Goal: Task Accomplishment & Management: Manage account settings

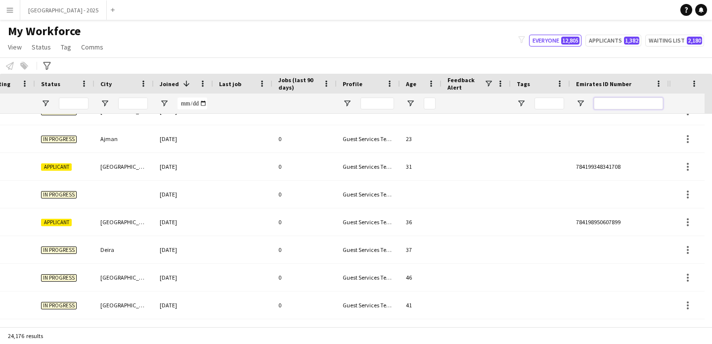
click at [632, 103] on input "Emirates ID Number Filter Input" at bounding box center [628, 103] width 69 height 12
paste input "*******"
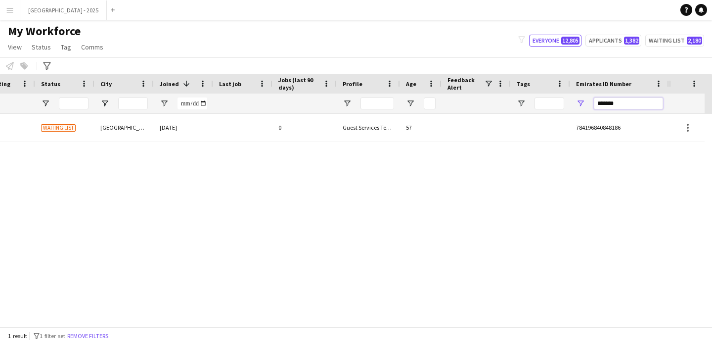
type input "*******"
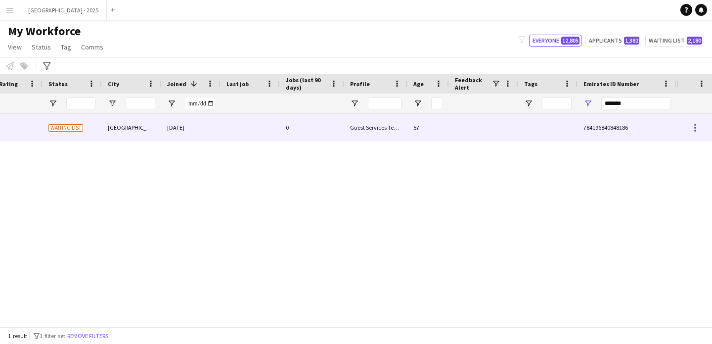
click at [365, 133] on div "Guest Services Team" at bounding box center [375, 127] width 63 height 27
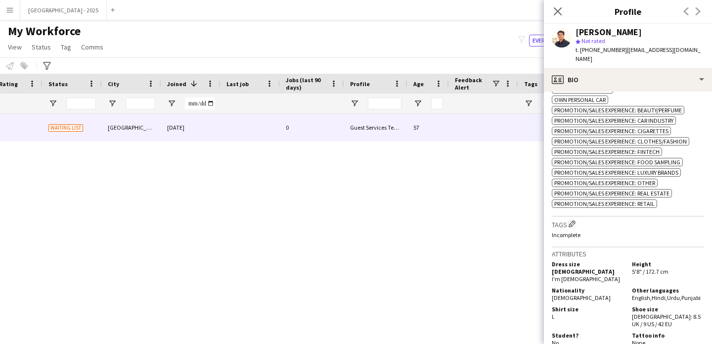
scroll to position [594, 0]
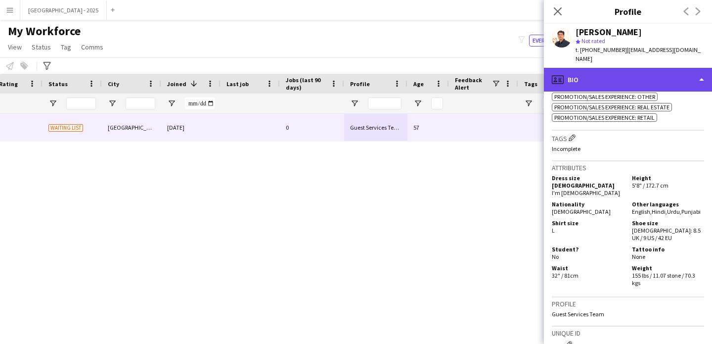
click at [581, 72] on div "profile Bio" at bounding box center [628, 80] width 168 height 24
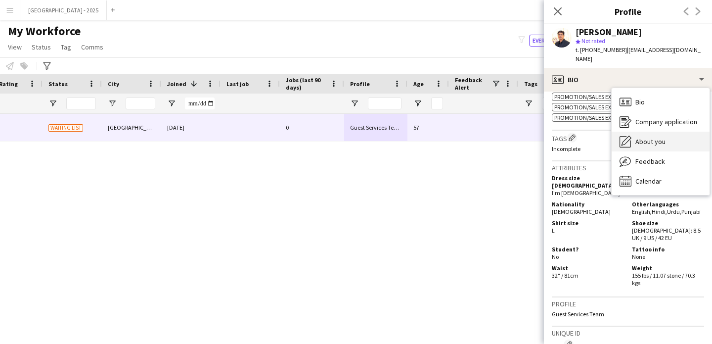
click at [645, 137] on span "About you" at bounding box center [651, 141] width 30 height 9
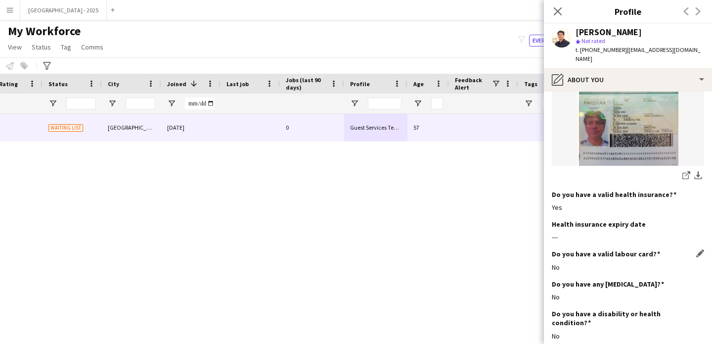
scroll to position [751, 0]
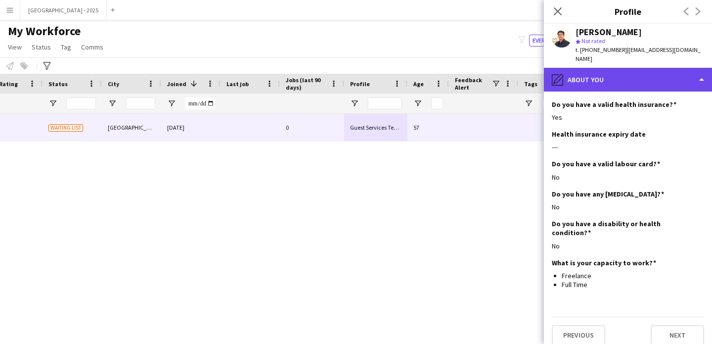
click at [605, 71] on div "pencil4 About you" at bounding box center [628, 80] width 168 height 24
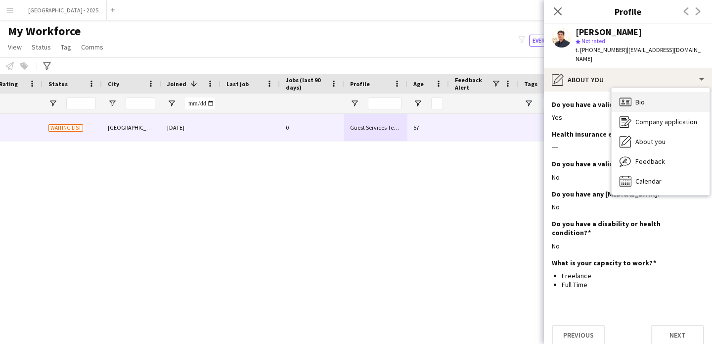
click at [627, 96] on icon "Bio" at bounding box center [626, 102] width 12 height 12
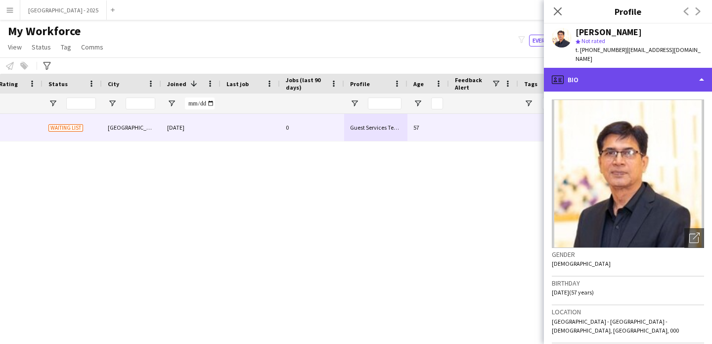
click at [632, 76] on div "profile Bio" at bounding box center [628, 80] width 168 height 24
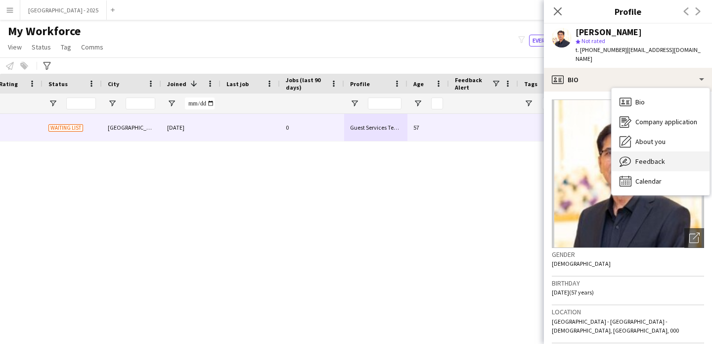
click at [654, 157] on span "Feedback" at bounding box center [651, 161] width 30 height 9
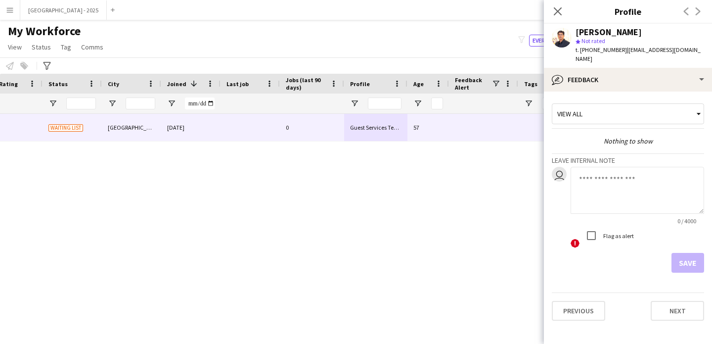
click at [628, 167] on textarea at bounding box center [638, 190] width 134 height 47
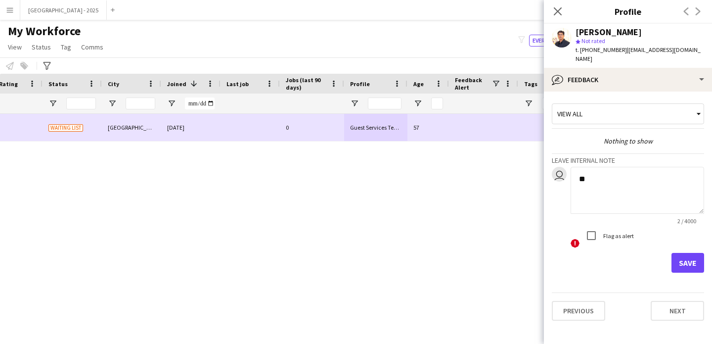
type textarea "*"
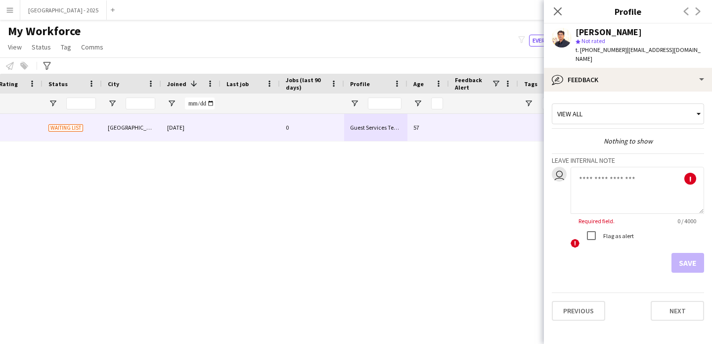
click at [613, 261] on div "Save" at bounding box center [628, 263] width 152 height 20
click at [572, 153] on app-internal-note-form "Leave internal note user ! Required field. 0 / 4000 ! Flag as alert Save" at bounding box center [628, 212] width 152 height 119
click at [611, 167] on textarea at bounding box center [638, 190] width 134 height 47
click at [588, 140] on div "View all Nothing to show Leave internal note user ! Required field. 0 / 4000 ! …" at bounding box center [628, 185] width 152 height 173
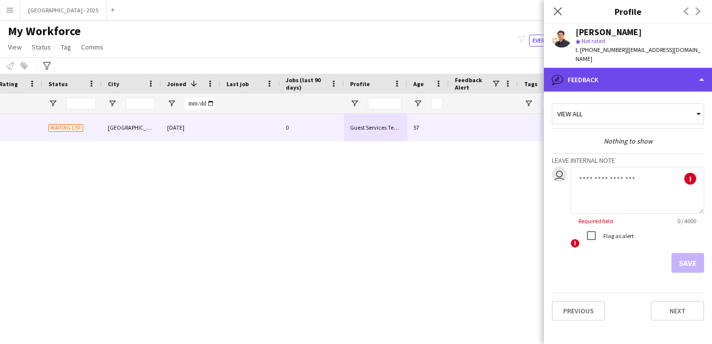
click at [584, 81] on div "bubble-pencil Feedback" at bounding box center [628, 80] width 168 height 24
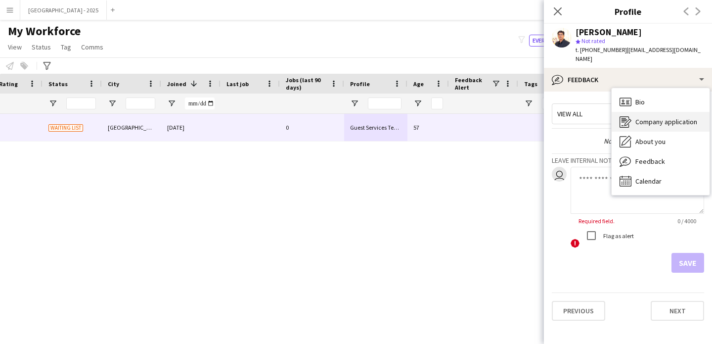
click at [653, 121] on div "Company application Company application" at bounding box center [661, 122] width 98 height 20
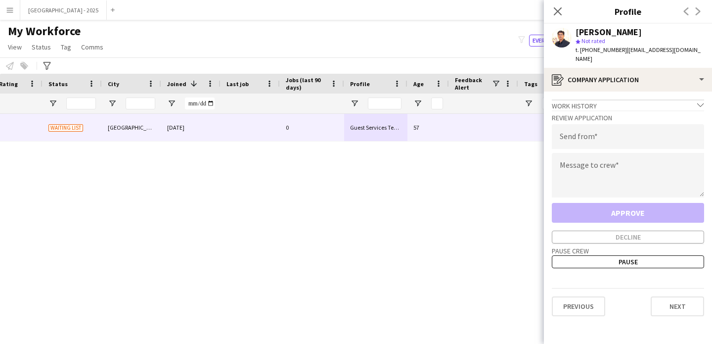
click at [623, 92] on app-crew-profile-application "Work history chevron-down Incomplete Review Application Send from Message to cr…" at bounding box center [628, 218] width 168 height 252
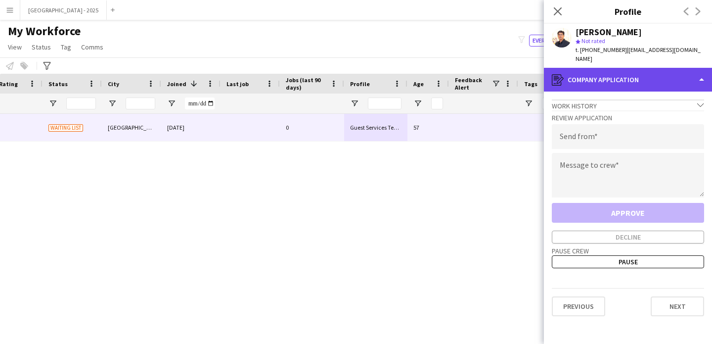
click at [623, 76] on div "register Company application" at bounding box center [628, 80] width 168 height 24
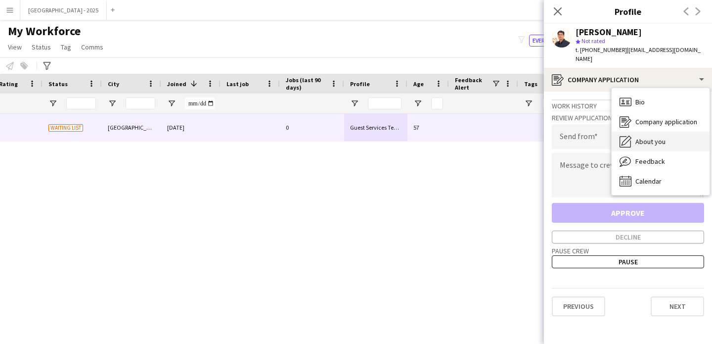
click at [644, 132] on div "About you About you" at bounding box center [661, 142] width 98 height 20
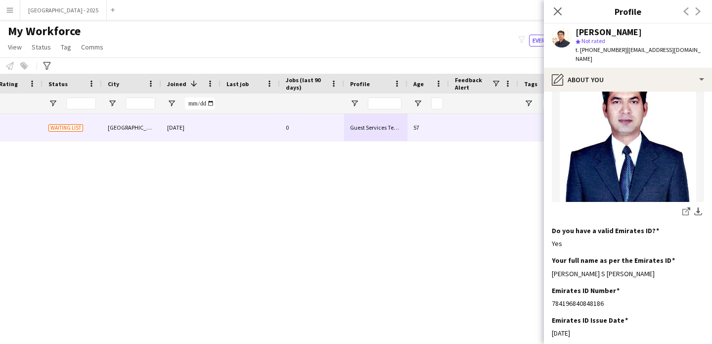
scroll to position [201, 0]
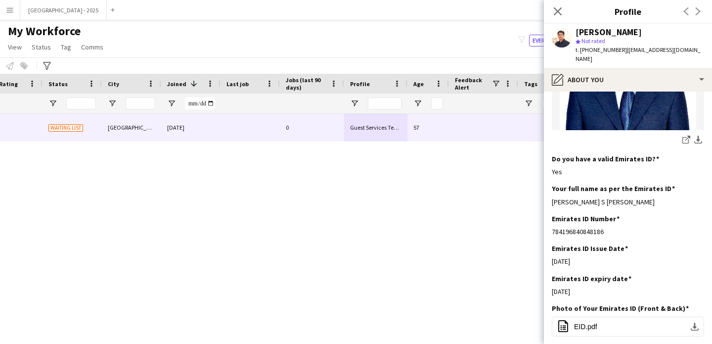
click at [611, 94] on img at bounding box center [628, 57] width 152 height 145
click at [614, 84] on img at bounding box center [628, 57] width 152 height 145
click at [640, 84] on img at bounding box center [628, 57] width 152 height 145
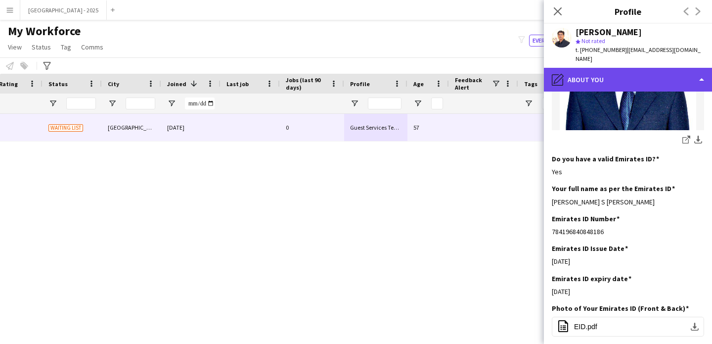
click at [640, 81] on div "pencil4 About you" at bounding box center [628, 80] width 168 height 24
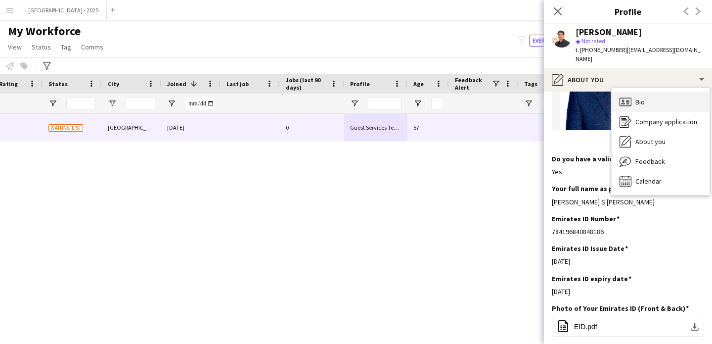
click at [653, 96] on div "Bio Bio" at bounding box center [661, 102] width 98 height 20
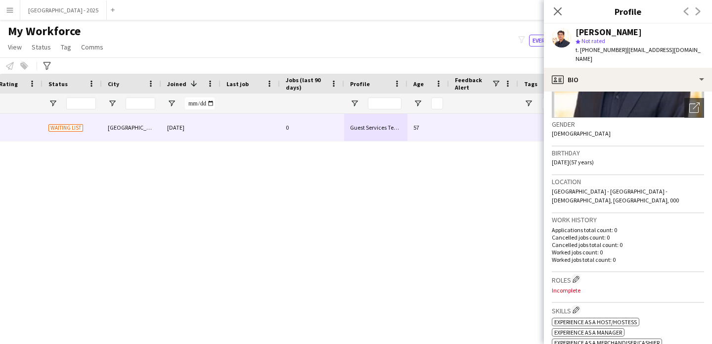
scroll to position [176, 0]
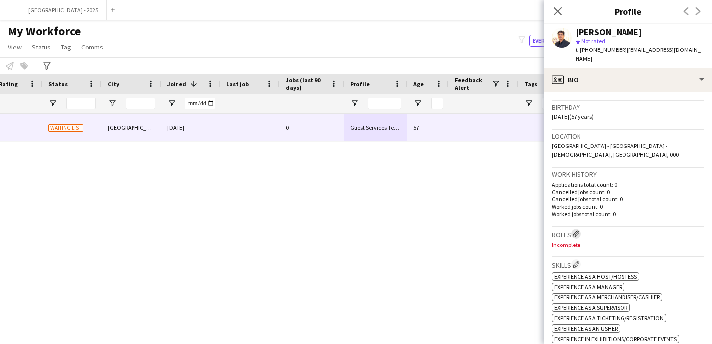
click at [579, 230] on app-icon "Edit crew company roles" at bounding box center [576, 233] width 7 height 7
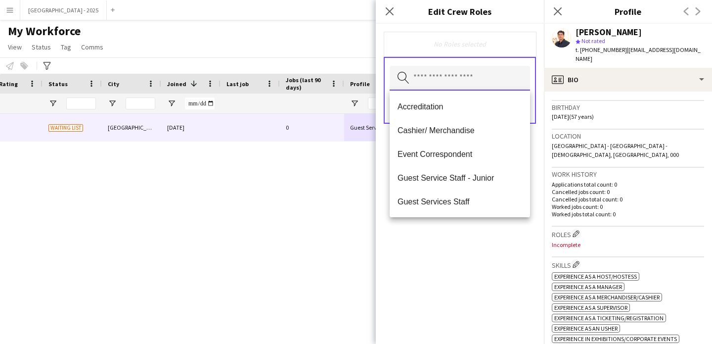
click at [489, 90] on input "text" at bounding box center [460, 78] width 140 height 25
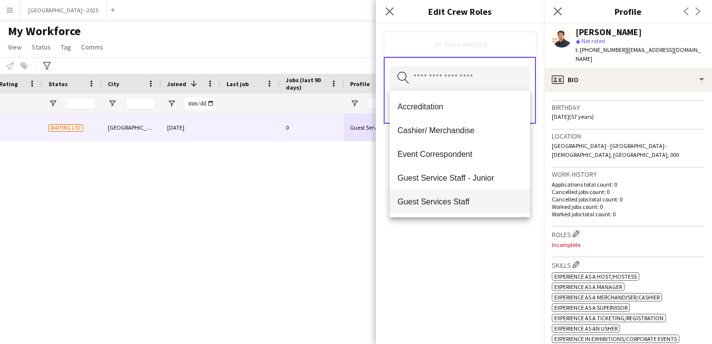
click at [458, 200] on span "Guest Services Staff" at bounding box center [460, 201] width 125 height 9
click at [458, 47] on icon "Remove" at bounding box center [456, 44] width 6 height 6
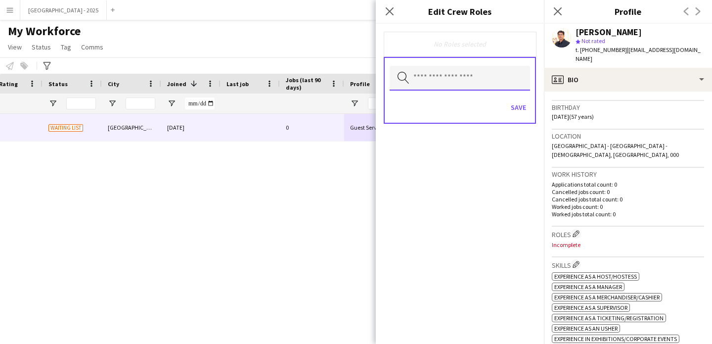
click at [458, 70] on input "text" at bounding box center [460, 78] width 140 height 25
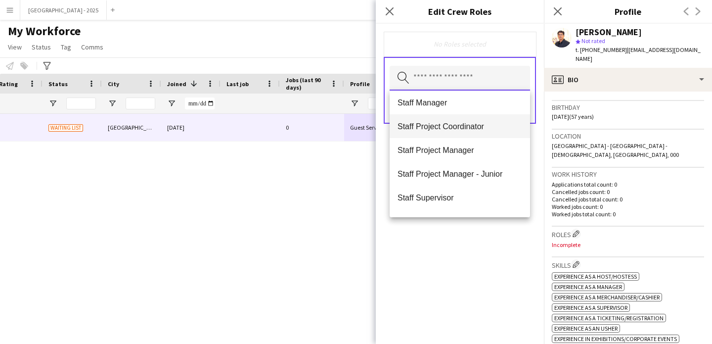
scroll to position [380, 0]
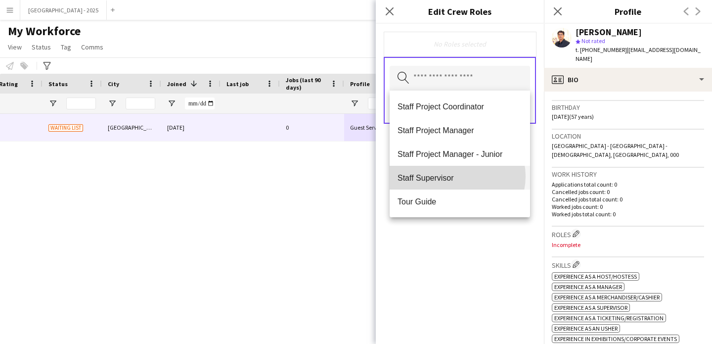
click at [457, 176] on span "Staff Supervisor" at bounding box center [460, 177] width 125 height 9
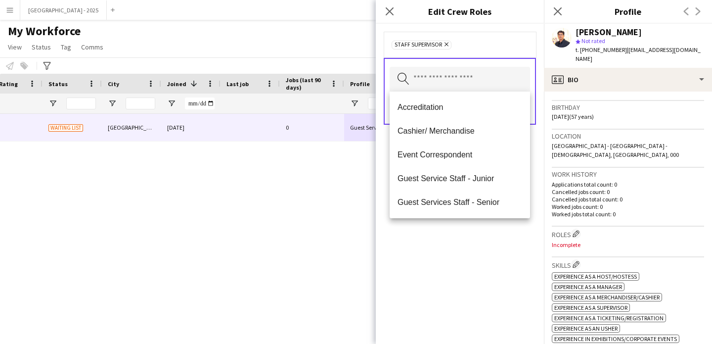
click at [464, 256] on div "Staff Supervisor Remove Search by role type Save" at bounding box center [460, 184] width 168 height 320
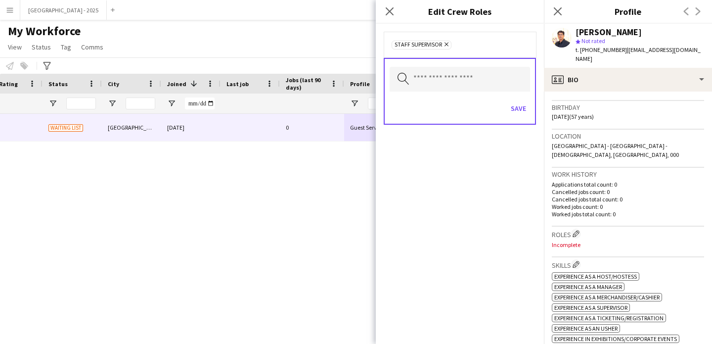
click at [447, 46] on icon "Remove" at bounding box center [445, 44] width 6 height 6
click at [389, 10] on icon at bounding box center [389, 10] width 9 height 9
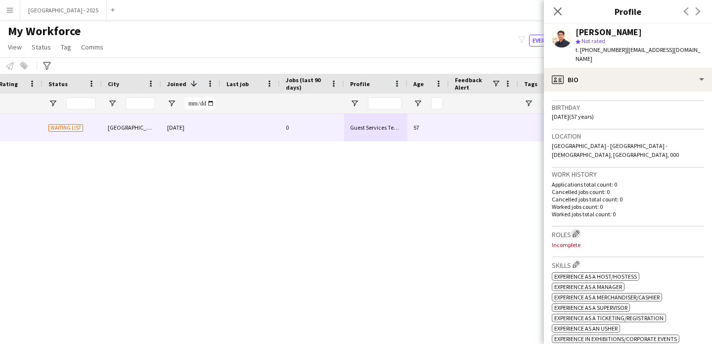
click at [574, 230] on app-icon "Edit crew company roles" at bounding box center [576, 233] width 7 height 7
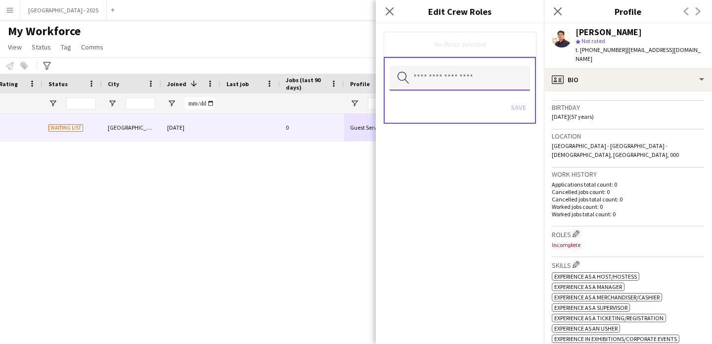
click at [473, 75] on input "text" at bounding box center [460, 78] width 140 height 25
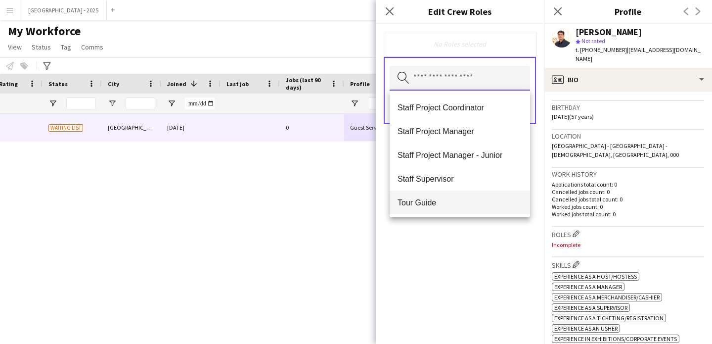
scroll to position [404, 0]
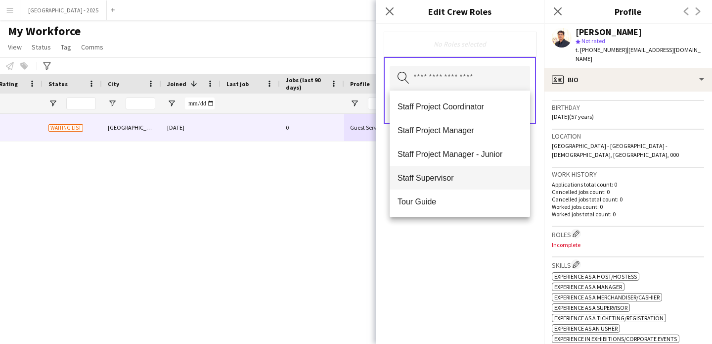
click at [451, 178] on span "Staff Supervisor" at bounding box center [460, 177] width 125 height 9
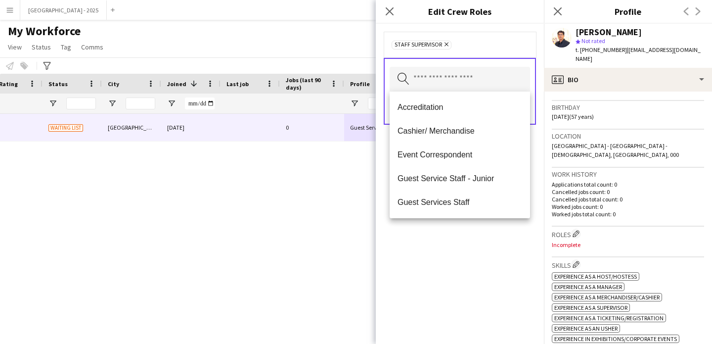
drag, startPoint x: 461, startPoint y: 258, endPoint x: 487, endPoint y: 174, distance: 87.6
click at [461, 258] on div "Staff Supervisor Remove Search by role type Save" at bounding box center [460, 184] width 168 height 320
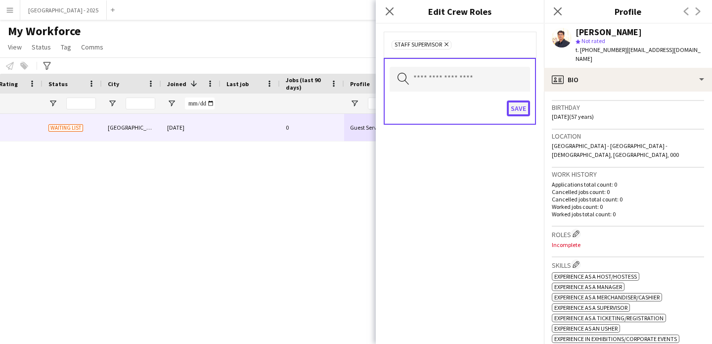
click at [517, 107] on button "Save" at bounding box center [518, 108] width 23 height 16
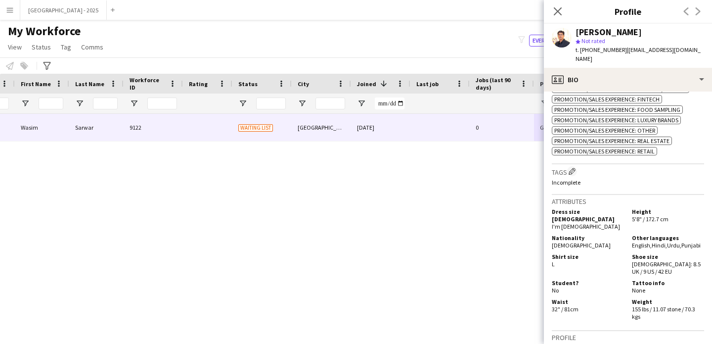
scroll to position [0, 89]
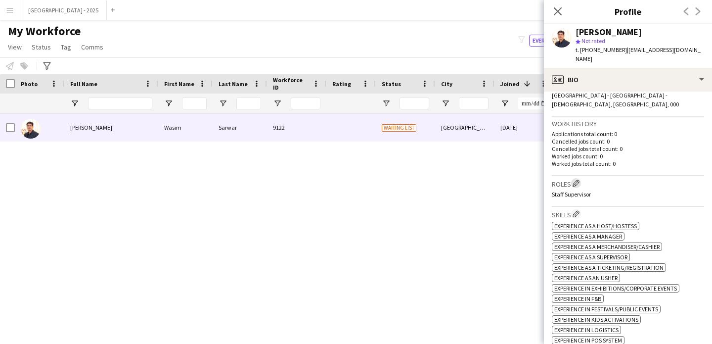
click at [578, 180] on app-icon "Edit crew company roles" at bounding box center [576, 183] width 7 height 7
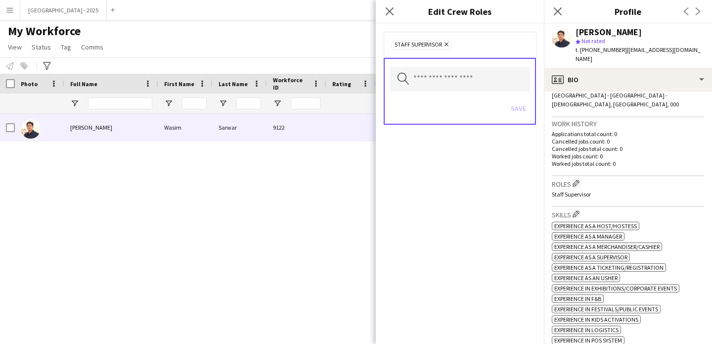
click at [443, 39] on div "Staff Supervisor Remove" at bounding box center [460, 45] width 152 height 26
click at [445, 42] on icon "Remove" at bounding box center [445, 44] width 6 height 6
click at [530, 114] on div "Search by role type Save" at bounding box center [460, 90] width 152 height 67
click at [525, 112] on button "Save" at bounding box center [518, 107] width 23 height 16
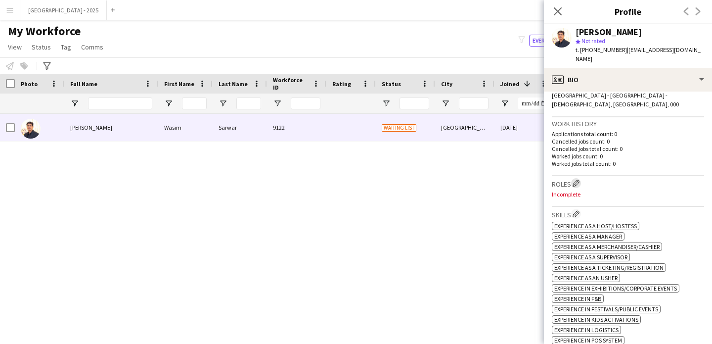
click at [576, 180] on app-icon "Edit crew company roles" at bounding box center [576, 183] width 7 height 7
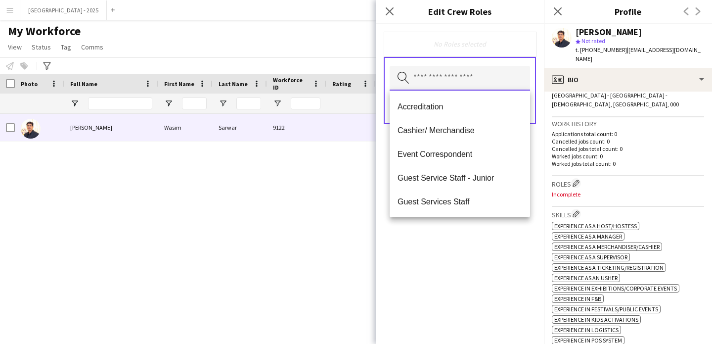
click at [436, 72] on input "text" at bounding box center [460, 78] width 140 height 25
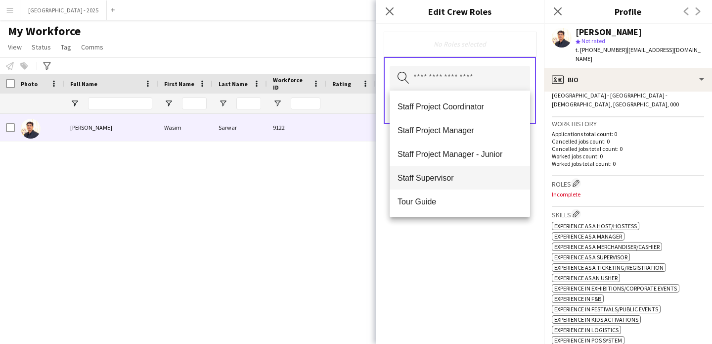
click at [433, 175] on span "Staff Supervisor" at bounding box center [460, 177] width 125 height 9
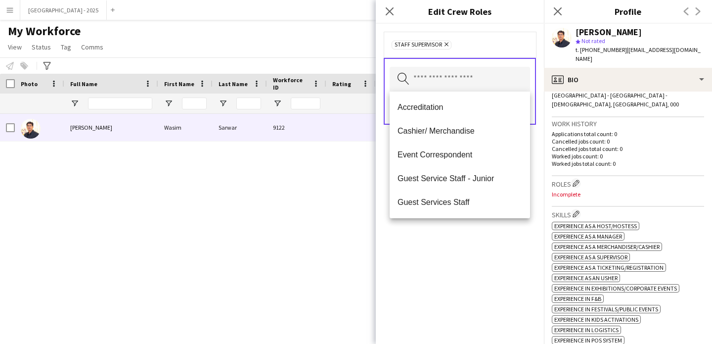
click at [423, 272] on div "Staff Supervisor Remove Search by role type Save" at bounding box center [460, 184] width 168 height 320
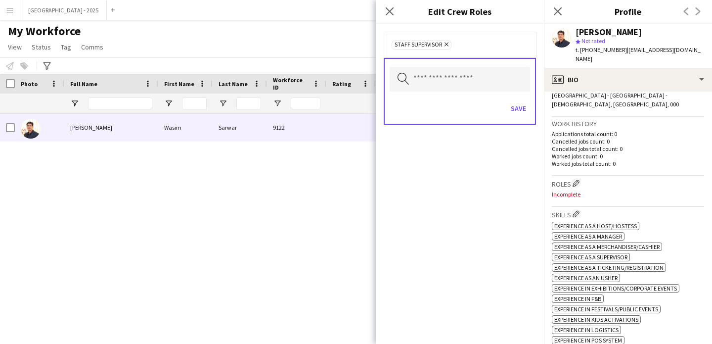
click at [533, 86] on div "Search by role type Save" at bounding box center [460, 91] width 152 height 67
click at [517, 105] on button "Save" at bounding box center [518, 108] width 23 height 16
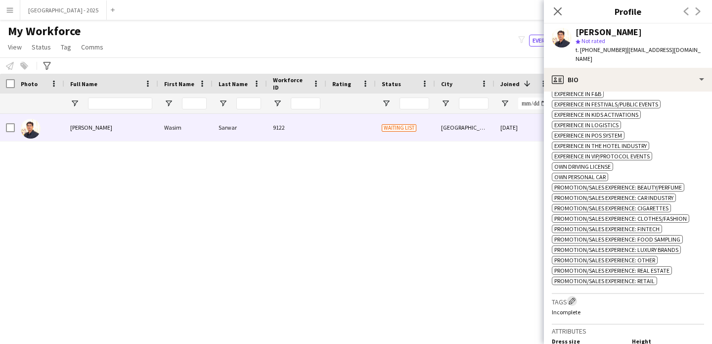
click at [571, 304] on app-icon "Edit crew company tags" at bounding box center [572, 300] width 7 height 7
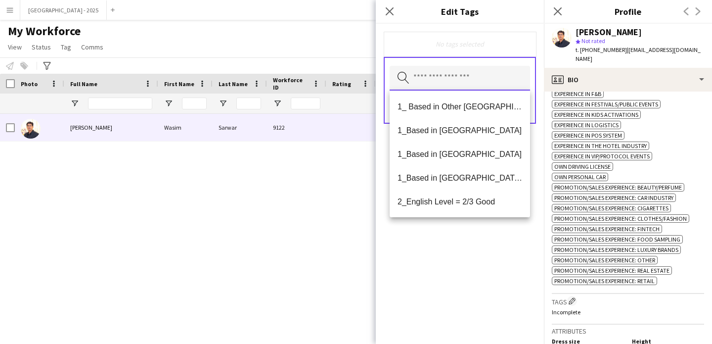
click at [449, 75] on input "text" at bounding box center [460, 78] width 140 height 25
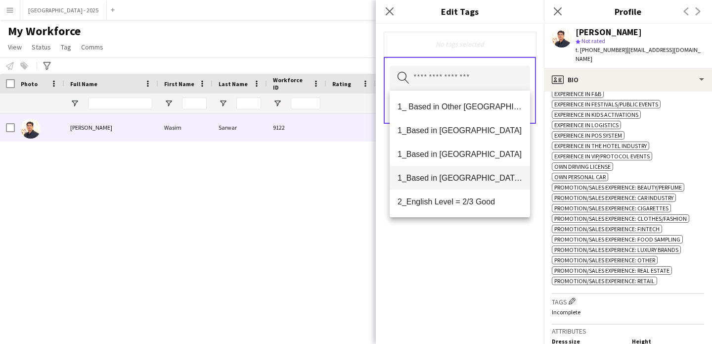
click at [466, 183] on mat-option "1_Based in [GEOGRAPHIC_DATA]/[GEOGRAPHIC_DATA]/Ajman" at bounding box center [460, 178] width 140 height 24
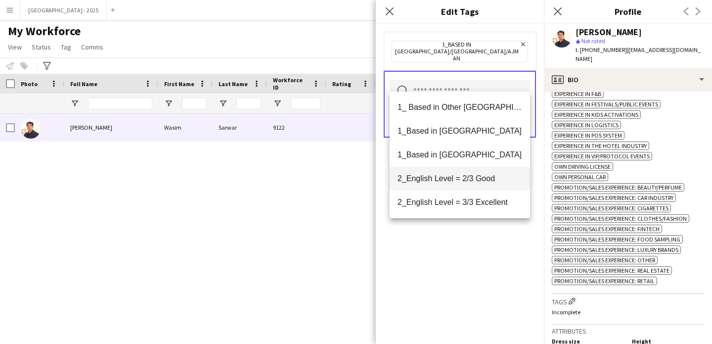
click at [465, 184] on mat-option "2_English Level = 2/3 Good" at bounding box center [460, 179] width 140 height 24
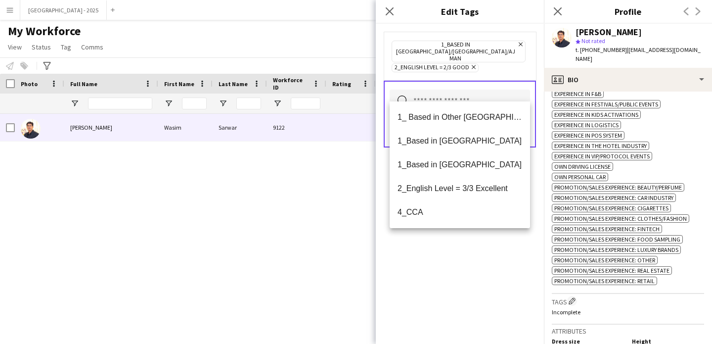
drag, startPoint x: 467, startPoint y: 267, endPoint x: 477, endPoint y: 235, distance: 33.8
click at [467, 267] on div "1_Based in [GEOGRAPHIC_DATA]/[GEOGRAPHIC_DATA]/Ajman Remove 2_English Level = 2…" at bounding box center [460, 184] width 168 height 320
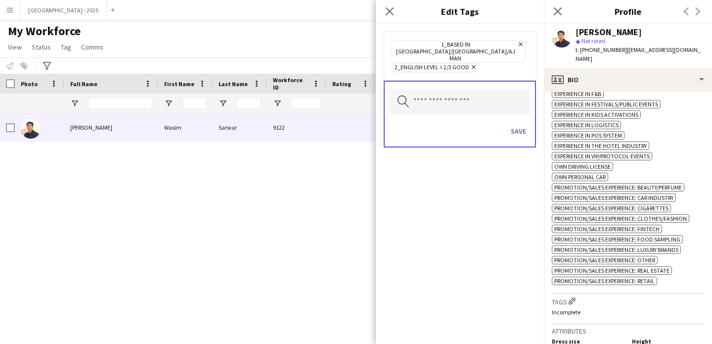
click at [507, 118] on div "Save" at bounding box center [460, 132] width 140 height 28
click at [509, 123] on button "Save" at bounding box center [518, 131] width 23 height 16
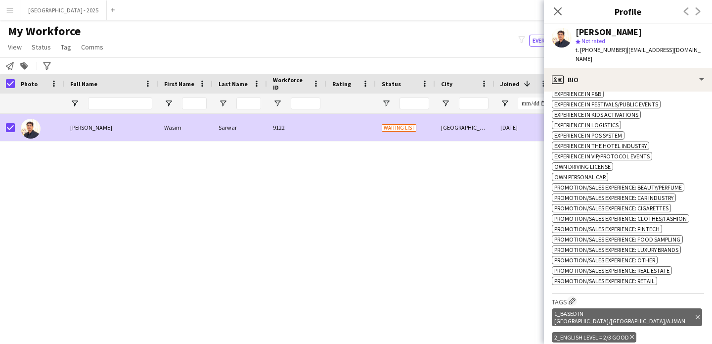
click at [42, 44] on span "Status" at bounding box center [41, 47] width 19 height 9
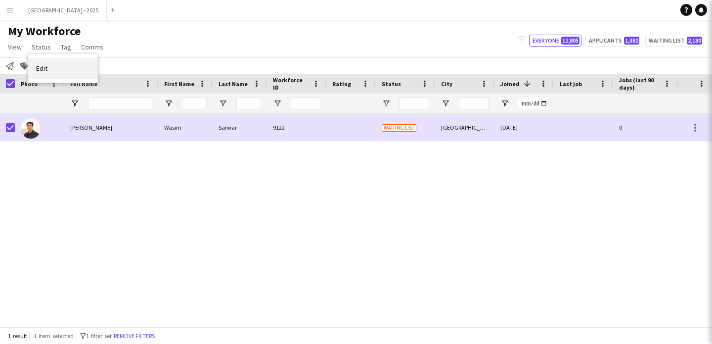
click at [50, 62] on link "Edit" at bounding box center [62, 68] width 69 height 21
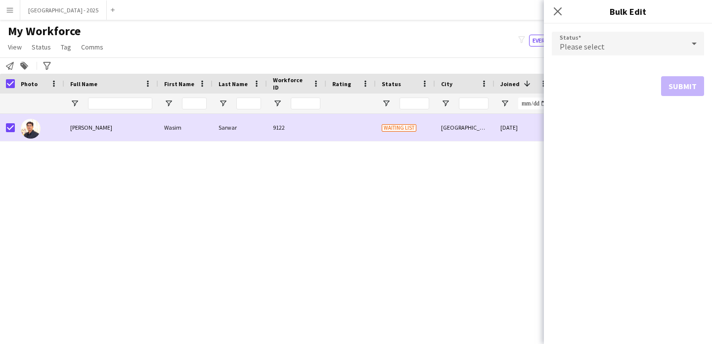
click at [592, 38] on div "Please select" at bounding box center [618, 44] width 133 height 24
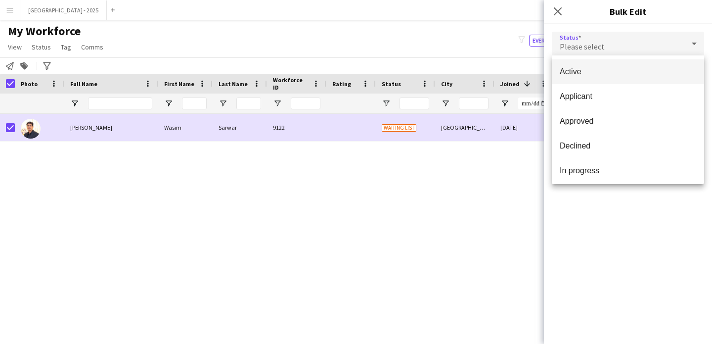
click at [577, 65] on mat-option "Active" at bounding box center [628, 71] width 152 height 25
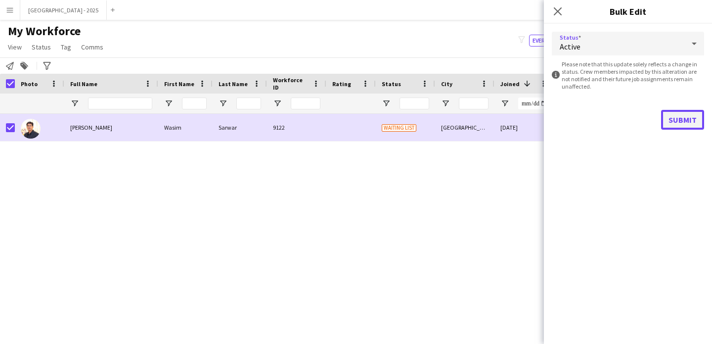
click at [677, 110] on button "Submit" at bounding box center [682, 120] width 43 height 20
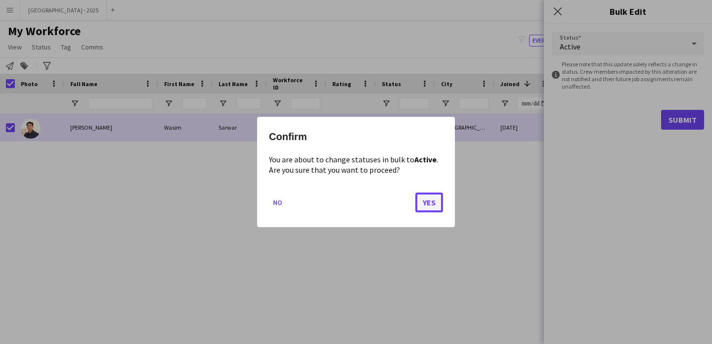
click at [425, 195] on button "Yes" at bounding box center [430, 202] width 28 height 20
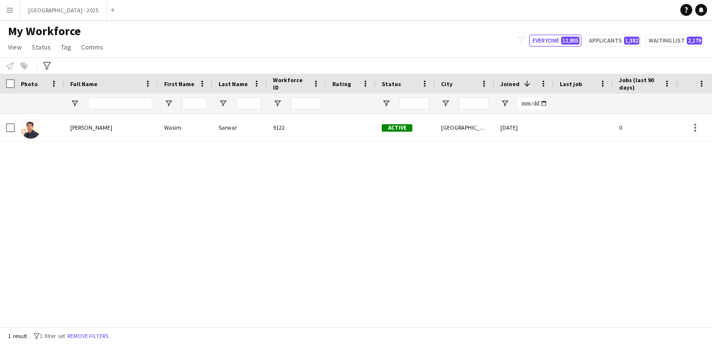
click at [110, 339] on button "Remove filters" at bounding box center [87, 335] width 45 height 11
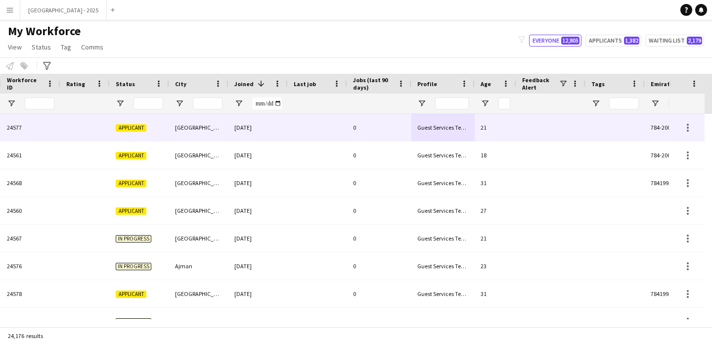
scroll to position [0, 341]
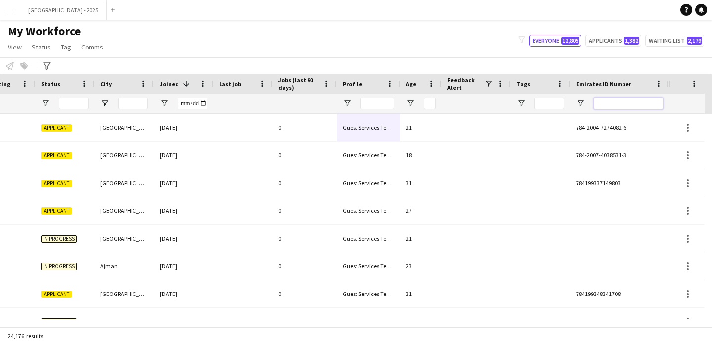
click at [609, 105] on input "Emirates ID Number Filter Input" at bounding box center [628, 103] width 69 height 12
paste input "*******"
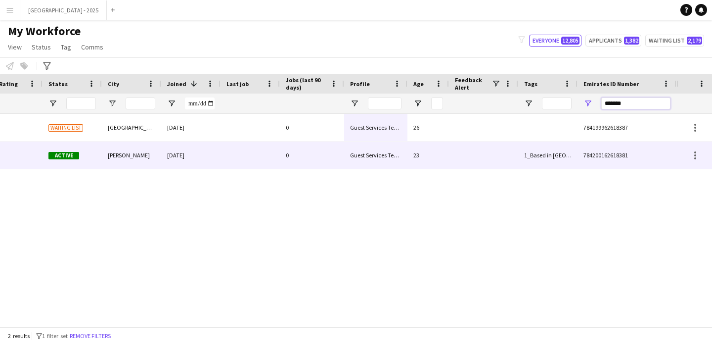
scroll to position [0, 0]
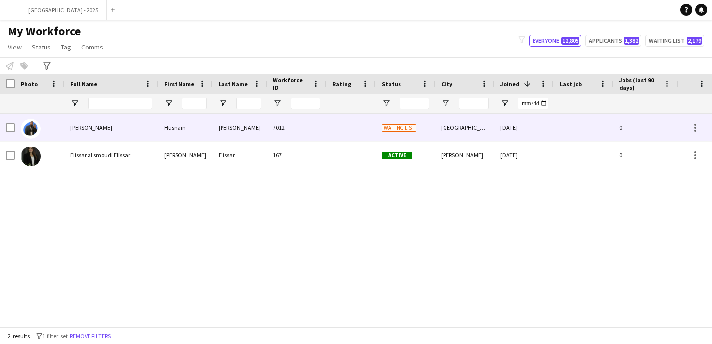
type input "*******"
click at [271, 132] on div "7012" at bounding box center [296, 127] width 59 height 27
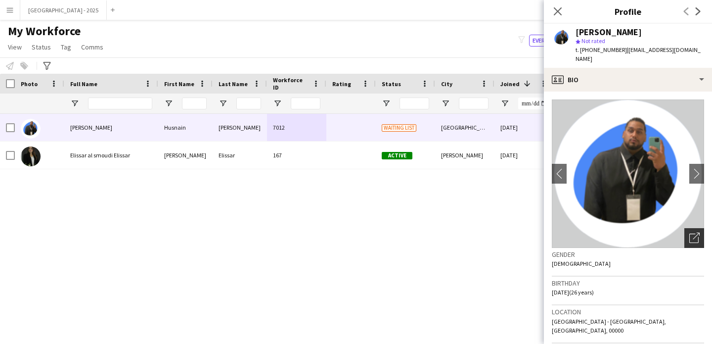
click at [690, 233] on icon "Open photos pop-in" at bounding box center [695, 238] width 10 height 10
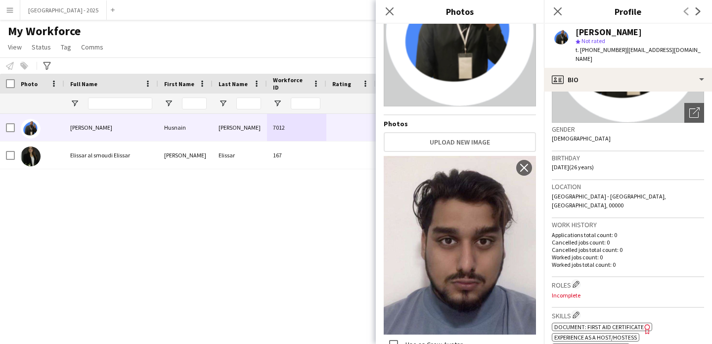
scroll to position [139, 0]
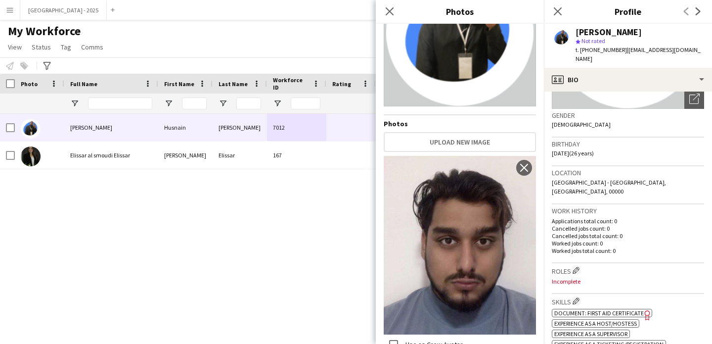
click at [630, 206] on h3 "Work history" at bounding box center [628, 210] width 152 height 9
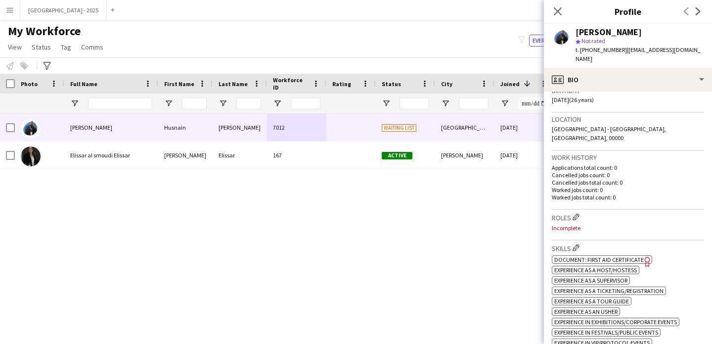
scroll to position [225, 0]
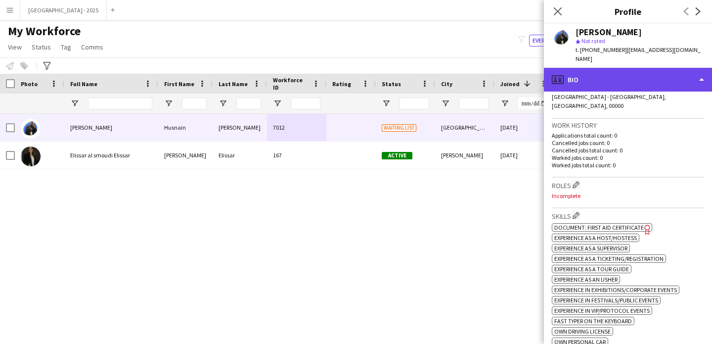
click at [630, 71] on div "profile Bio" at bounding box center [628, 80] width 168 height 24
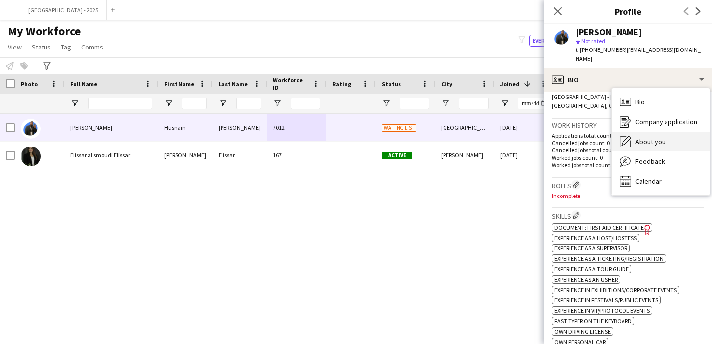
click at [680, 132] on div "About you About you" at bounding box center [661, 142] width 98 height 20
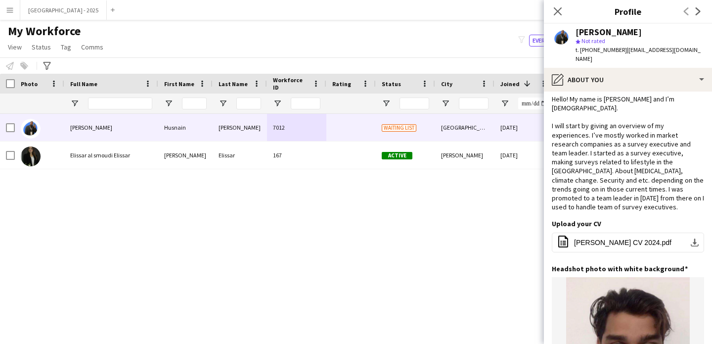
scroll to position [0, 0]
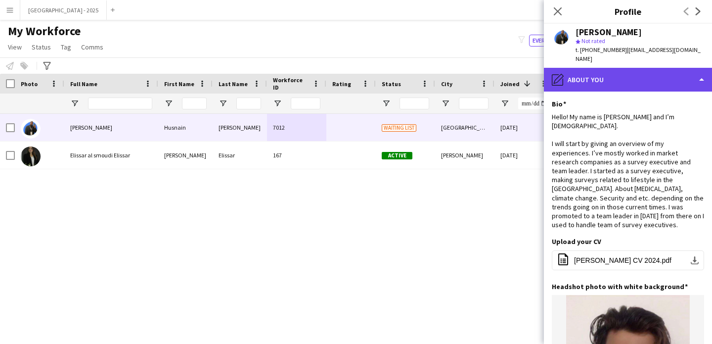
click at [600, 69] on div "pencil4 About you" at bounding box center [628, 80] width 168 height 24
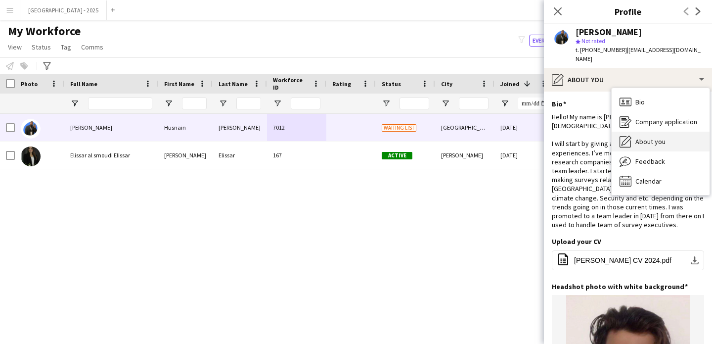
click at [653, 132] on div "About you About you" at bounding box center [661, 142] width 98 height 20
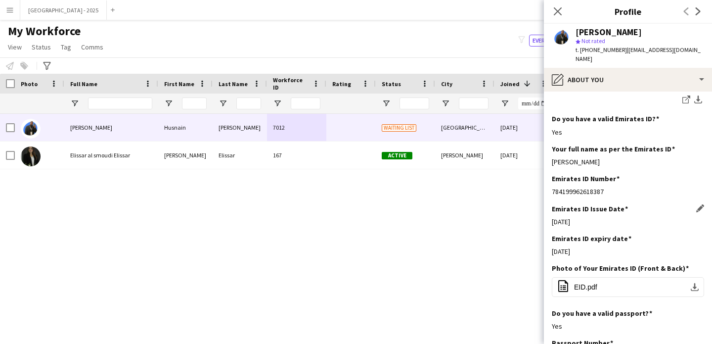
scroll to position [365, 0]
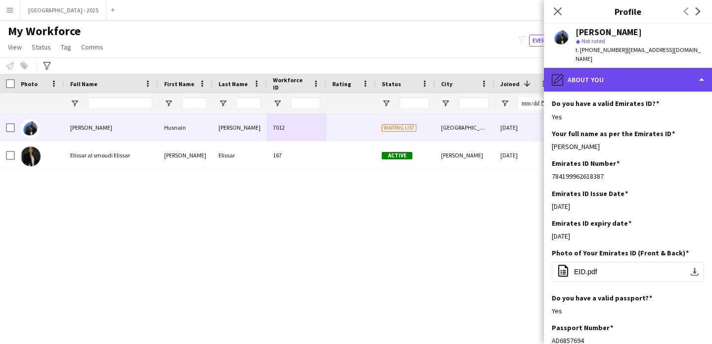
click at [582, 75] on div "pencil4 About you" at bounding box center [628, 80] width 168 height 24
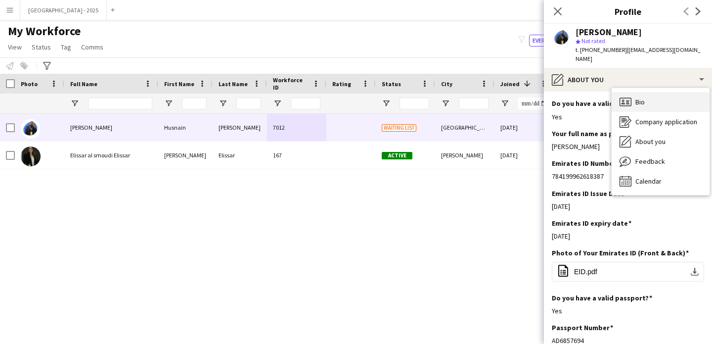
click at [613, 95] on div "Bio Bio" at bounding box center [661, 102] width 98 height 20
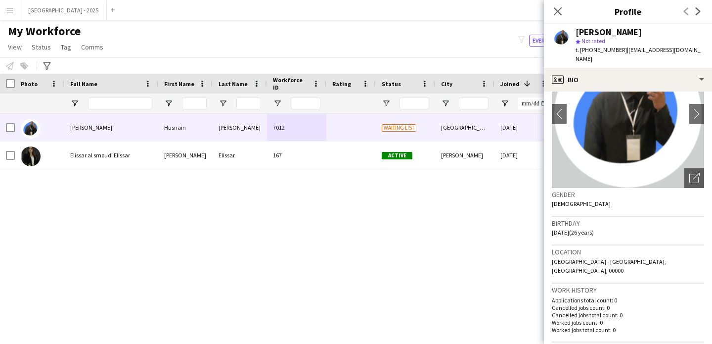
scroll to position [195, 0]
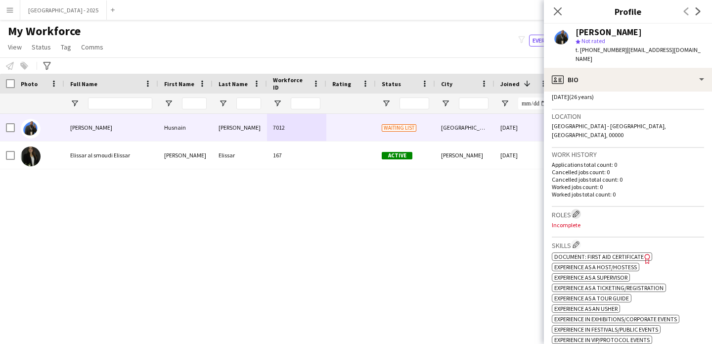
click at [578, 210] on app-icon "Edit crew company roles" at bounding box center [576, 213] width 7 height 7
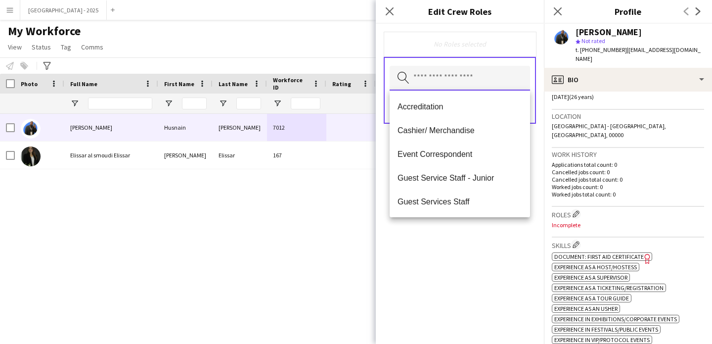
click at [504, 86] on input "text" at bounding box center [460, 78] width 140 height 25
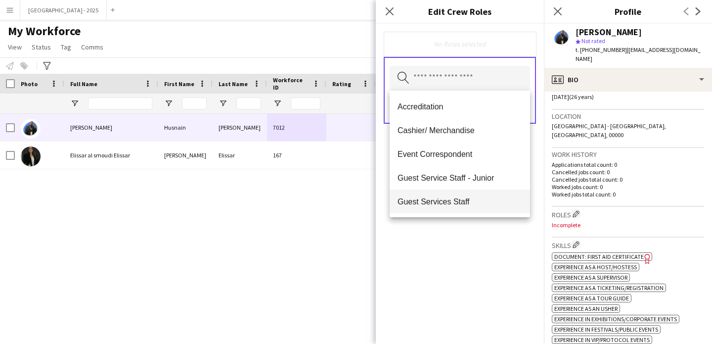
click at [465, 198] on span "Guest Services Staff" at bounding box center [460, 201] width 125 height 9
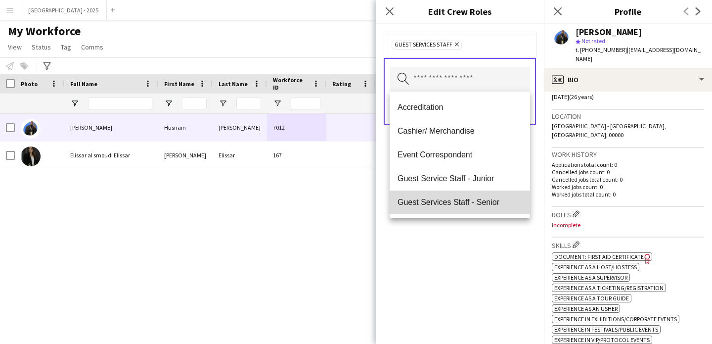
click at [466, 200] on span "Guest Services Staff - Senior" at bounding box center [460, 201] width 125 height 9
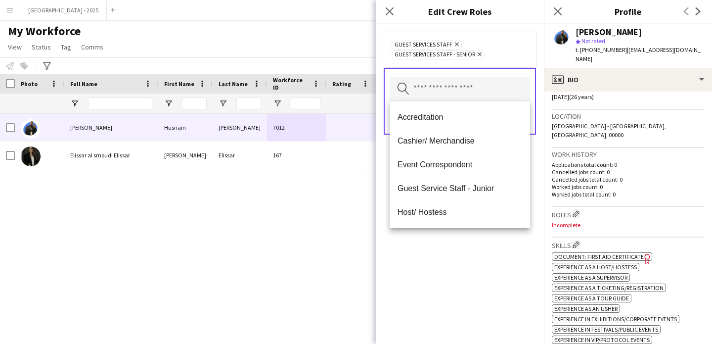
click at [474, 240] on div "Guest Services Staff Remove Guest Services Staff - Senior Remove Search by role…" at bounding box center [460, 184] width 168 height 320
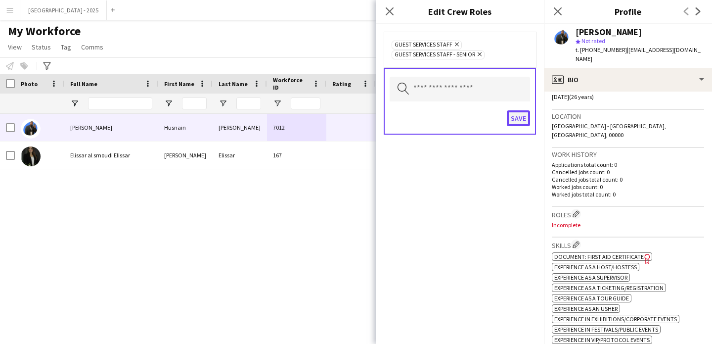
click at [519, 123] on button "Save" at bounding box center [518, 118] width 23 height 16
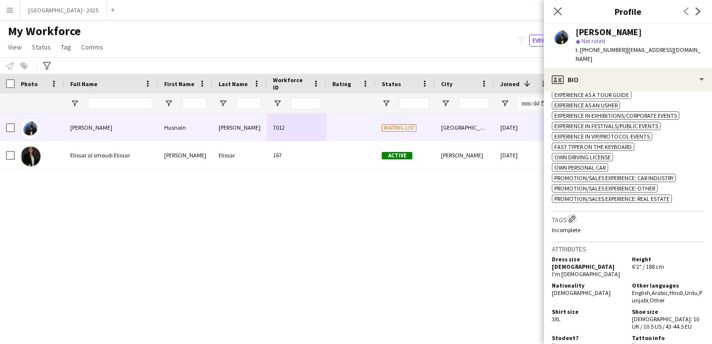
scroll to position [399, 0]
click at [571, 215] on app-icon "Edit crew company tags" at bounding box center [572, 218] width 7 height 7
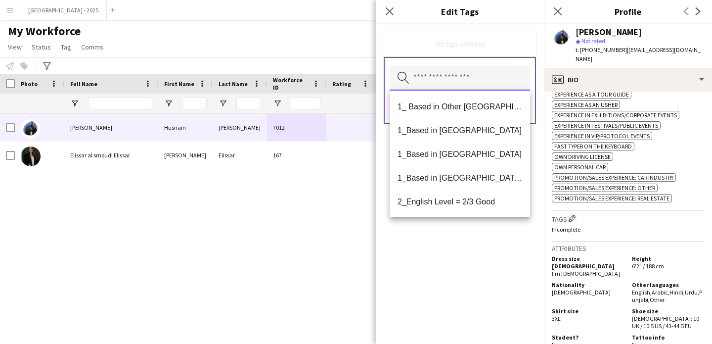
click at [468, 72] on input "text" at bounding box center [460, 78] width 140 height 25
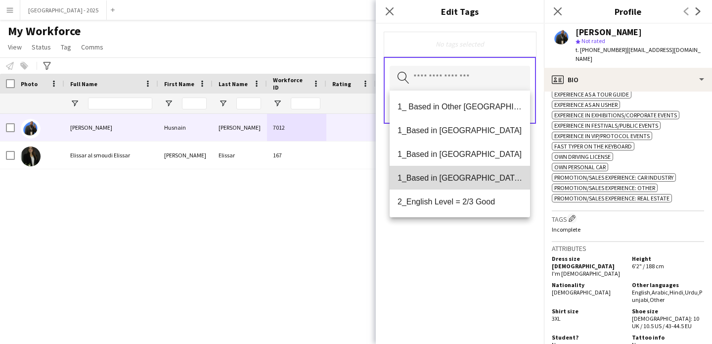
click at [487, 177] on span "1_Based in [GEOGRAPHIC_DATA]/[GEOGRAPHIC_DATA]/Ajman" at bounding box center [460, 177] width 125 height 9
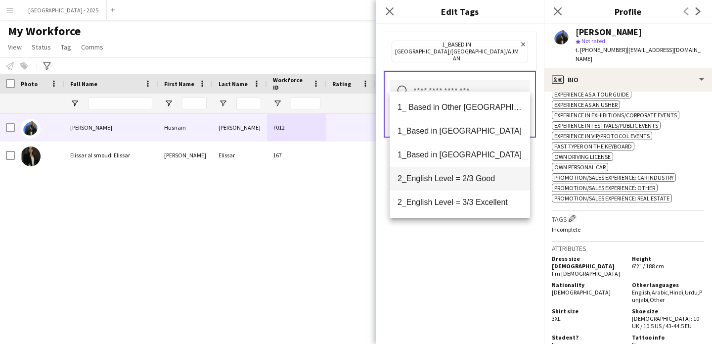
click at [483, 181] on span "2_English Level = 2/3 Good" at bounding box center [460, 178] width 125 height 9
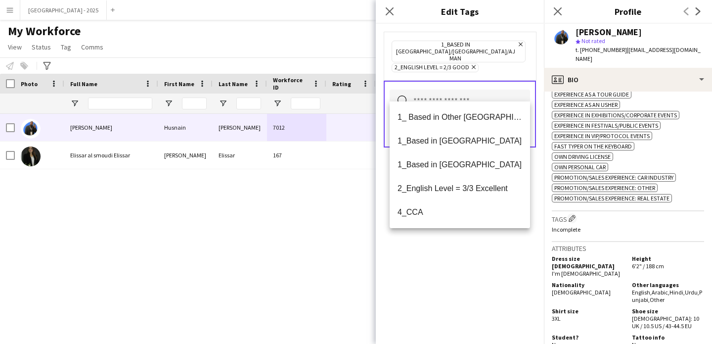
click at [490, 233] on div "1_Based in [GEOGRAPHIC_DATA]/[GEOGRAPHIC_DATA]/Ajman Remove 2_English Level = 2…" at bounding box center [460, 184] width 168 height 320
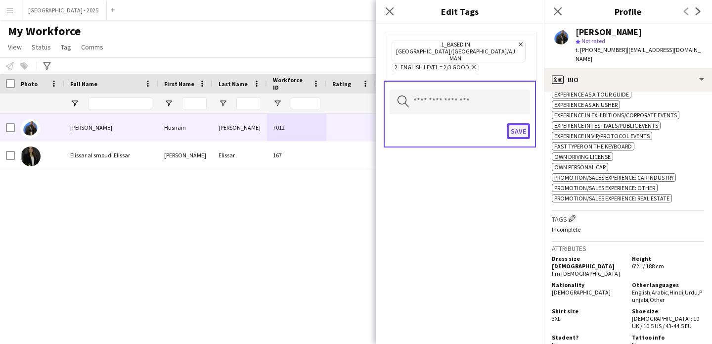
click at [515, 123] on button "Save" at bounding box center [518, 131] width 23 height 16
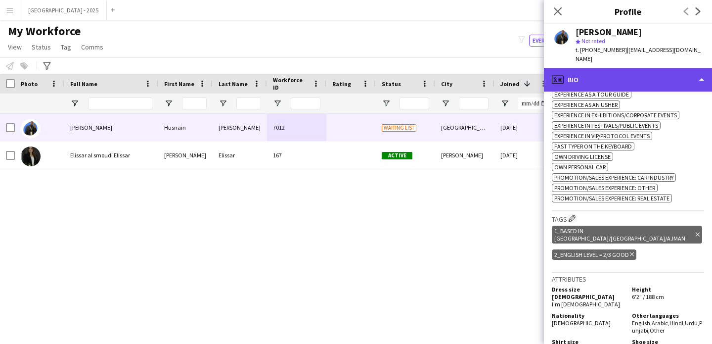
click at [608, 80] on div "profile Bio" at bounding box center [628, 80] width 168 height 24
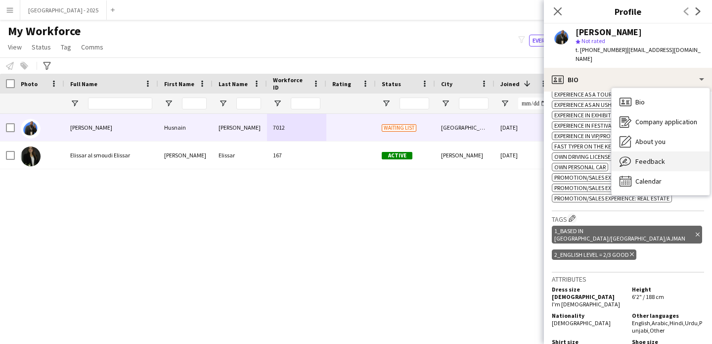
click at [642, 151] on div "Feedback Feedback" at bounding box center [661, 161] width 98 height 20
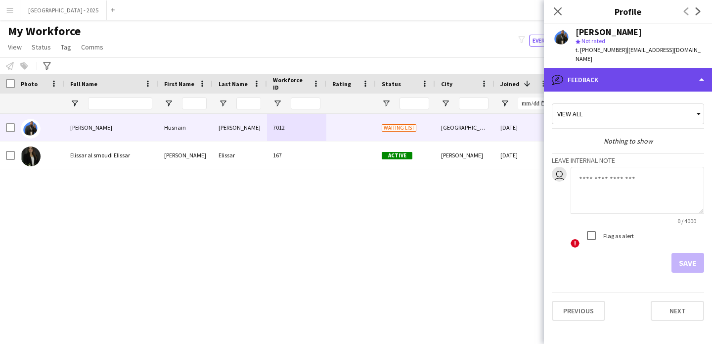
click at [582, 68] on div "bubble-pencil Feedback" at bounding box center [628, 80] width 168 height 24
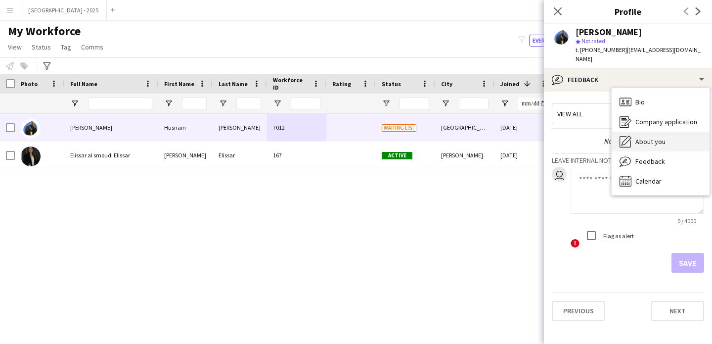
click at [649, 137] on span "About you" at bounding box center [651, 141] width 30 height 9
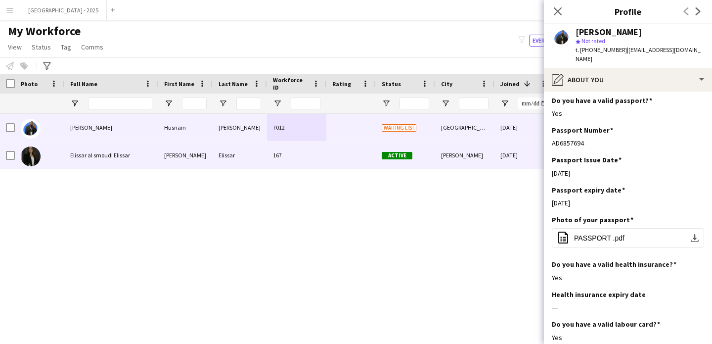
scroll to position [587, 0]
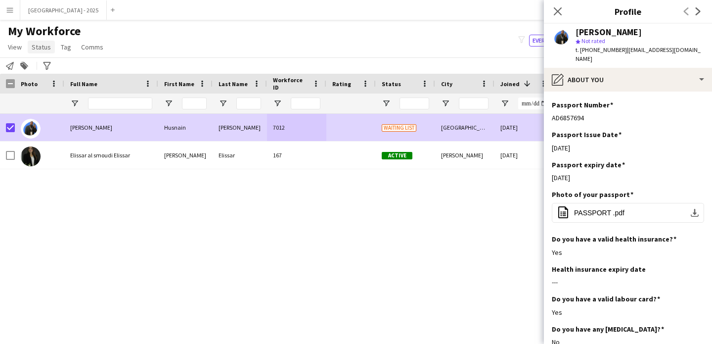
click at [44, 45] on span "Status" at bounding box center [41, 47] width 19 height 9
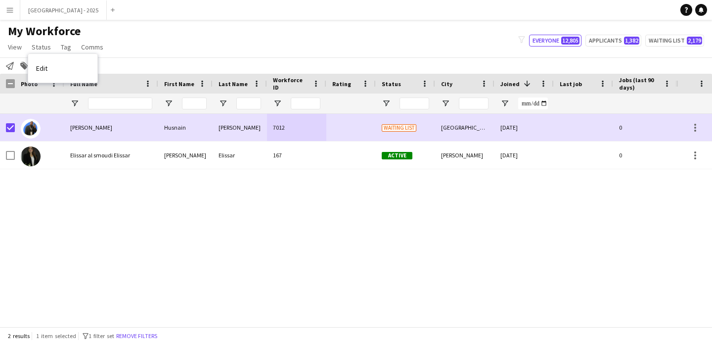
drag, startPoint x: 64, startPoint y: 63, endPoint x: 250, endPoint y: 64, distance: 186.5
click at [64, 63] on link "Edit" at bounding box center [62, 68] width 69 height 21
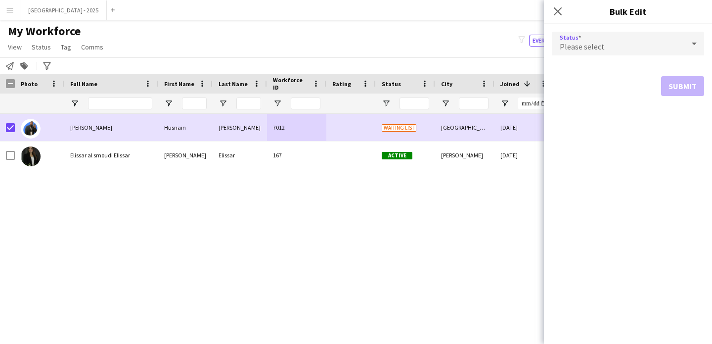
click at [562, 38] on div "Please select" at bounding box center [618, 44] width 133 height 24
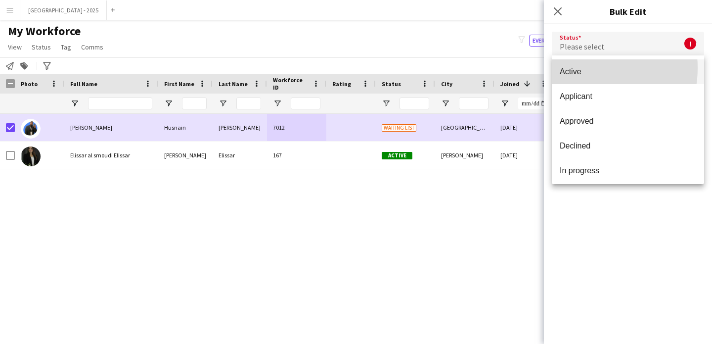
click at [578, 68] on span "Active" at bounding box center [628, 71] width 137 height 9
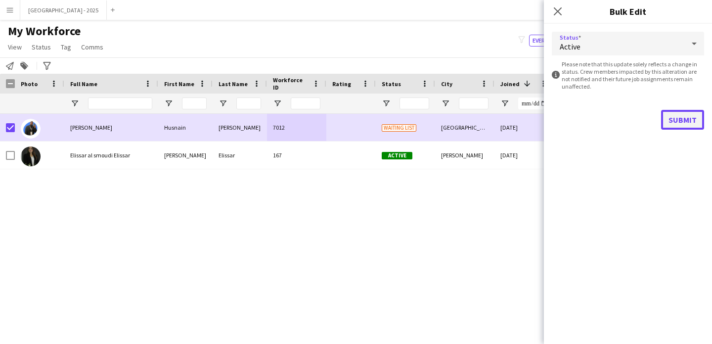
click at [682, 119] on button "Submit" at bounding box center [682, 120] width 43 height 20
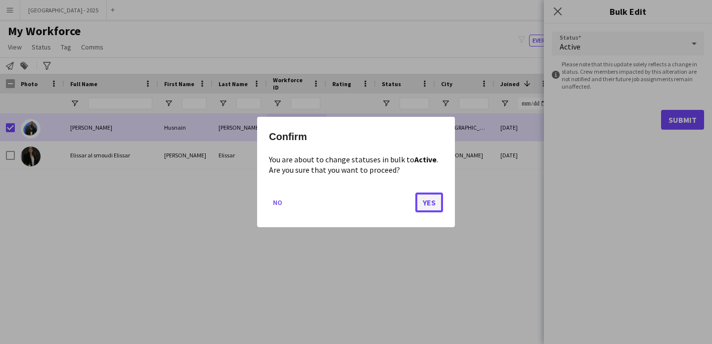
click at [422, 200] on button "Yes" at bounding box center [430, 202] width 28 height 20
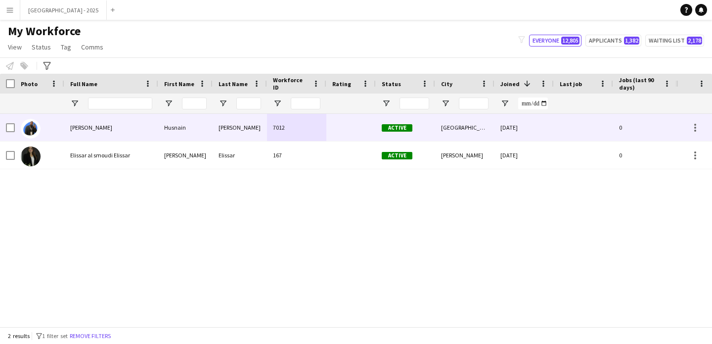
click at [32, 122] on img at bounding box center [31, 129] width 20 height 20
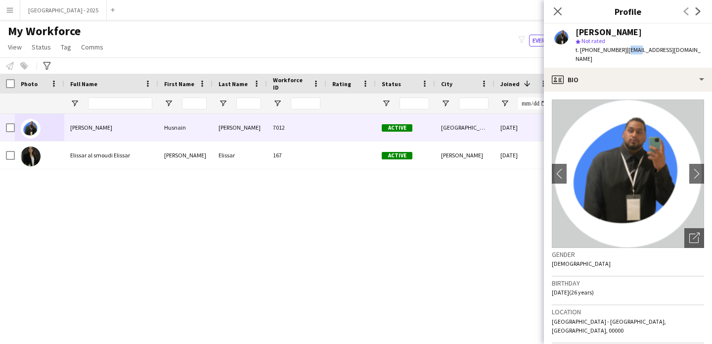
drag, startPoint x: 623, startPoint y: 50, endPoint x: 634, endPoint y: 51, distance: 10.9
click at [634, 51] on span "| [EMAIL_ADDRESS][DOMAIN_NAME]" at bounding box center [638, 54] width 125 height 16
click at [624, 53] on span "| [EMAIL_ADDRESS][DOMAIN_NAME]" at bounding box center [638, 54] width 125 height 16
drag, startPoint x: 623, startPoint y: 51, endPoint x: 644, endPoint y: 54, distance: 21.5
click at [644, 54] on div "t. [PHONE_NUMBER] | [EMAIL_ADDRESS][DOMAIN_NAME]" at bounding box center [640, 55] width 129 height 18
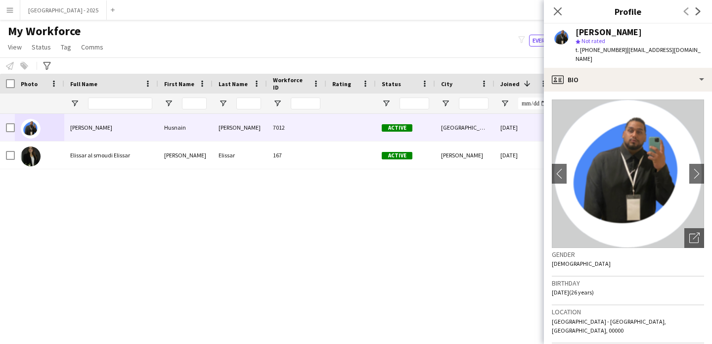
click at [649, 48] on span "| [EMAIL_ADDRESS][DOMAIN_NAME]" at bounding box center [638, 54] width 125 height 16
click at [552, 10] on div "Close pop-in" at bounding box center [558, 11] width 28 height 23
click at [554, 11] on icon "Close pop-in" at bounding box center [558, 11] width 8 height 8
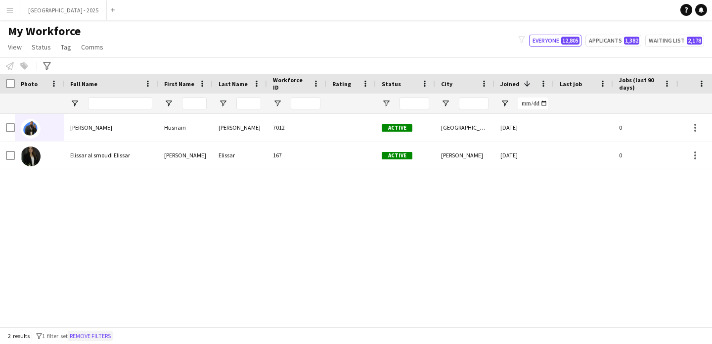
click at [113, 333] on button "Remove filters" at bounding box center [90, 335] width 45 height 11
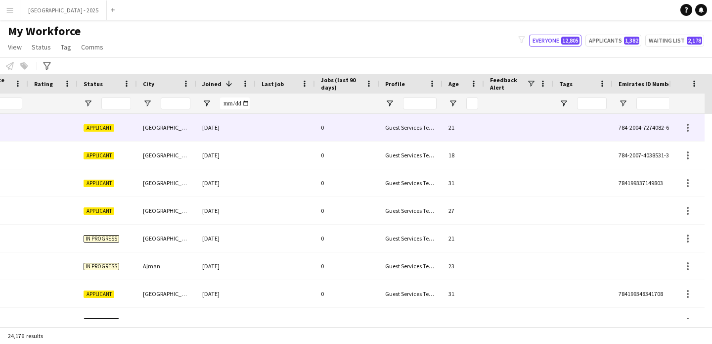
scroll to position [0, 341]
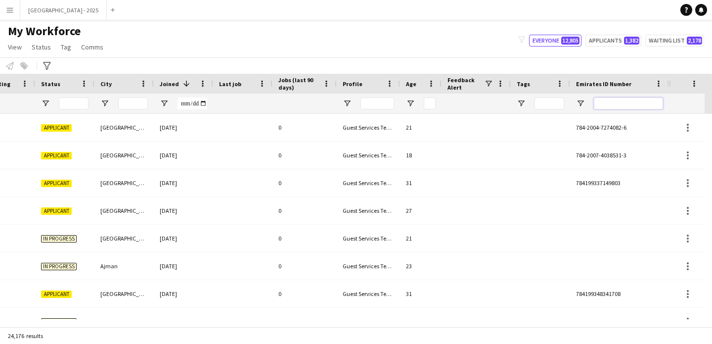
click at [638, 98] on input "Emirates ID Number Filter Input" at bounding box center [628, 103] width 69 height 12
paste input "*******"
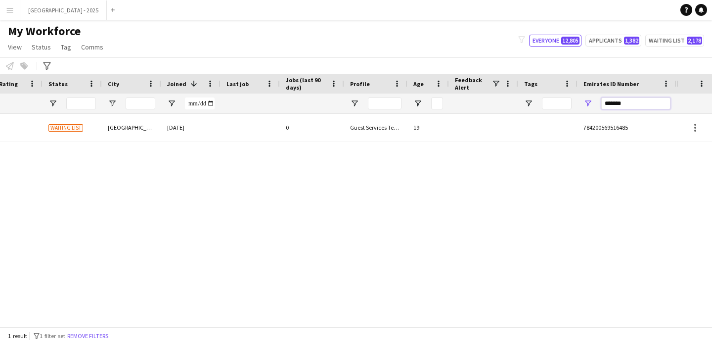
scroll to position [0, 333]
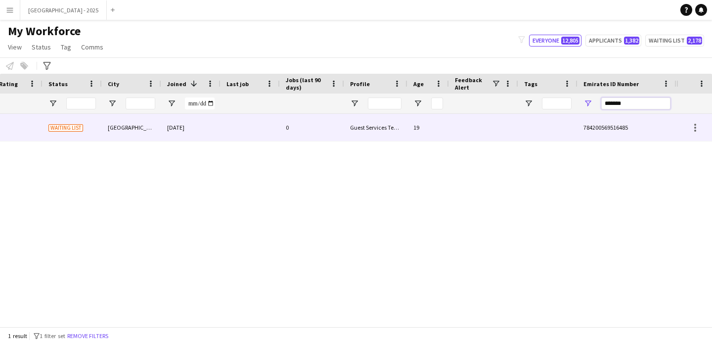
type input "*******"
click at [288, 132] on div "0" at bounding box center [312, 127] width 64 height 27
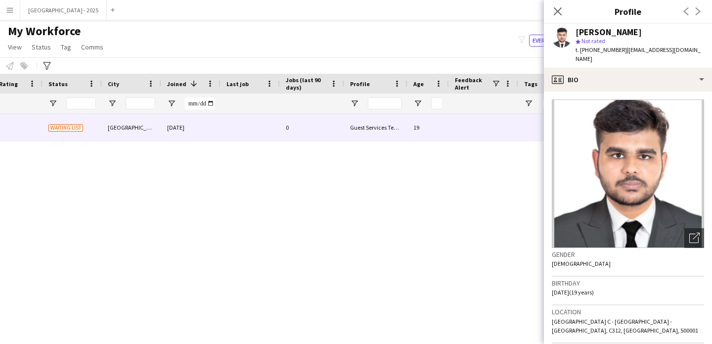
click at [640, 55] on div "[PERSON_NAME] star Not rated t. [PHONE_NUMBER] | [EMAIL_ADDRESS][DOMAIN_NAME]" at bounding box center [628, 46] width 168 height 44
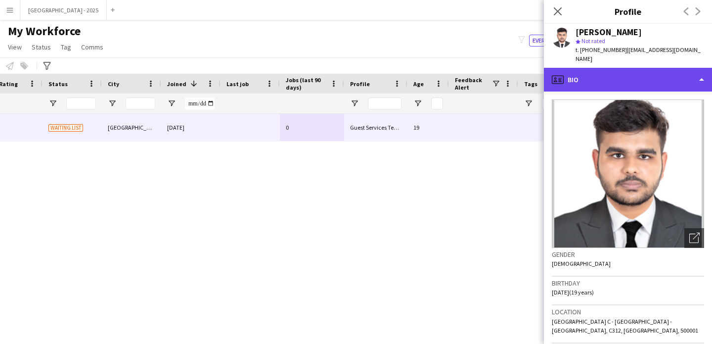
click at [640, 68] on div "profile Bio" at bounding box center [628, 80] width 168 height 24
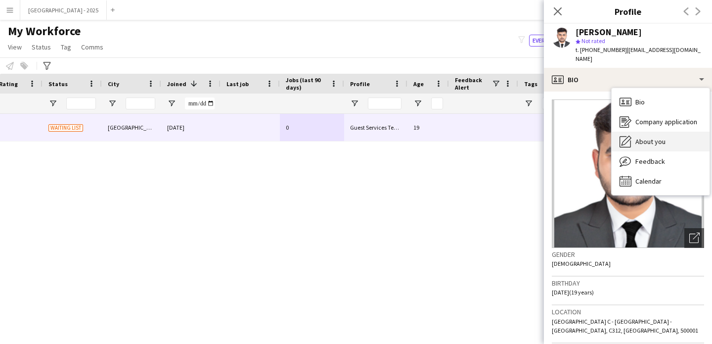
click at [660, 137] on span "About you" at bounding box center [651, 141] width 30 height 9
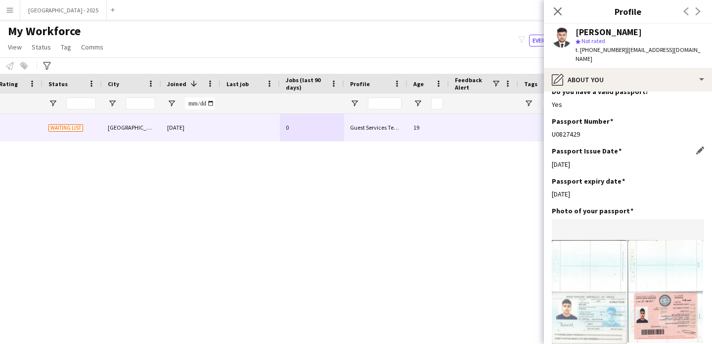
scroll to position [819, 0]
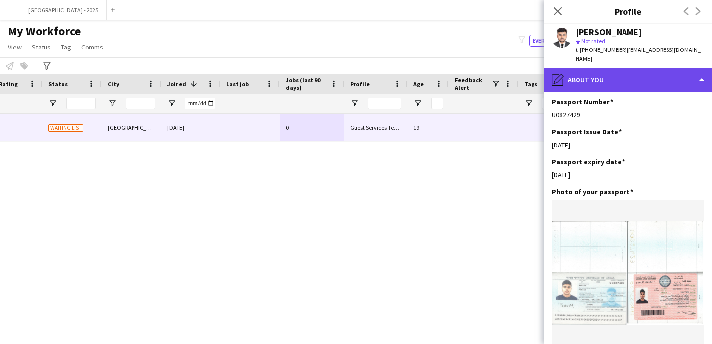
click at [599, 71] on div "pencil4 About you" at bounding box center [628, 80] width 168 height 24
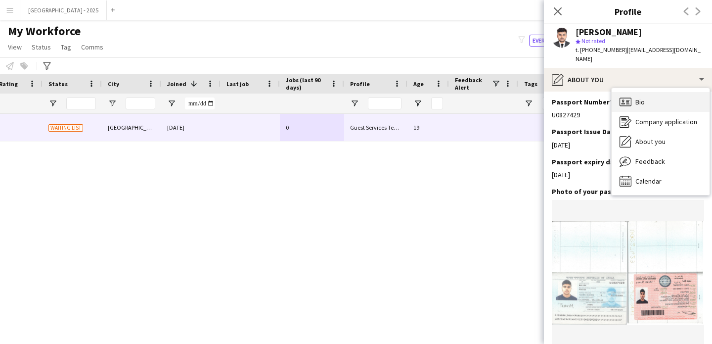
click at [643, 97] on span "Bio" at bounding box center [640, 101] width 9 height 9
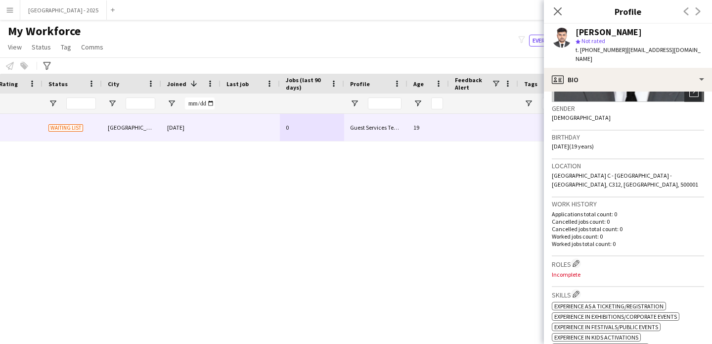
scroll to position [208, 0]
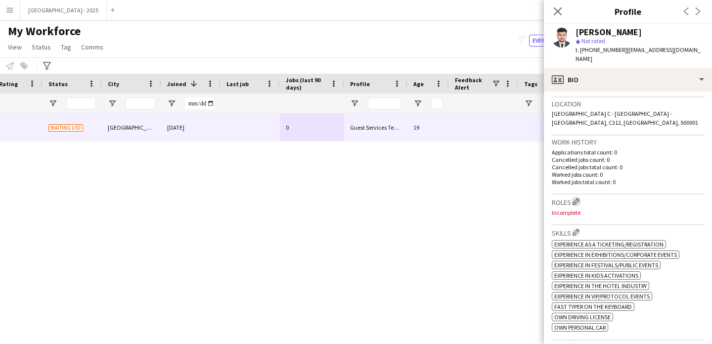
click at [579, 198] on app-icon "Edit crew company roles" at bounding box center [576, 201] width 7 height 7
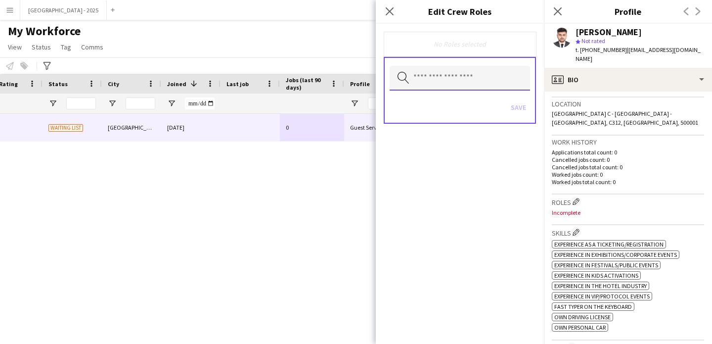
click at [486, 87] on input "text" at bounding box center [460, 78] width 140 height 25
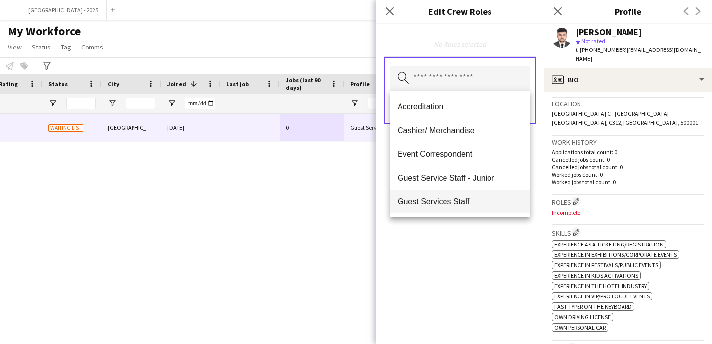
click at [476, 202] on span "Guest Services Staff" at bounding box center [460, 201] width 125 height 9
click at [486, 247] on div "Guest Services Staff Remove Search by role type Save" at bounding box center [460, 184] width 168 height 320
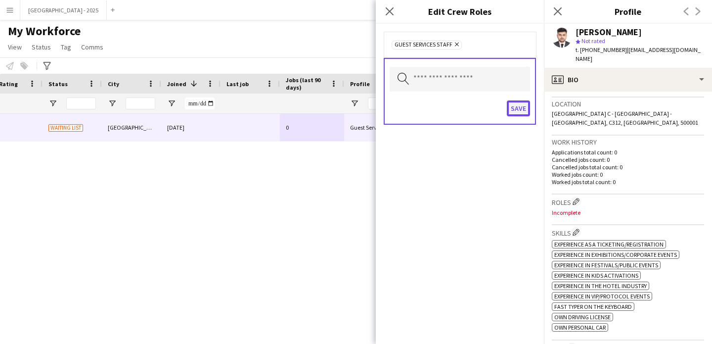
click at [528, 104] on button "Save" at bounding box center [518, 108] width 23 height 16
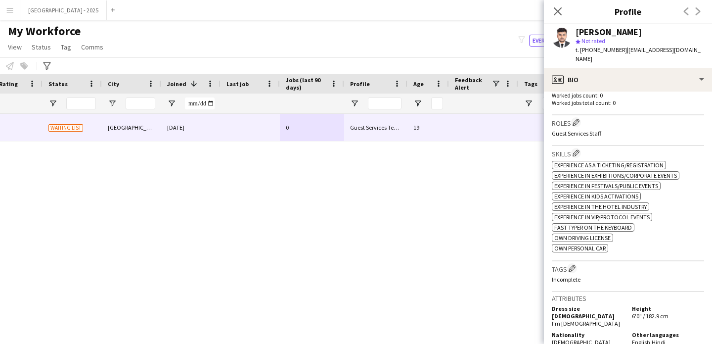
scroll to position [297, 0]
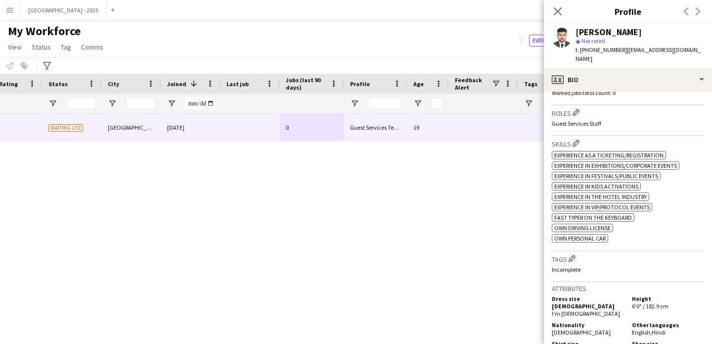
click at [568, 266] on p "Incomplete" at bounding box center [628, 269] width 152 height 7
click at [569, 257] on button "Edit crew company tags" at bounding box center [572, 258] width 10 height 10
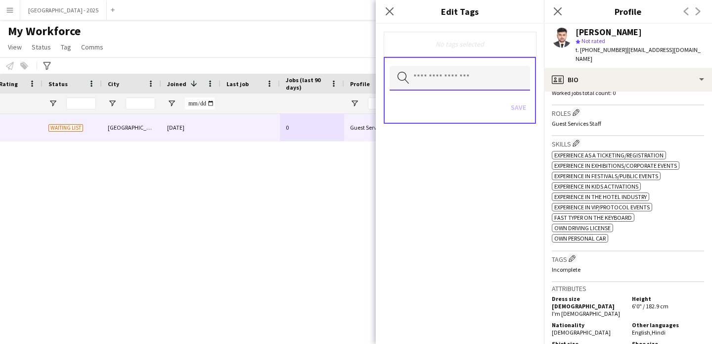
click at [453, 80] on input "text" at bounding box center [460, 78] width 140 height 25
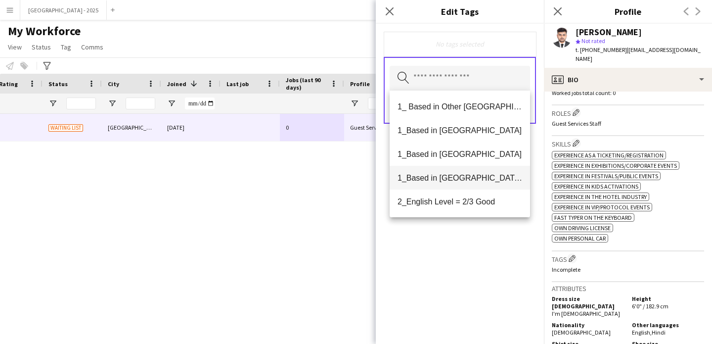
click at [475, 187] on mat-option "1_Based in [GEOGRAPHIC_DATA]/[GEOGRAPHIC_DATA]/Ajman" at bounding box center [460, 178] width 140 height 24
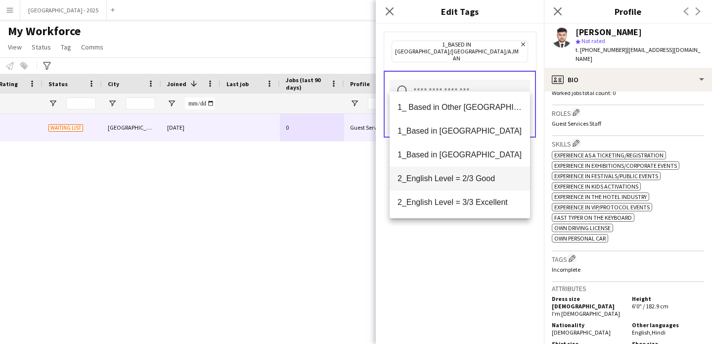
click at [476, 187] on mat-option "2_English Level = 2/3 Good" at bounding box center [460, 179] width 140 height 24
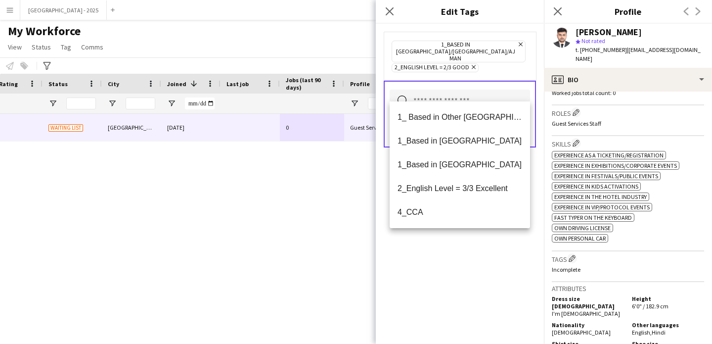
click at [489, 261] on div "1_Based in [GEOGRAPHIC_DATA]/[GEOGRAPHIC_DATA]/Ajman Remove 2_English Level = 2…" at bounding box center [460, 184] width 168 height 320
click at [510, 98] on input "text" at bounding box center [460, 102] width 140 height 25
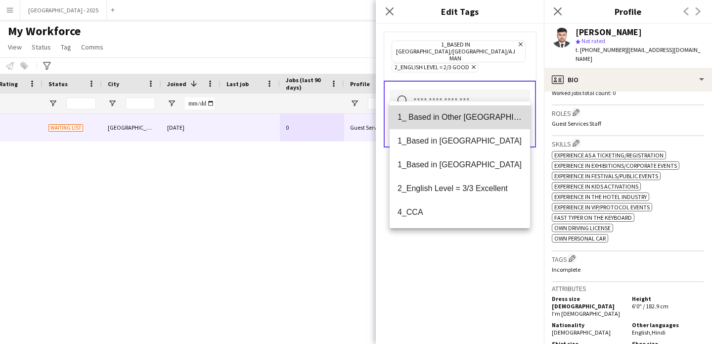
click at [519, 116] on mat-option "1_ Based in Other [GEOGRAPHIC_DATA]" at bounding box center [460, 117] width 140 height 24
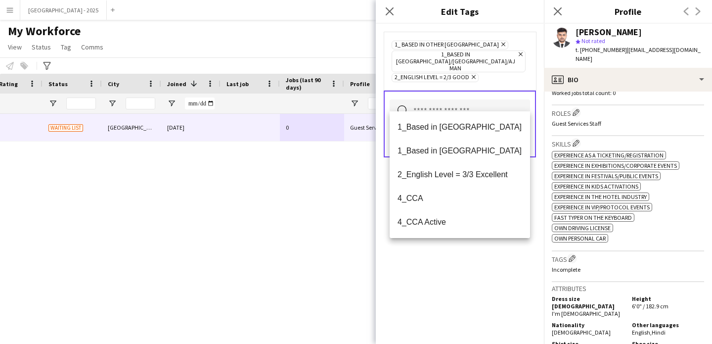
click at [499, 46] on icon "Remove" at bounding box center [502, 44] width 6 height 6
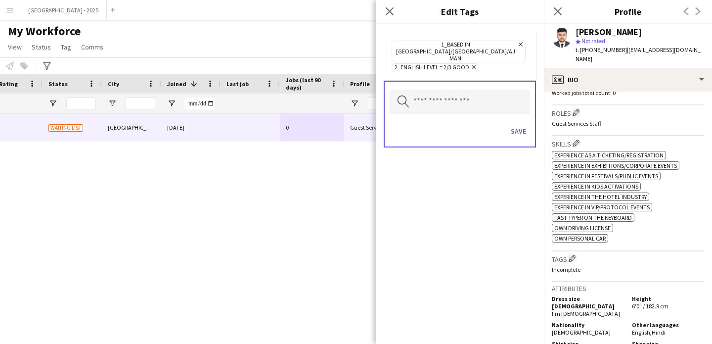
click at [532, 114] on div "Search by tag name Save" at bounding box center [460, 114] width 152 height 67
click at [527, 123] on button "Save" at bounding box center [518, 131] width 23 height 16
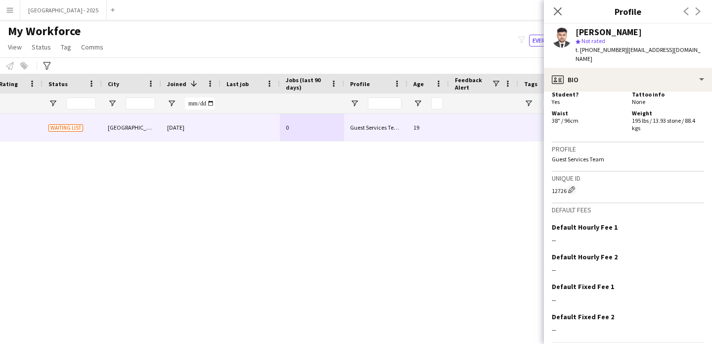
scroll to position [618, 0]
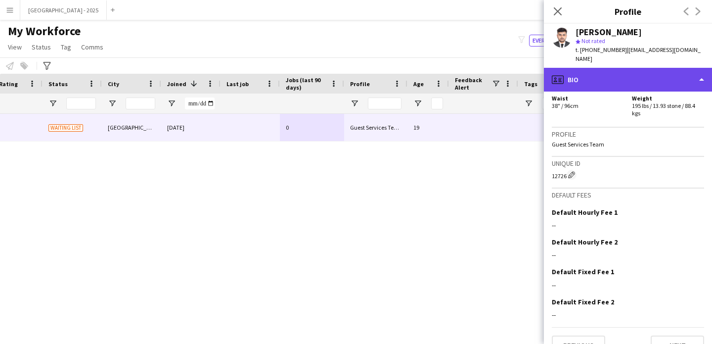
click at [600, 68] on div "profile Bio" at bounding box center [628, 80] width 168 height 24
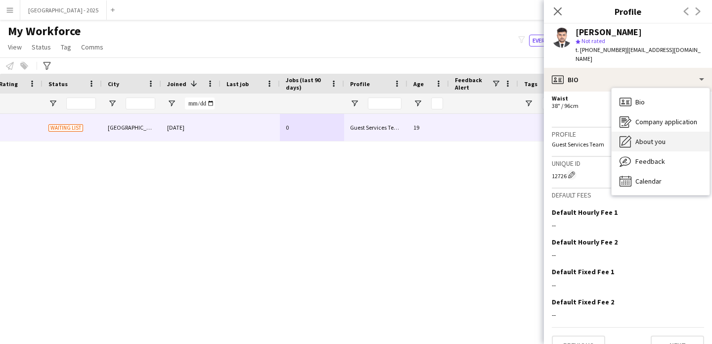
click at [651, 132] on div "About you About you" at bounding box center [661, 142] width 98 height 20
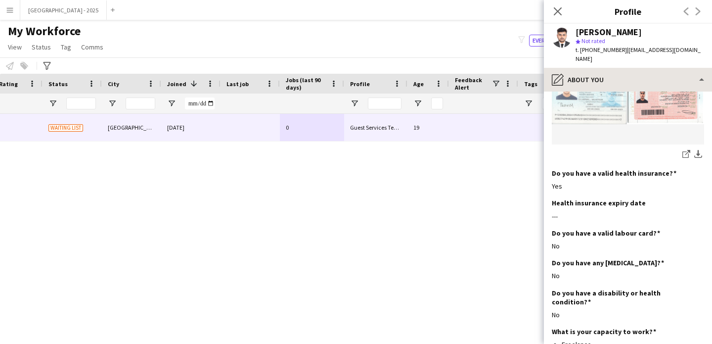
scroll to position [1061, 0]
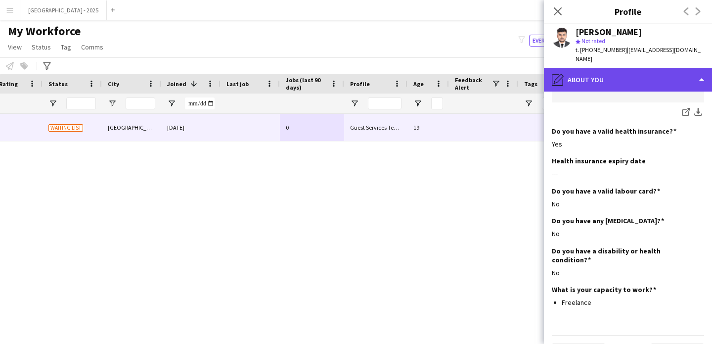
click at [610, 73] on div "pencil4 About you" at bounding box center [628, 80] width 168 height 24
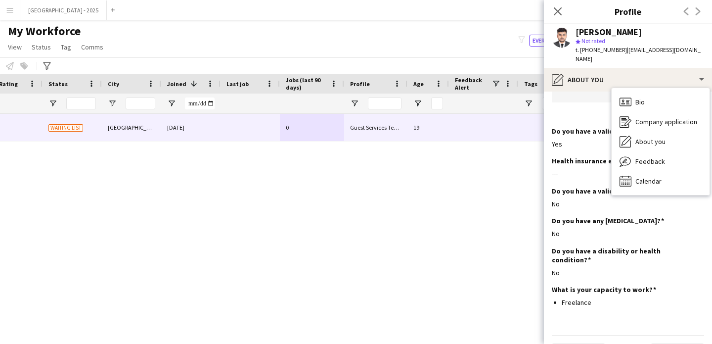
click at [658, 88] on div "Bio Bio Company application Company application About you About you Feedback Fe…" at bounding box center [661, 141] width 98 height 107
click at [659, 112] on div "Company application Company application" at bounding box center [661, 122] width 98 height 20
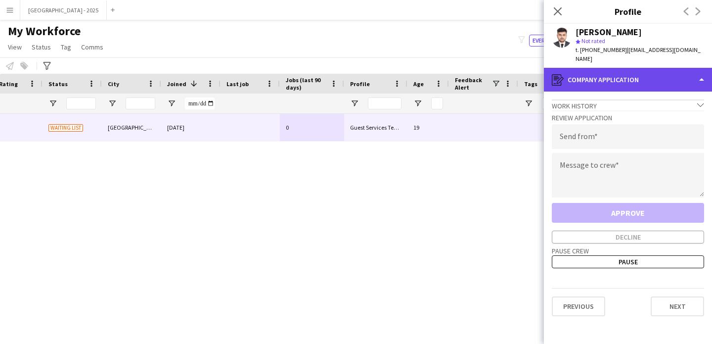
click at [630, 68] on div "register Company application" at bounding box center [628, 80] width 168 height 24
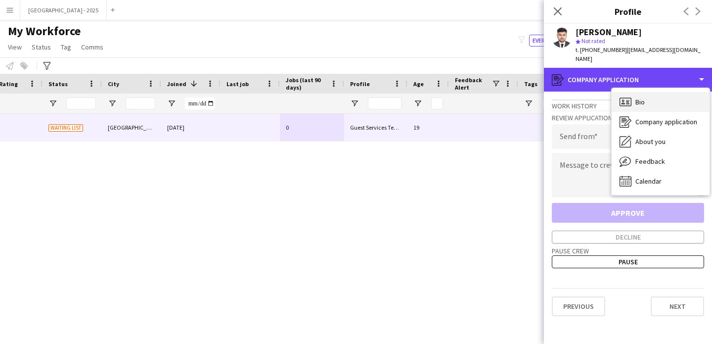
drag, startPoint x: 637, startPoint y: 77, endPoint x: 641, endPoint y: 83, distance: 7.1
click at [637, 78] on div "register Company application" at bounding box center [628, 80] width 168 height 24
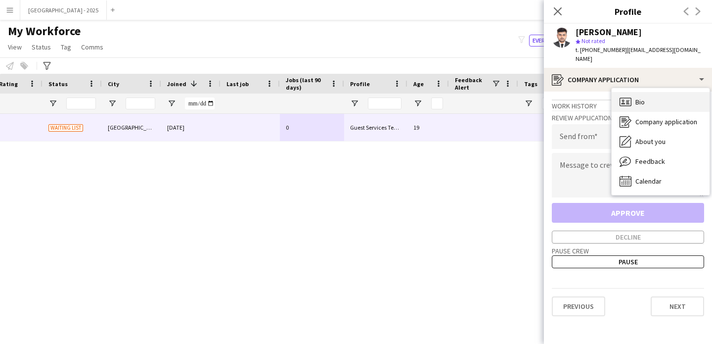
click at [643, 97] on span "Bio" at bounding box center [640, 101] width 9 height 9
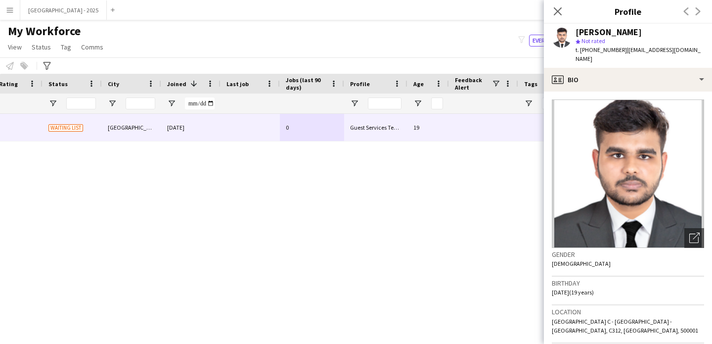
scroll to position [0, 0]
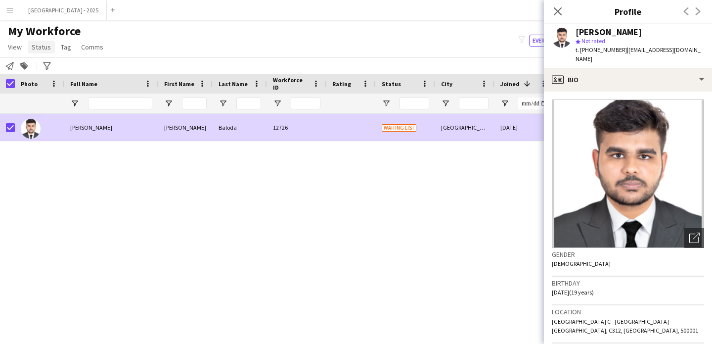
click at [31, 47] on link "Status" at bounding box center [41, 47] width 27 height 13
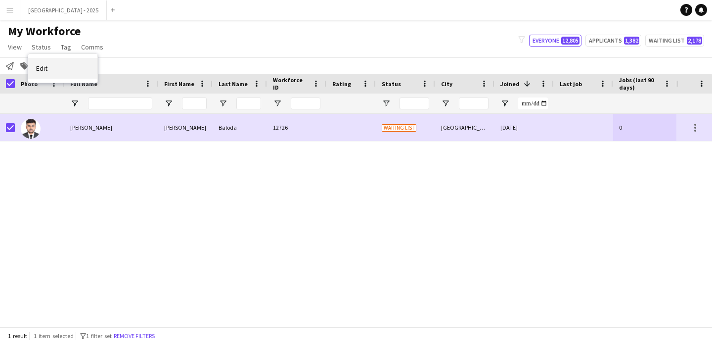
click at [75, 64] on link "Edit" at bounding box center [62, 68] width 69 height 21
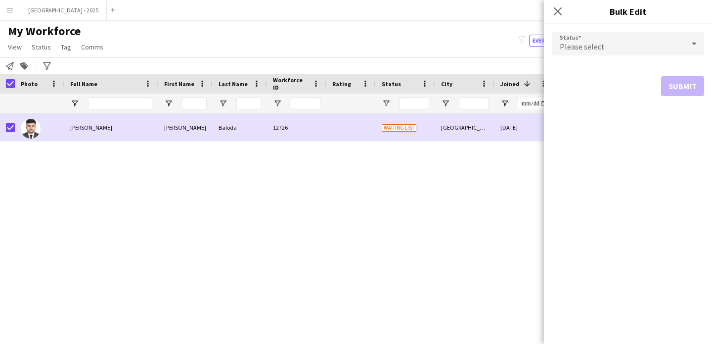
click at [625, 39] on div "Please select" at bounding box center [618, 44] width 133 height 24
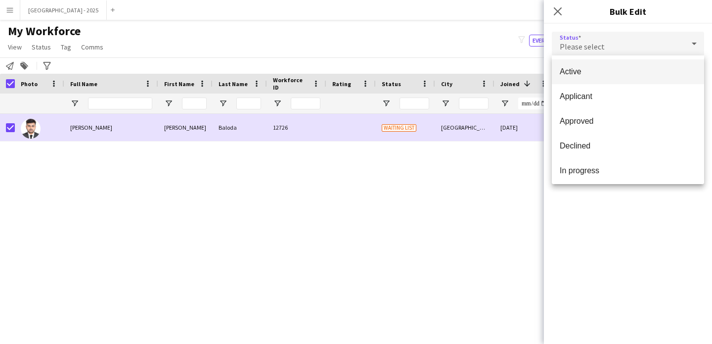
click at [613, 71] on span "Active" at bounding box center [628, 71] width 137 height 9
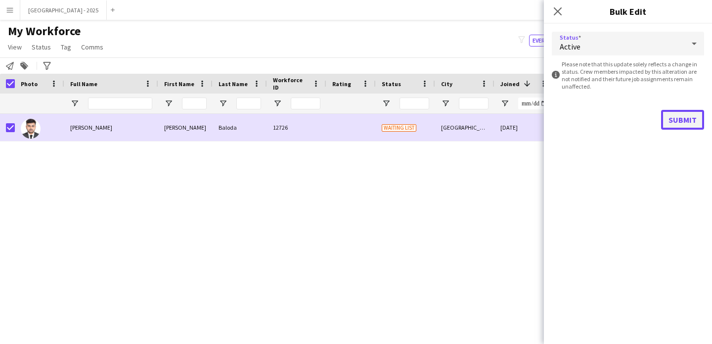
click at [677, 124] on button "Submit" at bounding box center [682, 120] width 43 height 20
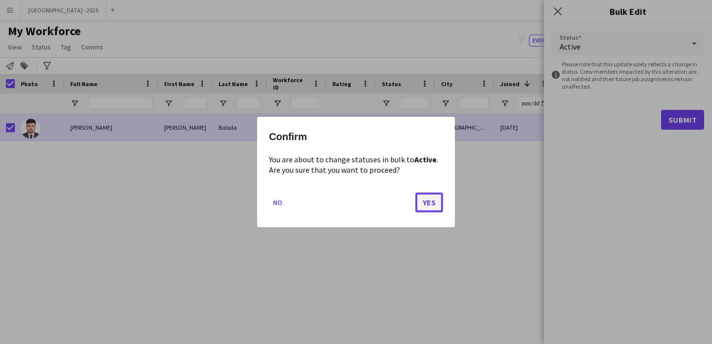
click at [419, 200] on button "Yes" at bounding box center [430, 202] width 28 height 20
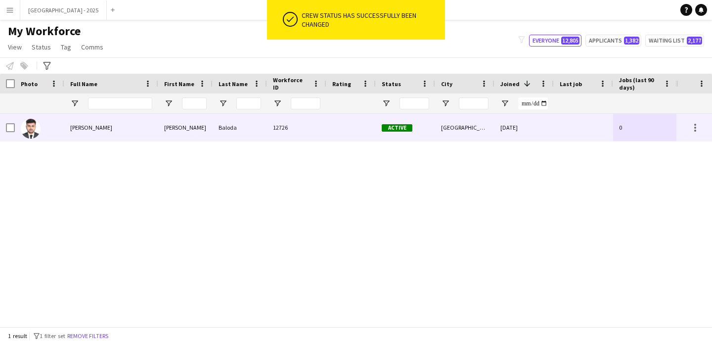
click at [40, 129] on img at bounding box center [31, 129] width 20 height 20
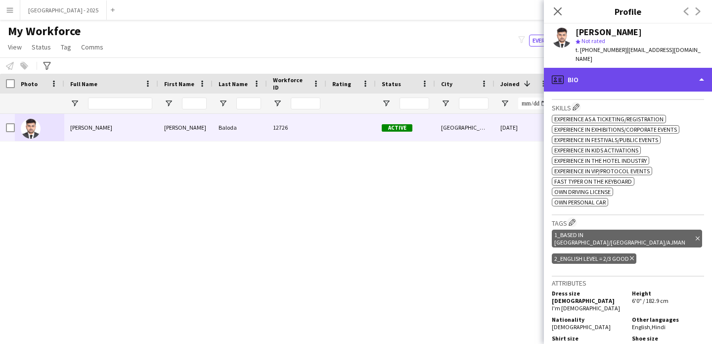
click at [607, 73] on div "profile Bio" at bounding box center [628, 80] width 168 height 24
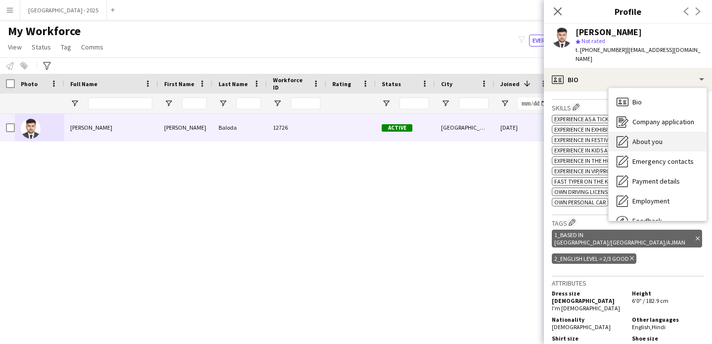
click at [636, 137] on span "About you" at bounding box center [648, 141] width 30 height 9
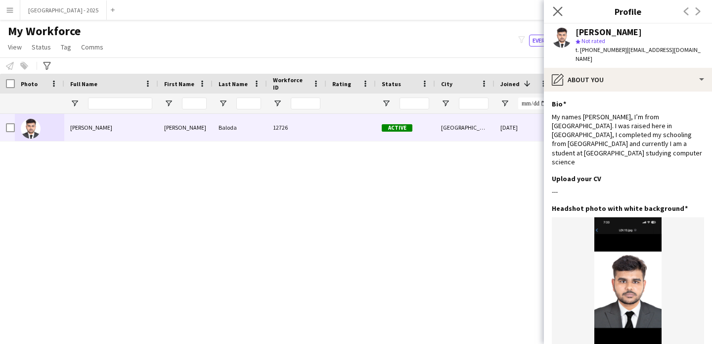
click at [553, 7] on app-icon "Close pop-in" at bounding box center [558, 11] width 14 height 14
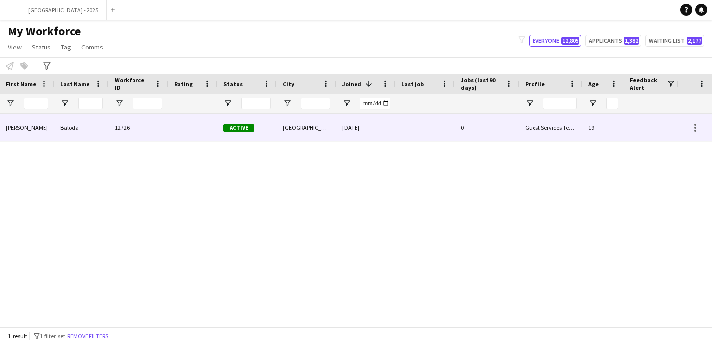
scroll to position [0, 333]
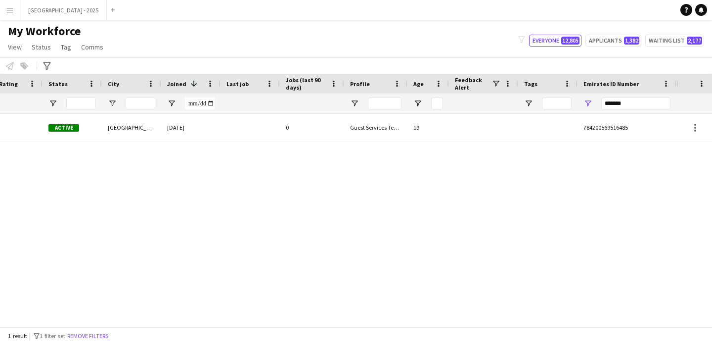
click at [621, 96] on div "*******" at bounding box center [636, 103] width 69 height 20
click at [620, 102] on input "*******" at bounding box center [636, 103] width 69 height 12
paste input "Emirates ID Number Filter Input"
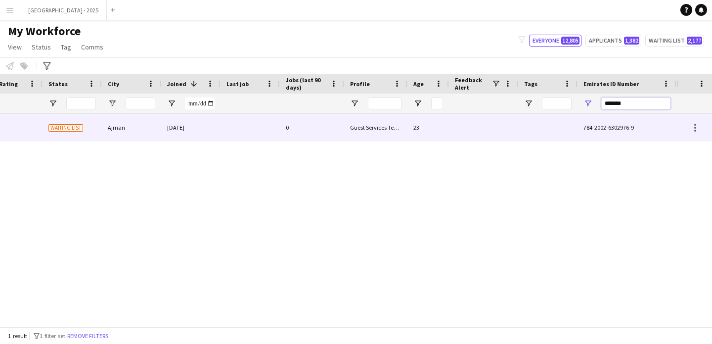
type input "*******"
click at [516, 136] on div at bounding box center [483, 127] width 69 height 27
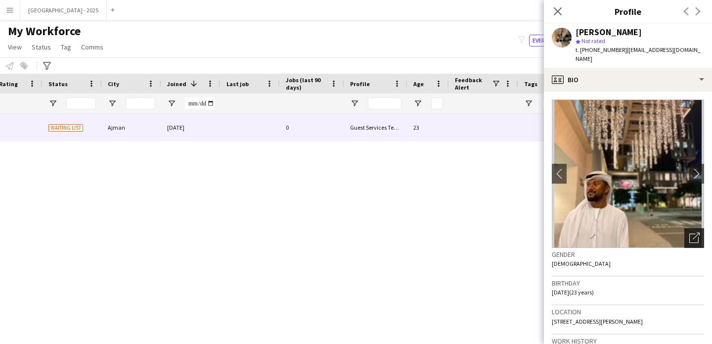
click at [691, 233] on icon at bounding box center [694, 237] width 9 height 9
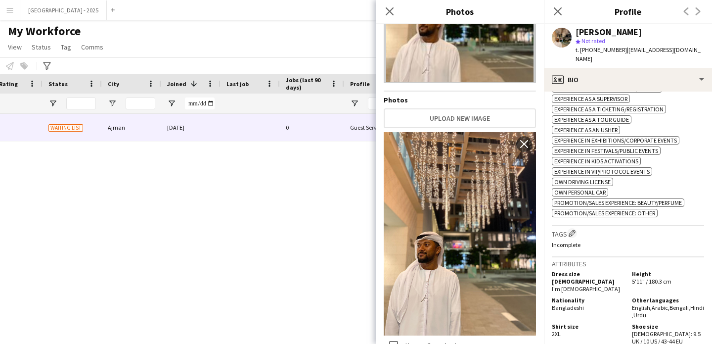
scroll to position [393, 0]
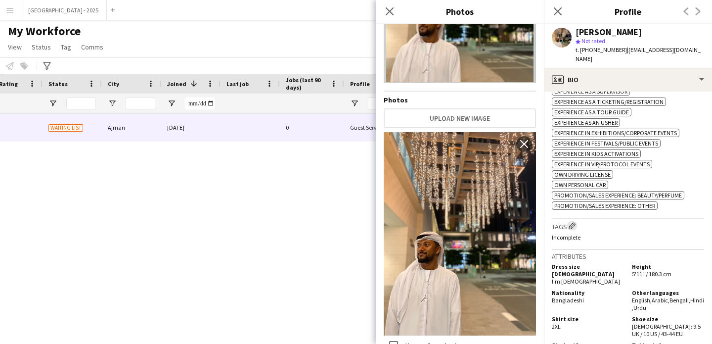
click at [576, 226] on app-icon "Edit crew company tags" at bounding box center [572, 225] width 7 height 7
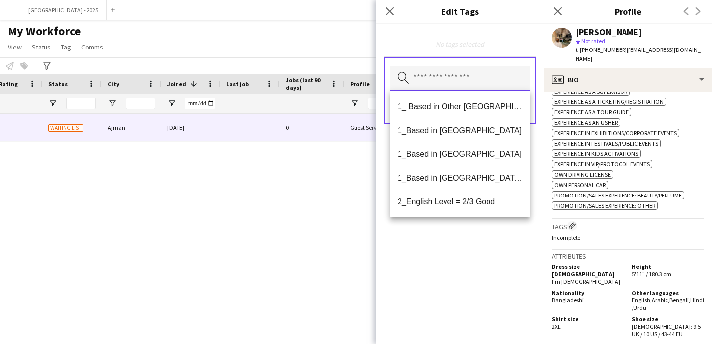
click at [481, 83] on input "text" at bounding box center [460, 78] width 140 height 25
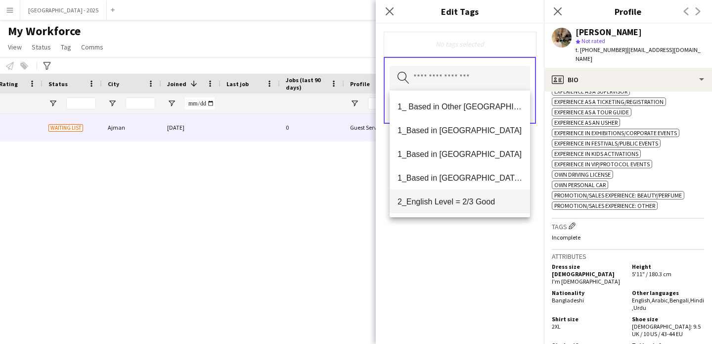
click at [473, 197] on span "2_English Level = 2/3 Good" at bounding box center [460, 201] width 125 height 9
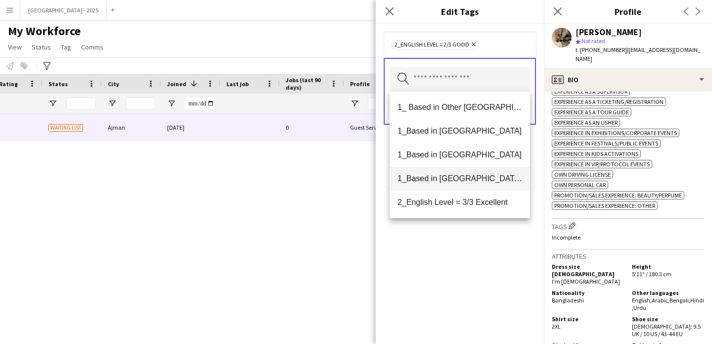
click at [476, 186] on mat-option "1_Based in [GEOGRAPHIC_DATA]/[GEOGRAPHIC_DATA]/Ajman" at bounding box center [460, 179] width 140 height 24
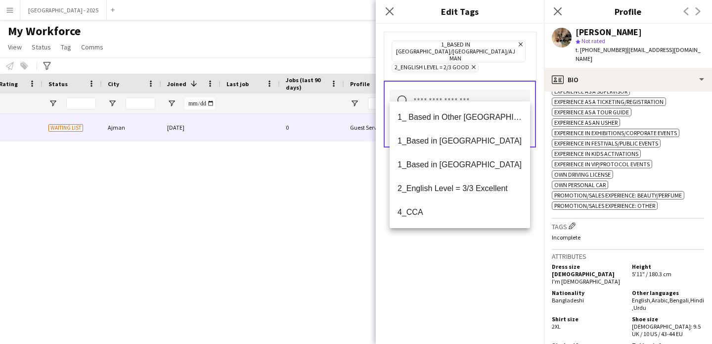
drag, startPoint x: 477, startPoint y: 251, endPoint x: 481, endPoint y: 233, distance: 18.8
click at [477, 250] on div "1_Based in [GEOGRAPHIC_DATA]/[GEOGRAPHIC_DATA]/Ajman Remove 2_English Level = 2…" at bounding box center [460, 184] width 168 height 320
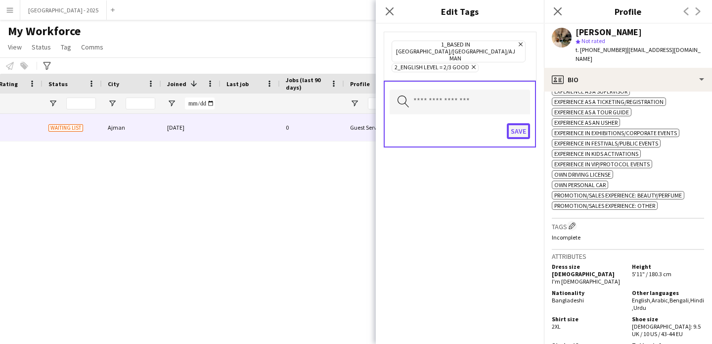
click at [520, 123] on button "Save" at bounding box center [518, 131] width 23 height 16
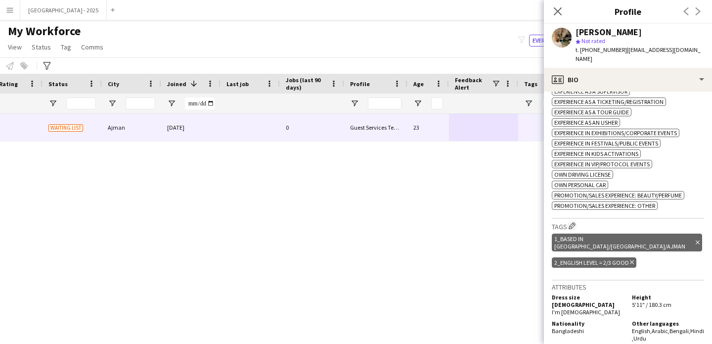
scroll to position [194, 0]
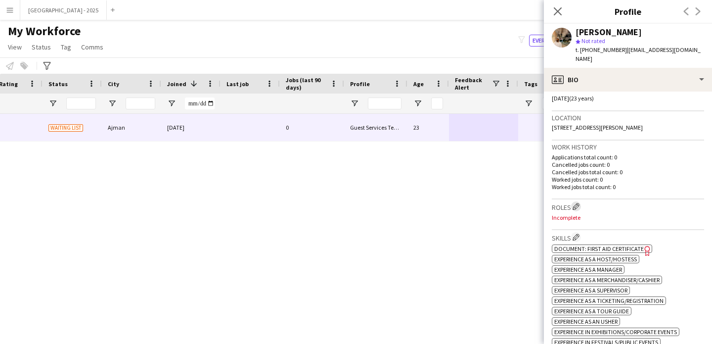
click at [577, 203] on app-icon "Edit crew company roles" at bounding box center [576, 206] width 7 height 7
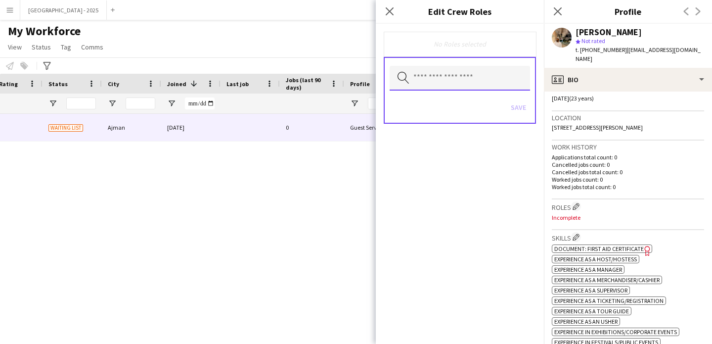
click at [462, 85] on input "text" at bounding box center [460, 78] width 140 height 25
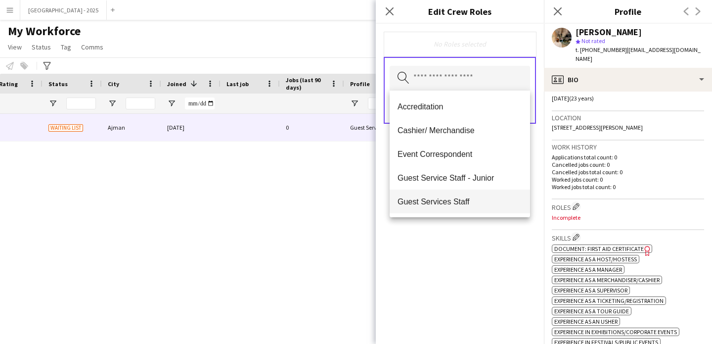
click at [463, 195] on mat-option "Guest Services Staff" at bounding box center [460, 201] width 140 height 24
click at [472, 249] on div "Guest Services Staff Remove Search by role type Save" at bounding box center [460, 184] width 168 height 320
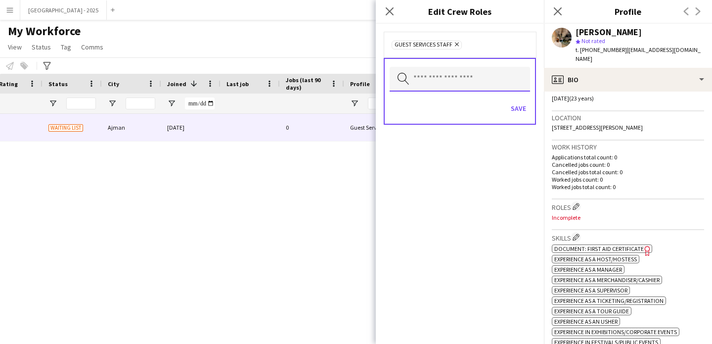
click at [472, 84] on input "text" at bounding box center [460, 79] width 140 height 25
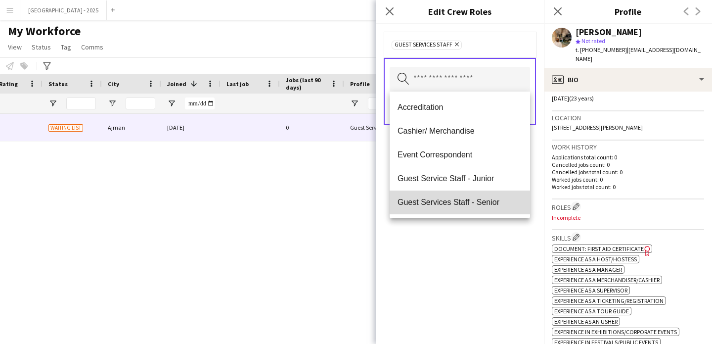
click at [475, 192] on mat-option "Guest Services Staff - Senior" at bounding box center [460, 202] width 140 height 24
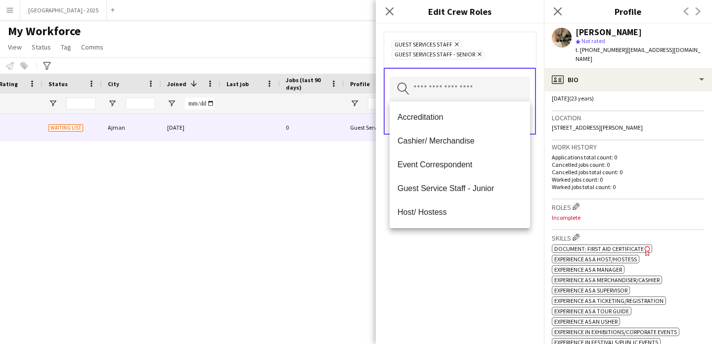
click at [483, 243] on div "Guest Services Staff Remove Guest Services Staff - Senior Remove Search by role…" at bounding box center [460, 184] width 168 height 320
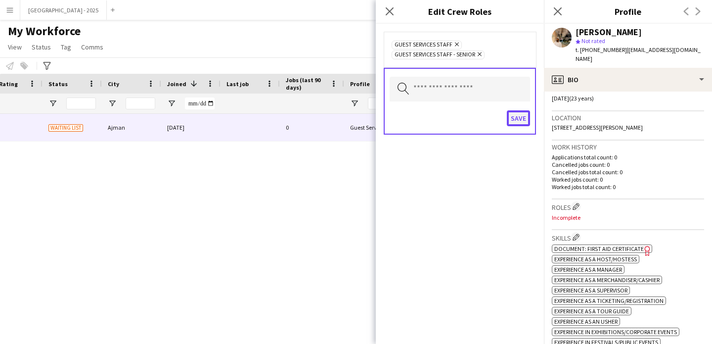
click at [517, 122] on button "Save" at bounding box center [518, 118] width 23 height 16
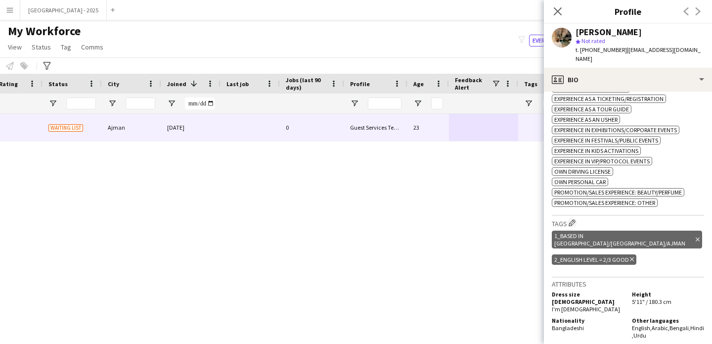
scroll to position [493, 0]
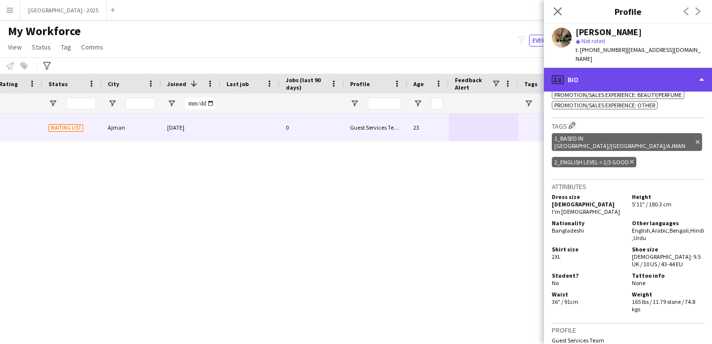
click at [597, 75] on div "profile Bio" at bounding box center [628, 80] width 168 height 24
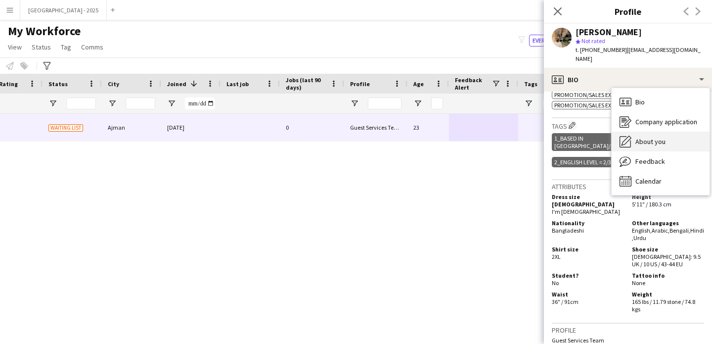
click at [648, 140] on div "About you About you" at bounding box center [661, 142] width 98 height 20
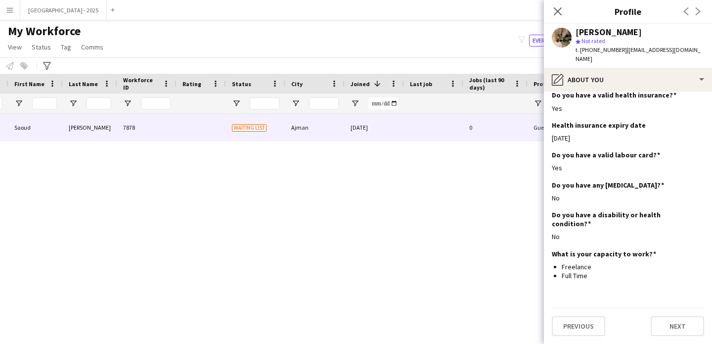
scroll to position [0, 0]
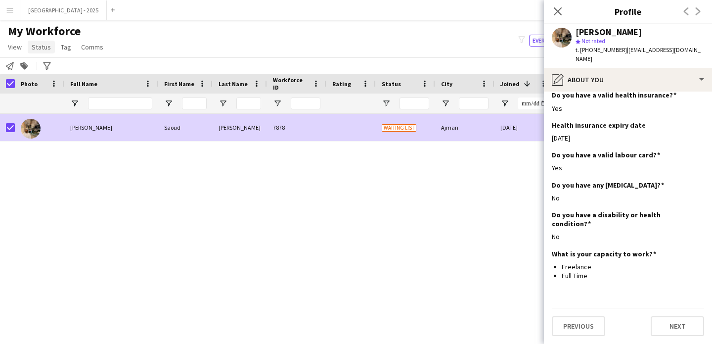
click at [47, 44] on span "Status" at bounding box center [41, 47] width 19 height 9
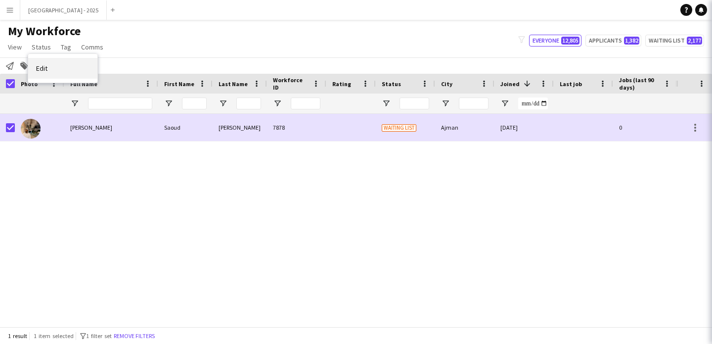
click at [60, 68] on link "Edit" at bounding box center [62, 68] width 69 height 21
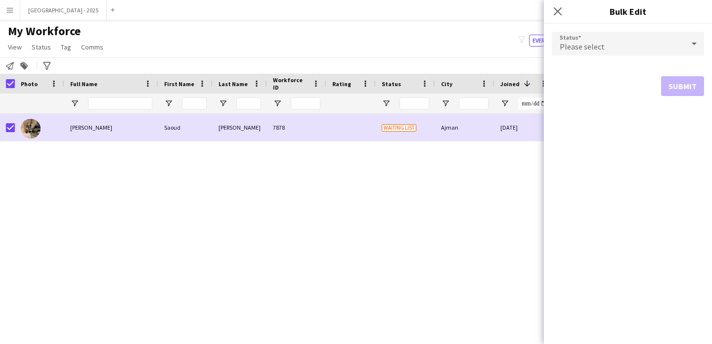
click at [631, 46] on div "Please select" at bounding box center [618, 44] width 133 height 24
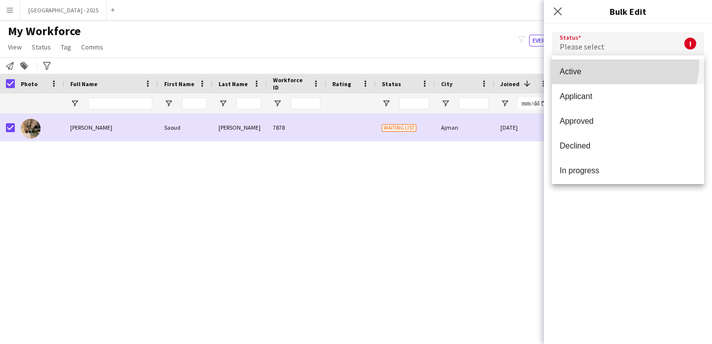
click at [624, 65] on mat-option "Active" at bounding box center [628, 71] width 152 height 25
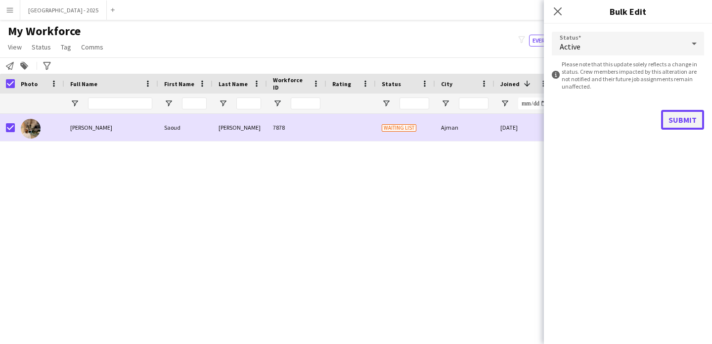
click at [675, 125] on button "Submit" at bounding box center [682, 120] width 43 height 20
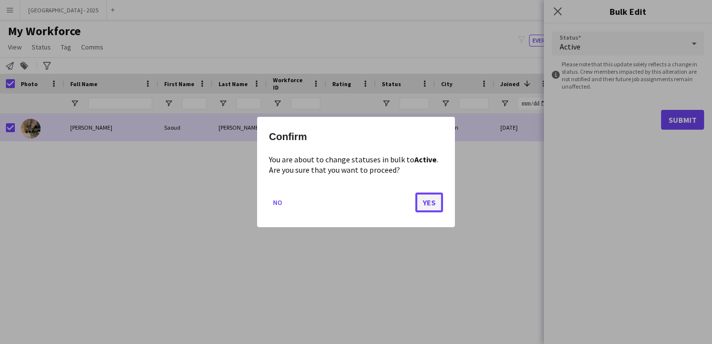
click at [430, 196] on button "Yes" at bounding box center [430, 202] width 28 height 20
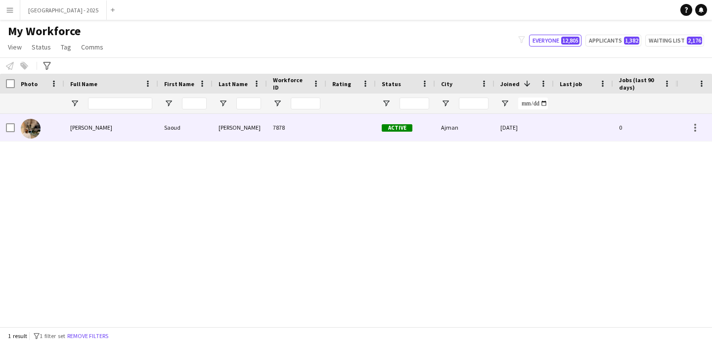
click at [288, 118] on div "7878" at bounding box center [296, 127] width 59 height 27
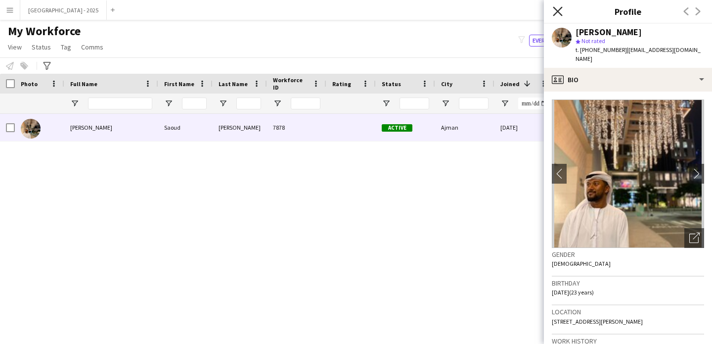
click at [559, 8] on icon "Close pop-in" at bounding box center [557, 10] width 9 height 9
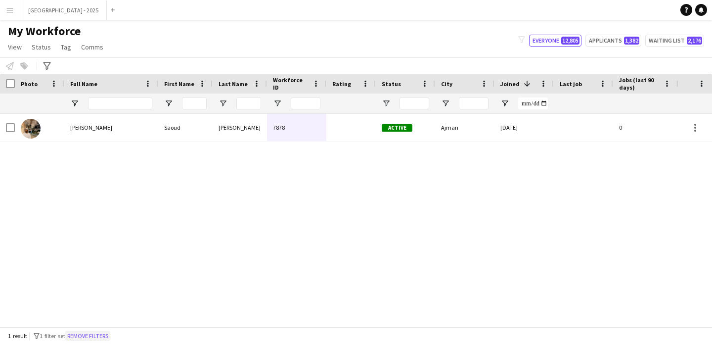
click at [97, 336] on button "Remove filters" at bounding box center [87, 335] width 45 height 11
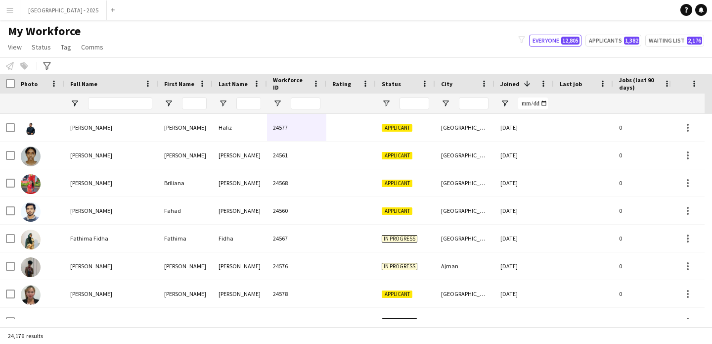
scroll to position [0, 341]
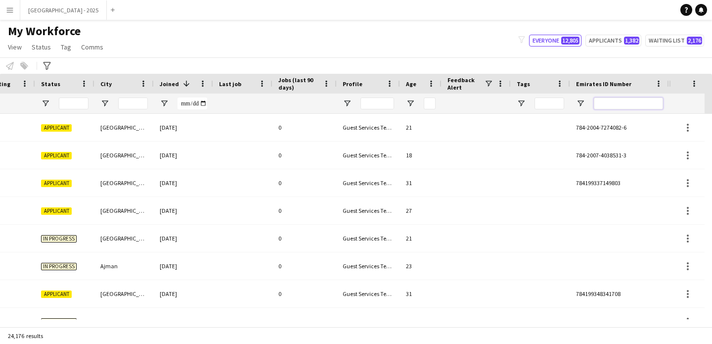
click at [636, 102] on input "Emirates ID Number Filter Input" at bounding box center [628, 103] width 69 height 12
paste input "*******"
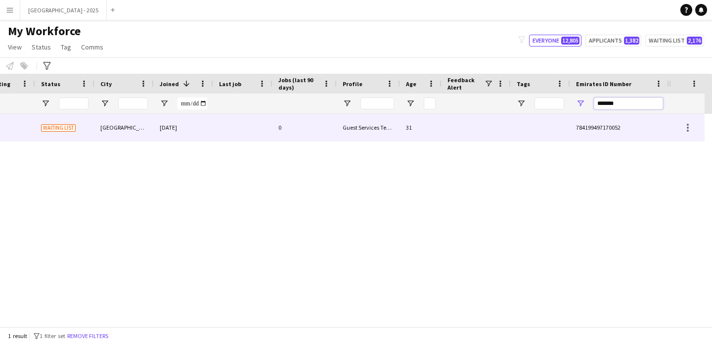
type input "*******"
click at [480, 135] on div at bounding box center [476, 127] width 69 height 27
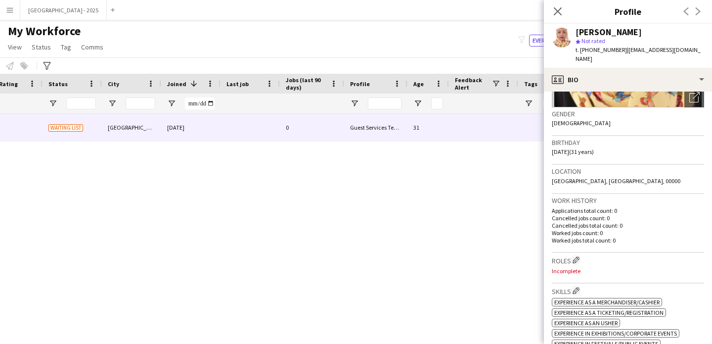
scroll to position [181, 0]
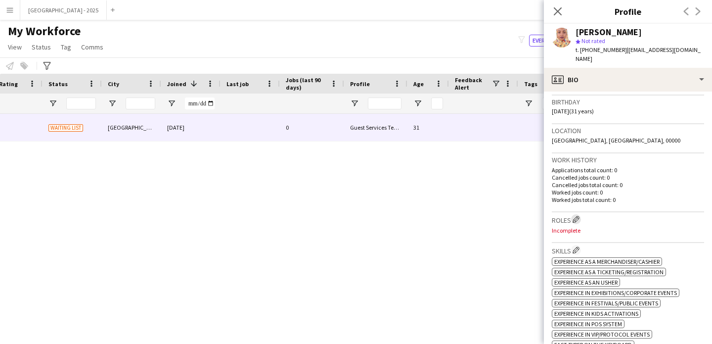
click at [575, 216] on app-icon "Edit crew company roles" at bounding box center [576, 219] width 7 height 7
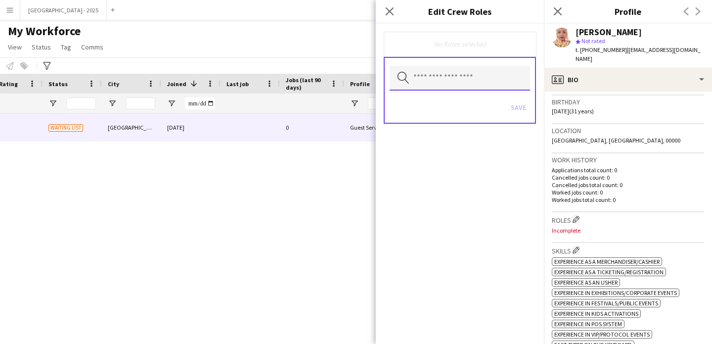
click at [449, 77] on input "text" at bounding box center [460, 78] width 140 height 25
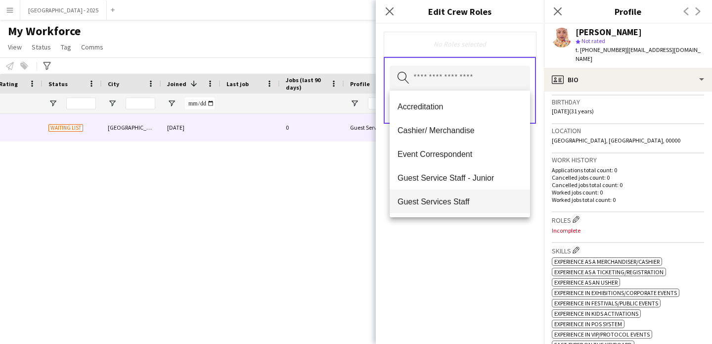
click at [475, 193] on mat-option "Guest Services Staff" at bounding box center [460, 201] width 140 height 24
click at [476, 203] on span "Guest Services Staff - Senior" at bounding box center [460, 201] width 125 height 9
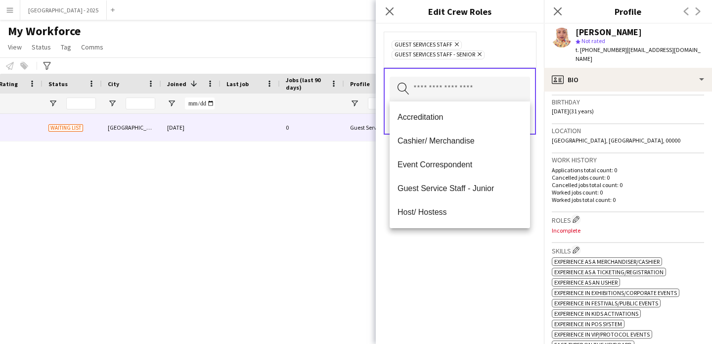
click at [492, 235] on div "Guest Services Staff Remove Guest Services Staff - Senior Remove Search by role…" at bounding box center [460, 184] width 168 height 320
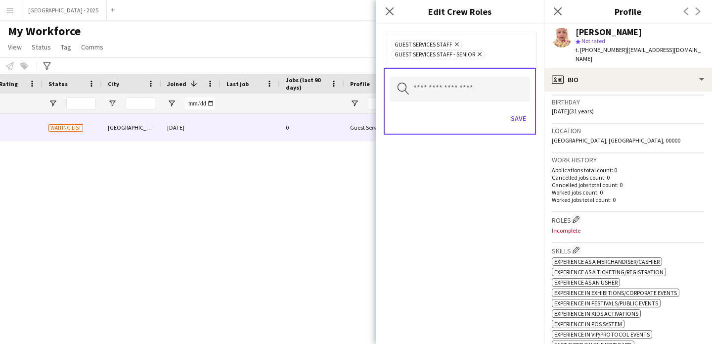
click at [516, 129] on div "Save" at bounding box center [460, 119] width 140 height 28
click at [516, 123] on button "Save" at bounding box center [518, 118] width 23 height 16
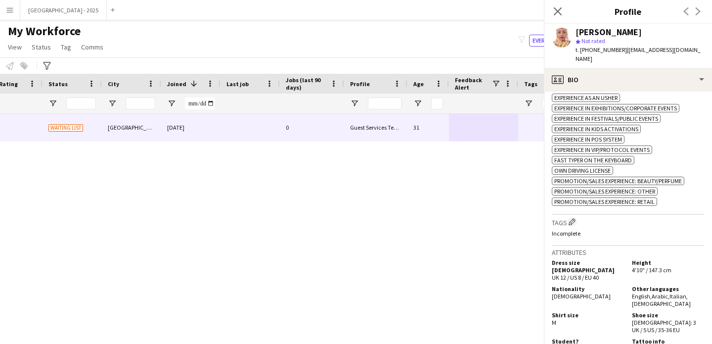
click at [577, 223] on h3 "Tags Edit crew company tags" at bounding box center [628, 222] width 152 height 10
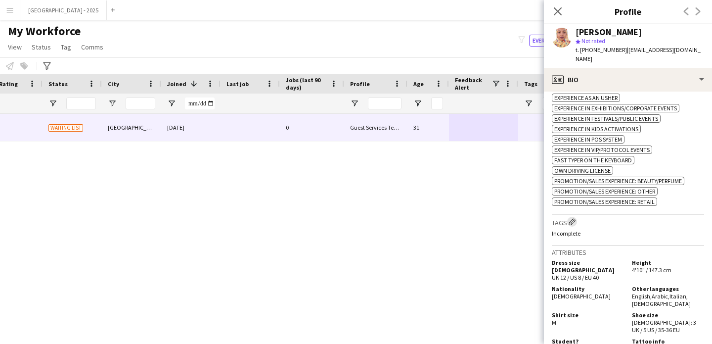
click at [571, 217] on button "Edit crew company tags" at bounding box center [572, 222] width 10 height 10
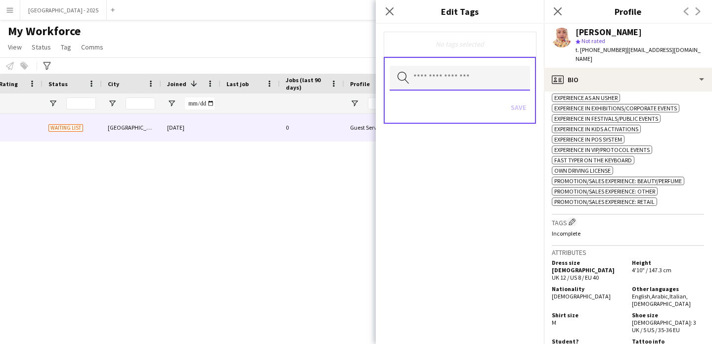
click at [455, 76] on input "text" at bounding box center [460, 78] width 140 height 25
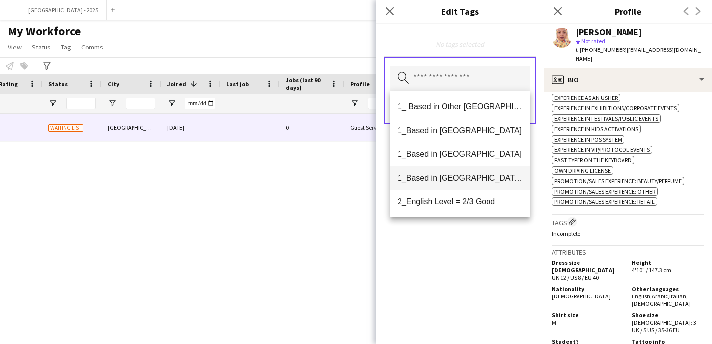
click at [473, 175] on span "1_Based in [GEOGRAPHIC_DATA]/[GEOGRAPHIC_DATA]/Ajman" at bounding box center [460, 177] width 125 height 9
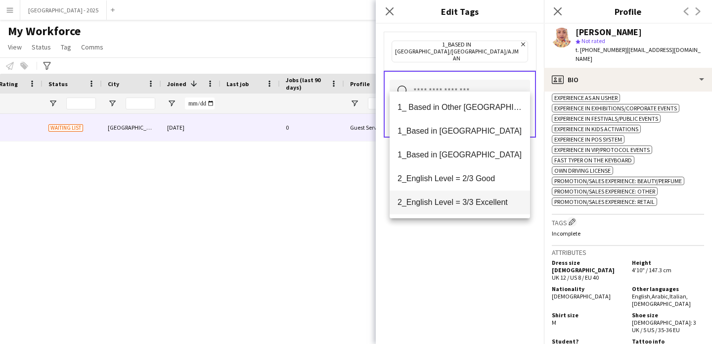
click at [477, 199] on span "2_English Level = 3/3 Excellent" at bounding box center [460, 201] width 125 height 9
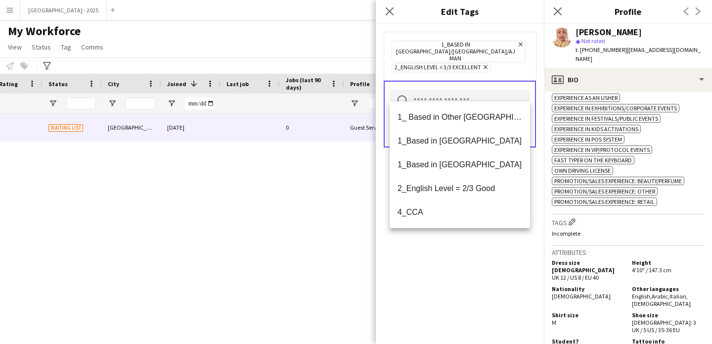
click at [478, 251] on div "1_Based in [GEOGRAPHIC_DATA]/[GEOGRAPHIC_DATA]/Ajman Remove 2_English Level = 3…" at bounding box center [460, 184] width 168 height 320
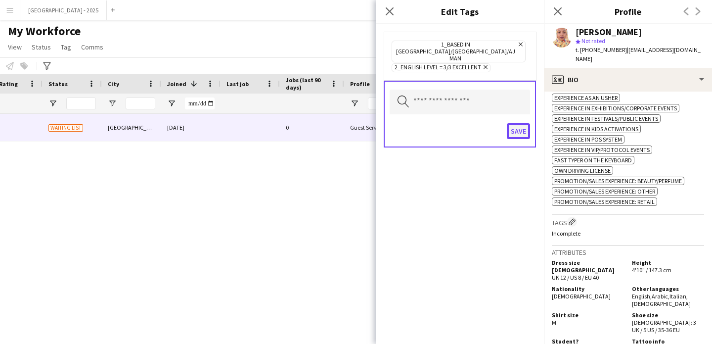
click at [508, 124] on button "Save" at bounding box center [518, 131] width 23 height 16
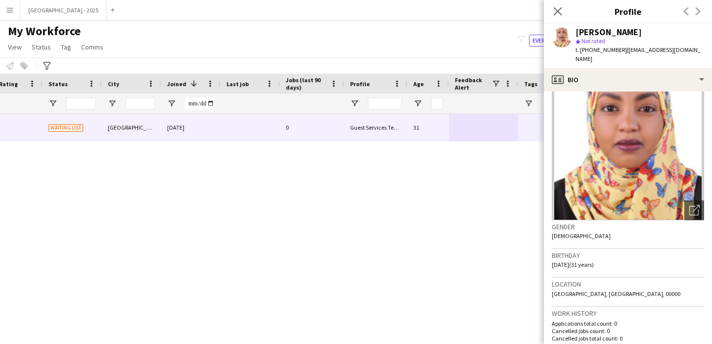
scroll to position [0, 0]
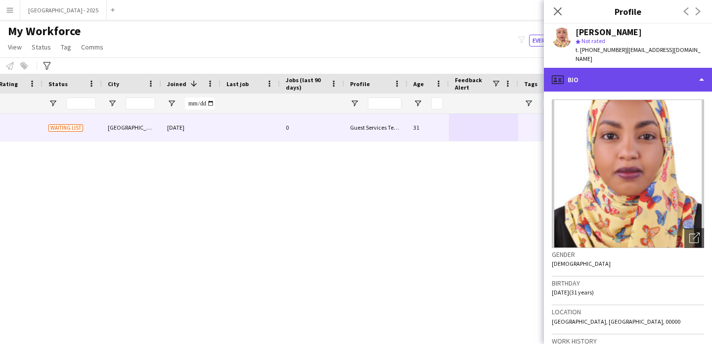
click at [591, 75] on div "profile Bio" at bounding box center [628, 80] width 168 height 24
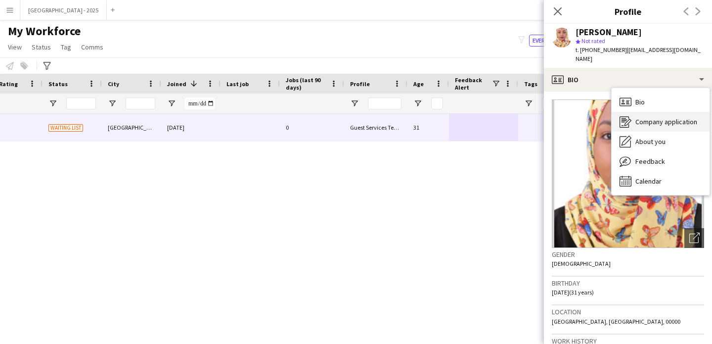
click at [653, 112] on div "Company application Company application" at bounding box center [661, 122] width 98 height 20
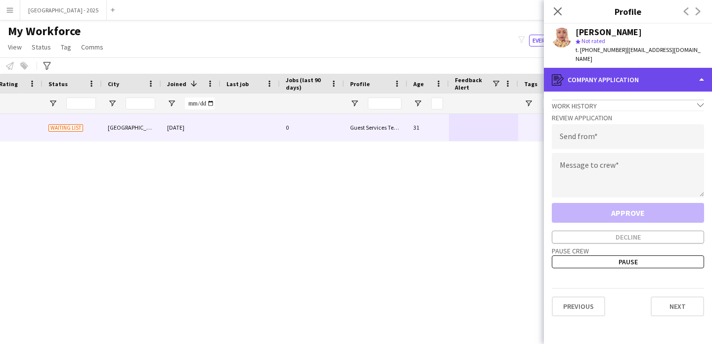
click at [628, 75] on div "register Company application" at bounding box center [628, 80] width 168 height 24
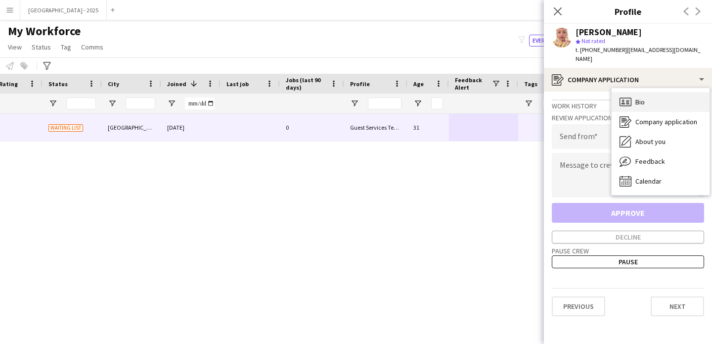
click at [643, 97] on span "Bio" at bounding box center [640, 101] width 9 height 9
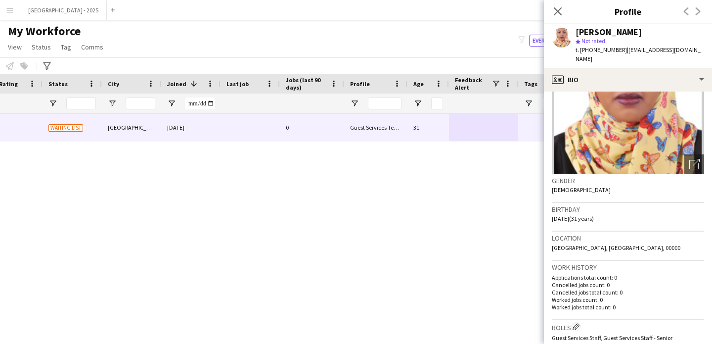
scroll to position [282, 0]
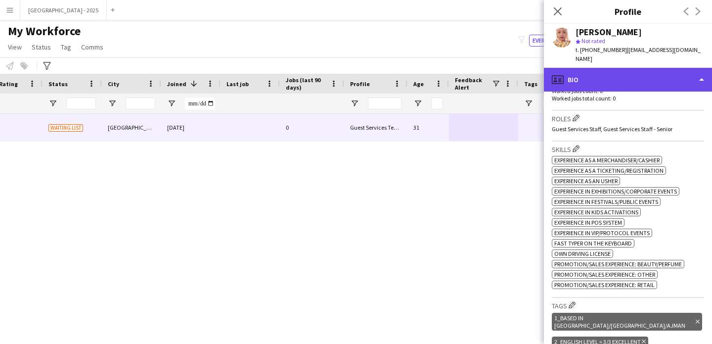
click at [610, 74] on div "profile Bio" at bounding box center [628, 80] width 168 height 24
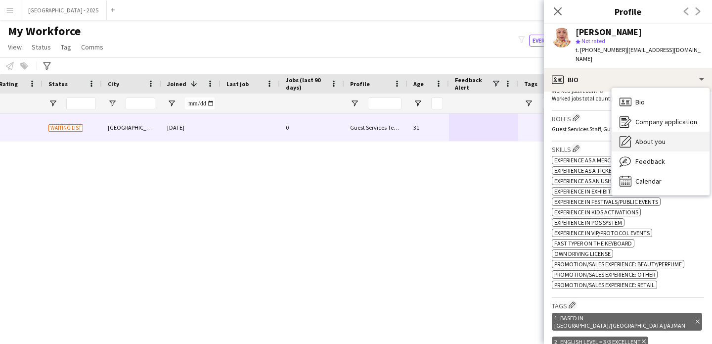
click at [647, 137] on span "About you" at bounding box center [651, 141] width 30 height 9
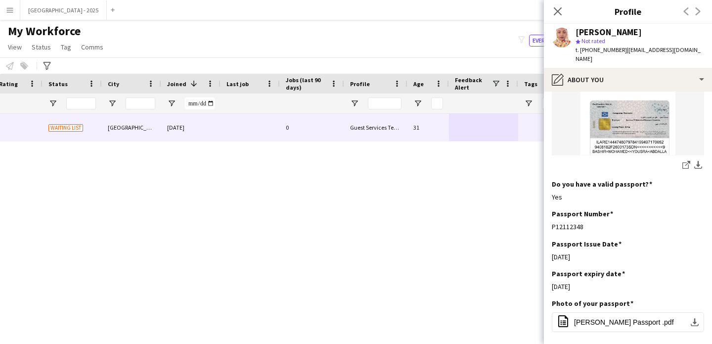
scroll to position [573, 0]
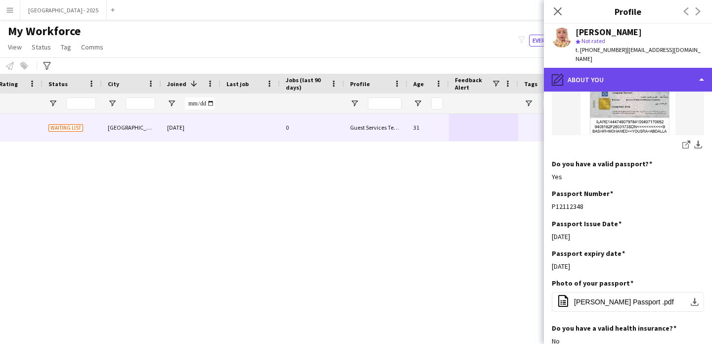
click at [564, 73] on div "pencil4 About you" at bounding box center [628, 80] width 168 height 24
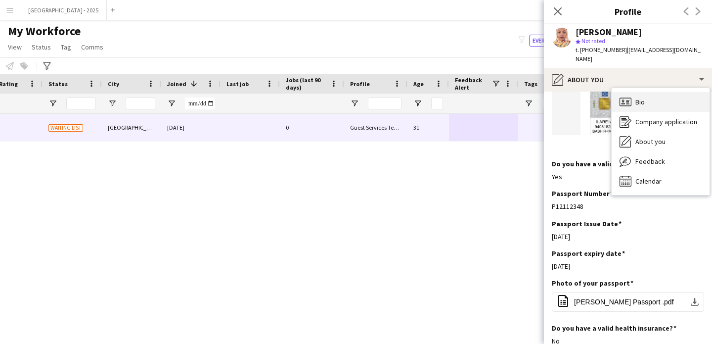
click at [628, 101] on icon at bounding box center [627, 101] width 3 height 0
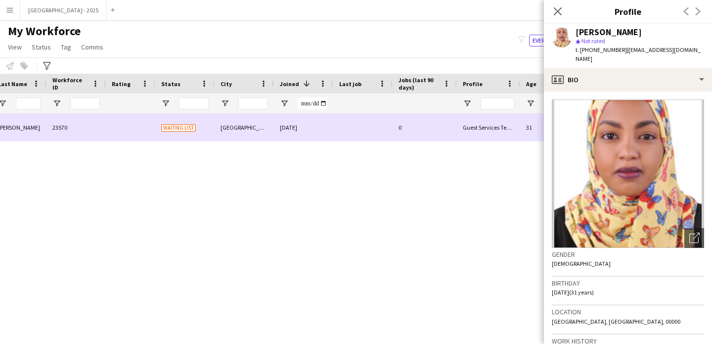
scroll to position [0, 0]
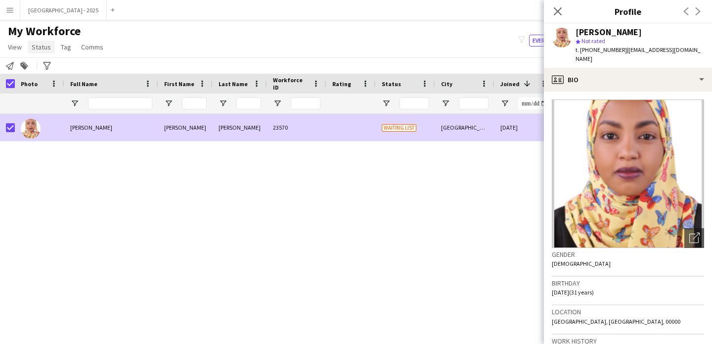
click at [44, 48] on span "Status" at bounding box center [41, 47] width 19 height 9
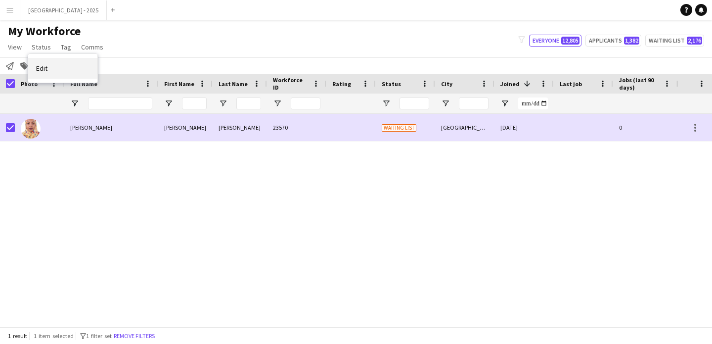
click at [47, 60] on link "Edit" at bounding box center [62, 68] width 69 height 21
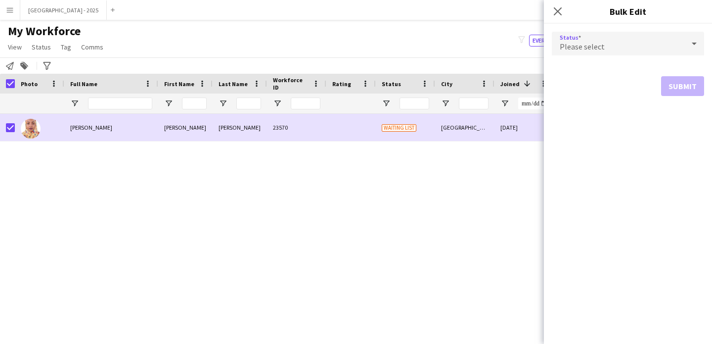
click at [623, 39] on div "Please select" at bounding box center [618, 44] width 133 height 24
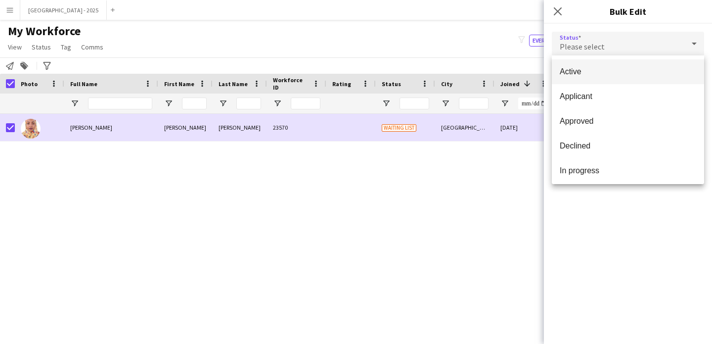
click at [603, 71] on span "Active" at bounding box center [628, 71] width 137 height 9
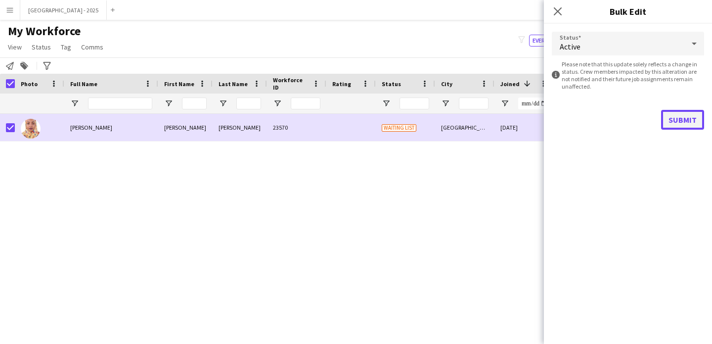
click at [670, 113] on button "Submit" at bounding box center [682, 120] width 43 height 20
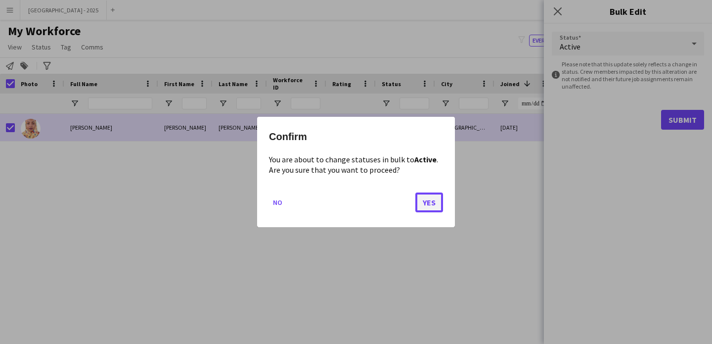
click at [429, 194] on button "Yes" at bounding box center [430, 202] width 28 height 20
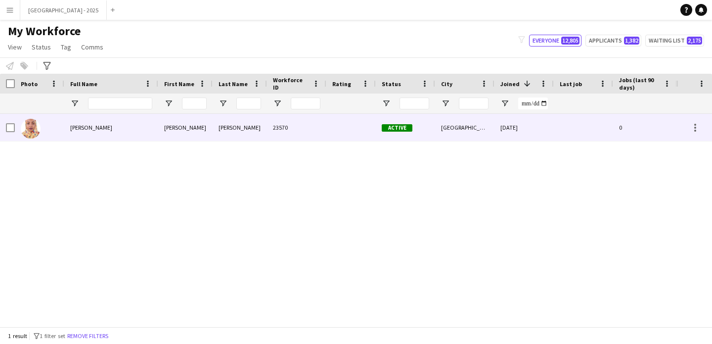
click at [43, 130] on div at bounding box center [39, 127] width 49 height 27
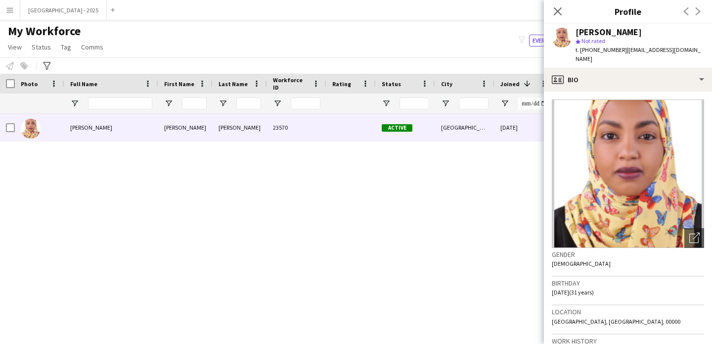
click at [557, 14] on icon "Close pop-in" at bounding box center [558, 11] width 8 height 8
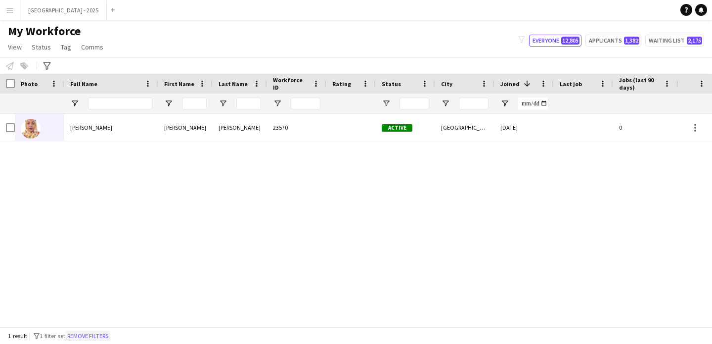
click at [107, 333] on button "Remove filters" at bounding box center [87, 335] width 45 height 11
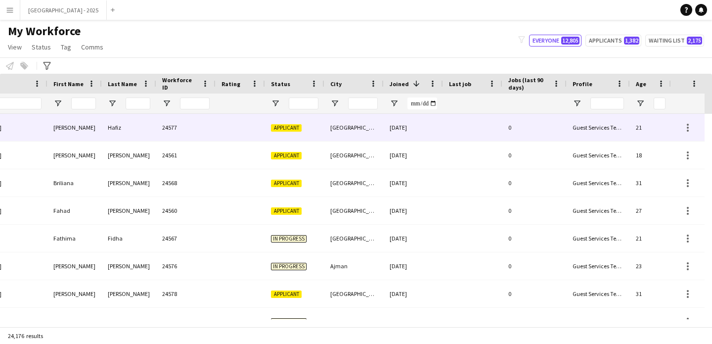
scroll to position [0, 341]
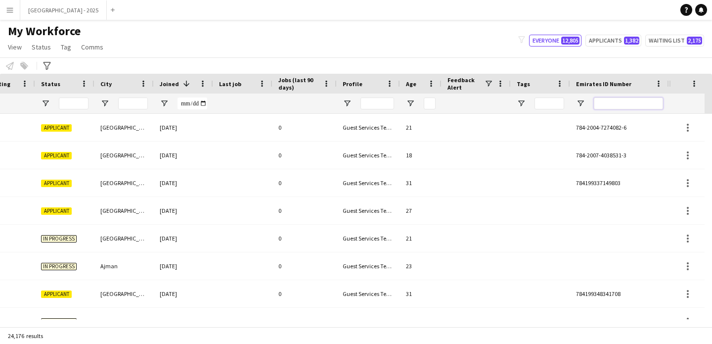
click at [605, 98] on input "Emirates ID Number Filter Input" at bounding box center [628, 103] width 69 height 12
paste input "*******"
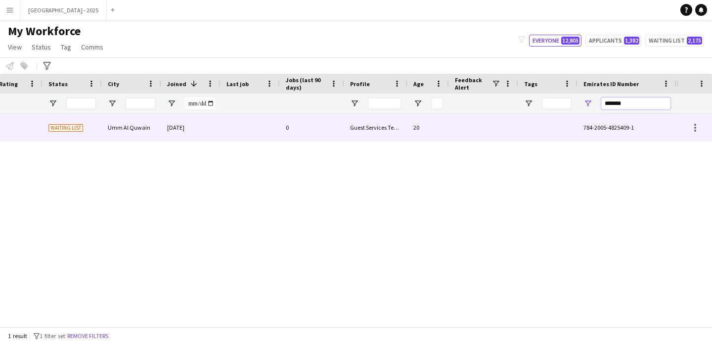
type input "*******"
click at [505, 135] on div at bounding box center [483, 127] width 69 height 27
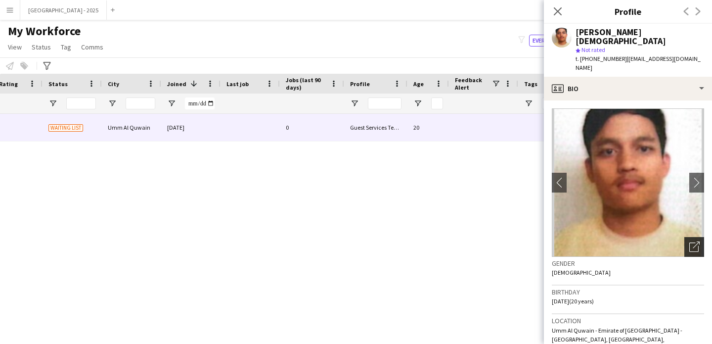
click at [685, 237] on div "Open photos pop-in" at bounding box center [695, 247] width 20 height 20
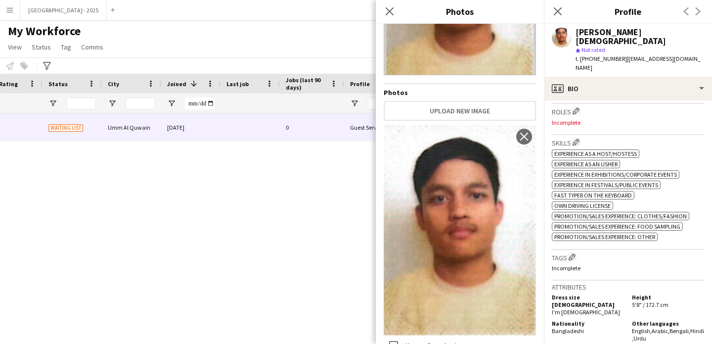
scroll to position [227, 0]
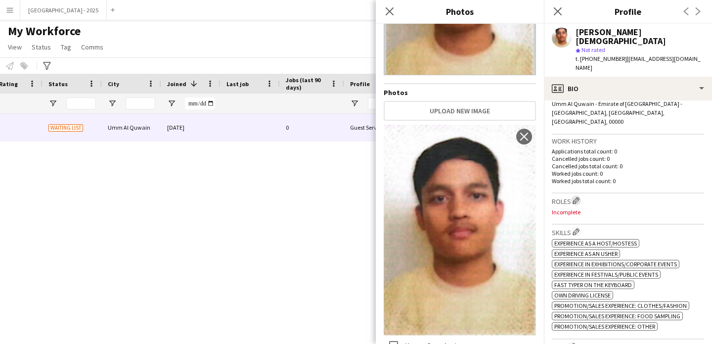
click at [578, 197] on app-icon "Edit crew company roles" at bounding box center [576, 200] width 7 height 7
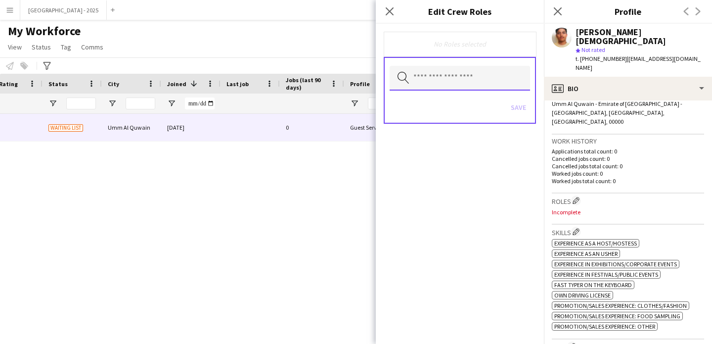
click at [466, 78] on input "text" at bounding box center [460, 78] width 140 height 25
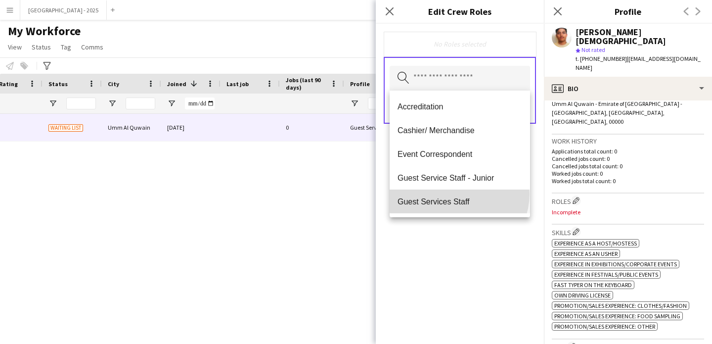
click at [459, 194] on mat-option "Guest Services Staff" at bounding box center [460, 201] width 140 height 24
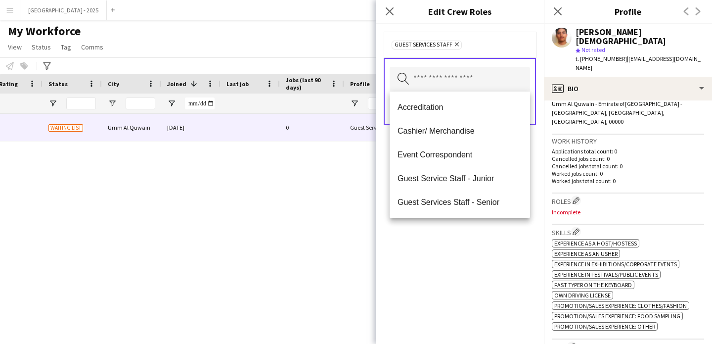
click at [461, 246] on div "Guest Services Staff Remove Search by role type Save" at bounding box center [460, 184] width 168 height 320
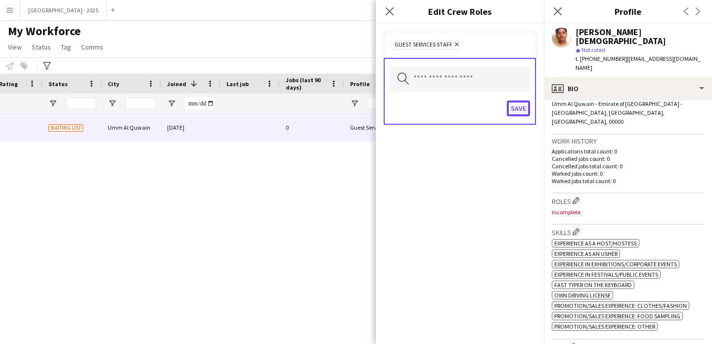
click at [513, 108] on button "Save" at bounding box center [518, 108] width 23 height 16
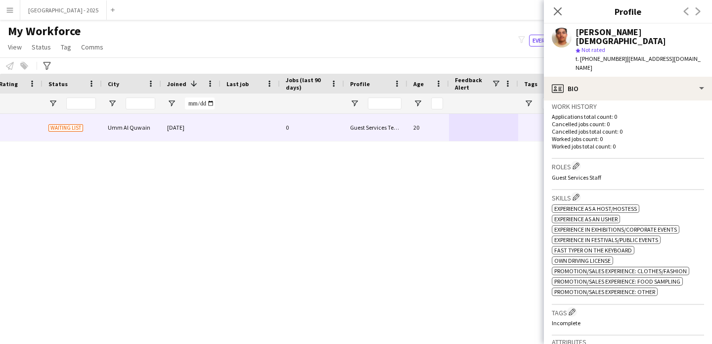
scroll to position [311, 0]
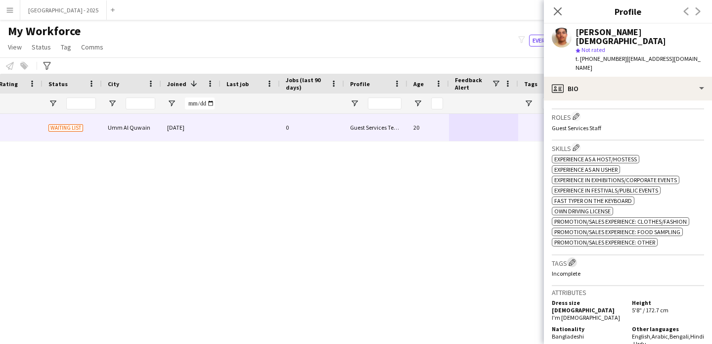
click at [572, 259] on app-icon "Edit crew company tags" at bounding box center [572, 262] width 7 height 7
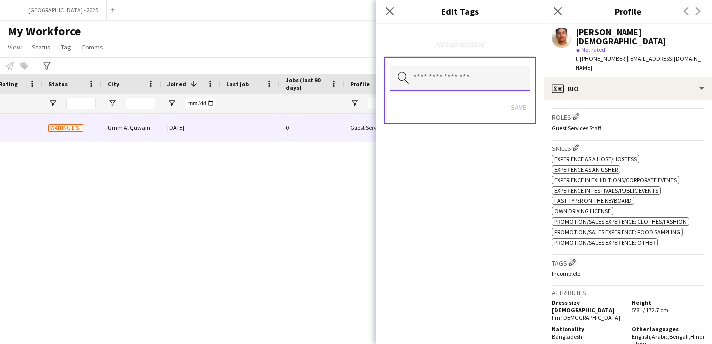
click at [452, 86] on input "text" at bounding box center [460, 78] width 140 height 25
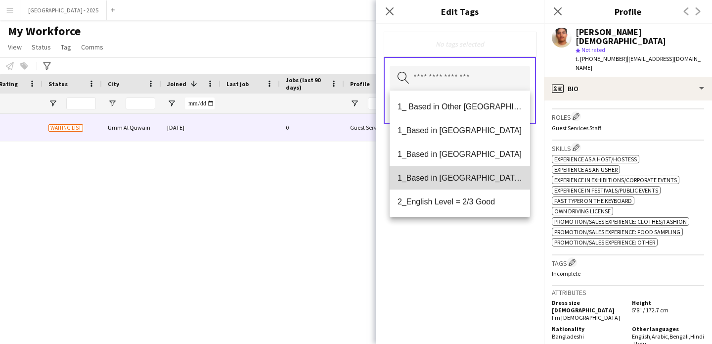
click at [475, 181] on span "1_Based in [GEOGRAPHIC_DATA]/[GEOGRAPHIC_DATA]/Ajman" at bounding box center [460, 177] width 125 height 9
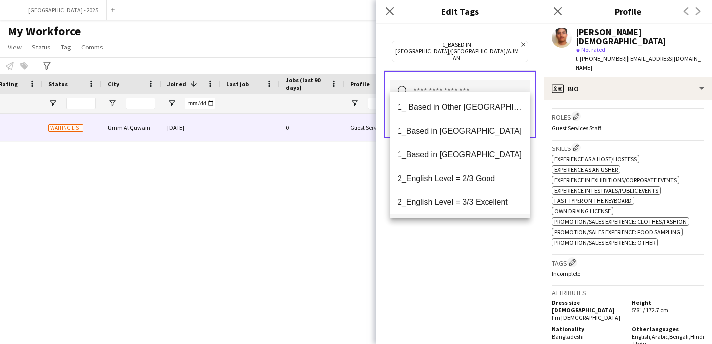
click at [479, 196] on mat-option "2_English Level = 3/3 Excellent" at bounding box center [460, 202] width 140 height 24
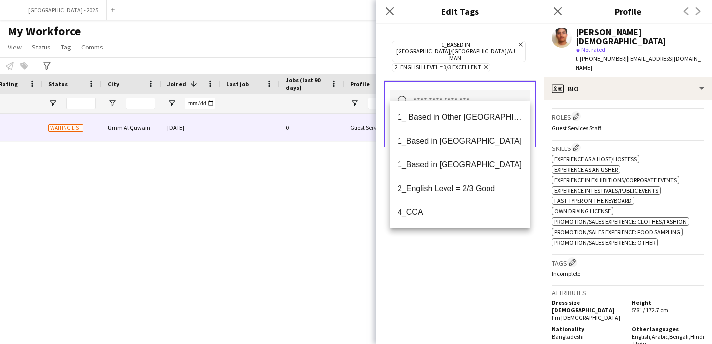
click at [479, 249] on div "1_Based in [GEOGRAPHIC_DATA]/[GEOGRAPHIC_DATA]/Ajman Remove 2_English Level = 3…" at bounding box center [460, 184] width 168 height 320
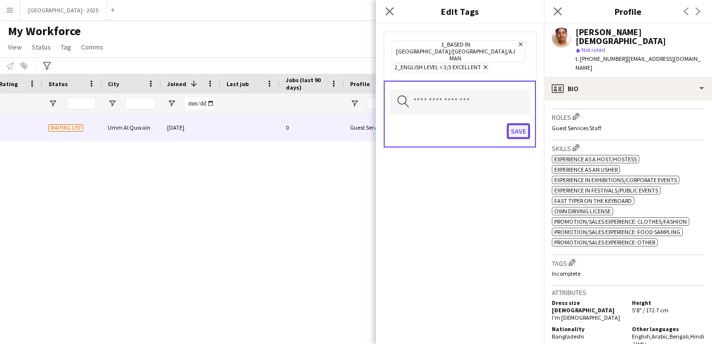
click at [517, 124] on button "Save" at bounding box center [518, 131] width 23 height 16
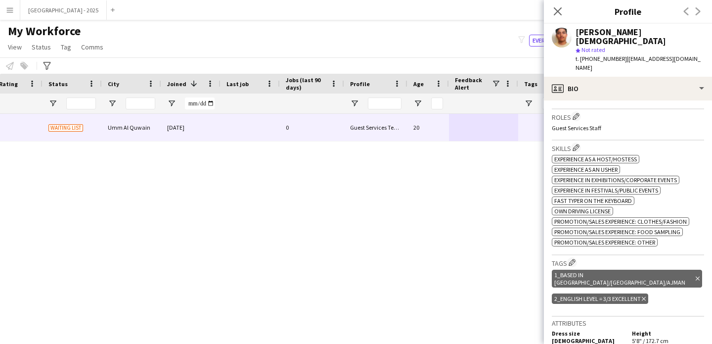
click at [696, 276] on icon "Delete tag" at bounding box center [698, 279] width 4 height 6
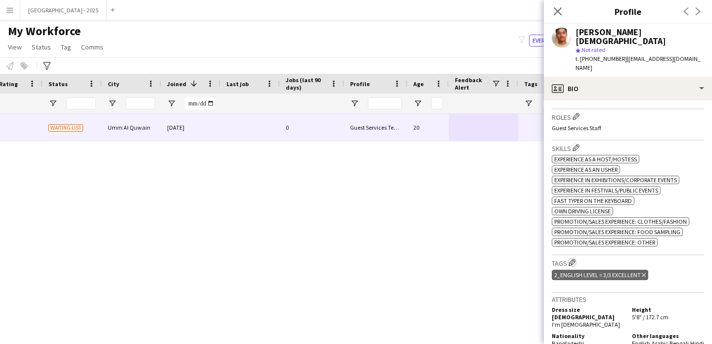
click at [572, 259] on app-icon "Edit crew company tags" at bounding box center [572, 262] width 7 height 7
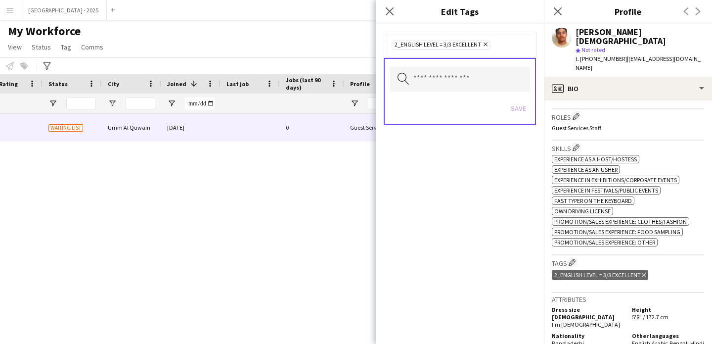
click at [444, 61] on div "Search by tag name Save" at bounding box center [460, 91] width 152 height 67
click at [442, 74] on input "text" at bounding box center [460, 79] width 140 height 25
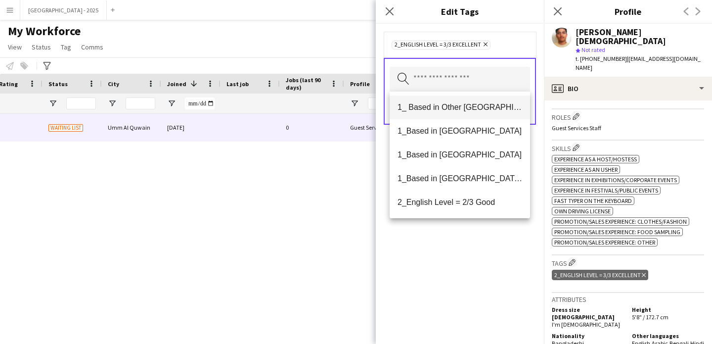
click at [476, 109] on span "1_ Based in Other [GEOGRAPHIC_DATA]" at bounding box center [460, 106] width 125 height 9
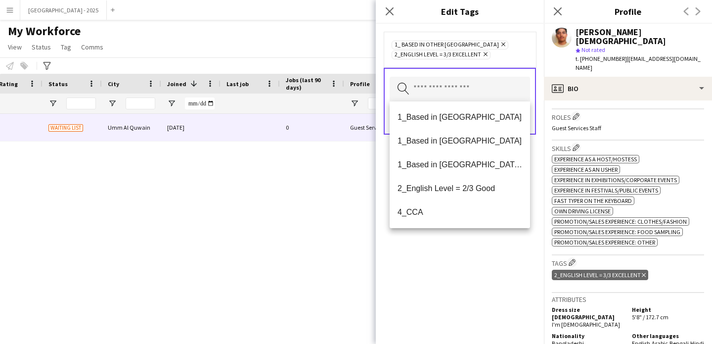
click at [478, 247] on div "1_ Based in Other Emirates Remove 2_English Level = 3/3 Excellent Remove Search…" at bounding box center [460, 184] width 168 height 320
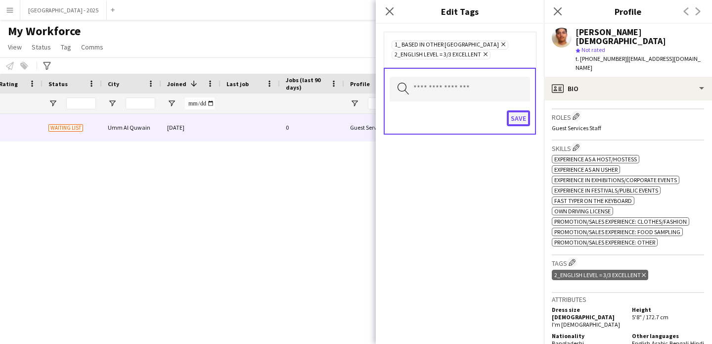
click at [518, 113] on button "Save" at bounding box center [518, 118] width 23 height 16
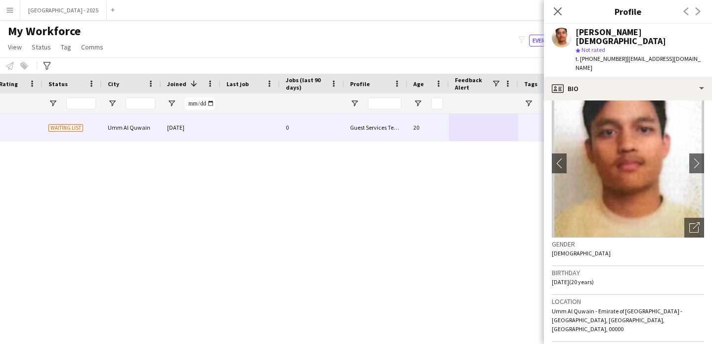
scroll to position [0, 0]
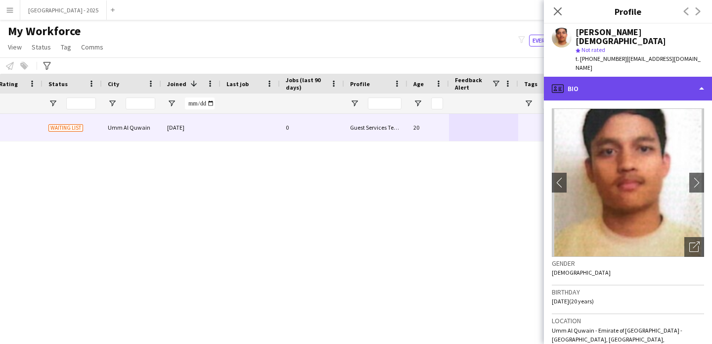
click at [582, 77] on div "profile Bio" at bounding box center [628, 89] width 168 height 24
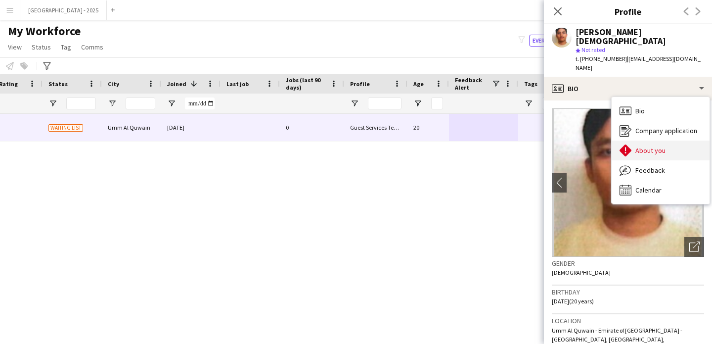
click at [635, 141] on div "About you About you" at bounding box center [661, 150] width 98 height 20
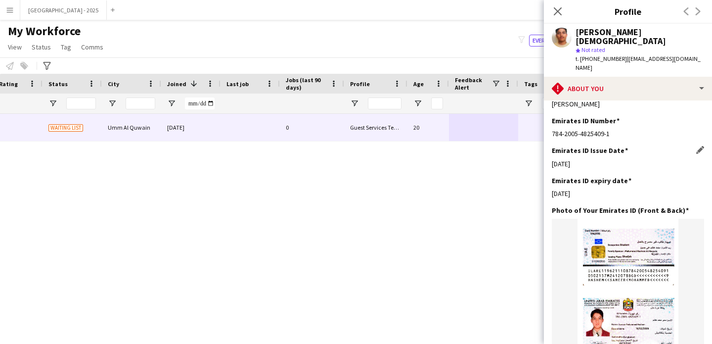
scroll to position [329, 0]
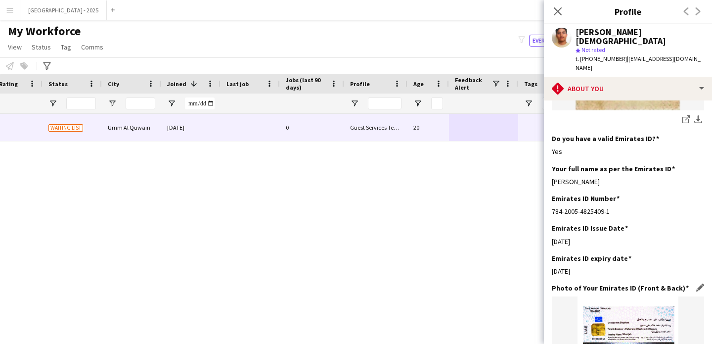
drag, startPoint x: 586, startPoint y: 204, endPoint x: 634, endPoint y: 273, distance: 83.6
click at [631, 288] on app-section-data-types "Bio Edit this field [PERSON_NAME], 19, from [GEOGRAPHIC_DATA], is a cybersecuri…" at bounding box center [628, 221] width 168 height 243
click at [621, 237] on div "[DATE]" at bounding box center [628, 241] width 152 height 9
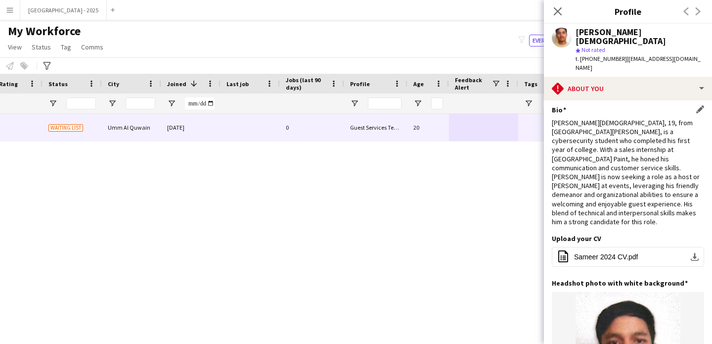
scroll to position [0, 0]
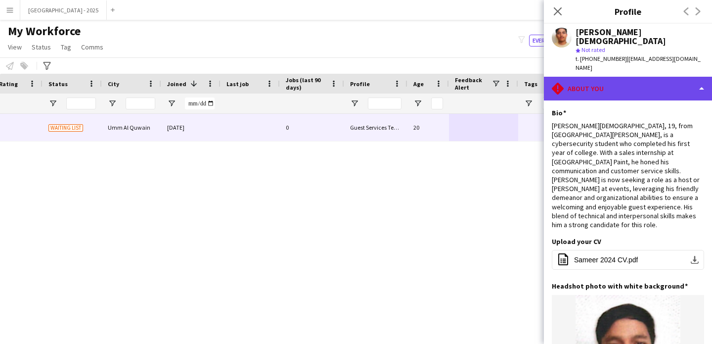
click at [601, 77] on div "rhombus-alert About you" at bounding box center [628, 89] width 168 height 24
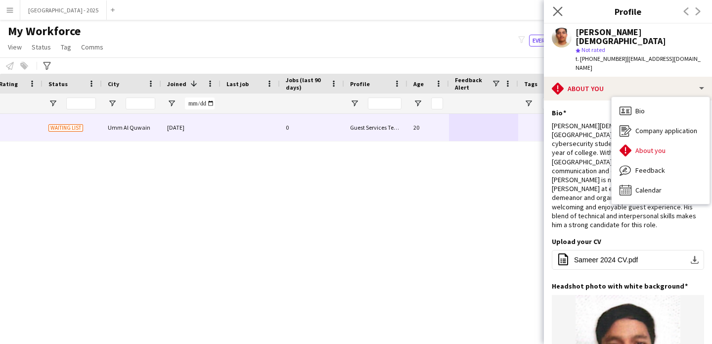
click at [557, 16] on app-icon "Close pop-in" at bounding box center [558, 11] width 14 height 14
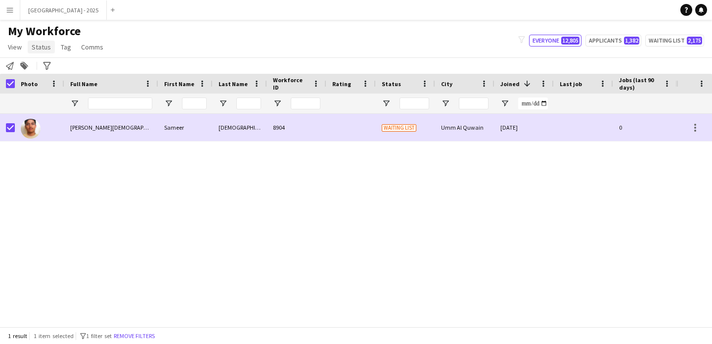
click at [37, 43] on span "Status" at bounding box center [41, 47] width 19 height 9
click at [47, 64] on link "Edit" at bounding box center [62, 68] width 69 height 21
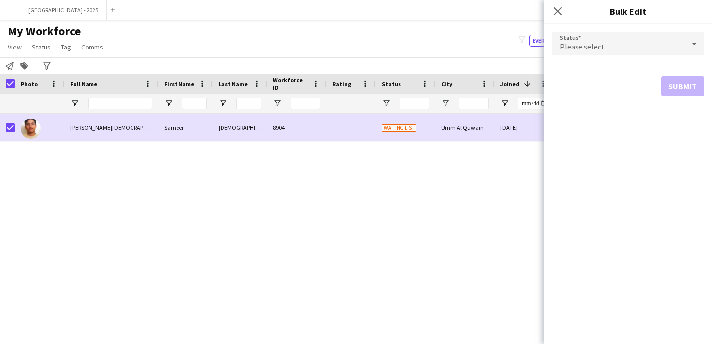
click at [595, 47] on span "Please select" at bounding box center [582, 47] width 45 height 10
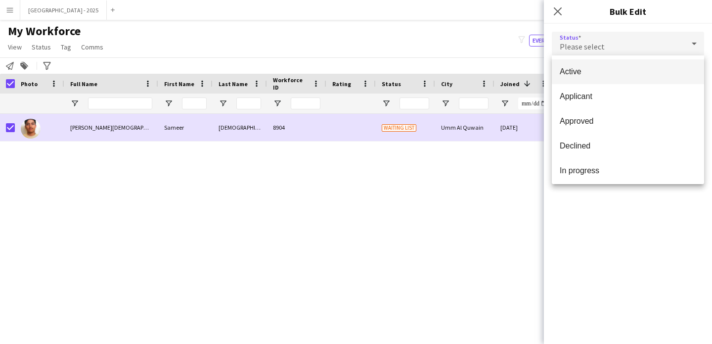
click at [596, 66] on mat-option "Active" at bounding box center [628, 71] width 152 height 25
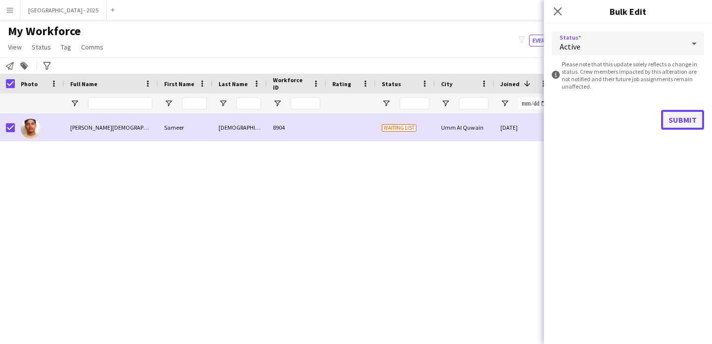
click at [692, 125] on button "Submit" at bounding box center [682, 120] width 43 height 20
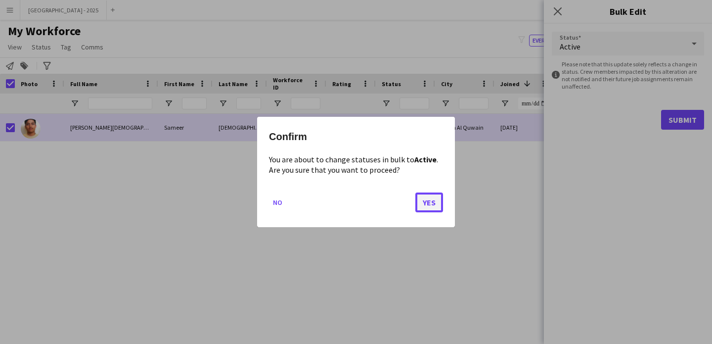
click at [428, 200] on button "Yes" at bounding box center [430, 202] width 28 height 20
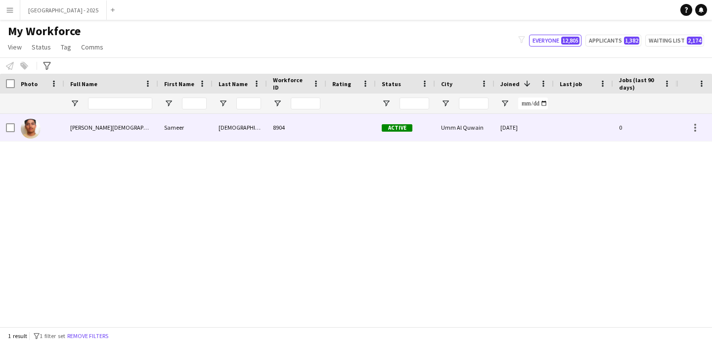
drag, startPoint x: 43, startPoint y: 133, endPoint x: 277, endPoint y: 168, distance: 237.1
click at [43, 133] on div at bounding box center [39, 127] width 49 height 27
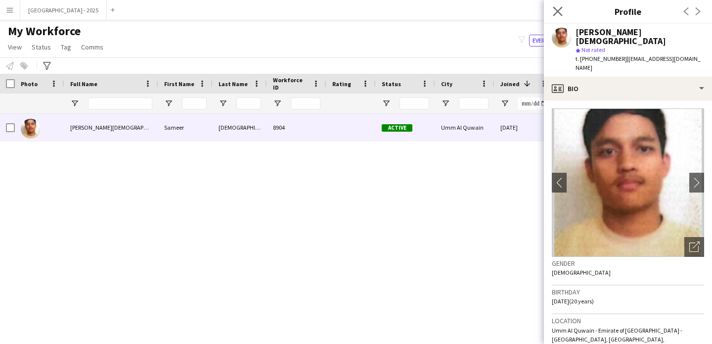
click at [562, 13] on app-icon "Close pop-in" at bounding box center [558, 11] width 14 height 14
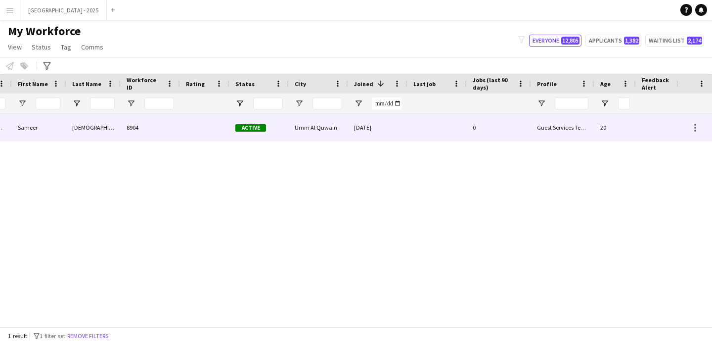
scroll to position [0, 333]
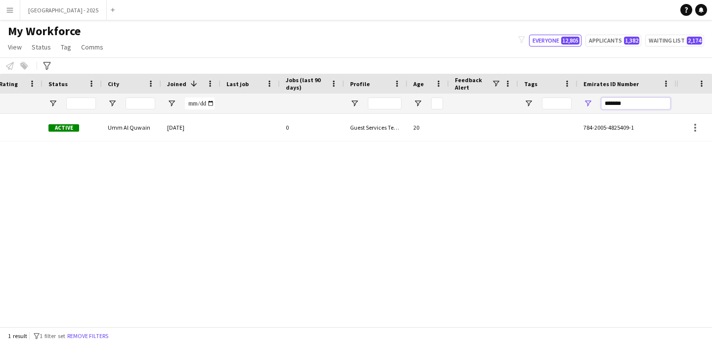
click at [662, 105] on input "*******" at bounding box center [636, 103] width 69 height 12
paste input "Emirates ID Number Filter Input"
type input "*******"
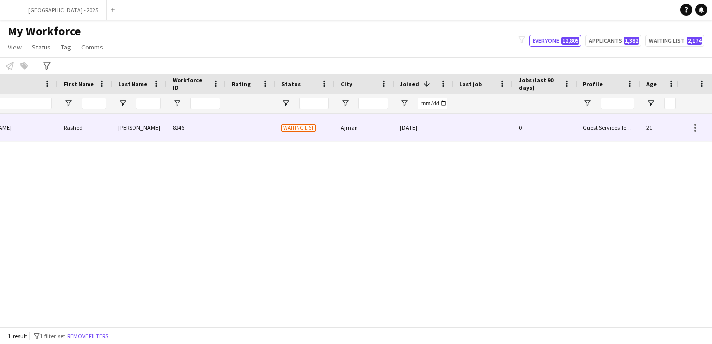
scroll to position [0, 0]
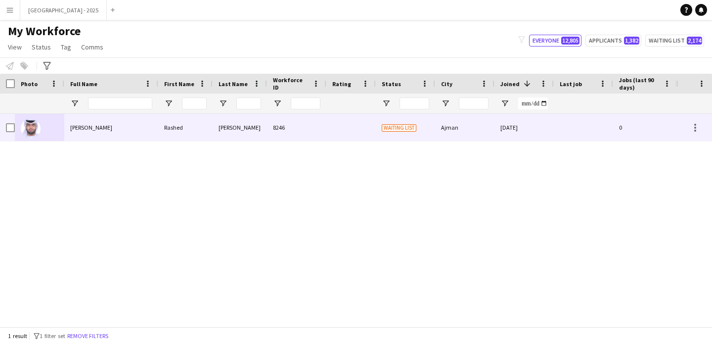
click at [410, 134] on div "Waiting list" at bounding box center [405, 127] width 59 height 27
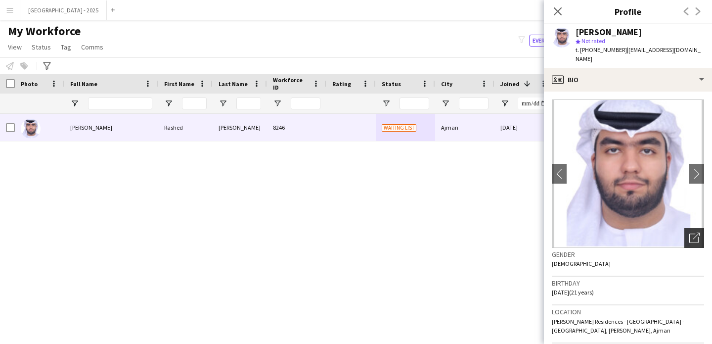
click at [685, 229] on div "Open photos pop-in" at bounding box center [695, 238] width 20 height 20
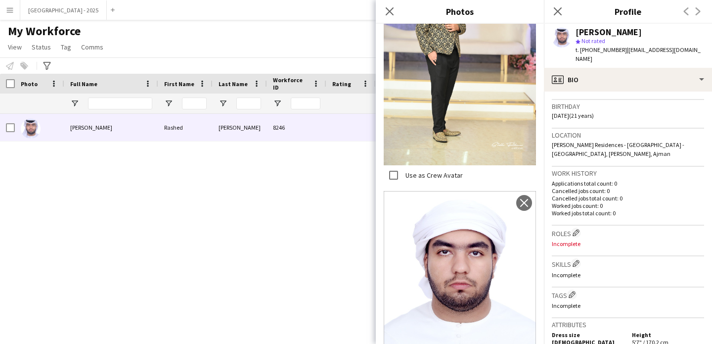
scroll to position [177, 0]
click at [612, 274] on div "Skills Edit crew company skills Incomplete" at bounding box center [628, 271] width 152 height 31
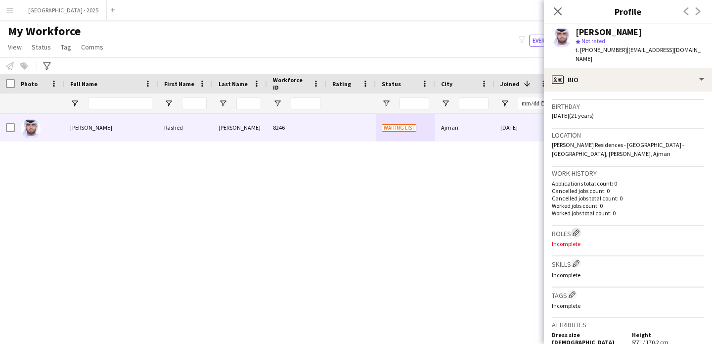
click at [574, 229] on app-icon "Edit crew company roles" at bounding box center [576, 232] width 7 height 7
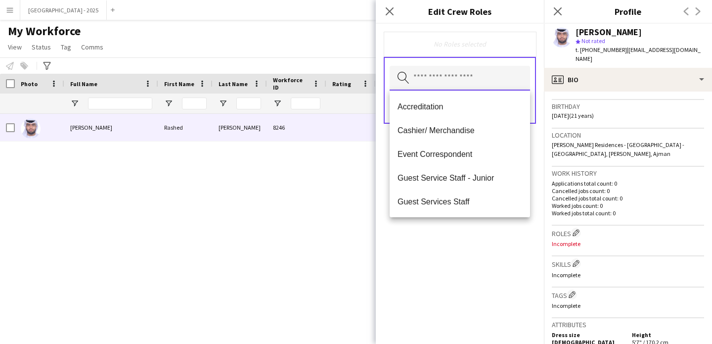
click at [454, 89] on input "text" at bounding box center [460, 78] width 140 height 25
click at [596, 240] on p "Incomplete" at bounding box center [628, 243] width 152 height 7
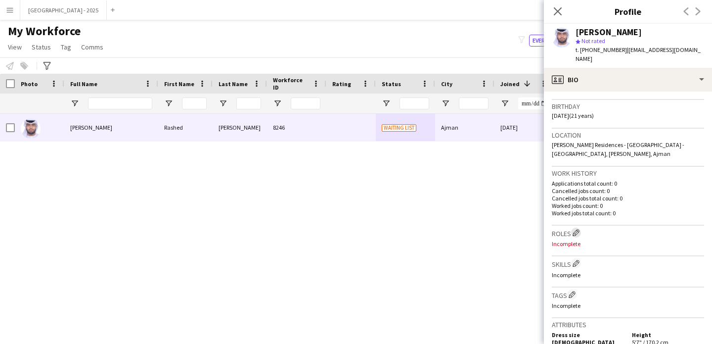
click at [579, 229] on app-icon "Edit crew company roles" at bounding box center [576, 232] width 7 height 7
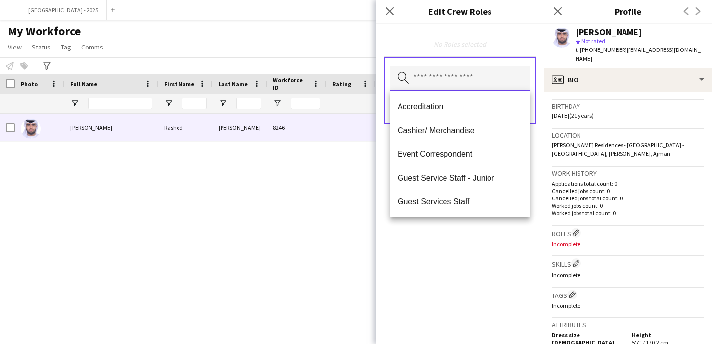
click at [463, 85] on input "text" at bounding box center [460, 78] width 140 height 25
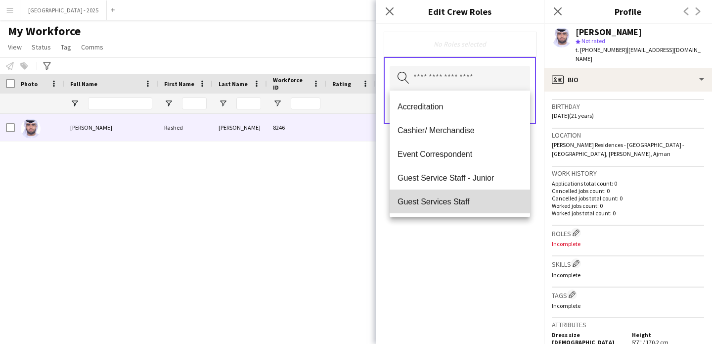
click at [481, 194] on mat-option "Guest Services Staff" at bounding box center [460, 201] width 140 height 24
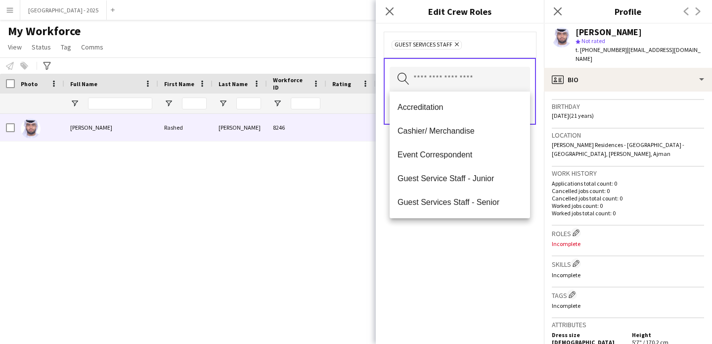
click at [483, 259] on div "Guest Services Staff Remove Search by role type Save" at bounding box center [460, 184] width 168 height 320
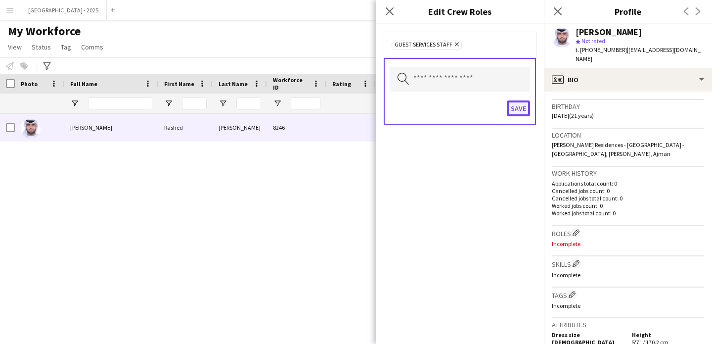
click at [518, 112] on button "Save" at bounding box center [518, 108] width 23 height 16
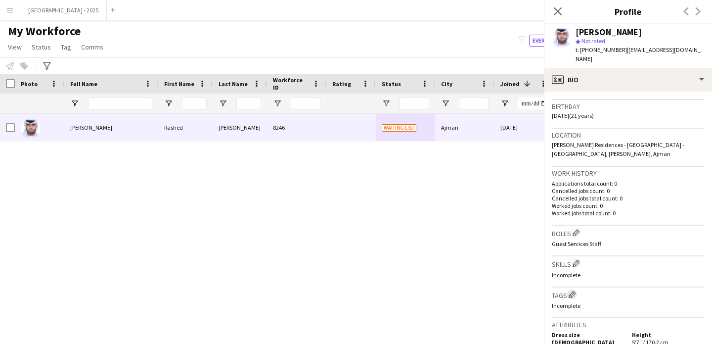
click at [575, 291] on app-icon "Edit crew company tags" at bounding box center [572, 294] width 7 height 7
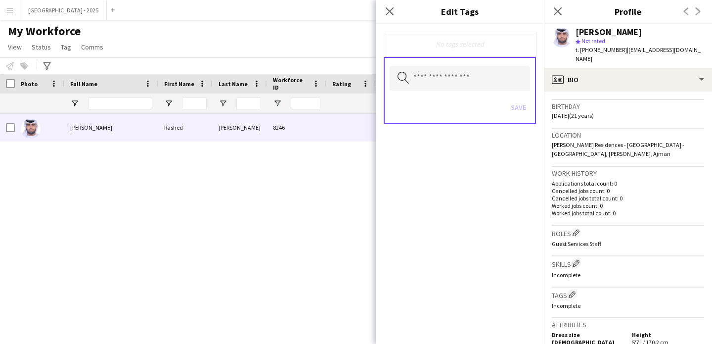
click at [445, 95] on div "Save" at bounding box center [460, 108] width 140 height 28
click at [455, 82] on input "text" at bounding box center [460, 78] width 140 height 25
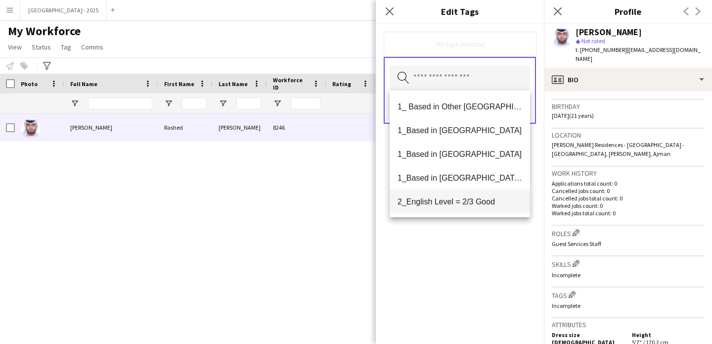
click at [476, 200] on span "2_English Level = 2/3 Good" at bounding box center [460, 201] width 125 height 9
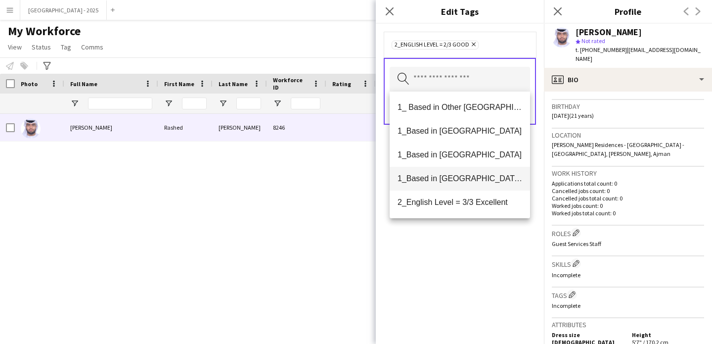
click at [473, 183] on span "1_Based in [GEOGRAPHIC_DATA]/[GEOGRAPHIC_DATA]/Ajman" at bounding box center [460, 178] width 125 height 9
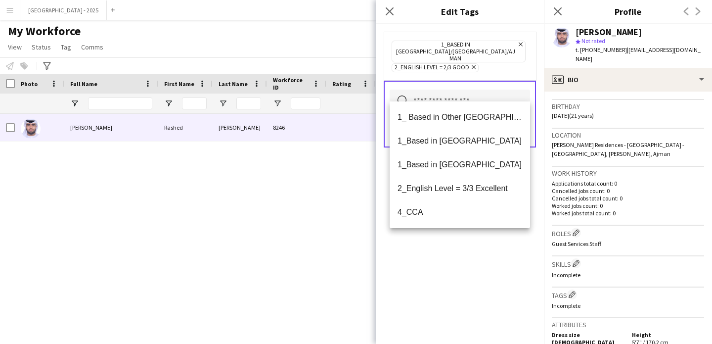
click at [475, 270] on div "1_Based in [GEOGRAPHIC_DATA]/[GEOGRAPHIC_DATA]/Ajman Remove 2_English Level = 2…" at bounding box center [460, 184] width 168 height 320
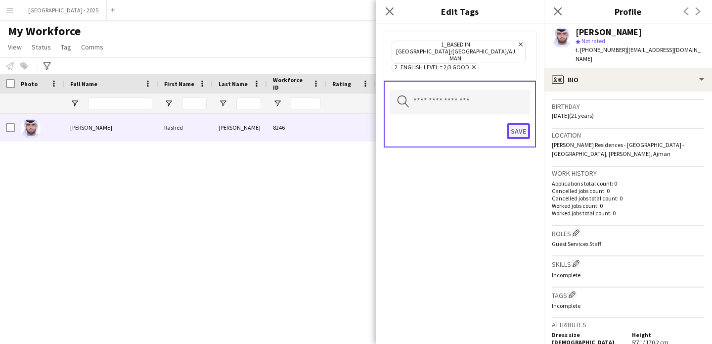
click at [510, 123] on button "Save" at bounding box center [518, 131] width 23 height 16
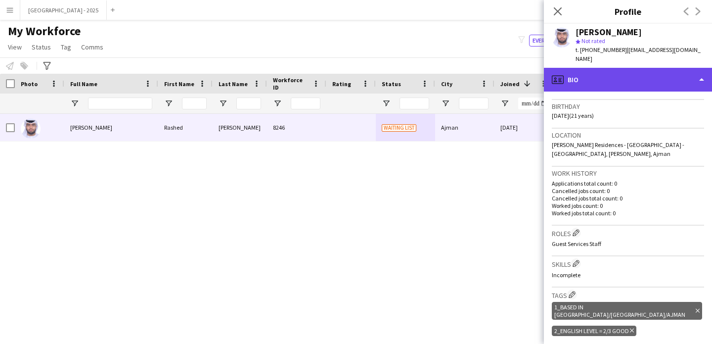
click at [569, 68] on div "profile Bio" at bounding box center [628, 80] width 168 height 24
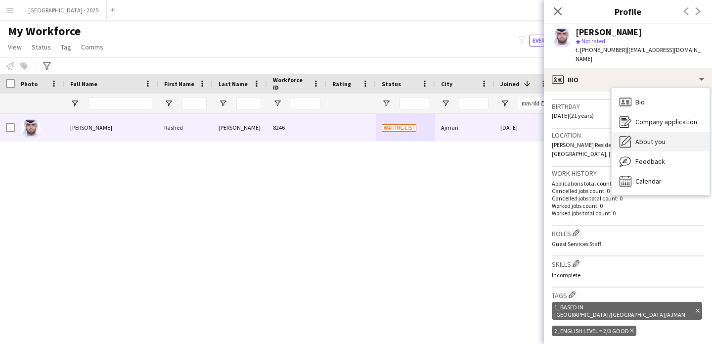
click at [644, 137] on span "About you" at bounding box center [651, 141] width 30 height 9
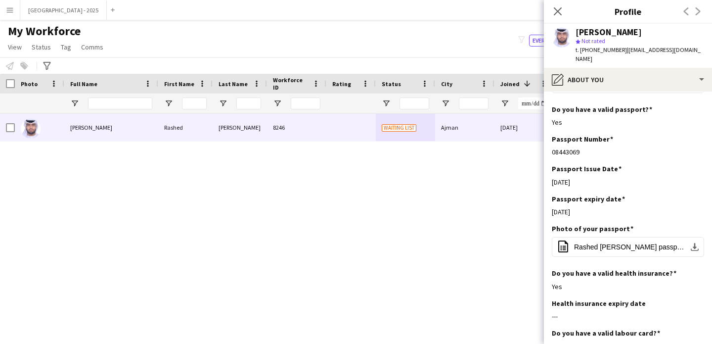
scroll to position [516, 0]
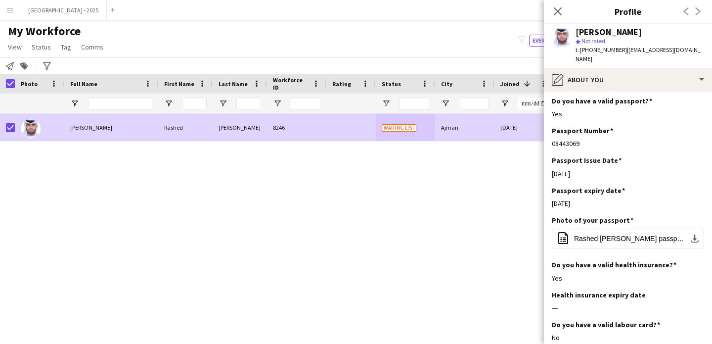
click at [43, 34] on span "My Workforce" at bounding box center [44, 31] width 73 height 15
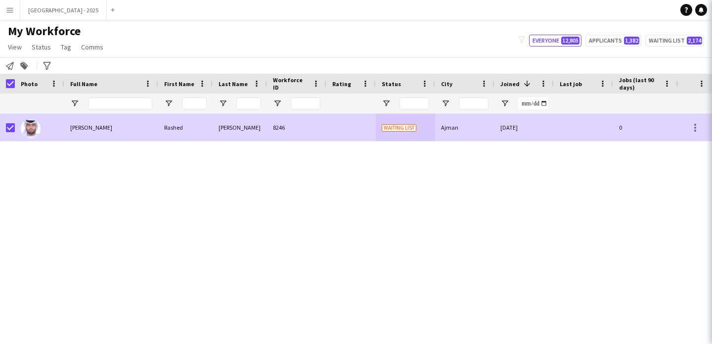
click at [44, 40] on app-page-menu "View Views Default view New view Update view Delete view Edit name Customise vi…" at bounding box center [56, 48] width 113 height 19
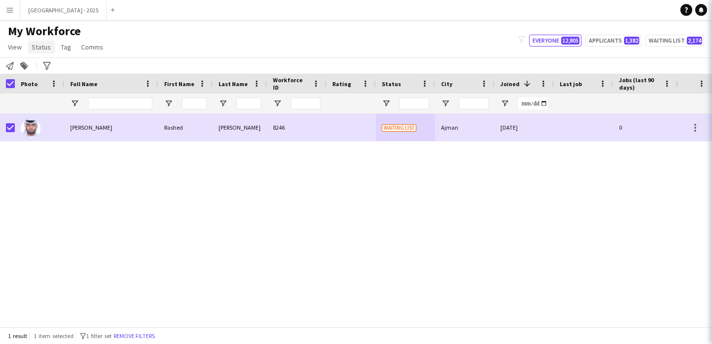
click at [44, 45] on span "Status" at bounding box center [41, 47] width 19 height 9
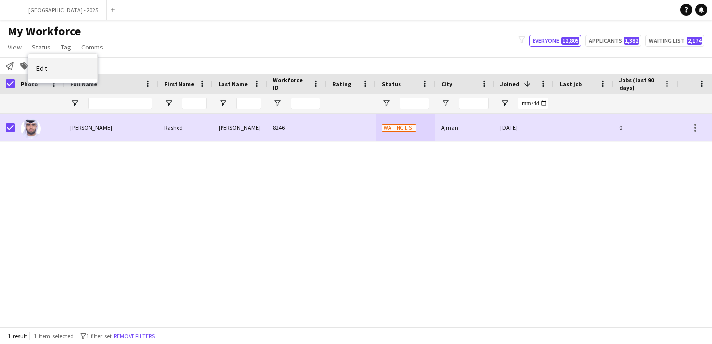
click at [58, 73] on link "Edit" at bounding box center [62, 68] width 69 height 21
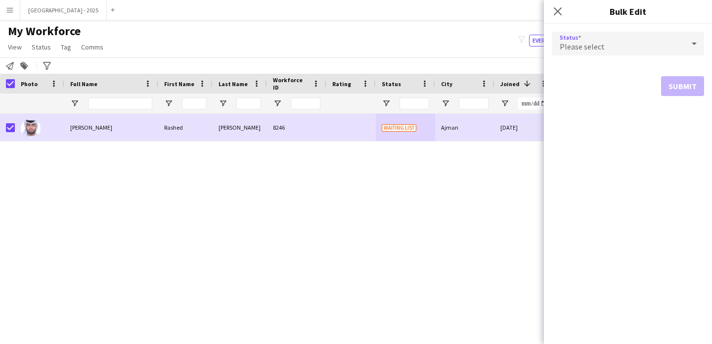
click at [662, 39] on div "Please select" at bounding box center [618, 44] width 133 height 24
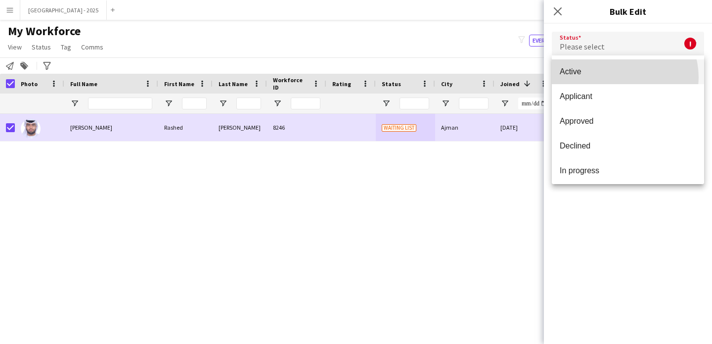
click at [621, 77] on mat-option "Active" at bounding box center [628, 71] width 152 height 25
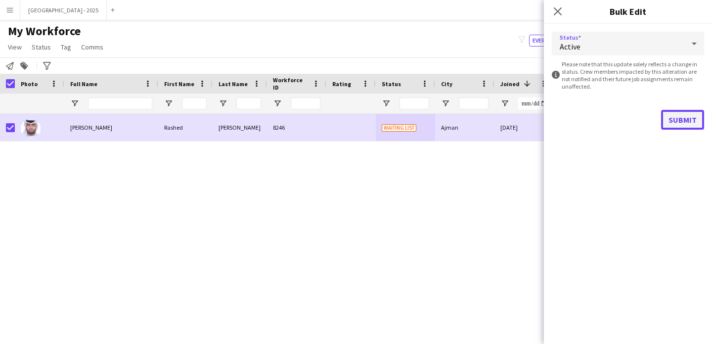
click at [674, 112] on button "Submit" at bounding box center [682, 120] width 43 height 20
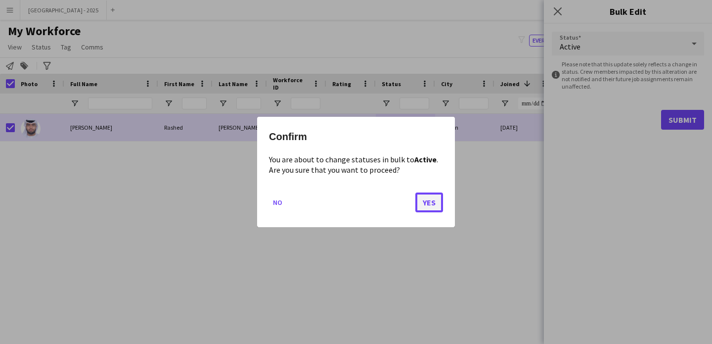
click at [418, 201] on button "Yes" at bounding box center [430, 202] width 28 height 20
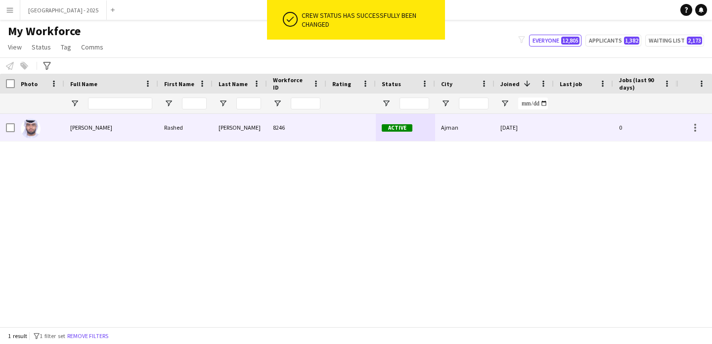
drag, startPoint x: 34, startPoint y: 127, endPoint x: 236, endPoint y: 217, distance: 221.5
click at [34, 128] on img at bounding box center [31, 129] width 20 height 20
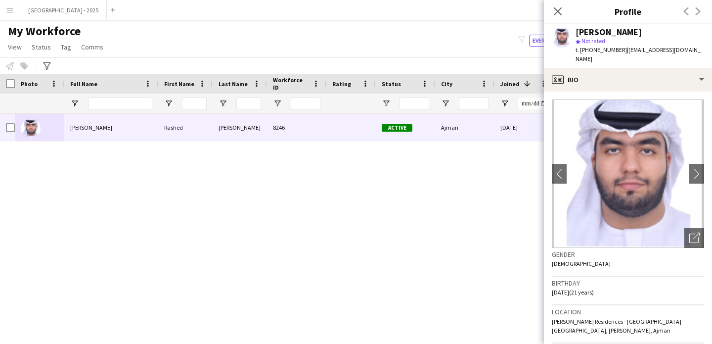
click at [699, 235] on app-crew-profile-bio "chevron-left chevron-right Open photos pop-in Gender [DEMOGRAPHIC_DATA] Birthda…" at bounding box center [628, 218] width 168 height 252
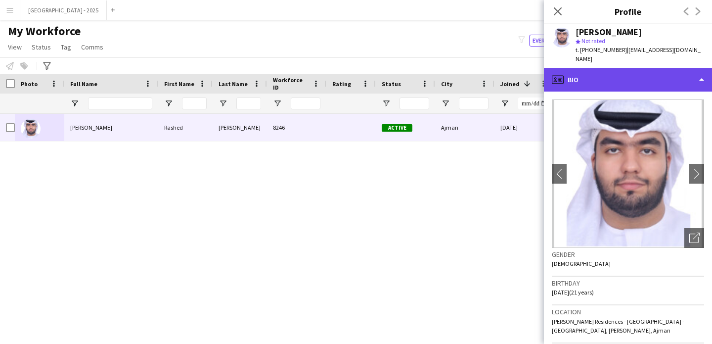
click at [647, 69] on div "profile Bio" at bounding box center [628, 80] width 168 height 24
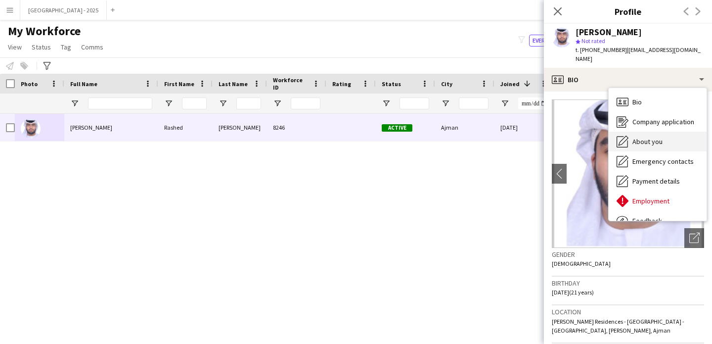
click at [655, 137] on span "About you" at bounding box center [648, 141] width 30 height 9
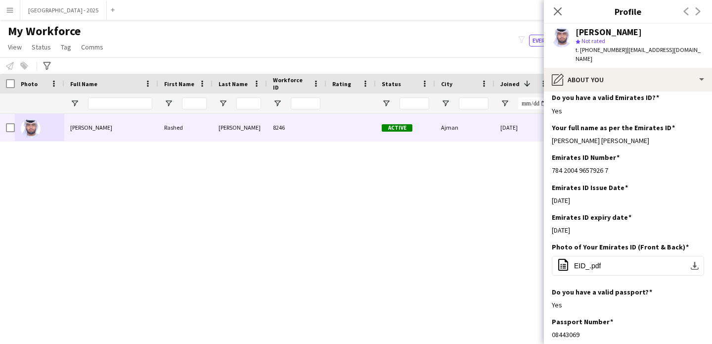
scroll to position [325, 0]
drag, startPoint x: 581, startPoint y: 188, endPoint x: 570, endPoint y: 255, distance: 67.7
click at [564, 255] on app-section-data-types "Bio Edit this field I am [DEMOGRAPHIC_DATA] i have 2 years experience I live in…" at bounding box center [628, 218] width 168 height 252
click at [633, 227] on div "[DATE]" at bounding box center [628, 231] width 152 height 9
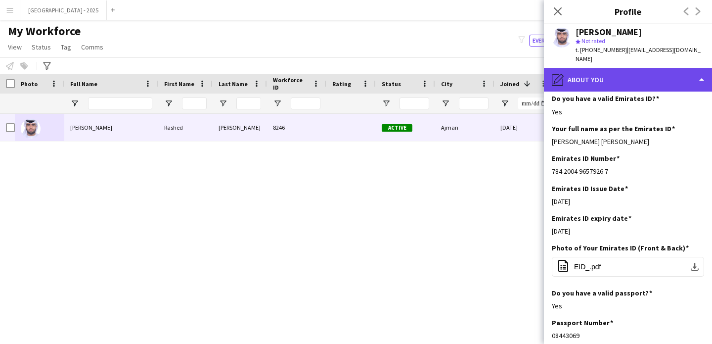
click at [590, 70] on div "pencil4 About you" at bounding box center [628, 80] width 168 height 24
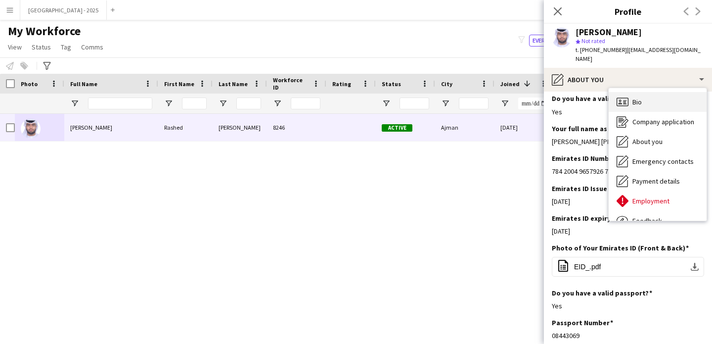
click at [621, 96] on icon "Bio" at bounding box center [623, 102] width 12 height 12
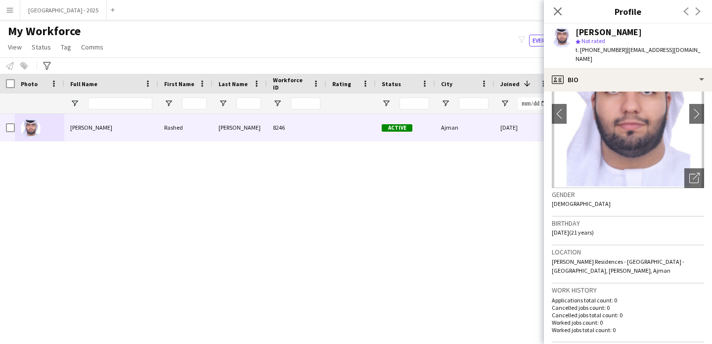
scroll to position [0, 0]
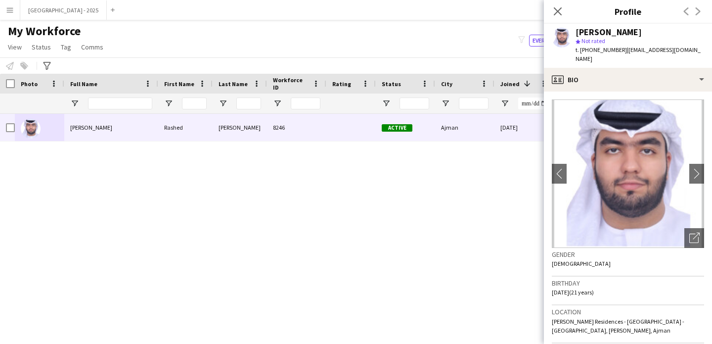
click at [564, 11] on div "Close pop-in" at bounding box center [558, 11] width 28 height 23
click at [561, 13] on icon "Close pop-in" at bounding box center [557, 10] width 9 height 9
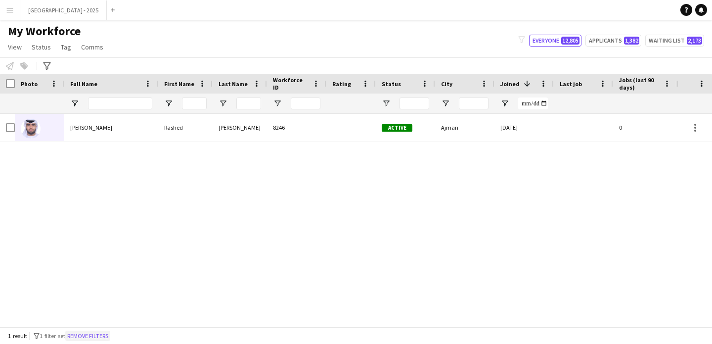
click at [108, 337] on button "Remove filters" at bounding box center [87, 335] width 45 height 11
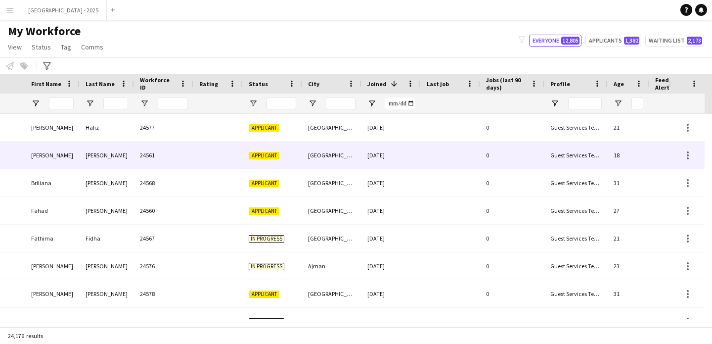
scroll to position [0, 341]
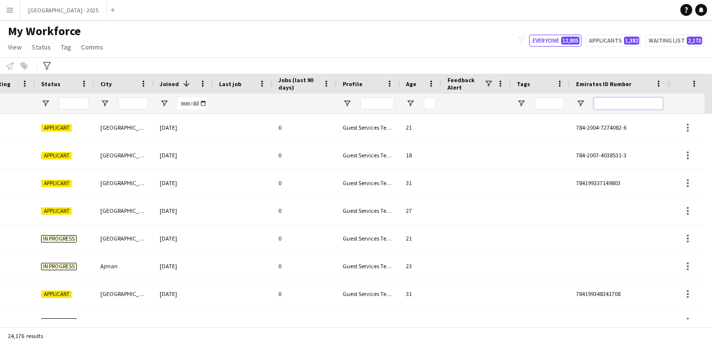
click at [636, 98] on input "Emirates ID Number Filter Input" at bounding box center [628, 103] width 69 height 12
paste input "*******"
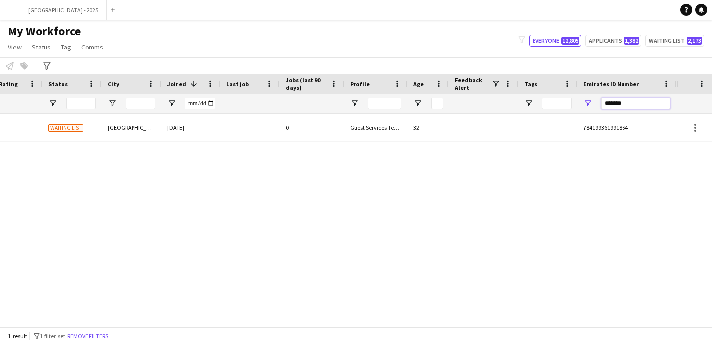
scroll to position [0, 85]
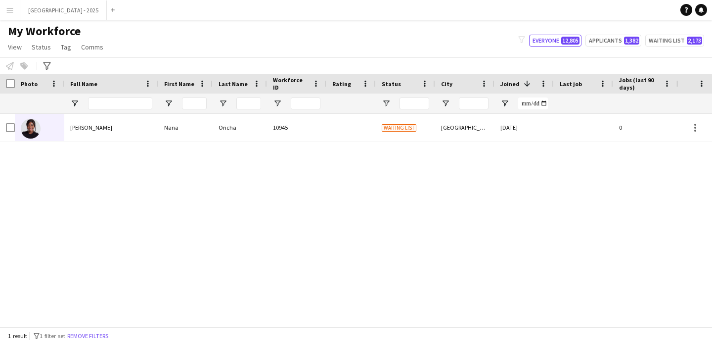
type input "*******"
click at [447, 147] on div "Oricha 10945 Waiting list Dubai [DATE] 0 Guest Services Team 32 [PERSON_NAME]" at bounding box center [338, 216] width 677 height 205
click at [451, 142] on div "Oricha 10945 Waiting list Dubai [DATE] 0 Guest Services Team 32 [PERSON_NAME]" at bounding box center [338, 216] width 677 height 205
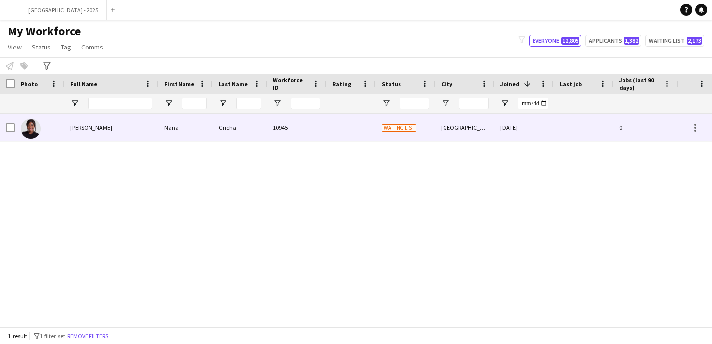
click at [456, 136] on div "[GEOGRAPHIC_DATA]" at bounding box center [464, 127] width 59 height 27
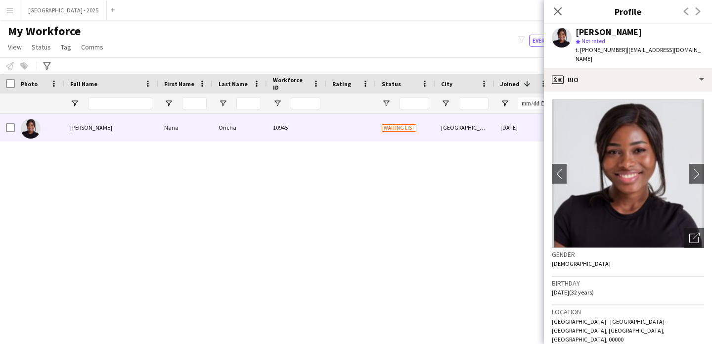
click at [693, 248] on div "Gender [DEMOGRAPHIC_DATA]" at bounding box center [628, 262] width 152 height 29
click at [694, 233] on div "Open photos pop-in" at bounding box center [695, 238] width 20 height 20
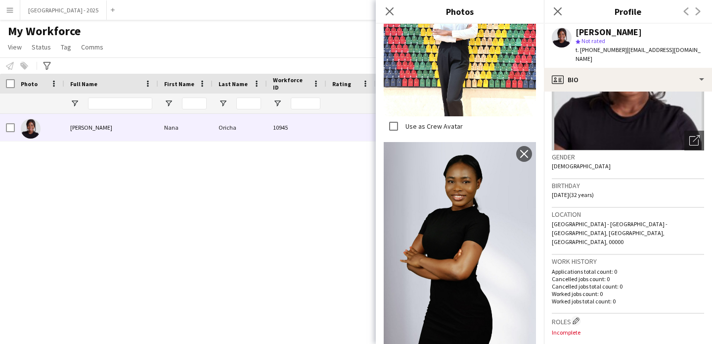
scroll to position [0, 0]
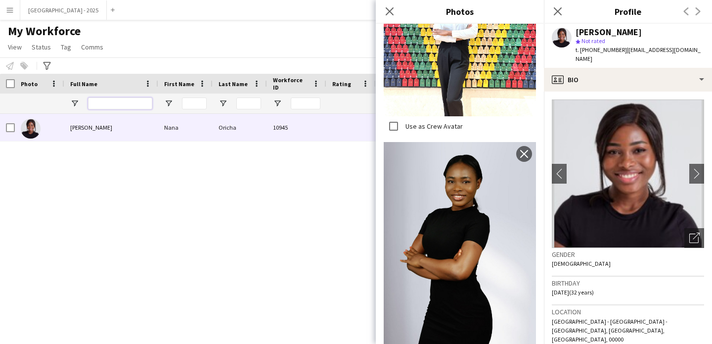
click at [110, 100] on input "Full Name Filter Input" at bounding box center [120, 103] width 64 height 12
click at [392, 4] on div "Close pop-in" at bounding box center [390, 11] width 28 height 23
click at [392, 9] on icon at bounding box center [389, 10] width 9 height 9
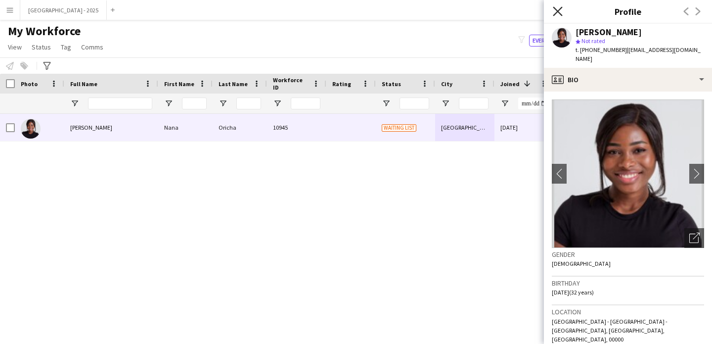
click at [557, 12] on icon at bounding box center [557, 10] width 9 height 9
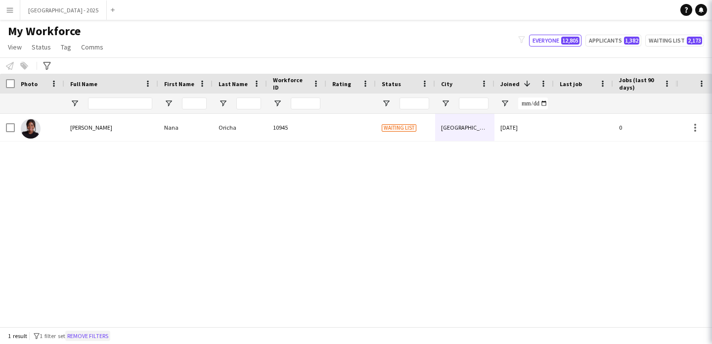
click at [110, 334] on button "Remove filters" at bounding box center [87, 335] width 45 height 11
click at [112, 103] on input "Full Name Filter Input" at bounding box center [120, 103] width 64 height 12
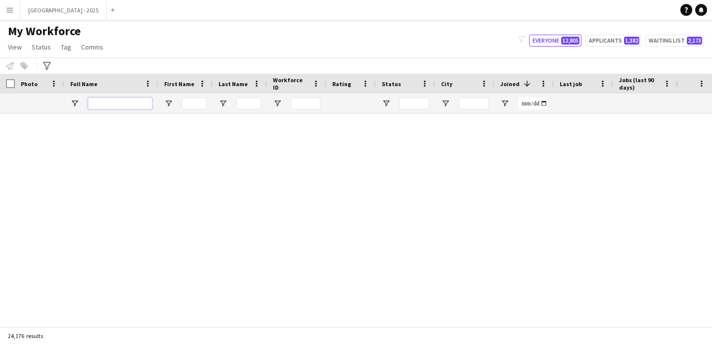
click at [123, 102] on input "Full Name Filter Input" at bounding box center [120, 103] width 64 height 12
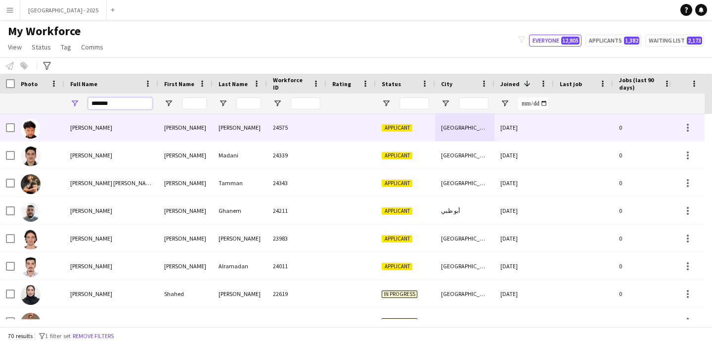
type input "*******"
click at [135, 129] on div "[PERSON_NAME]" at bounding box center [111, 127] width 94 height 27
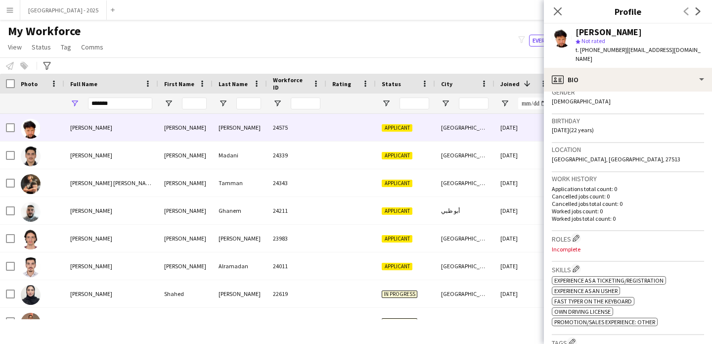
scroll to position [186, 0]
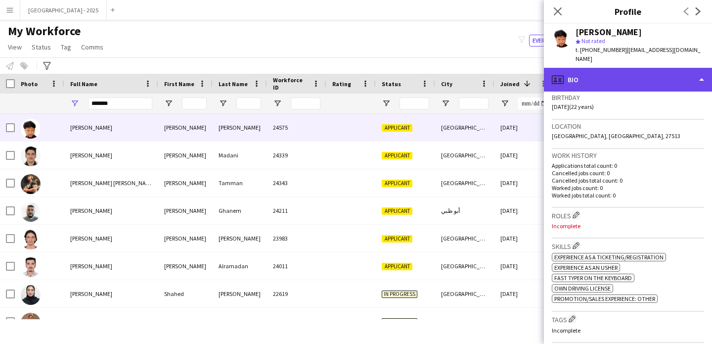
click at [635, 68] on div "profile Bio" at bounding box center [628, 80] width 168 height 24
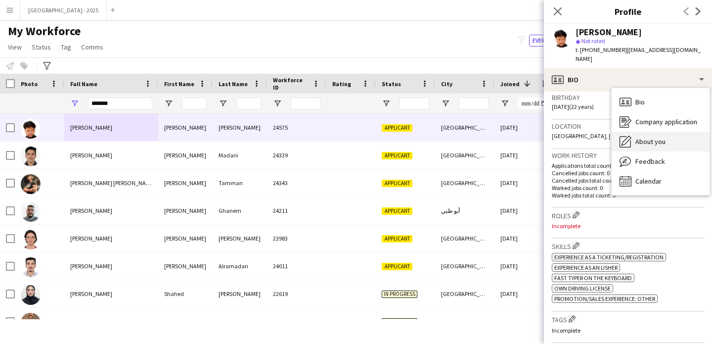
click at [651, 132] on div "About you About you" at bounding box center [661, 142] width 98 height 20
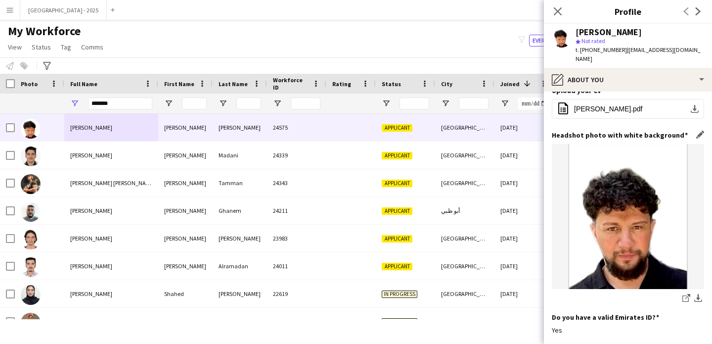
scroll to position [0, 0]
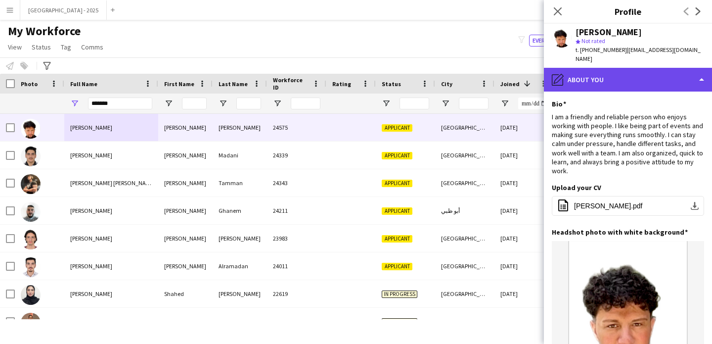
click at [598, 73] on div "pencil4 About you" at bounding box center [628, 80] width 168 height 24
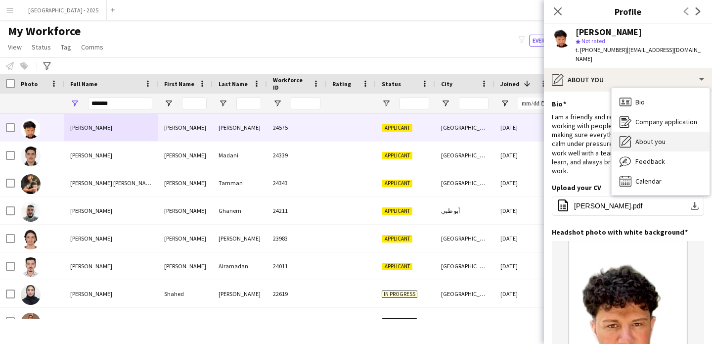
click at [662, 137] on span "About you" at bounding box center [651, 141] width 30 height 9
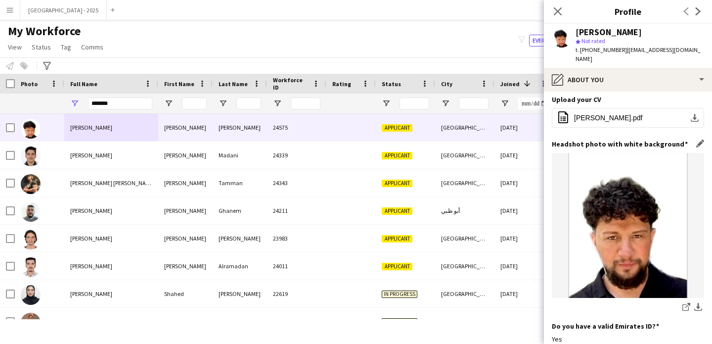
scroll to position [144, 0]
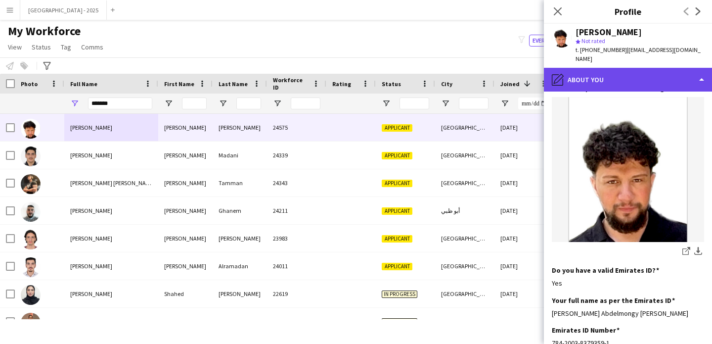
click at [605, 70] on div "pencil4 About you" at bounding box center [628, 80] width 168 height 24
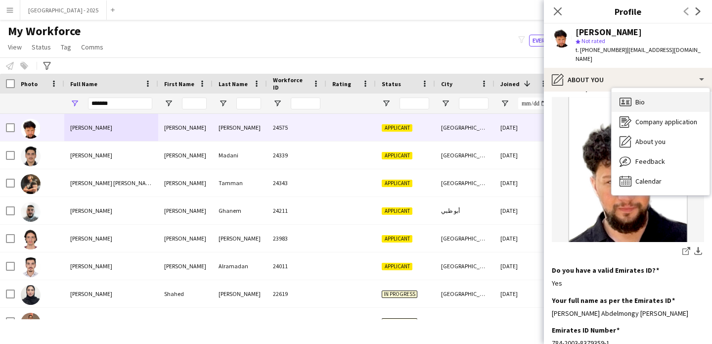
click at [633, 92] on div "Bio Bio" at bounding box center [661, 102] width 98 height 20
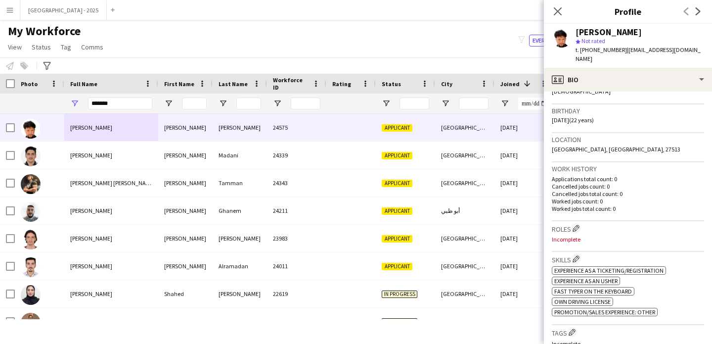
scroll to position [172, 0]
click at [579, 225] on app-icon "Edit crew company roles" at bounding box center [576, 228] width 7 height 7
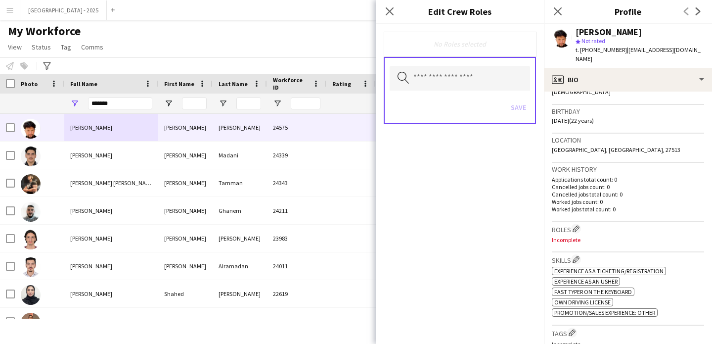
click at [489, 91] on div "Search by role type Save" at bounding box center [460, 90] width 152 height 67
click at [481, 74] on input "text" at bounding box center [460, 78] width 140 height 25
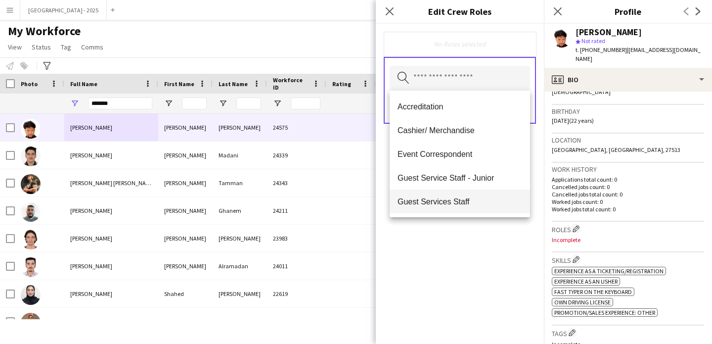
click at [470, 197] on span "Guest Services Staff" at bounding box center [460, 201] width 125 height 9
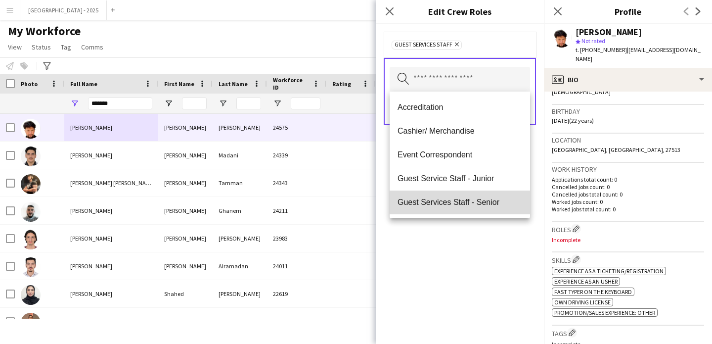
click at [473, 203] on span "Guest Services Staff - Senior" at bounding box center [460, 201] width 125 height 9
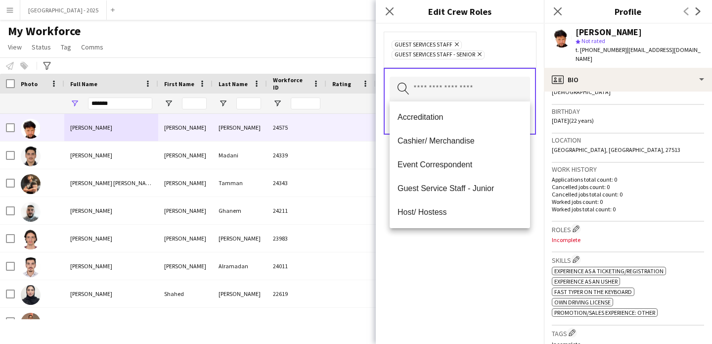
click at [492, 242] on div "Guest Services Staff Remove Guest Services Staff - Senior Remove Search by role…" at bounding box center [460, 184] width 168 height 320
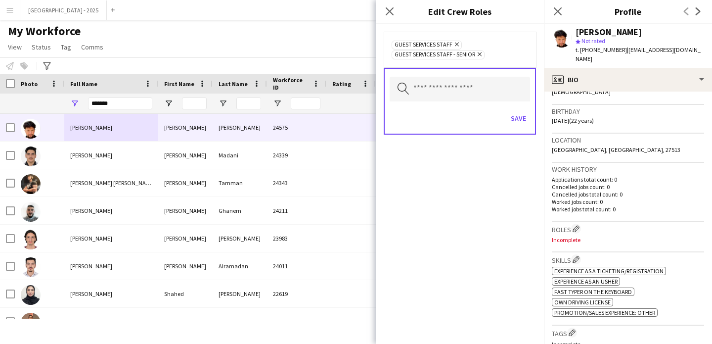
click at [513, 110] on div "Save" at bounding box center [460, 119] width 140 height 28
click at [515, 112] on button "Save" at bounding box center [518, 118] width 23 height 16
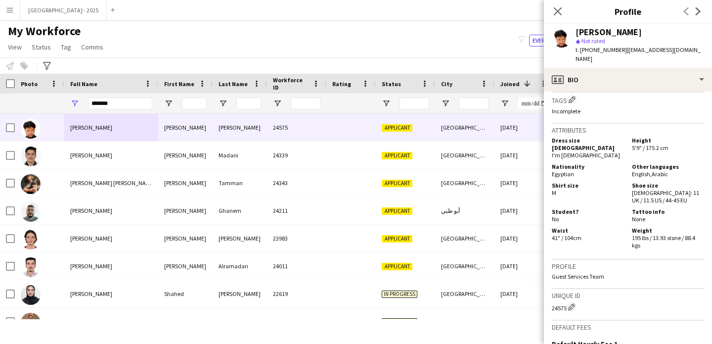
scroll to position [404, 0]
click at [572, 96] on app-icon "Edit crew company tags" at bounding box center [572, 99] width 7 height 7
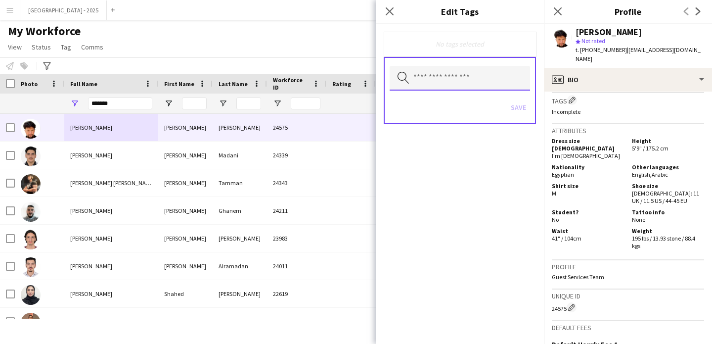
click at [467, 80] on input "text" at bounding box center [460, 78] width 140 height 25
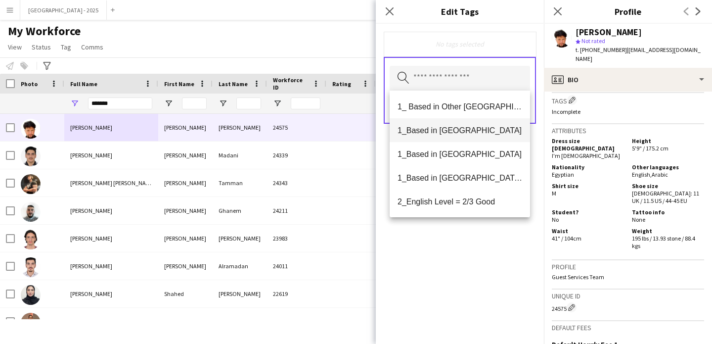
click at [473, 128] on span "1_Based in [GEOGRAPHIC_DATA]" at bounding box center [460, 130] width 125 height 9
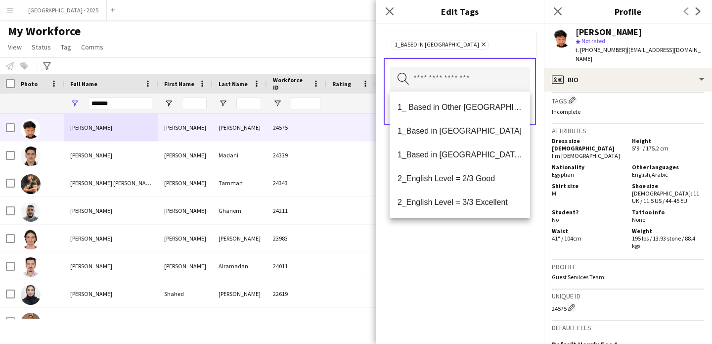
drag, startPoint x: 489, startPoint y: 157, endPoint x: 503, endPoint y: 239, distance: 83.9
click at [503, 239] on body "Menu Boards Boards Boards All jobs Status Workforce Workforce My Workforce Recr…" at bounding box center [356, 172] width 712 height 344
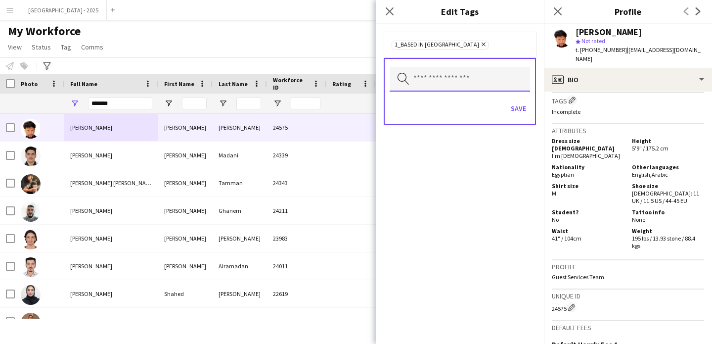
click at [459, 83] on input "text" at bounding box center [460, 79] width 140 height 25
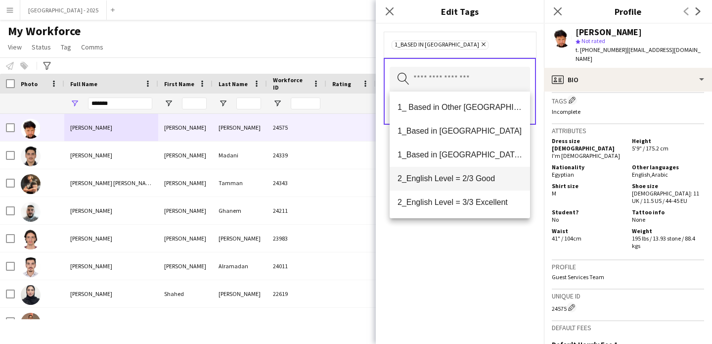
click at [465, 173] on mat-option "2_English Level = 2/3 Good" at bounding box center [460, 179] width 140 height 24
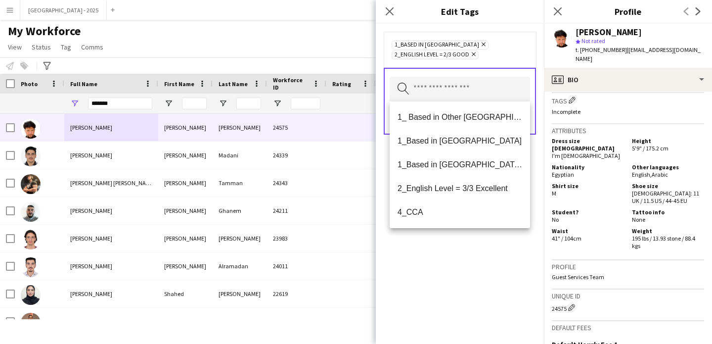
drag, startPoint x: 469, startPoint y: 240, endPoint x: 491, endPoint y: 203, distance: 43.4
click at [469, 240] on div "1_Based in [GEOGRAPHIC_DATA] Remove 2_English Level = 2/3 Good Remove Search by…" at bounding box center [460, 184] width 168 height 320
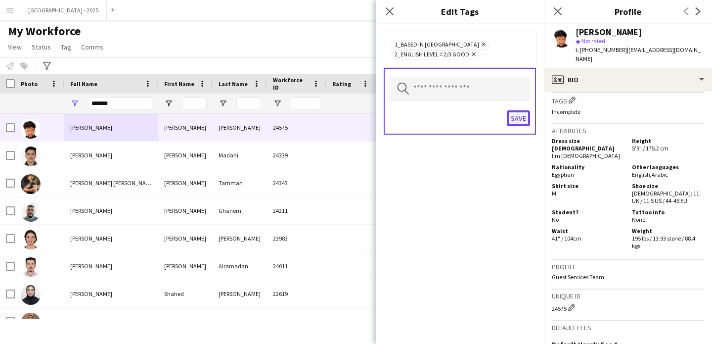
click at [526, 122] on button "Save" at bounding box center [518, 118] width 23 height 16
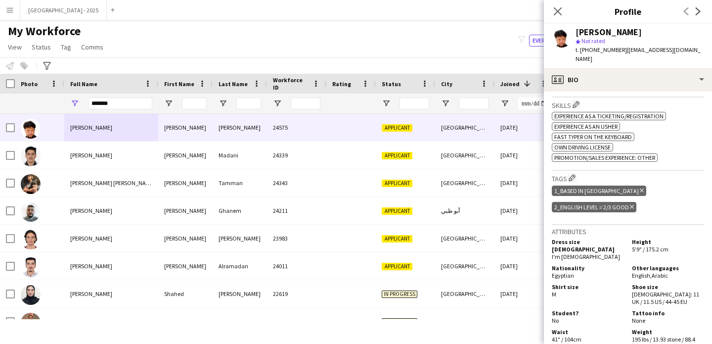
scroll to position [193, 0]
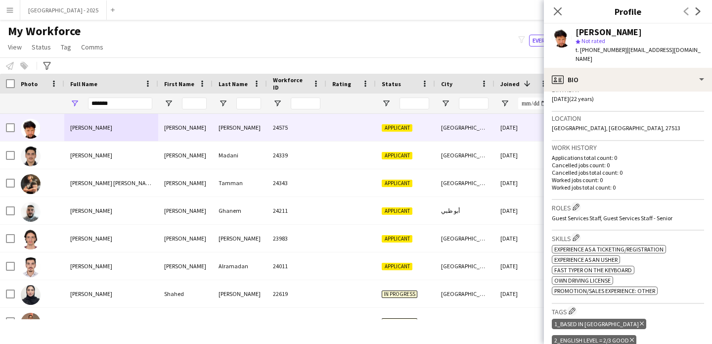
click at [582, 202] on h3 "Roles Edit crew company roles" at bounding box center [628, 207] width 152 height 10
click at [581, 202] on button "Edit crew company roles" at bounding box center [576, 207] width 10 height 10
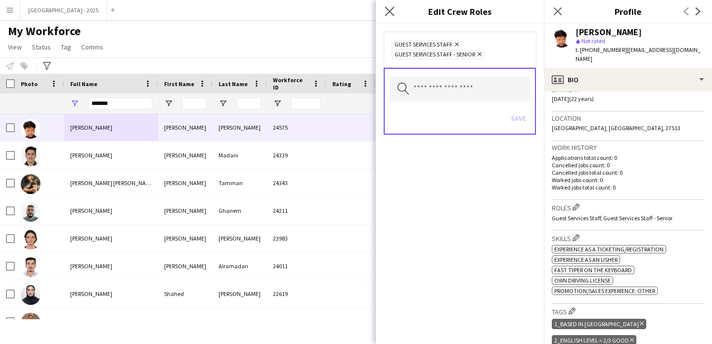
click at [384, 14] on app-icon "Close pop-in" at bounding box center [390, 11] width 14 height 14
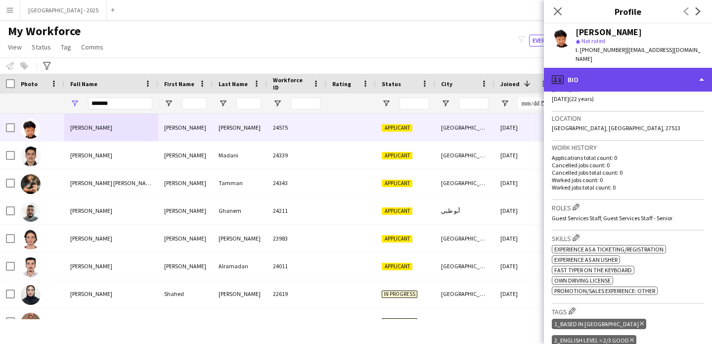
click at [584, 70] on div "profile Bio" at bounding box center [628, 80] width 168 height 24
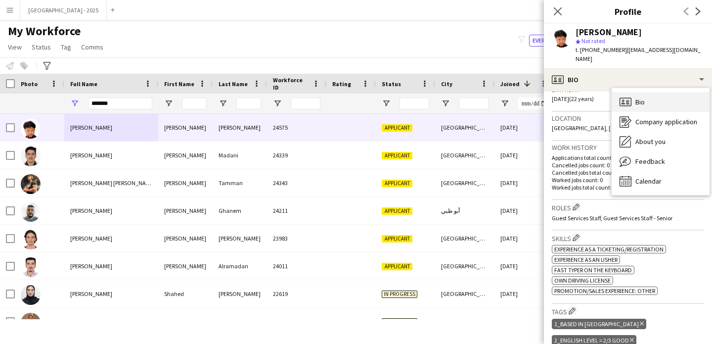
click at [628, 97] on icon "Bio" at bounding box center [626, 102] width 12 height 12
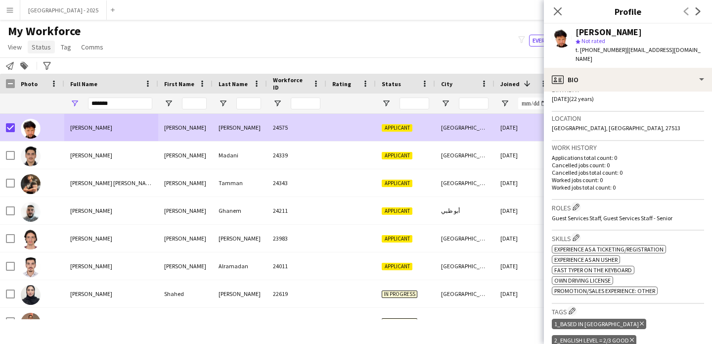
click at [38, 52] on link "Status" at bounding box center [41, 47] width 27 height 13
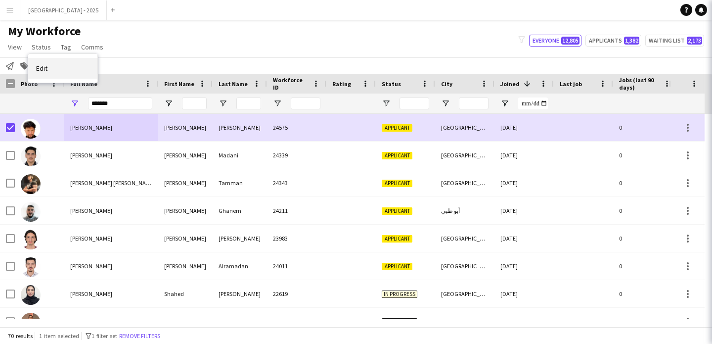
click at [64, 73] on link "Edit" at bounding box center [62, 68] width 69 height 21
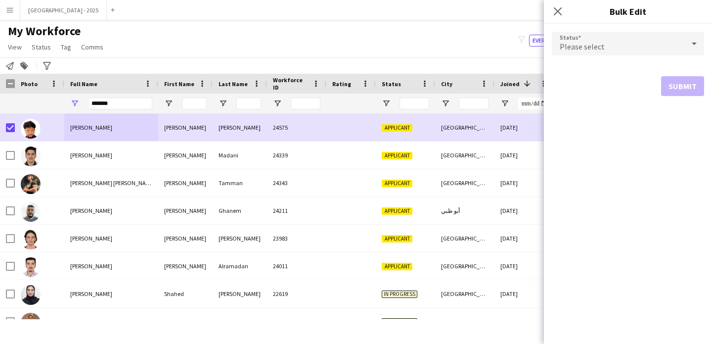
click at [585, 46] on span "Please select" at bounding box center [582, 47] width 45 height 10
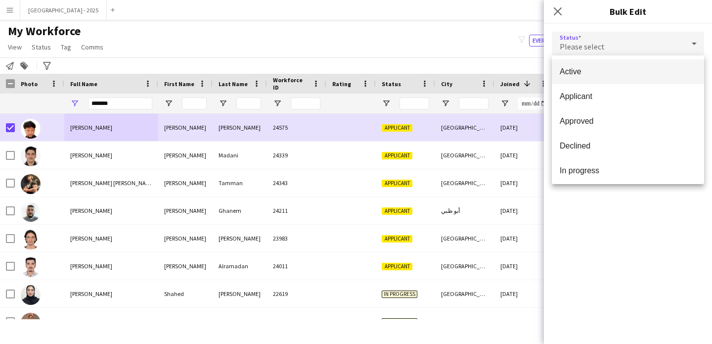
click at [580, 64] on mat-option "Active" at bounding box center [628, 71] width 152 height 25
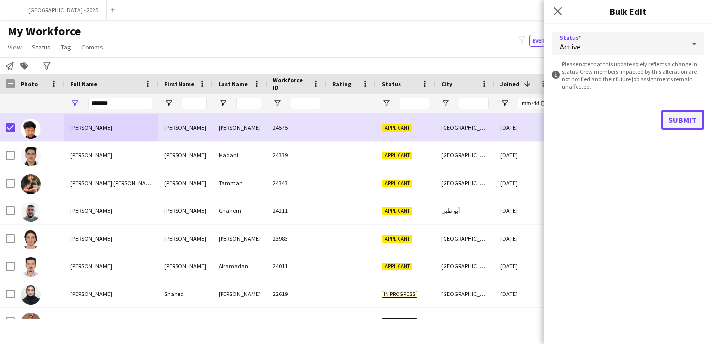
click at [675, 118] on button "Submit" at bounding box center [682, 120] width 43 height 20
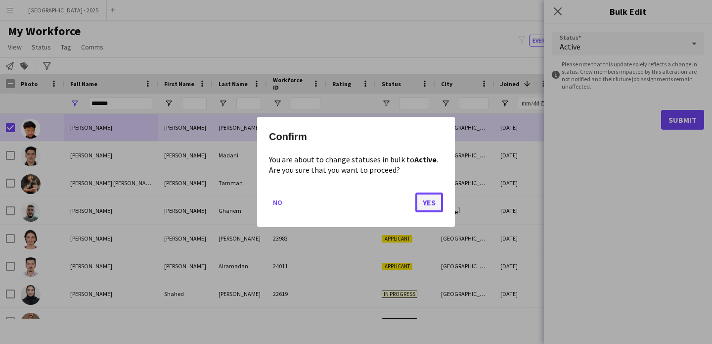
click at [432, 200] on button "Yes" at bounding box center [430, 202] width 28 height 20
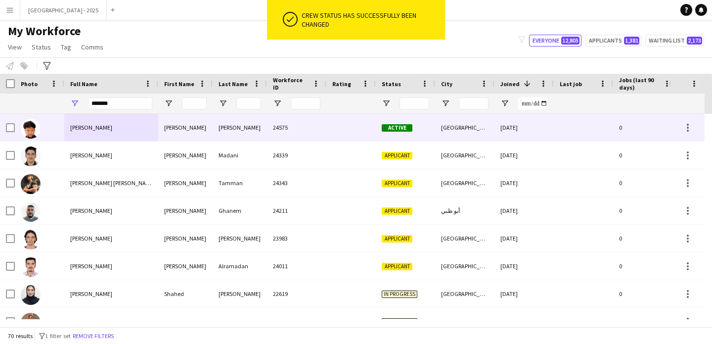
click at [65, 128] on div "[PERSON_NAME]" at bounding box center [111, 127] width 94 height 27
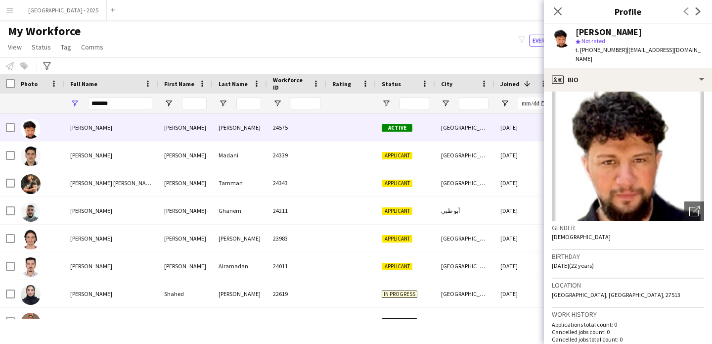
scroll to position [0, 0]
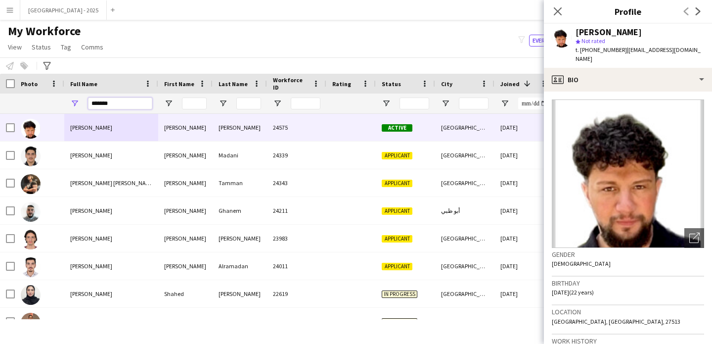
click at [129, 106] on input "*******" at bounding box center [120, 103] width 64 height 12
type input "*****"
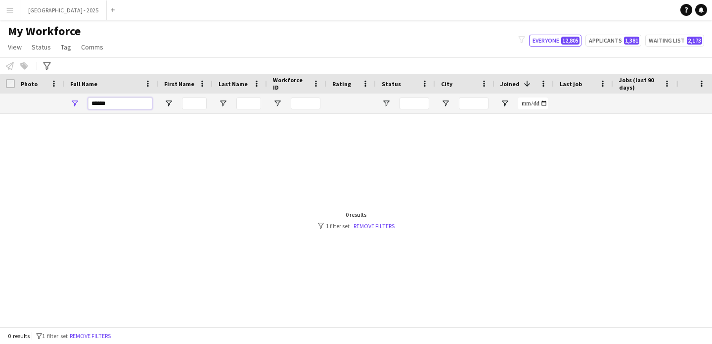
click at [97, 103] on input "*****" at bounding box center [120, 103] width 64 height 12
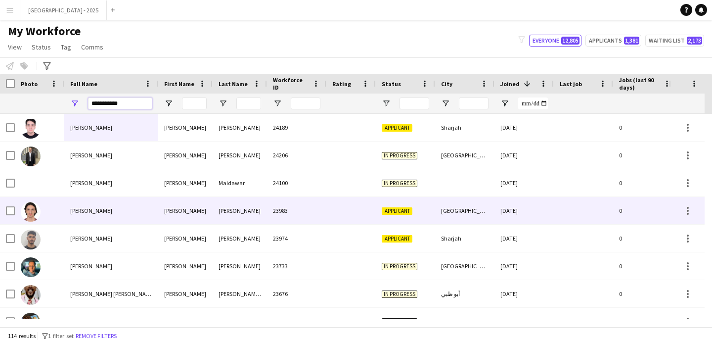
type input "**********"
click at [232, 212] on div "[PERSON_NAME]" at bounding box center [240, 210] width 54 height 27
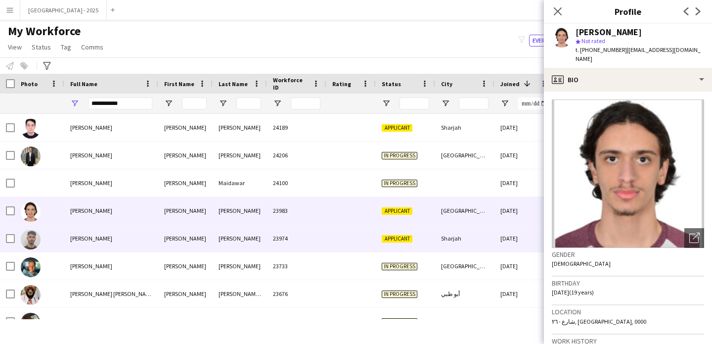
click at [211, 240] on div "[PERSON_NAME]" at bounding box center [185, 238] width 54 height 27
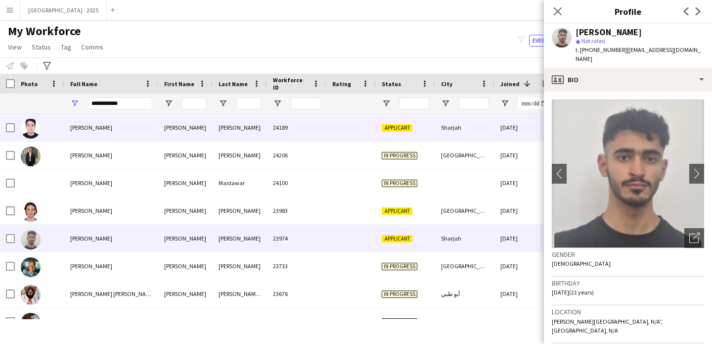
click at [231, 136] on div "[PERSON_NAME]" at bounding box center [240, 127] width 54 height 27
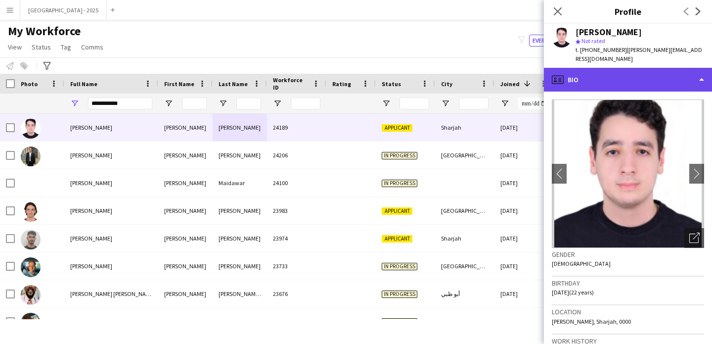
click at [594, 80] on div "profile Bio" at bounding box center [628, 80] width 168 height 24
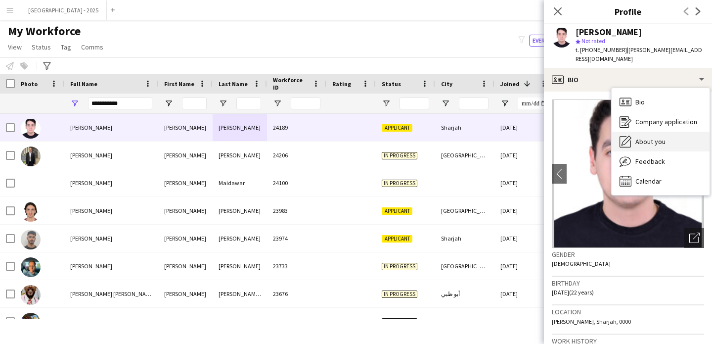
click at [637, 137] on span "About you" at bounding box center [651, 141] width 30 height 9
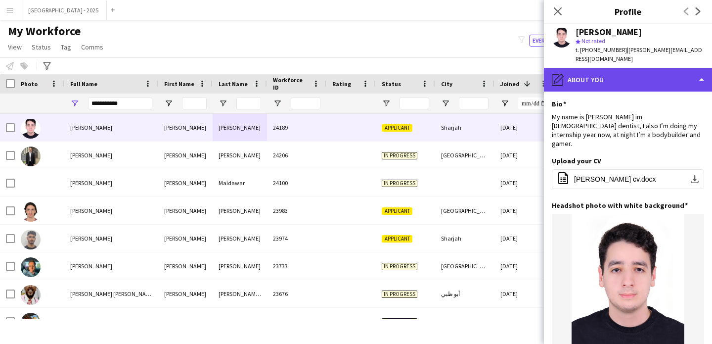
click at [573, 70] on div "pencil4 About you" at bounding box center [628, 80] width 168 height 24
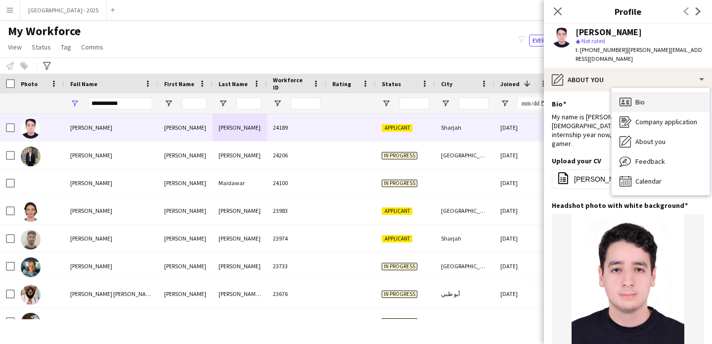
click at [625, 96] on icon "Bio" at bounding box center [626, 102] width 12 height 12
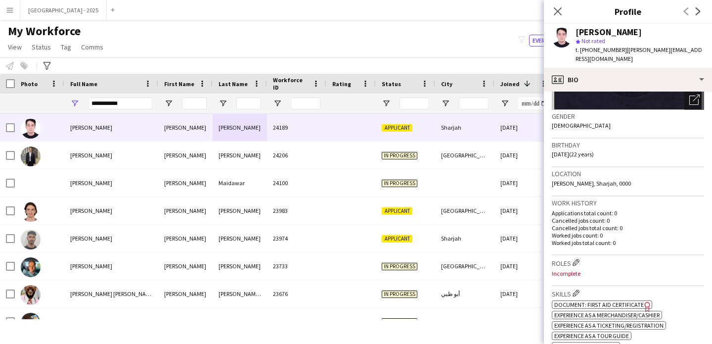
scroll to position [203, 0]
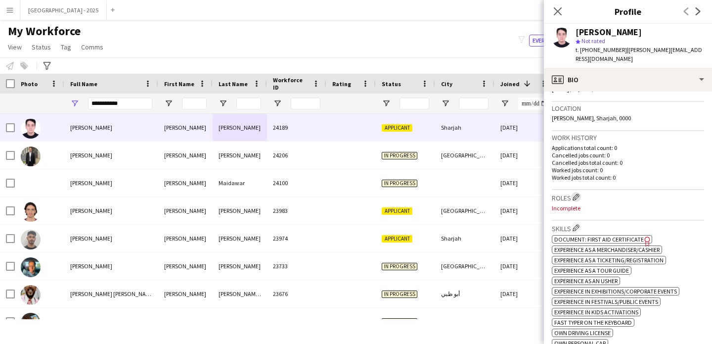
click at [574, 192] on button "Edit crew company roles" at bounding box center [576, 197] width 10 height 10
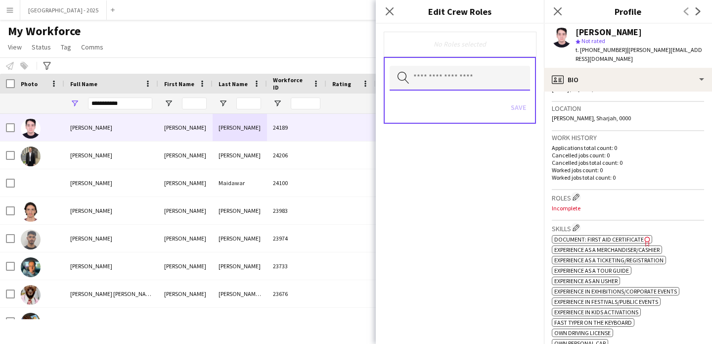
click at [466, 85] on input "text" at bounding box center [460, 78] width 140 height 25
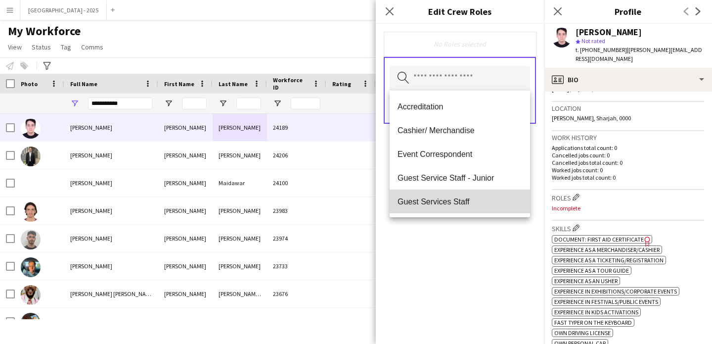
click at [471, 193] on mat-option "Guest Services Staff" at bounding box center [460, 201] width 140 height 24
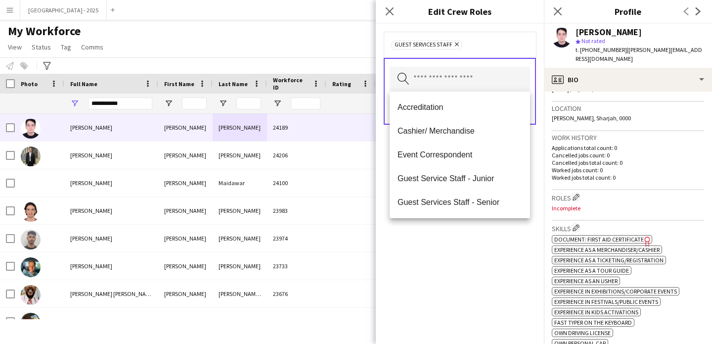
click at [502, 242] on div "Guest Services Staff Remove Search by role type Save" at bounding box center [460, 184] width 168 height 320
click at [474, 84] on input "text" at bounding box center [460, 79] width 140 height 25
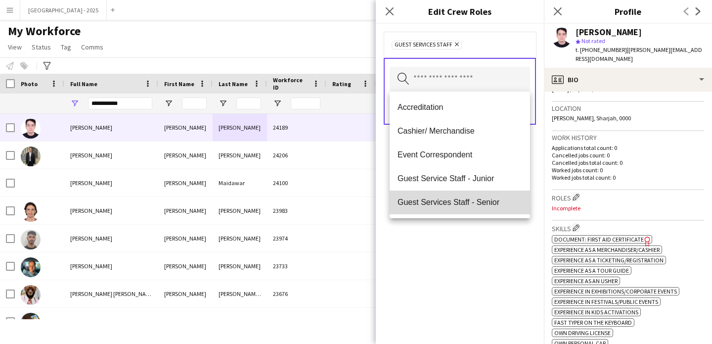
click at [490, 199] on span "Guest Services Staff - Senior" at bounding box center [460, 201] width 125 height 9
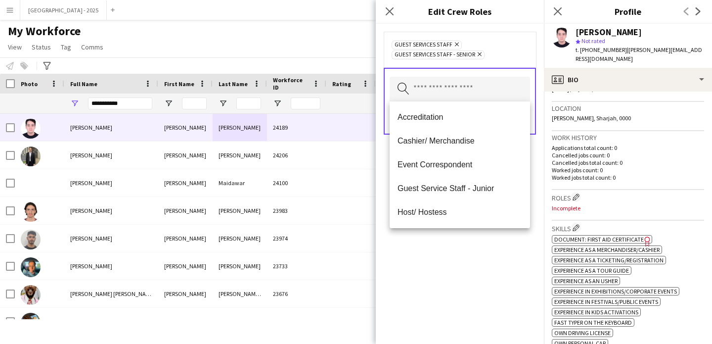
click at [493, 254] on div "Guest Services Staff Remove Guest Services Staff - Senior Remove Search by role…" at bounding box center [460, 184] width 168 height 320
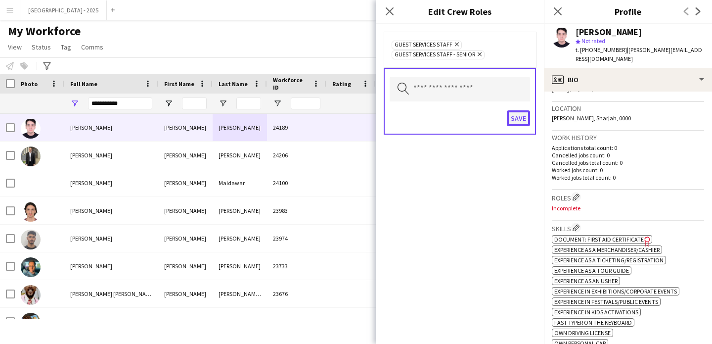
click at [514, 126] on button "Save" at bounding box center [518, 118] width 23 height 16
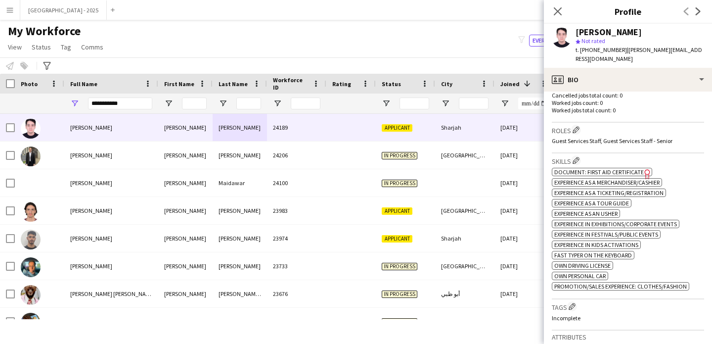
scroll to position [335, 0]
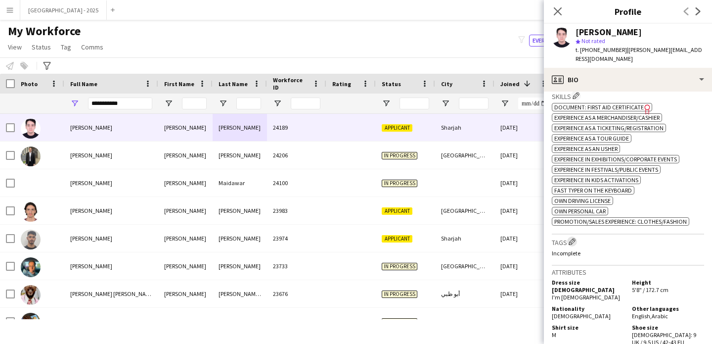
click at [574, 238] on app-icon "Edit crew company tags" at bounding box center [572, 241] width 7 height 7
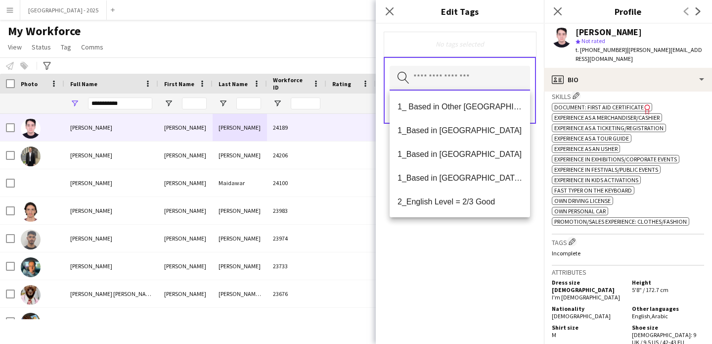
click at [455, 77] on input "text" at bounding box center [460, 78] width 140 height 25
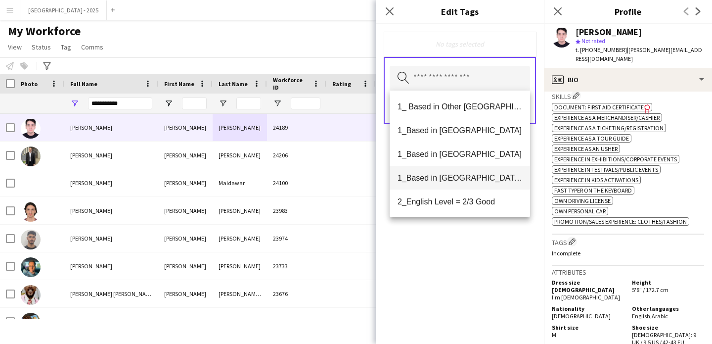
click at [476, 172] on mat-option "1_Based in [GEOGRAPHIC_DATA]/[GEOGRAPHIC_DATA]/Ajman" at bounding box center [460, 178] width 140 height 24
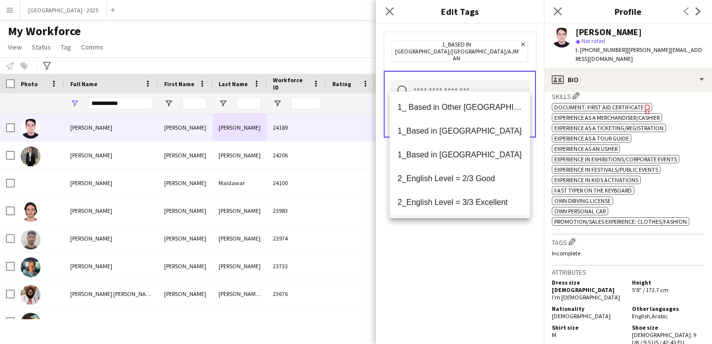
click at [480, 192] on mat-option "2_English Level = 3/3 Excellent" at bounding box center [460, 202] width 140 height 24
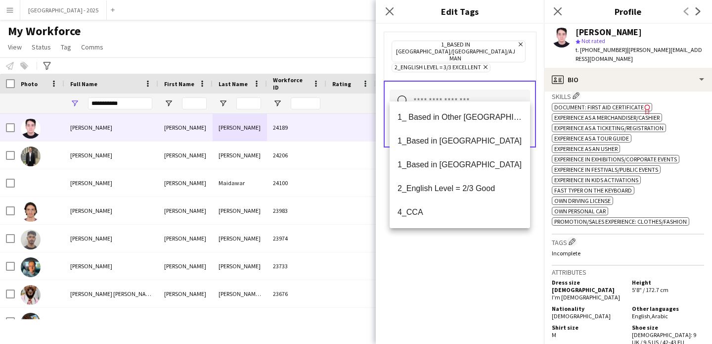
click at [493, 247] on div "1_Based in [GEOGRAPHIC_DATA]/[GEOGRAPHIC_DATA]/Ajman Remove 2_English Level = 3…" at bounding box center [460, 184] width 168 height 320
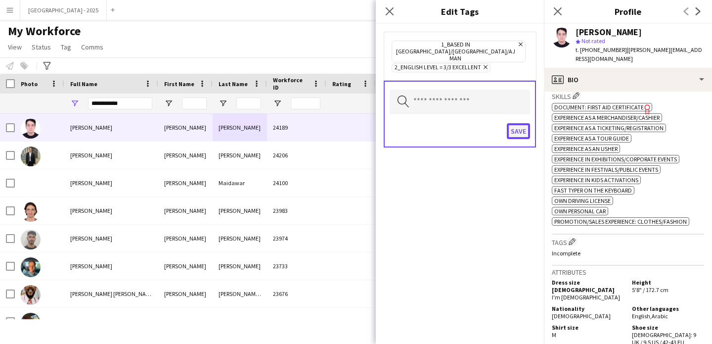
click at [513, 123] on button "Save" at bounding box center [518, 131] width 23 height 16
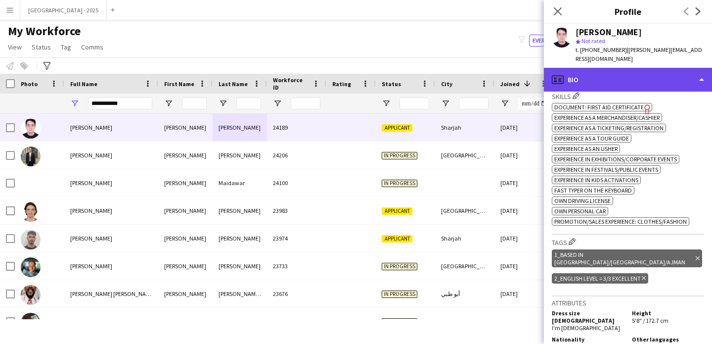
click at [617, 68] on div "profile Bio" at bounding box center [628, 80] width 168 height 24
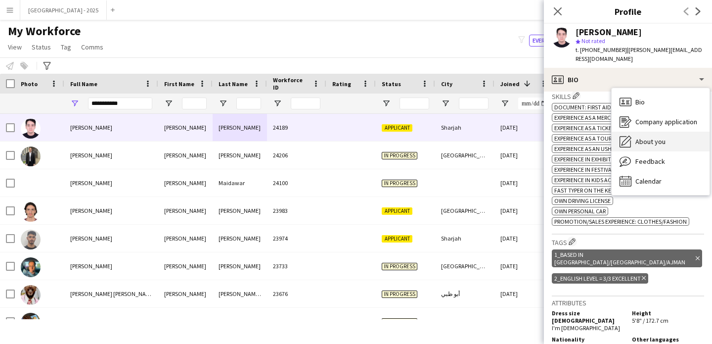
click at [630, 136] on icon at bounding box center [627, 141] width 10 height 10
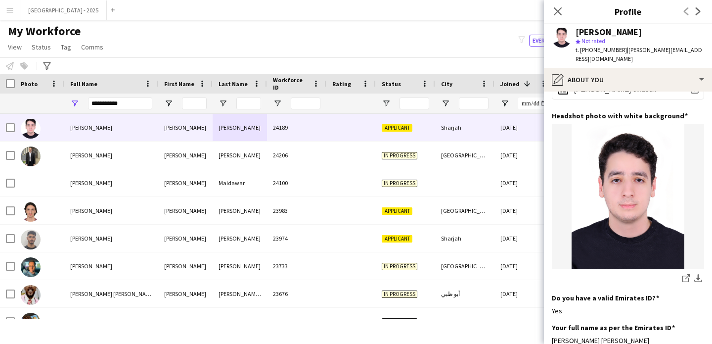
scroll to position [0, 0]
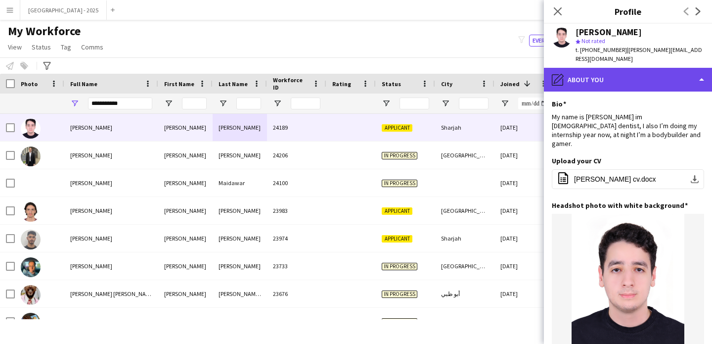
click at [609, 69] on div "pencil4 About you" at bounding box center [628, 80] width 168 height 24
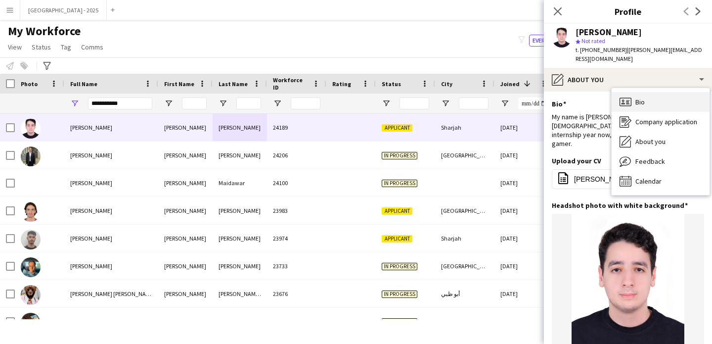
click at [651, 97] on div "Bio Bio" at bounding box center [661, 102] width 98 height 20
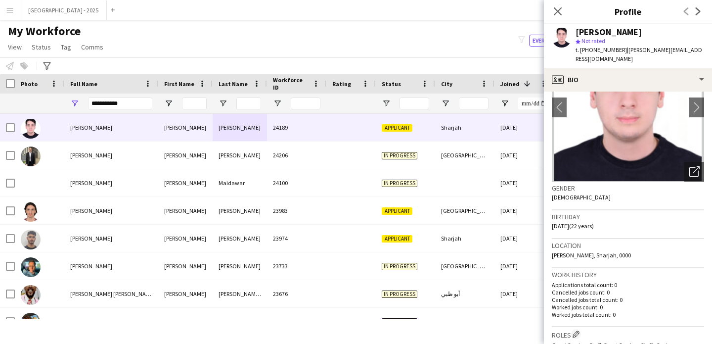
scroll to position [189, 0]
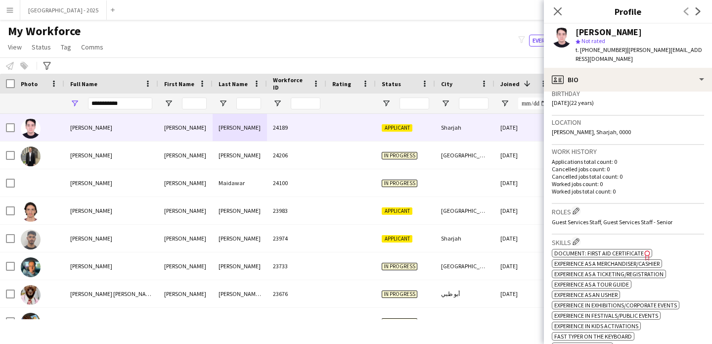
click at [580, 206] on h3 "Roles Edit crew company roles" at bounding box center [628, 211] width 152 height 10
click at [579, 207] on app-icon "Edit crew company roles" at bounding box center [576, 210] width 7 height 7
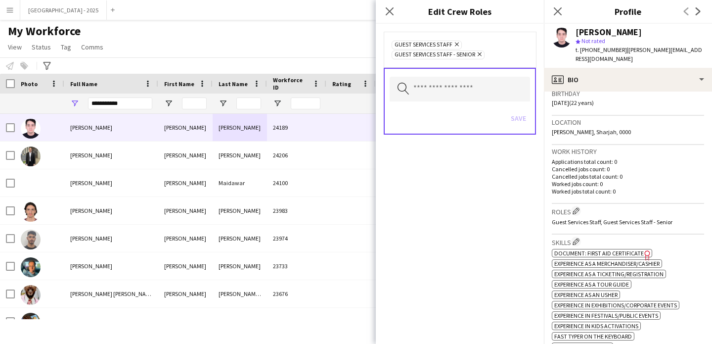
click at [482, 51] on icon "Remove" at bounding box center [478, 54] width 6 height 6
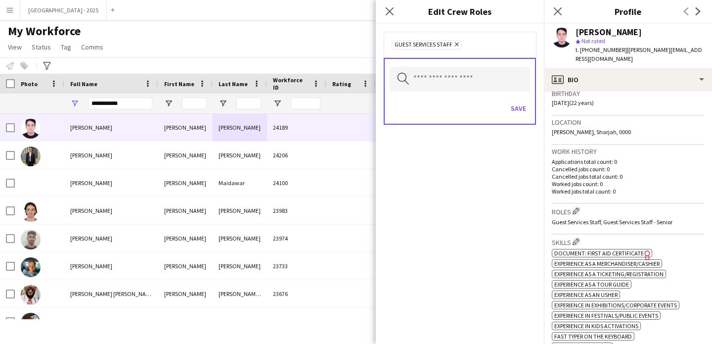
click at [511, 93] on div "Search by role type Save" at bounding box center [460, 91] width 152 height 67
click at [515, 101] on button "Save" at bounding box center [518, 108] width 23 height 16
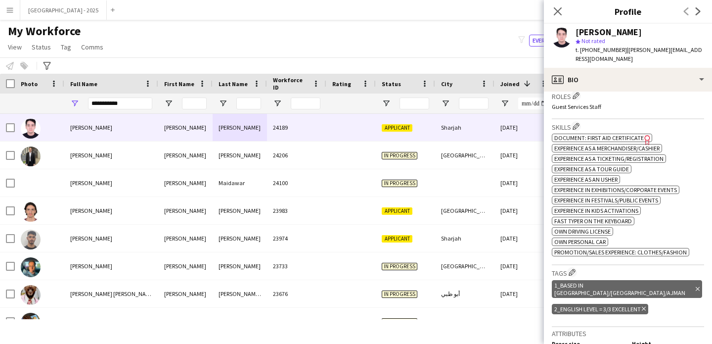
scroll to position [285, 0]
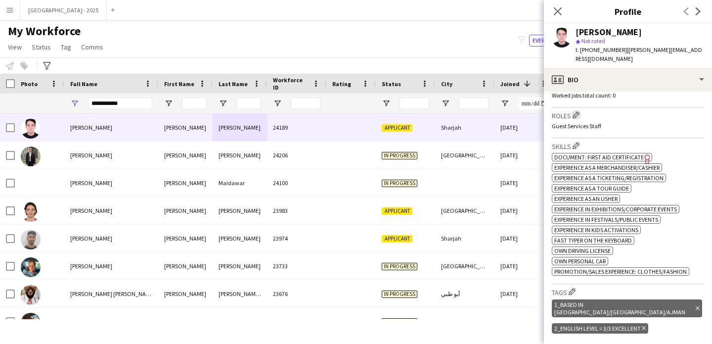
click at [580, 111] on app-icon "Edit crew company roles" at bounding box center [576, 114] width 7 height 7
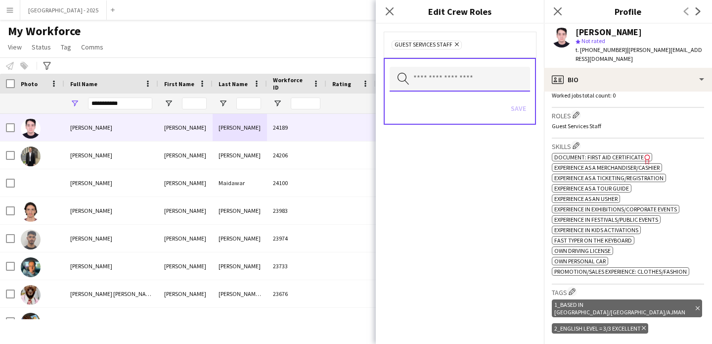
click at [493, 74] on input "text" at bounding box center [460, 79] width 140 height 25
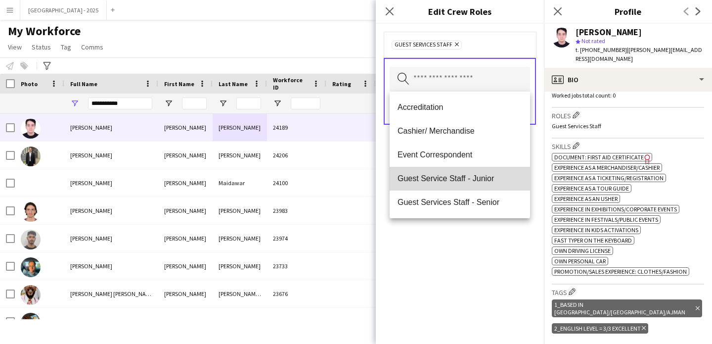
click at [478, 190] on mat-option "Guest Service Staff - Junior" at bounding box center [460, 179] width 140 height 24
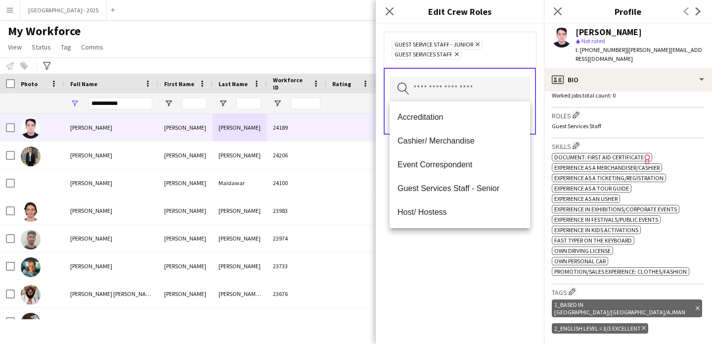
click at [479, 47] on icon "Remove" at bounding box center [476, 44] width 6 height 6
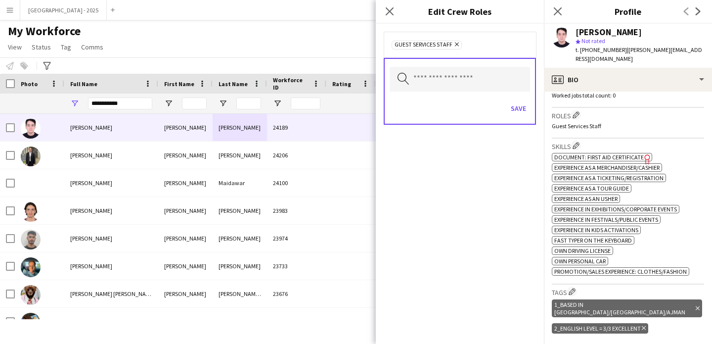
click at [459, 64] on div "Search by role type Save" at bounding box center [460, 91] width 152 height 67
click at [460, 77] on input "text" at bounding box center [460, 79] width 140 height 25
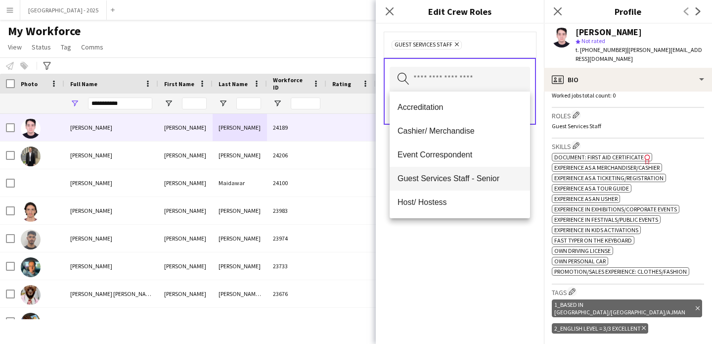
click at [486, 174] on span "Guest Services Staff - Senior" at bounding box center [460, 178] width 125 height 9
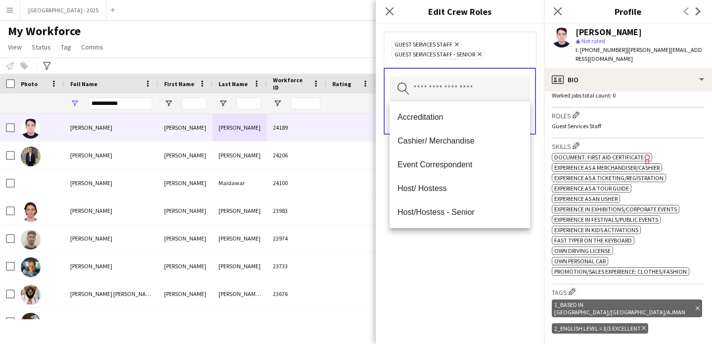
click at [484, 256] on div "Guest Services Staff Remove Guest Services Staff - Senior Remove Search by role…" at bounding box center [460, 184] width 168 height 320
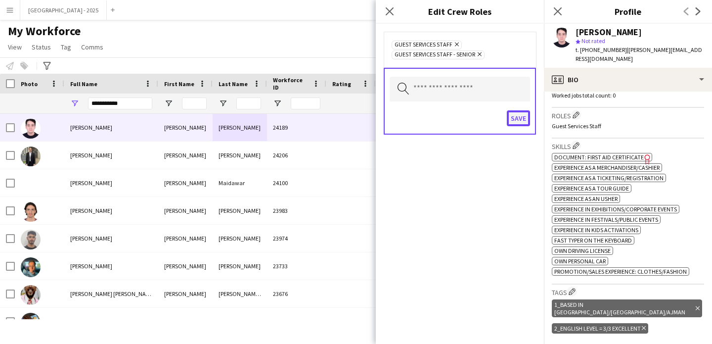
click at [507, 123] on button "Save" at bounding box center [518, 118] width 23 height 16
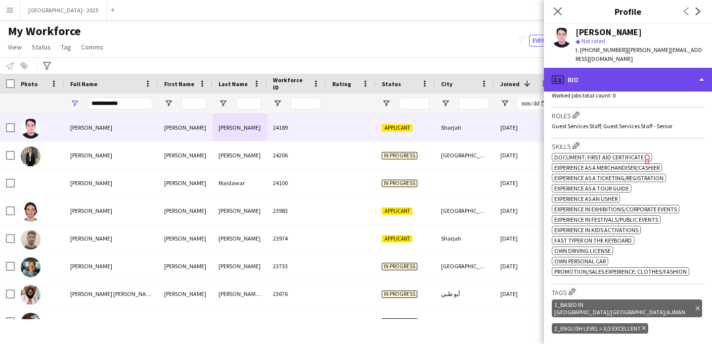
click at [633, 68] on div "profile Bio" at bounding box center [628, 80] width 168 height 24
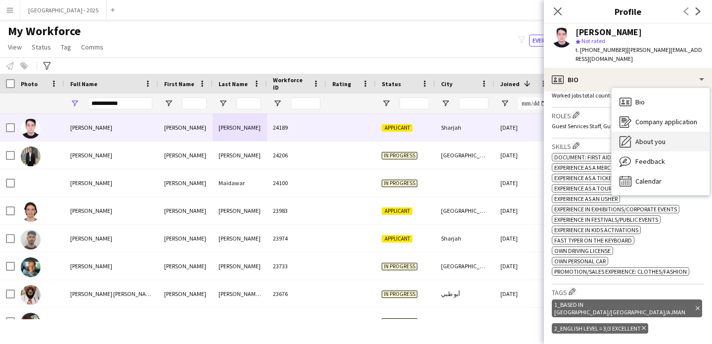
click at [658, 137] on span "About you" at bounding box center [651, 141] width 30 height 9
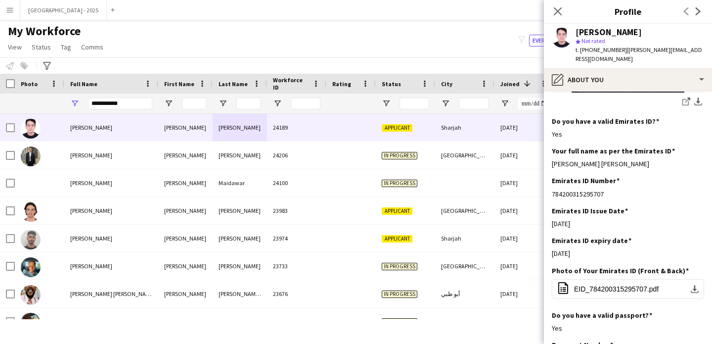
scroll to position [343, 0]
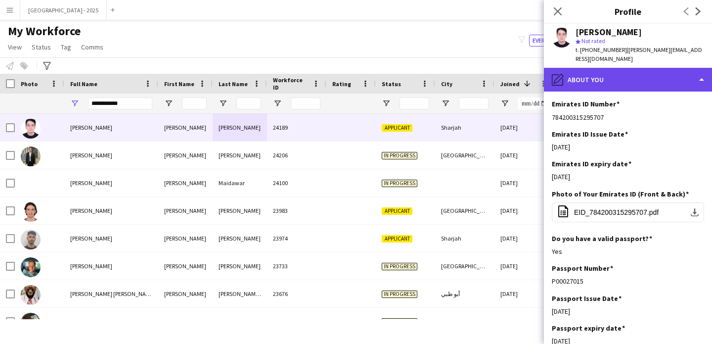
click at [598, 74] on div "pencil4 About you" at bounding box center [628, 80] width 168 height 24
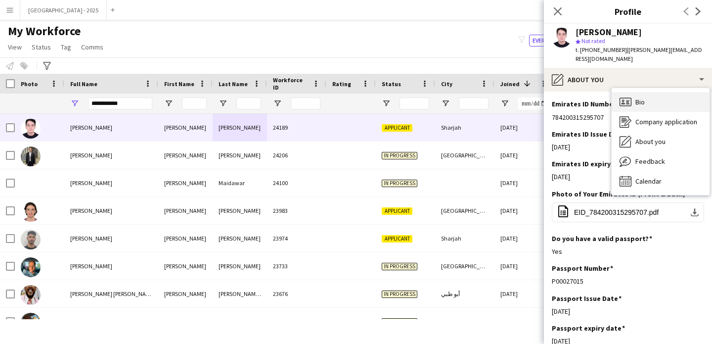
click at [641, 97] on span "Bio" at bounding box center [640, 101] width 9 height 9
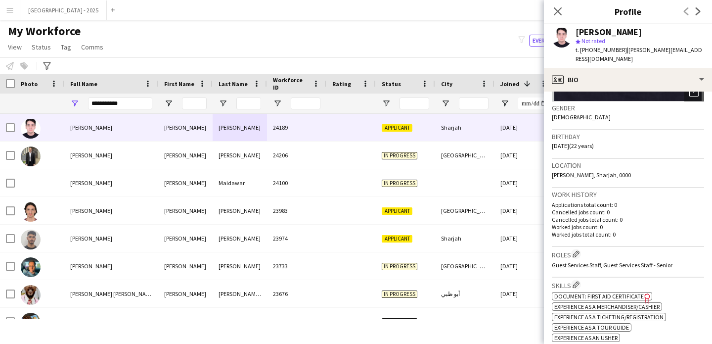
scroll to position [152, 0]
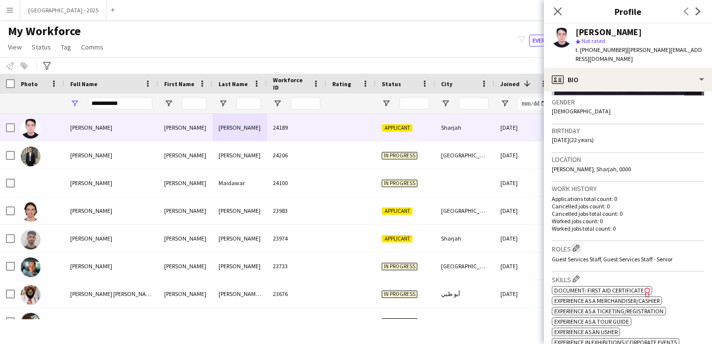
click at [579, 244] on app-icon "Edit crew company roles" at bounding box center [576, 247] width 7 height 7
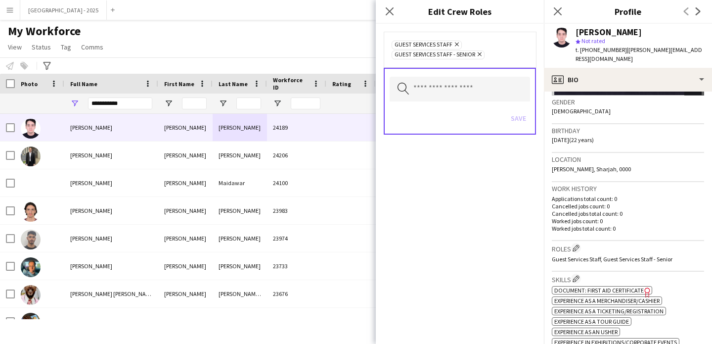
click at [482, 51] on icon "Remove" at bounding box center [478, 54] width 6 height 6
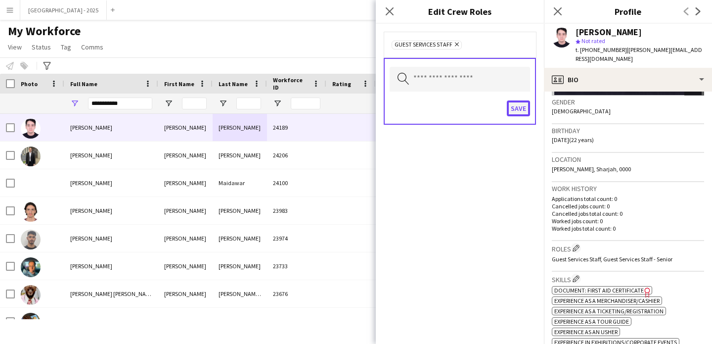
click at [513, 109] on button "Save" at bounding box center [518, 108] width 23 height 16
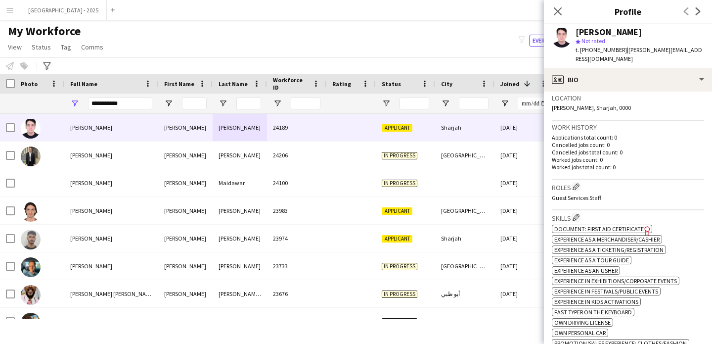
scroll to position [336, 0]
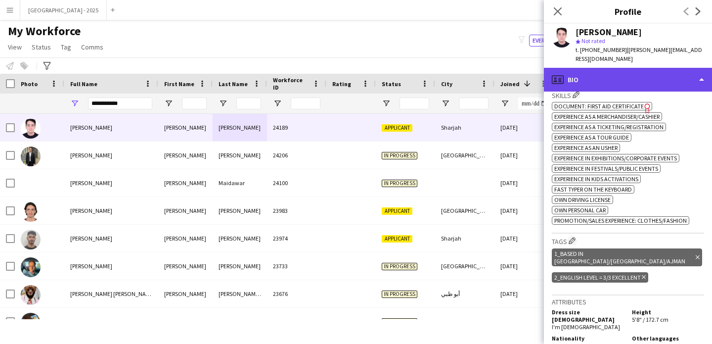
click at [631, 68] on div "profile Bio" at bounding box center [628, 80] width 168 height 24
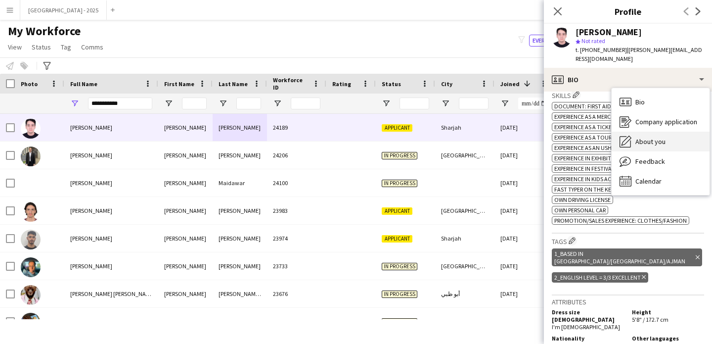
click at [673, 132] on div "About you About you" at bounding box center [661, 142] width 98 height 20
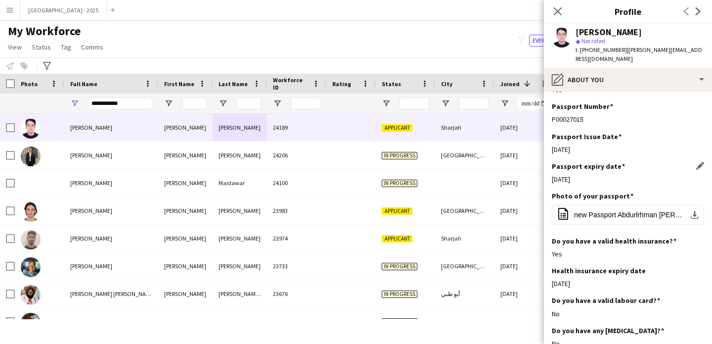
scroll to position [0, 0]
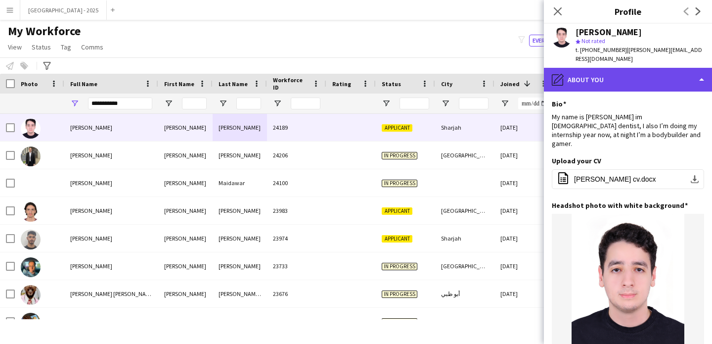
click at [606, 68] on div "pencil4 About you" at bounding box center [628, 80] width 168 height 24
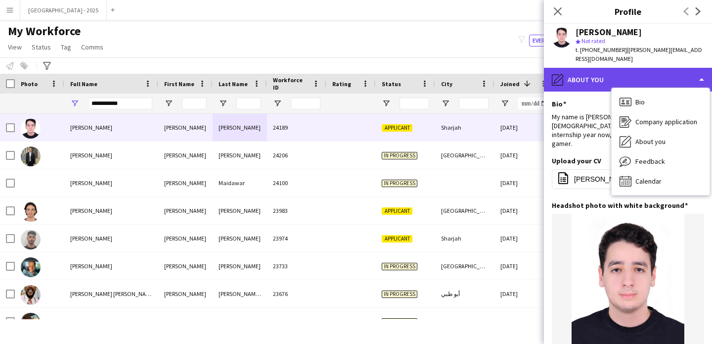
click at [634, 77] on div "pencil4 About you" at bounding box center [628, 80] width 168 height 24
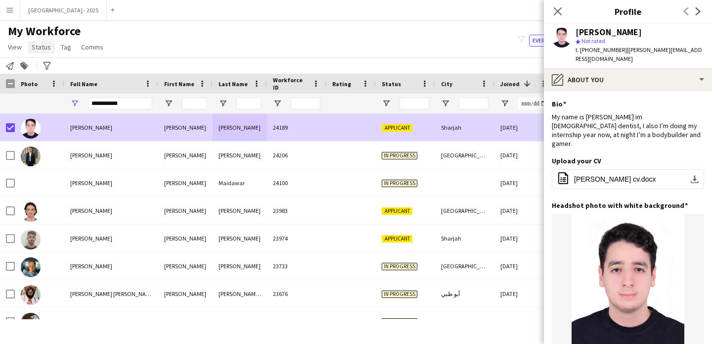
click at [38, 51] on link "Status" at bounding box center [41, 47] width 27 height 13
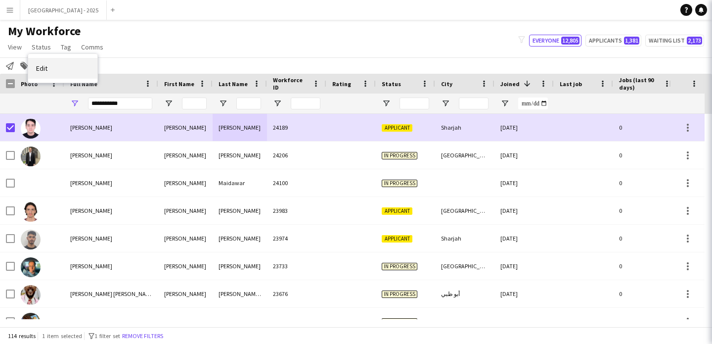
click at [54, 68] on link "Edit" at bounding box center [62, 68] width 69 height 21
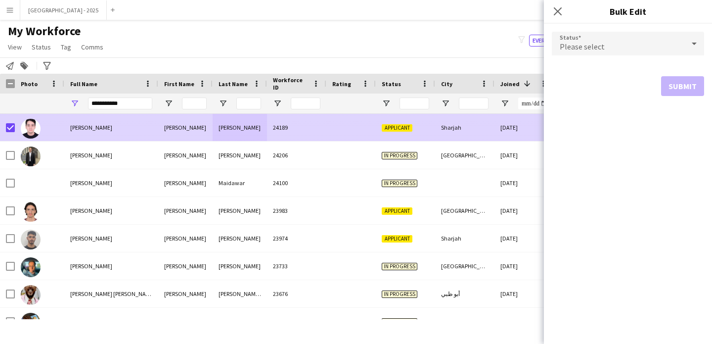
click at [472, 124] on div "Sharjah" at bounding box center [464, 127] width 59 height 27
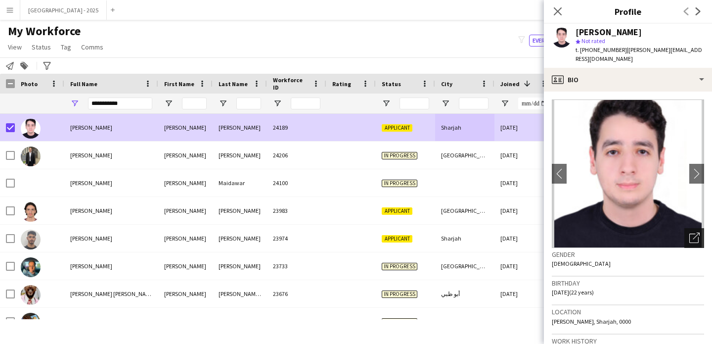
click at [692, 233] on icon "Open photos pop-in" at bounding box center [695, 238] width 10 height 10
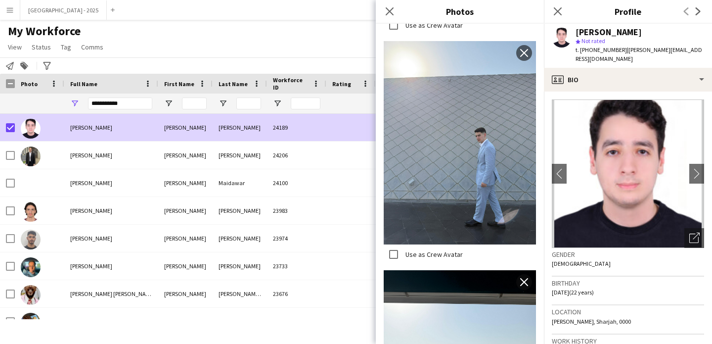
scroll to position [723, 0]
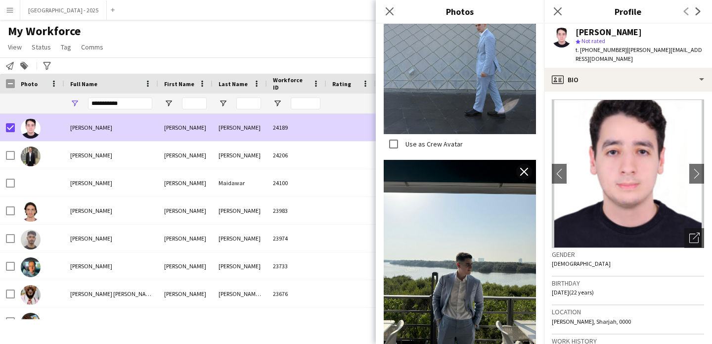
click at [598, 249] on div "Gender [DEMOGRAPHIC_DATA]" at bounding box center [628, 262] width 152 height 29
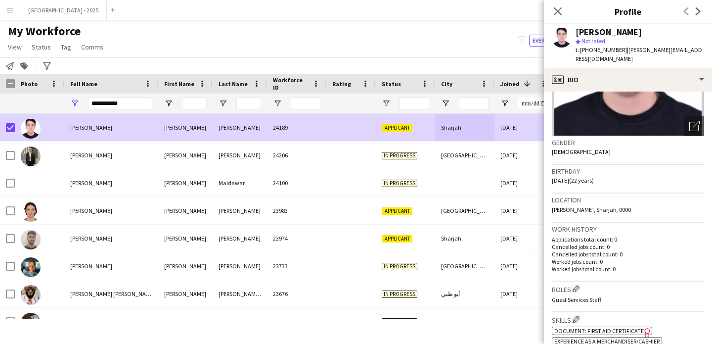
scroll to position [0, 0]
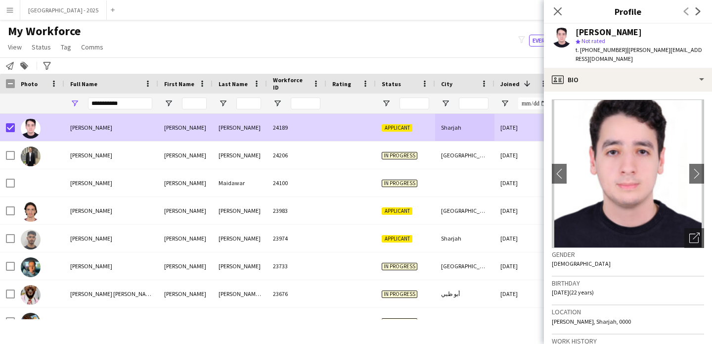
click at [43, 39] on app-page-menu "View Views Default view New view Update view Delete view Edit name Customise vi…" at bounding box center [56, 48] width 113 height 19
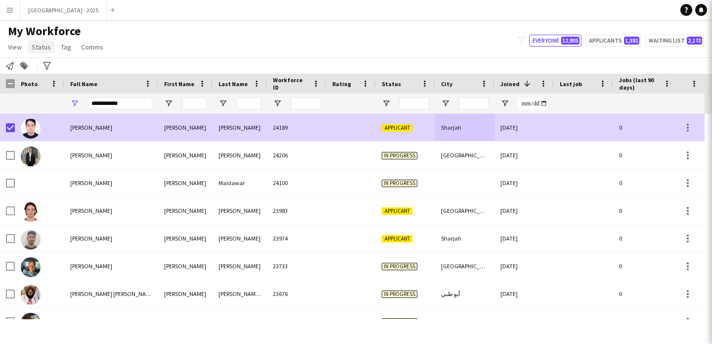
click at [41, 46] on span "Status" at bounding box center [41, 47] width 19 height 9
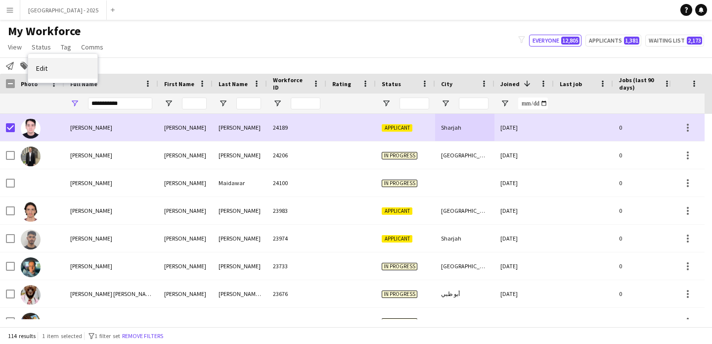
click at [51, 58] on link "Edit" at bounding box center [62, 68] width 69 height 21
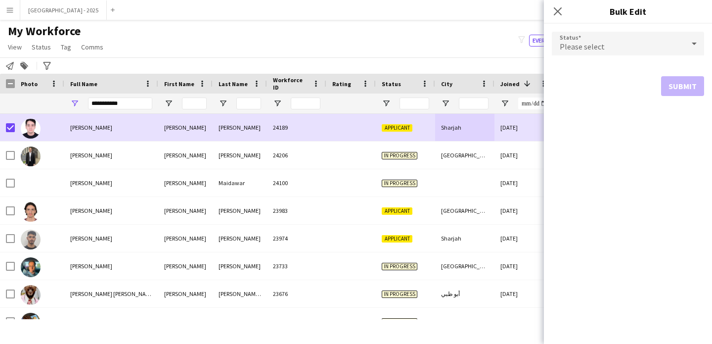
click at [556, 47] on div "Please select" at bounding box center [618, 44] width 133 height 24
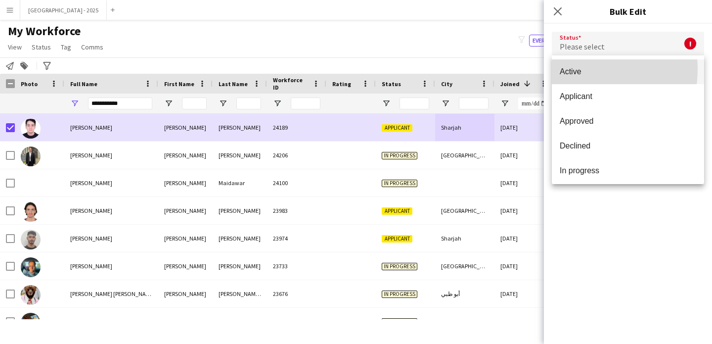
click at [571, 69] on span "Active" at bounding box center [628, 71] width 137 height 9
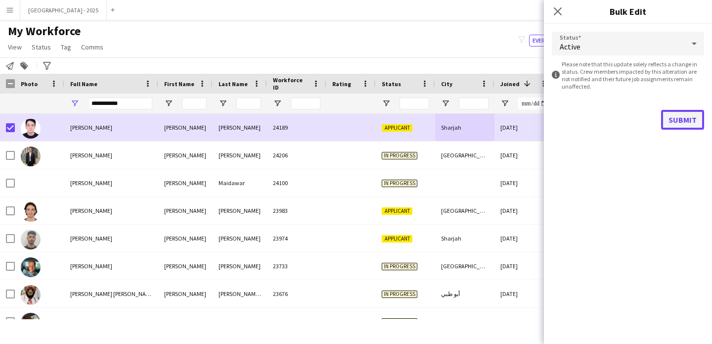
click at [685, 117] on button "Submit" at bounding box center [682, 120] width 43 height 20
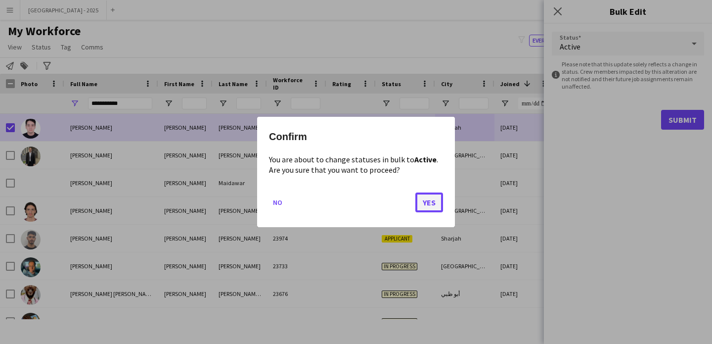
click at [427, 201] on button "Yes" at bounding box center [430, 202] width 28 height 20
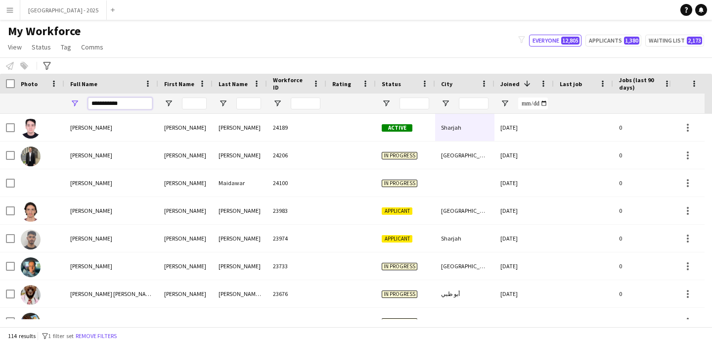
click at [130, 98] on input "**********" at bounding box center [120, 103] width 64 height 12
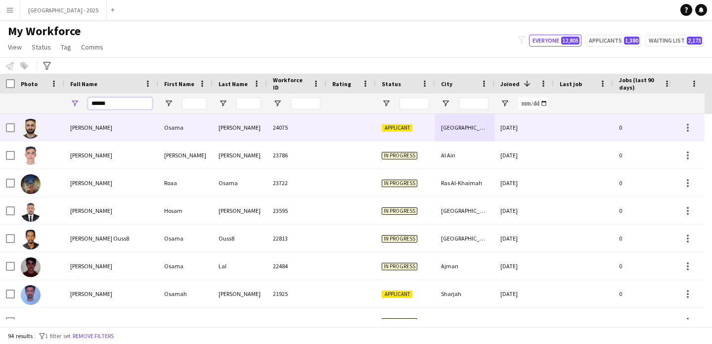
type input "*****"
click at [214, 131] on div "[PERSON_NAME]" at bounding box center [240, 127] width 54 height 27
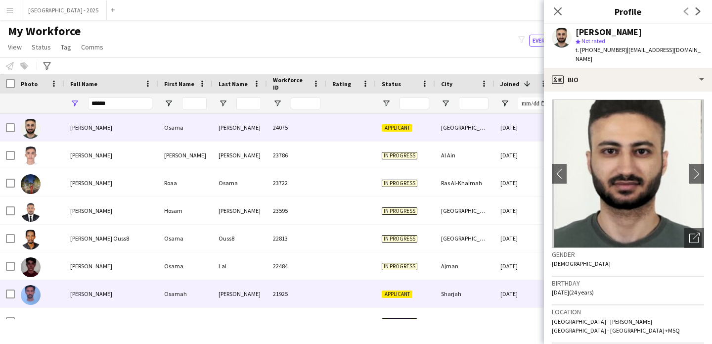
click at [411, 286] on div "Applicant" at bounding box center [405, 293] width 59 height 27
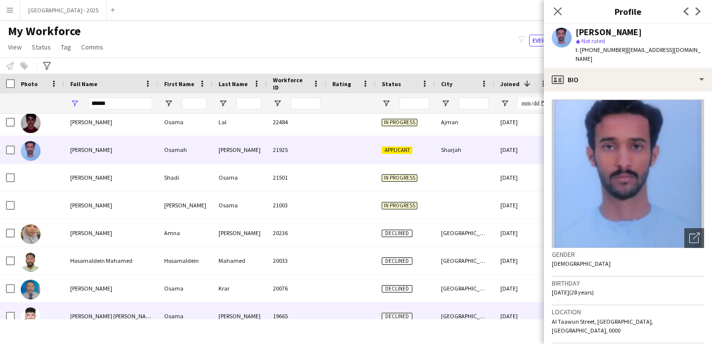
scroll to position [186, 0]
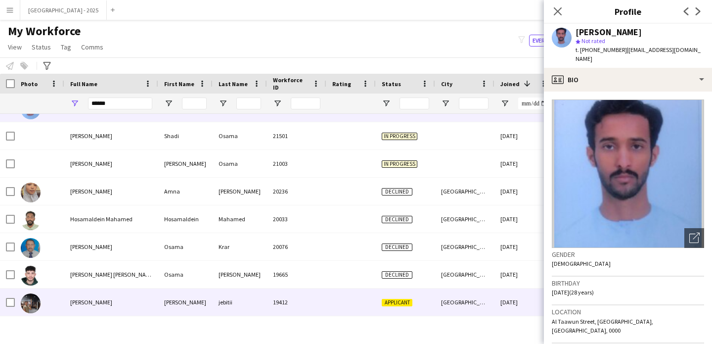
click at [393, 296] on div "Applicant" at bounding box center [405, 301] width 59 height 27
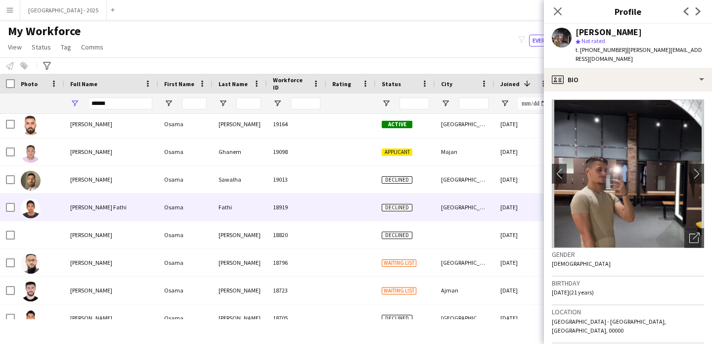
scroll to position [392, 0]
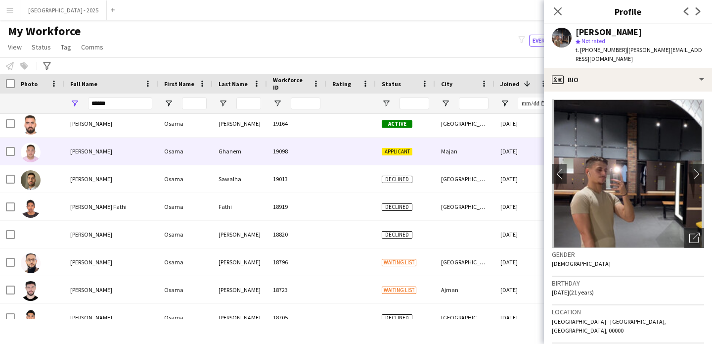
click at [279, 154] on div "19098" at bounding box center [296, 151] width 59 height 27
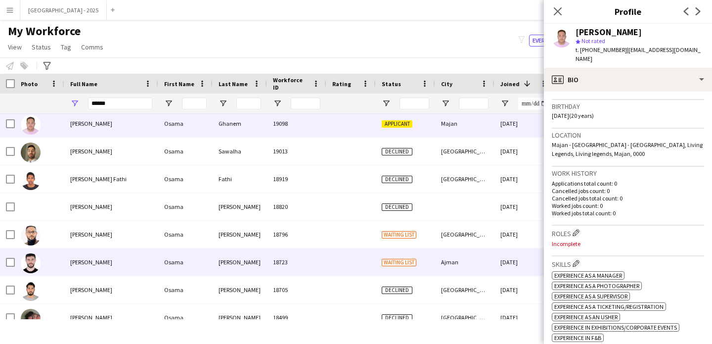
scroll to position [439, 0]
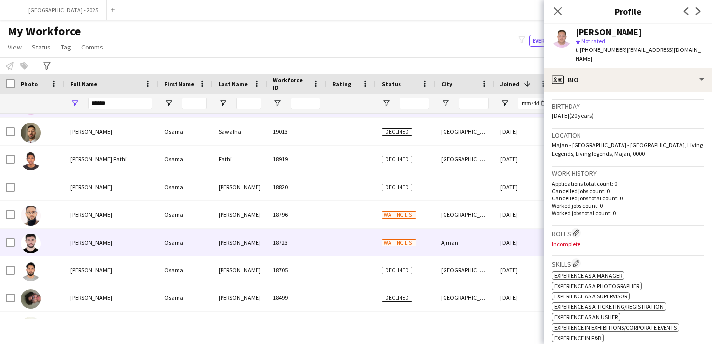
click at [418, 242] on div "Waiting list" at bounding box center [405, 242] width 59 height 27
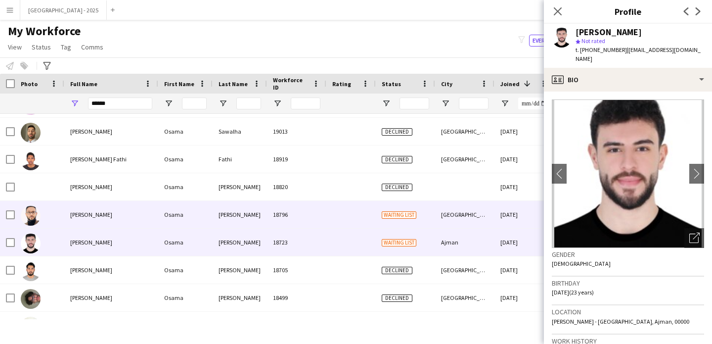
click at [418, 224] on div "Waiting list" at bounding box center [405, 214] width 59 height 27
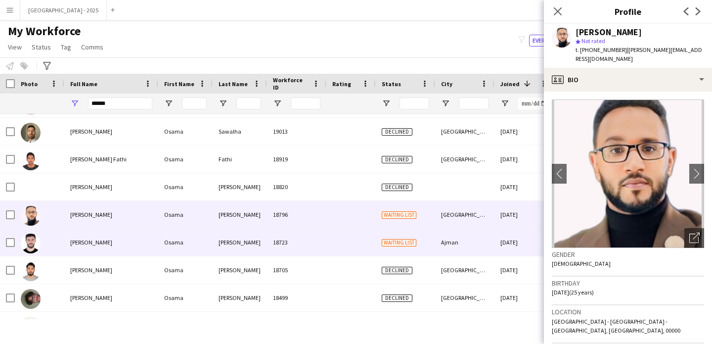
click at [413, 245] on span "Waiting list" at bounding box center [399, 242] width 35 height 7
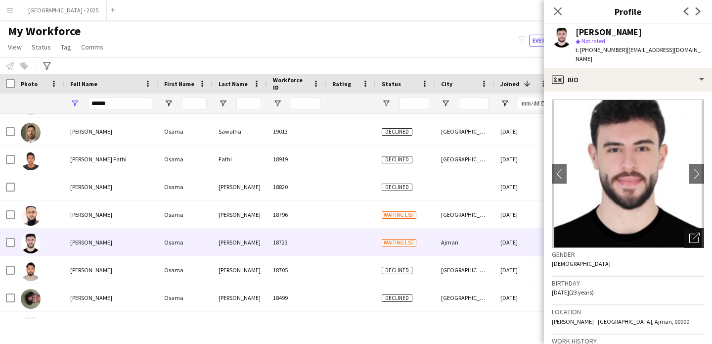
click at [692, 236] on div "Open photos pop-in" at bounding box center [695, 238] width 20 height 20
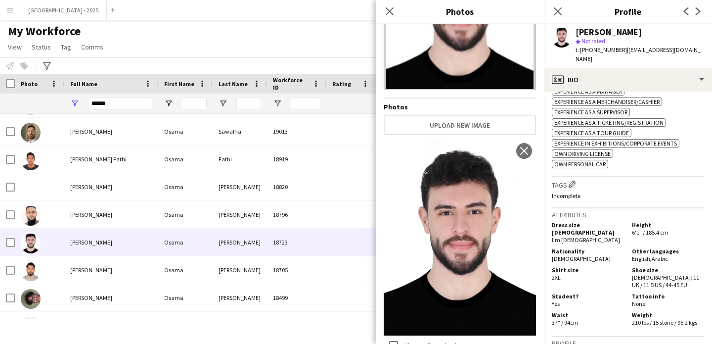
scroll to position [404, 0]
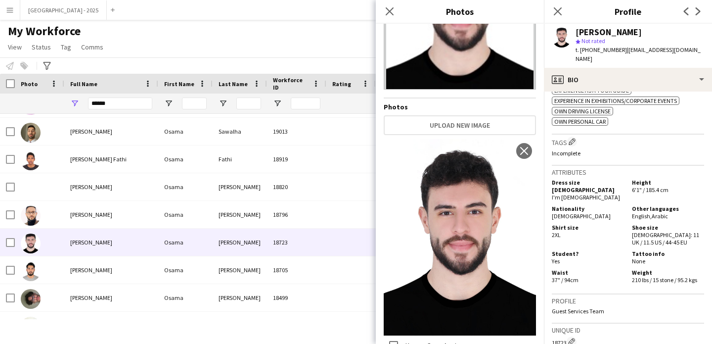
click at [585, 285] on div "Attributes Dress size [DEMOGRAPHIC_DATA] I'm [DEMOGRAPHIC_DATA] Height 6'1" / 1…" at bounding box center [628, 230] width 152 height 129
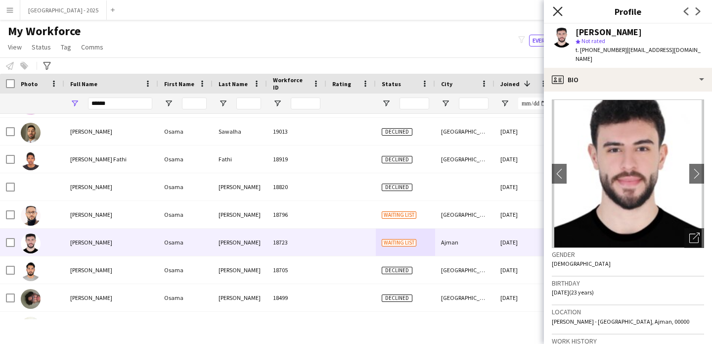
click at [561, 12] on icon "Close pop-in" at bounding box center [557, 10] width 9 height 9
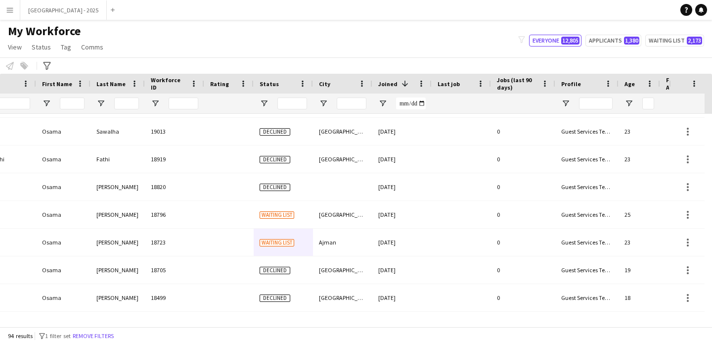
scroll to position [0, 341]
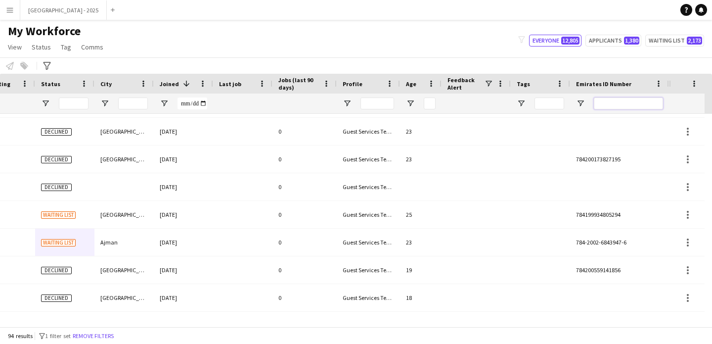
click at [634, 104] on input "Emirates ID Number Filter Input" at bounding box center [628, 103] width 69 height 12
paste input "*******"
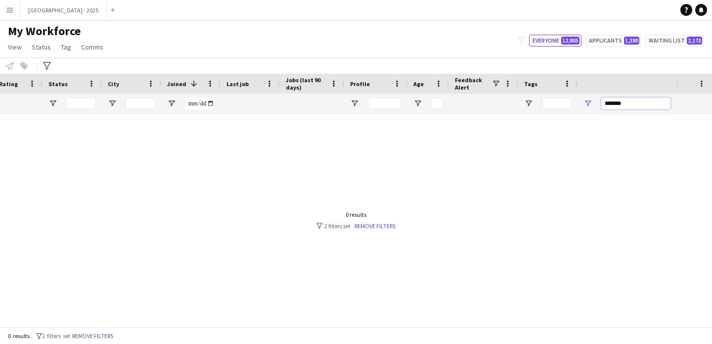
scroll to position [0, 0]
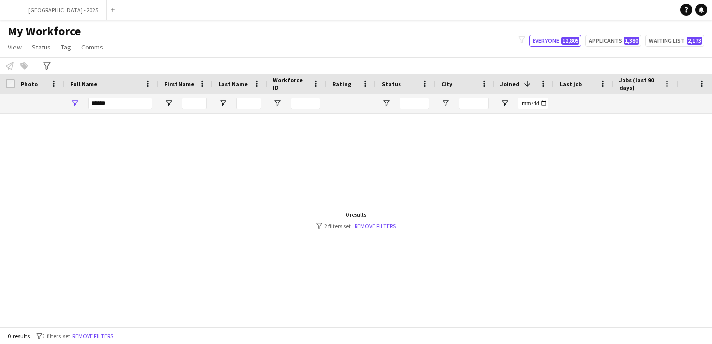
type input "*******"
click at [102, 98] on input "*****" at bounding box center [120, 103] width 64 height 12
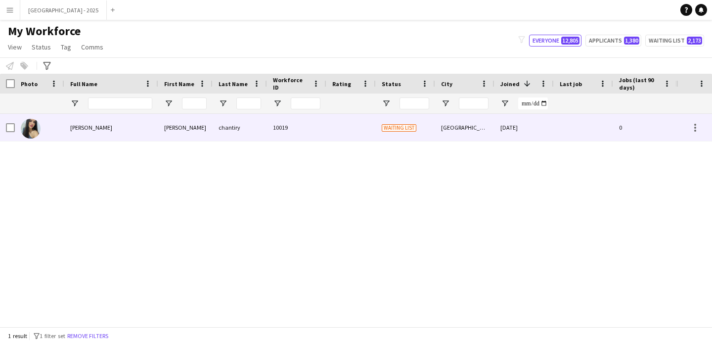
click at [345, 133] on div at bounding box center [351, 127] width 49 height 27
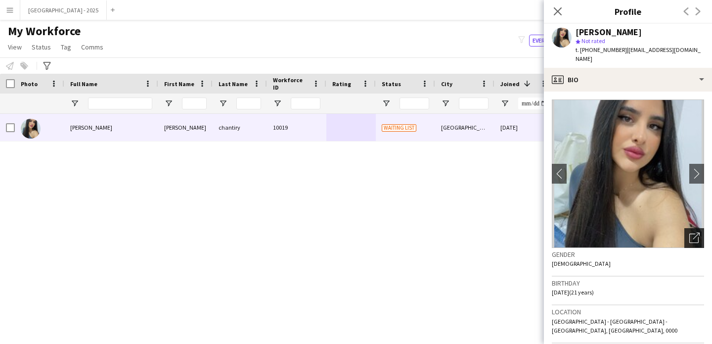
click at [687, 234] on div "Open photos pop-in" at bounding box center [695, 238] width 20 height 20
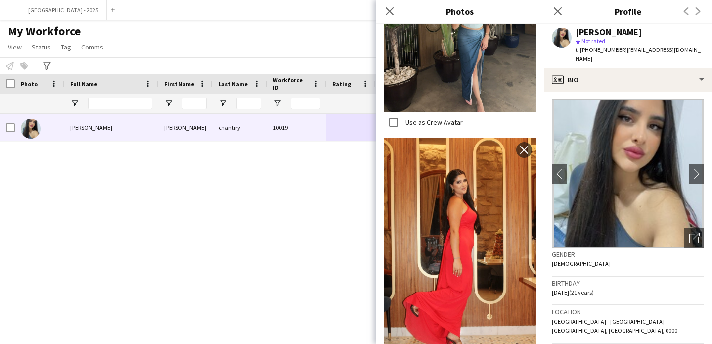
click at [555, 14] on icon at bounding box center [558, 11] width 8 height 8
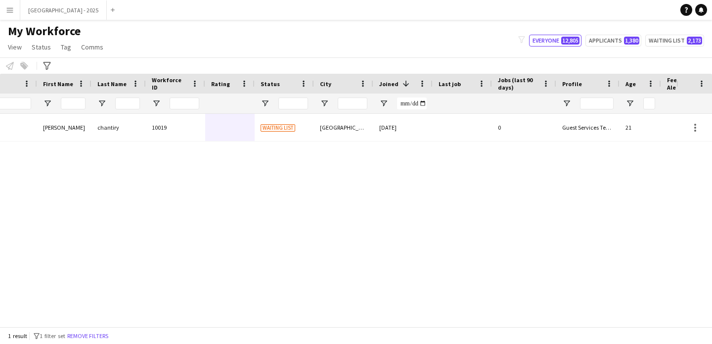
scroll to position [0, 216]
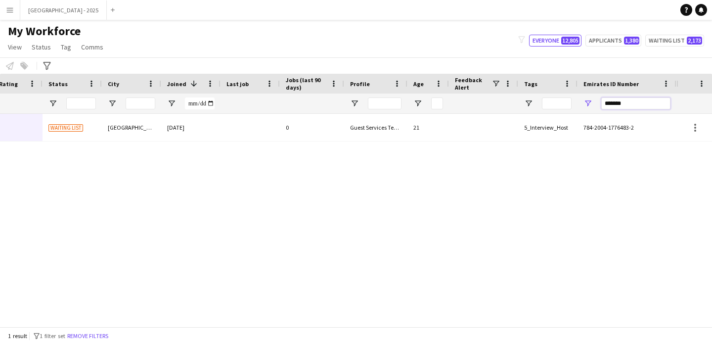
click at [621, 108] on input "*******" at bounding box center [636, 103] width 69 height 12
paste input "Emirates ID Number Filter Input"
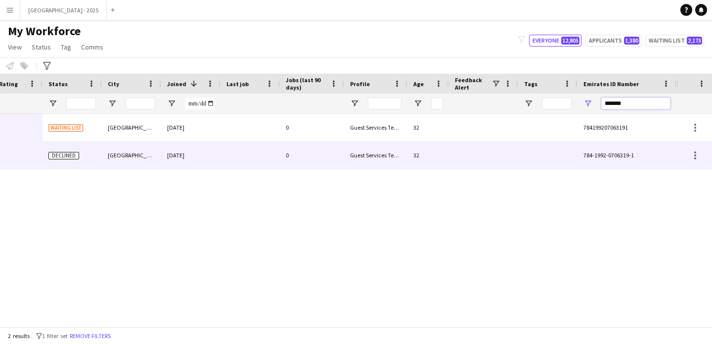
scroll to position [0, 0]
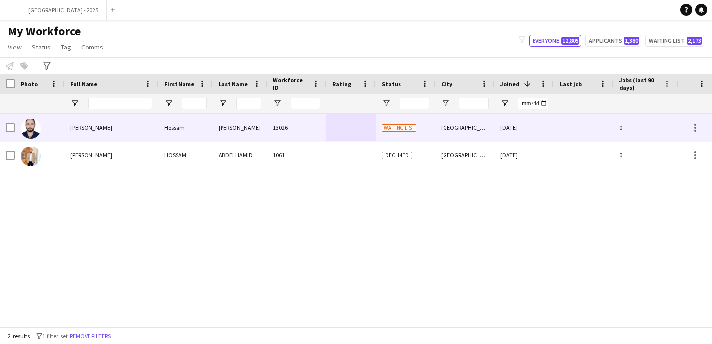
type input "*******"
click at [455, 127] on div "[GEOGRAPHIC_DATA]" at bounding box center [464, 127] width 59 height 27
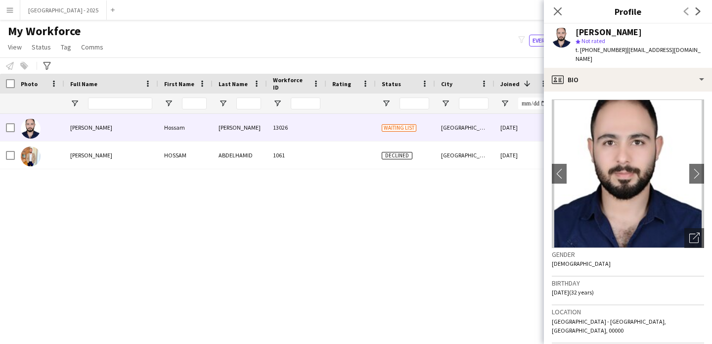
click at [281, 150] on div "1061" at bounding box center [296, 154] width 59 height 27
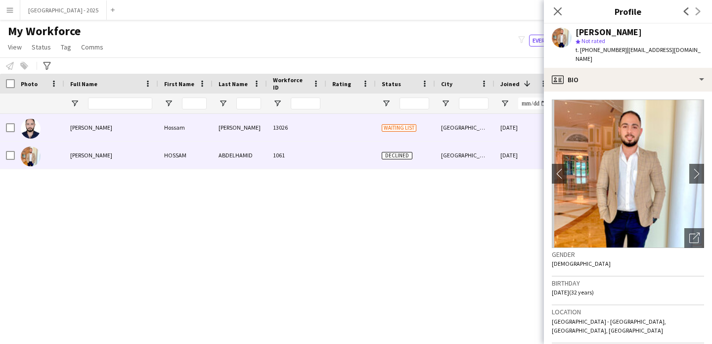
click at [310, 137] on div "13026" at bounding box center [296, 127] width 59 height 27
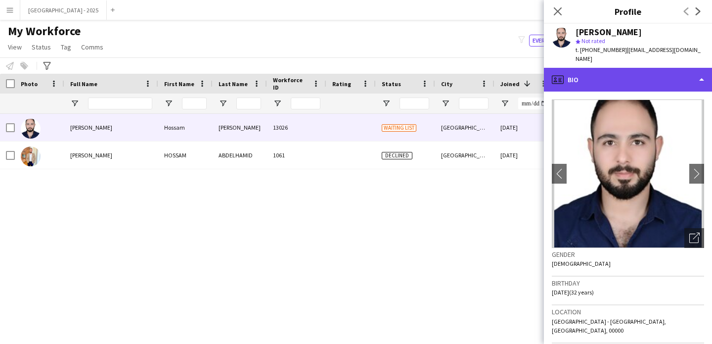
click at [610, 71] on div "profile Bio" at bounding box center [628, 80] width 168 height 24
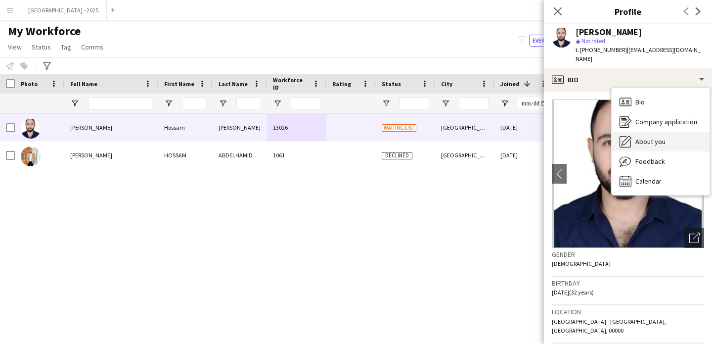
click at [678, 140] on div "About you About you" at bounding box center [661, 142] width 98 height 20
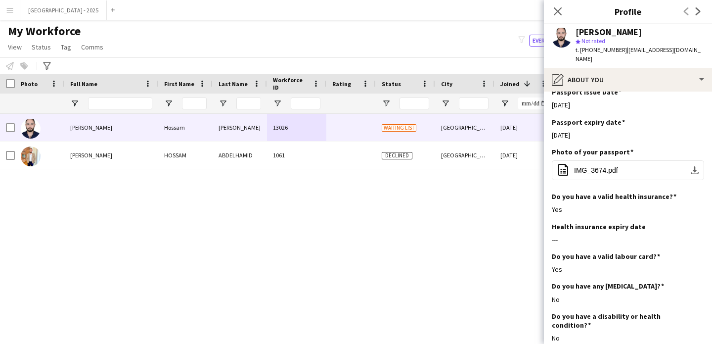
scroll to position [23, 0]
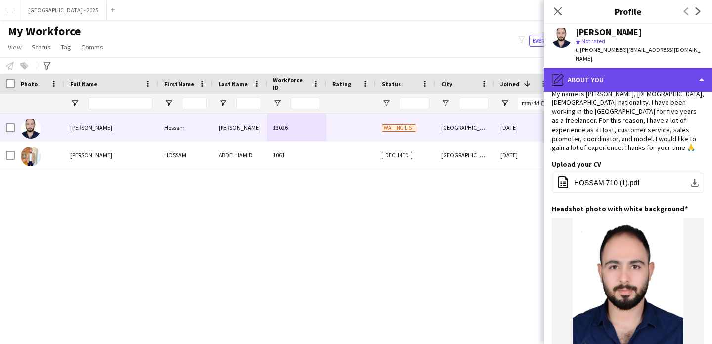
click at [605, 68] on div "pencil4 About you" at bounding box center [628, 80] width 168 height 24
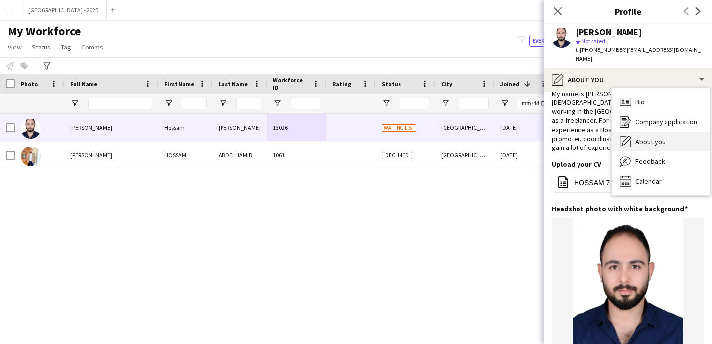
click at [650, 137] on span "About you" at bounding box center [651, 141] width 30 height 9
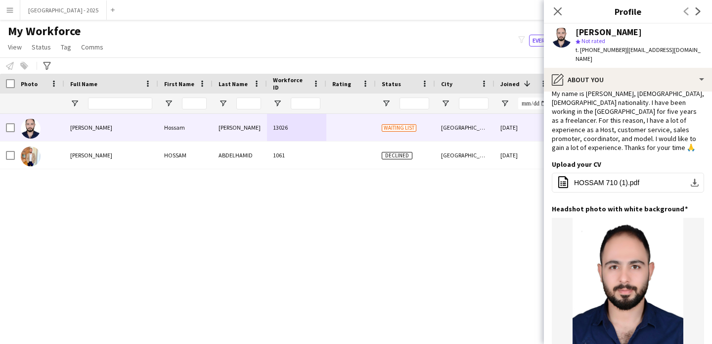
scroll to position [0, 0]
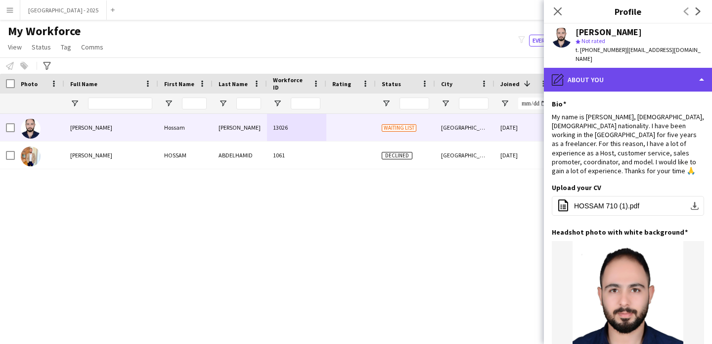
click at [629, 75] on div "pencil4 About you" at bounding box center [628, 80] width 168 height 24
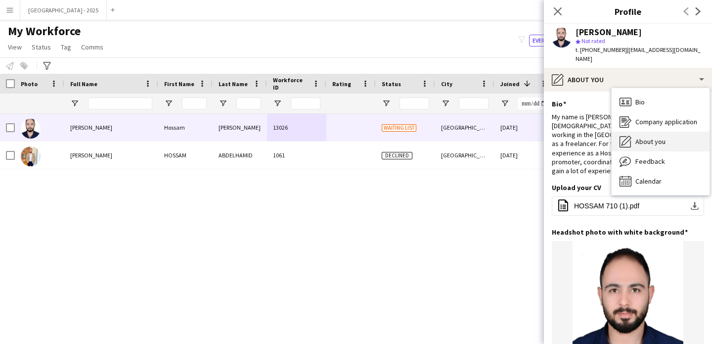
click at [647, 137] on span "About you" at bounding box center [651, 141] width 30 height 9
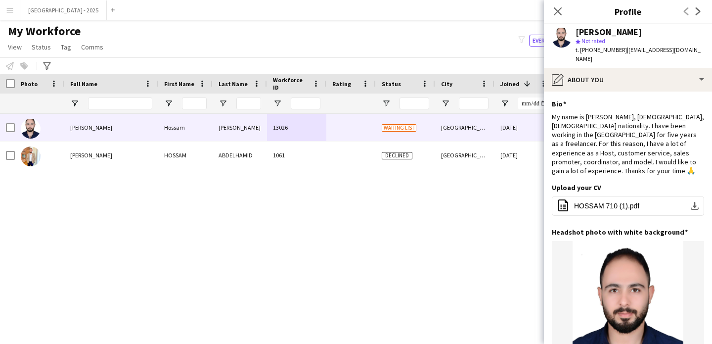
click at [614, 92] on app-section-data-types "Bio Edit this field My name is [PERSON_NAME], [DEMOGRAPHIC_DATA], [DEMOGRAPHIC_…" at bounding box center [628, 218] width 168 height 252
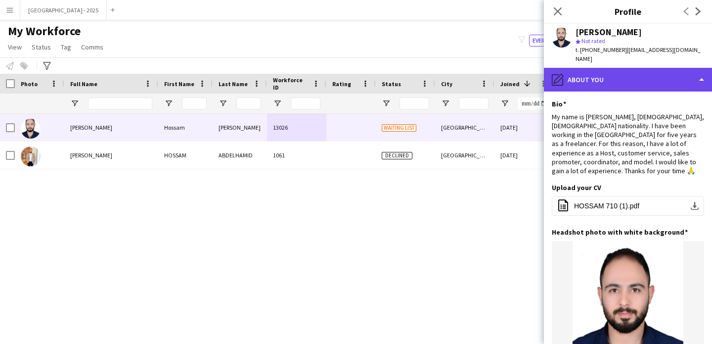
click at [618, 78] on div "pencil4 About you" at bounding box center [628, 80] width 168 height 24
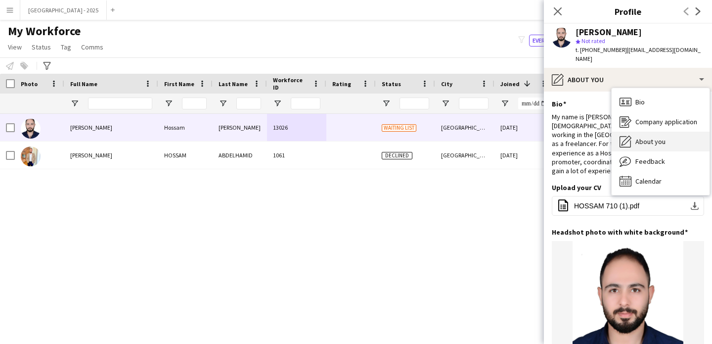
click at [641, 137] on span "About you" at bounding box center [651, 141] width 30 height 9
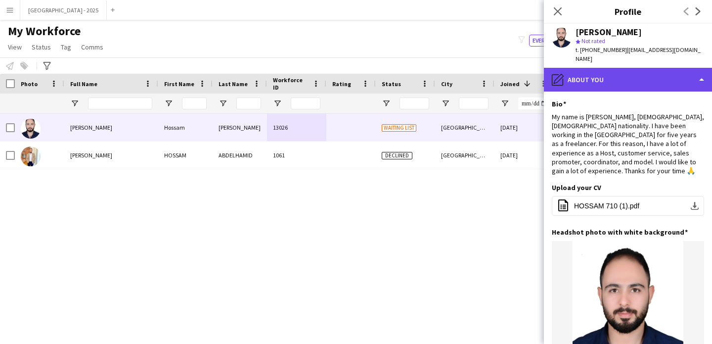
click at [629, 68] on div "pencil4 About you" at bounding box center [628, 80] width 168 height 24
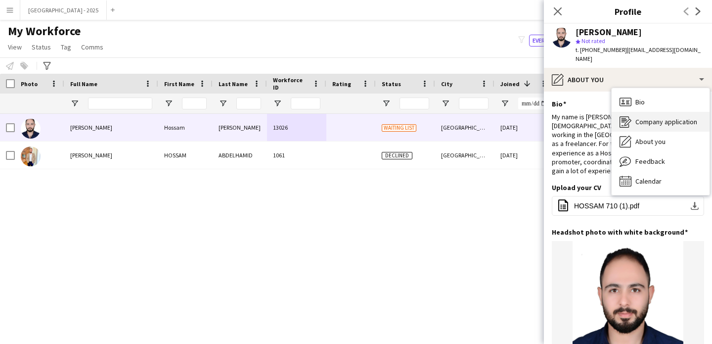
click at [655, 120] on div "Company application Company application" at bounding box center [661, 122] width 98 height 20
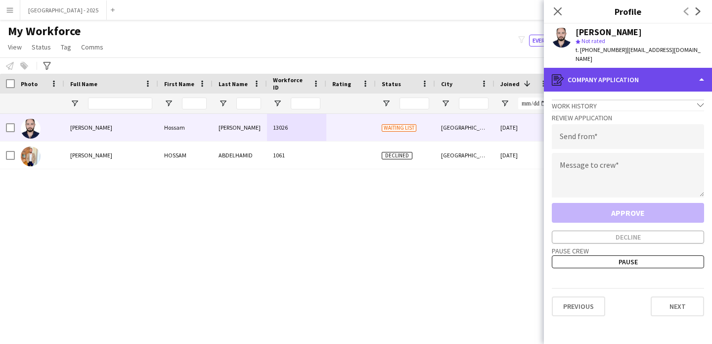
click at [639, 70] on div "register Company application" at bounding box center [628, 80] width 168 height 24
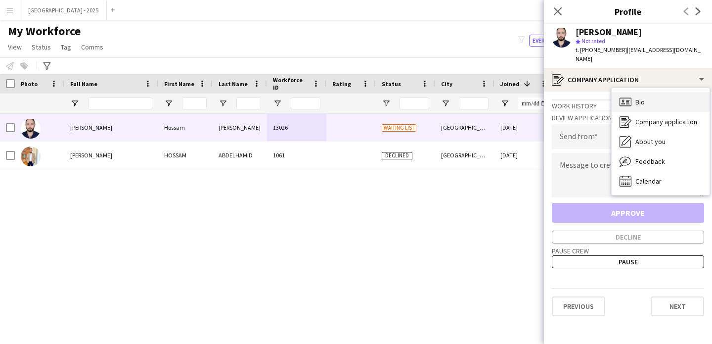
click at [658, 100] on div "Bio Bio" at bounding box center [661, 102] width 98 height 20
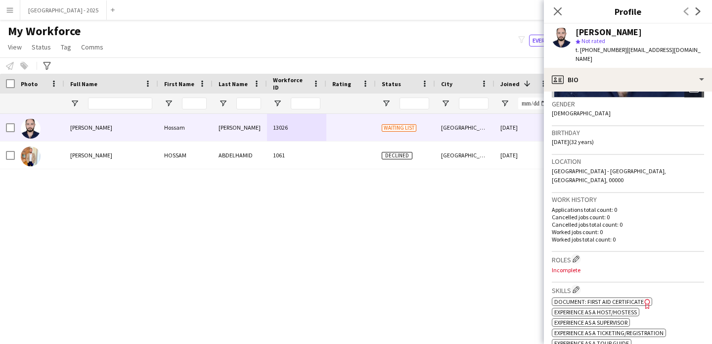
scroll to position [212, 0]
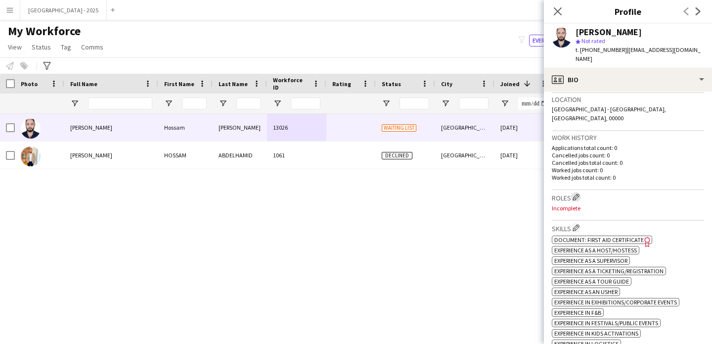
click at [578, 193] on app-icon "Edit crew company roles" at bounding box center [576, 196] width 7 height 7
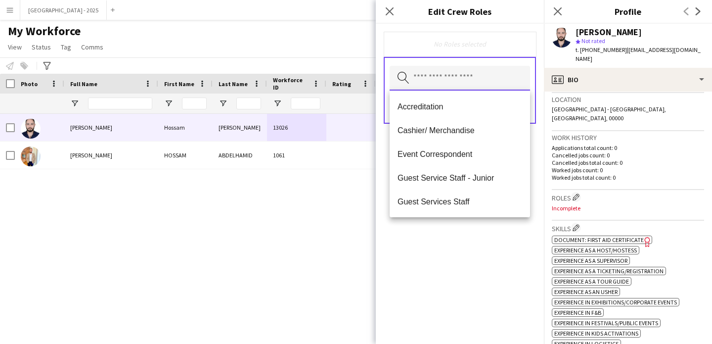
click at [472, 90] on body "Menu Boards Boards Boards All jobs Status Workforce Workforce My Workforce Recr…" at bounding box center [356, 172] width 712 height 344
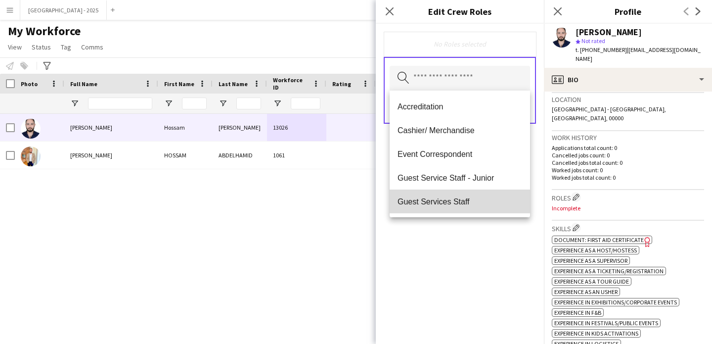
click at [467, 198] on span "Guest Services Staff" at bounding box center [460, 201] width 125 height 9
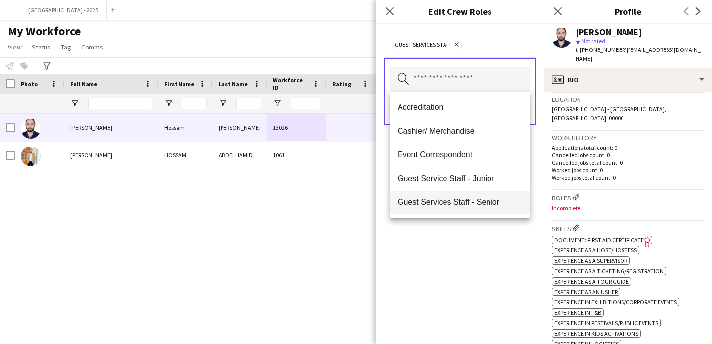
click at [468, 203] on span "Guest Services Staff - Senior" at bounding box center [460, 201] width 125 height 9
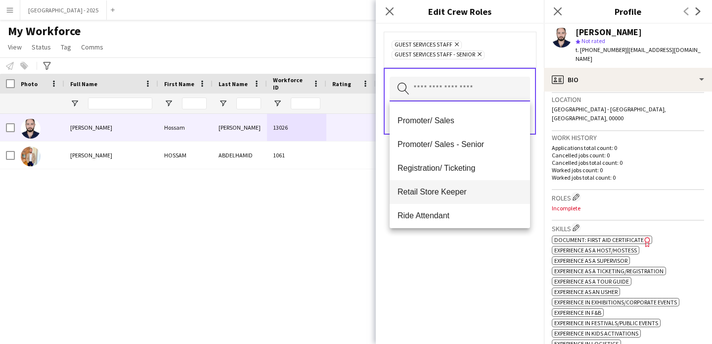
scroll to position [163, 0]
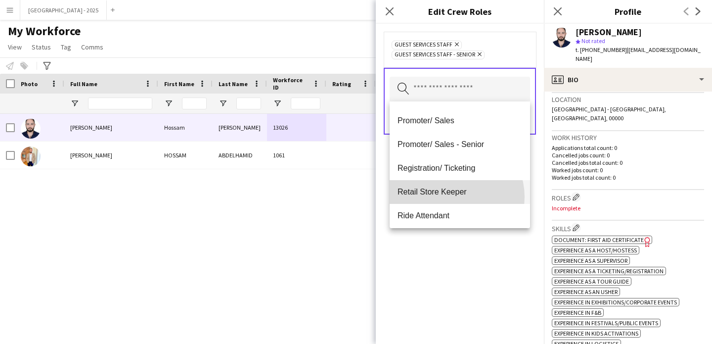
click at [454, 196] on mat-option "Retail Store Keeper" at bounding box center [460, 192] width 140 height 24
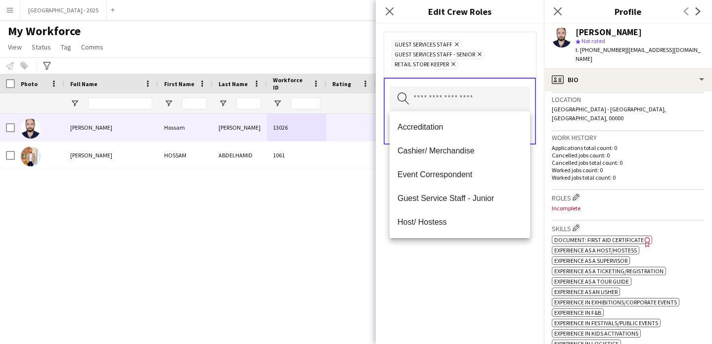
click at [483, 256] on div "Guest Services Staff Remove Guest Services Staff - Senior Remove Retail Store K…" at bounding box center [460, 184] width 168 height 320
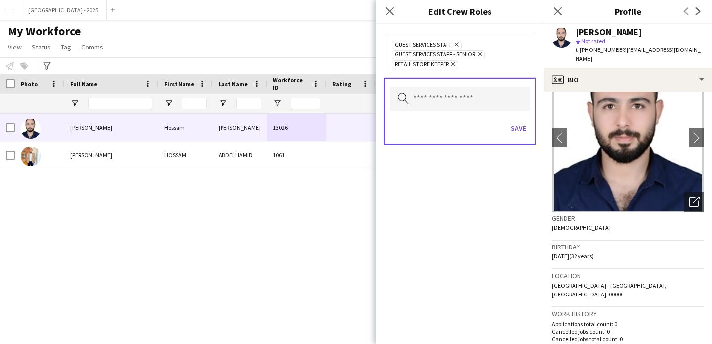
scroll to position [0, 0]
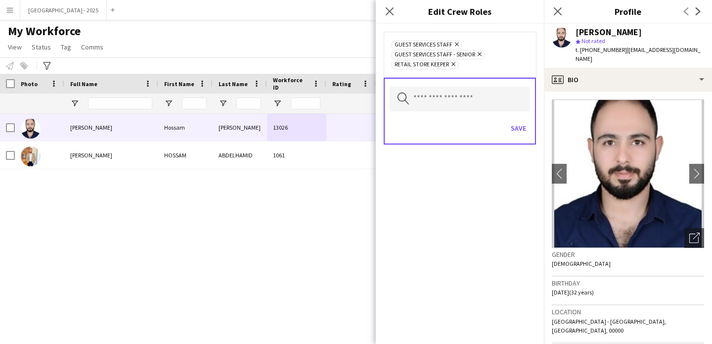
click at [524, 138] on div "Save" at bounding box center [460, 129] width 140 height 28
click at [523, 133] on button "Save" at bounding box center [518, 128] width 23 height 16
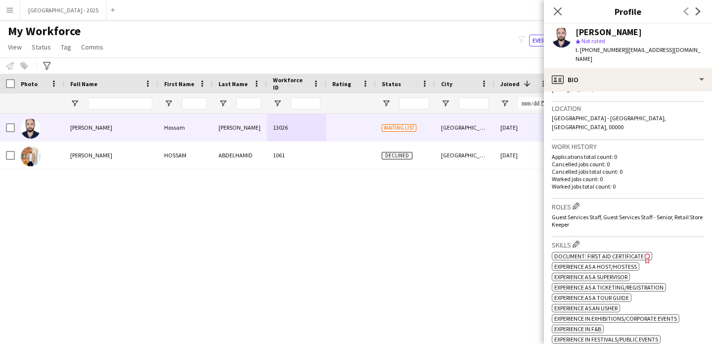
scroll to position [204, 0]
click at [578, 202] on app-icon "Edit crew company roles" at bounding box center [576, 205] width 7 height 7
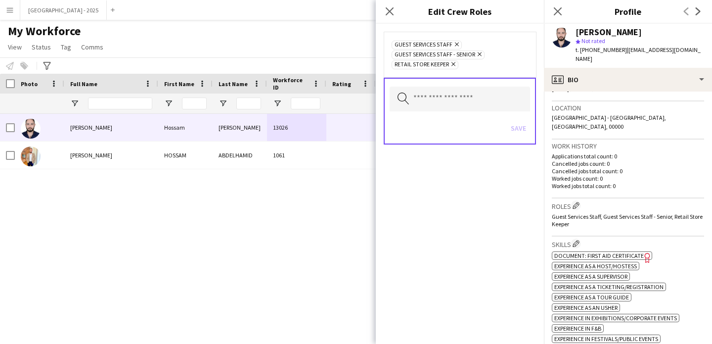
click at [477, 54] on icon "Remove" at bounding box center [478, 54] width 6 height 6
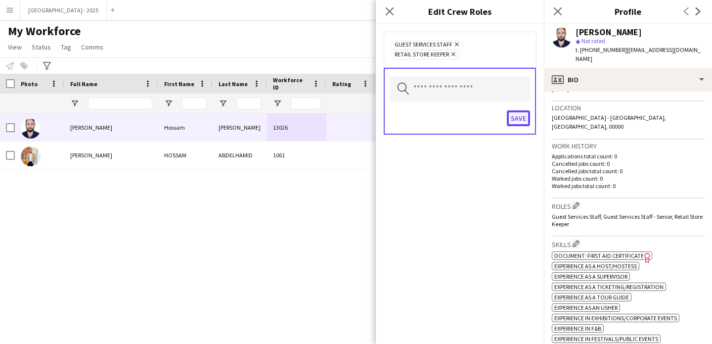
click at [516, 120] on button "Save" at bounding box center [518, 118] width 23 height 16
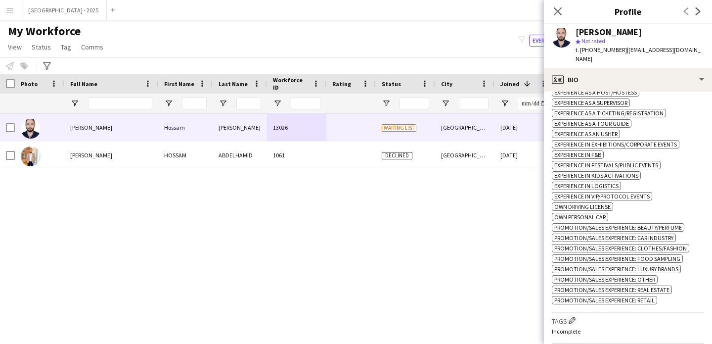
scroll to position [380, 0]
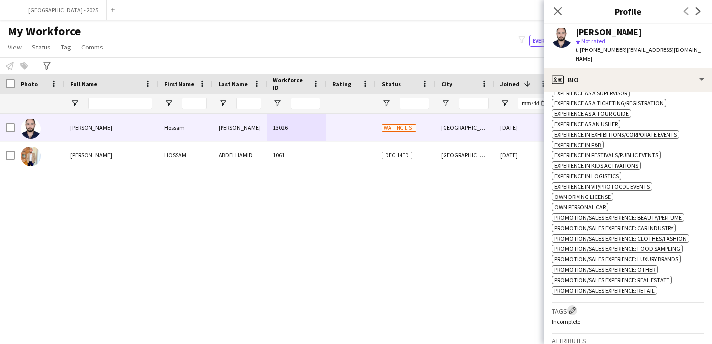
click at [576, 307] on app-icon "Edit crew company tags" at bounding box center [572, 310] width 7 height 7
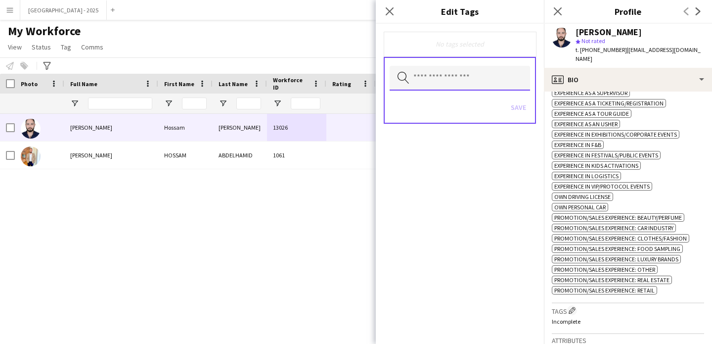
click at [469, 90] on input "text" at bounding box center [460, 78] width 140 height 25
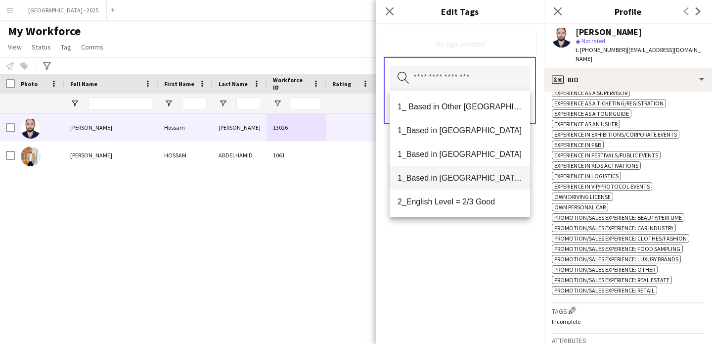
click at [448, 180] on span "1_Based in [GEOGRAPHIC_DATA]/[GEOGRAPHIC_DATA]/Ajman" at bounding box center [460, 177] width 125 height 9
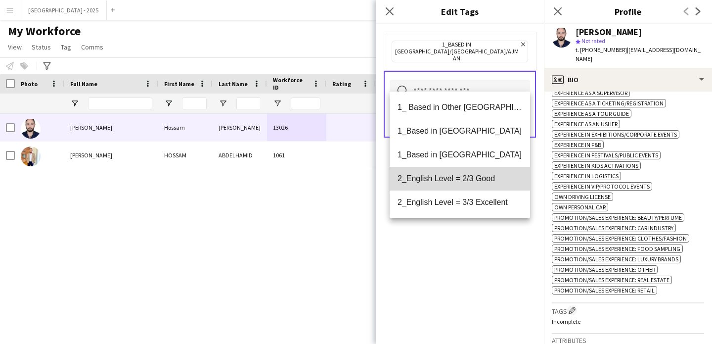
click at [483, 180] on span "2_English Level = 2/3 Good" at bounding box center [460, 178] width 125 height 9
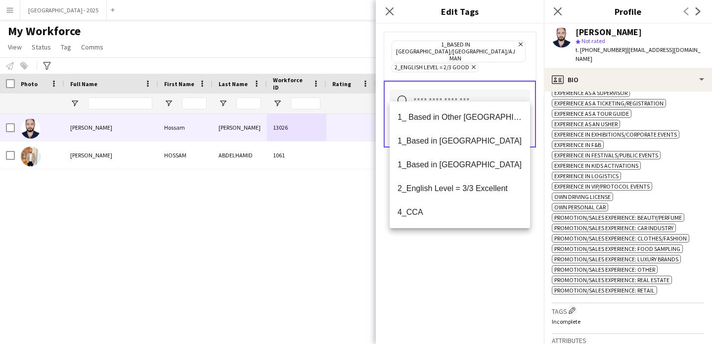
click at [476, 247] on div "1_Based in [GEOGRAPHIC_DATA]/[GEOGRAPHIC_DATA]/Ajman Remove 2_English Level = 2…" at bounding box center [460, 184] width 168 height 320
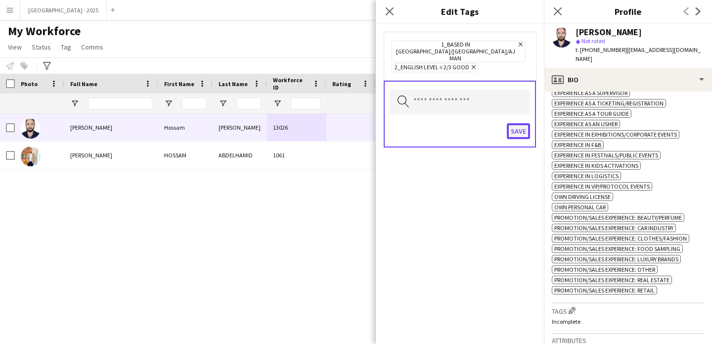
click at [520, 125] on button "Save" at bounding box center [518, 131] width 23 height 16
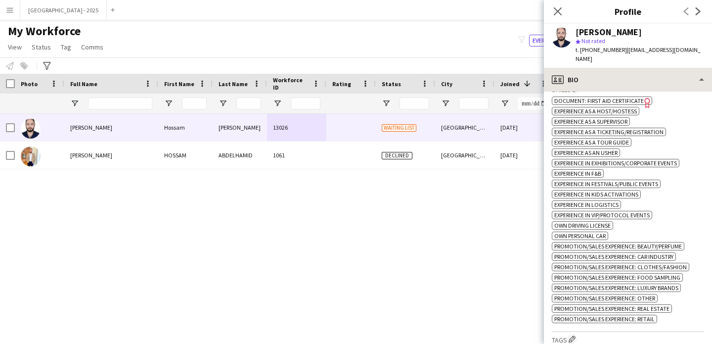
scroll to position [139, 0]
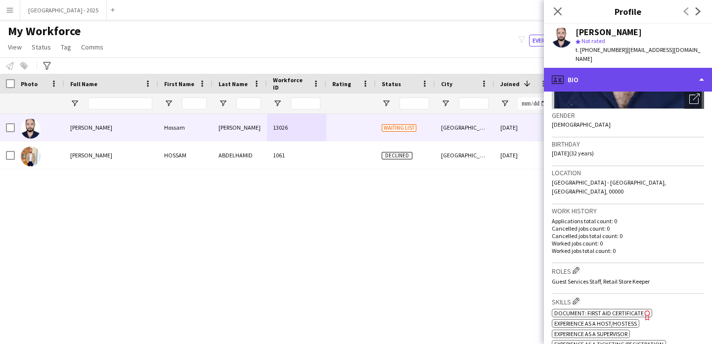
click at [595, 74] on div "profile Bio" at bounding box center [628, 80] width 168 height 24
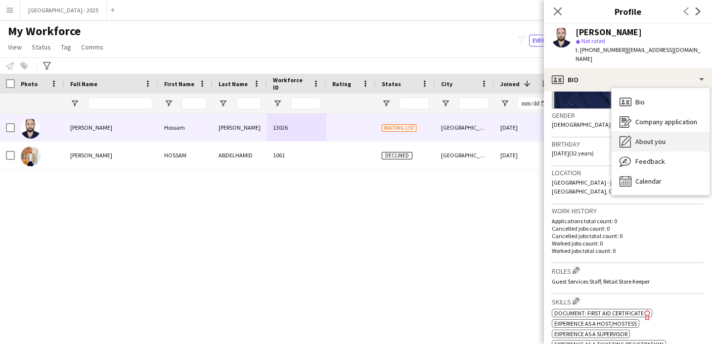
click at [655, 137] on span "About you" at bounding box center [651, 141] width 30 height 9
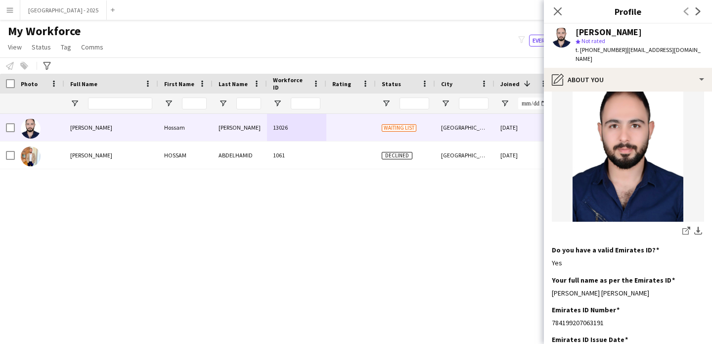
scroll to position [115, 0]
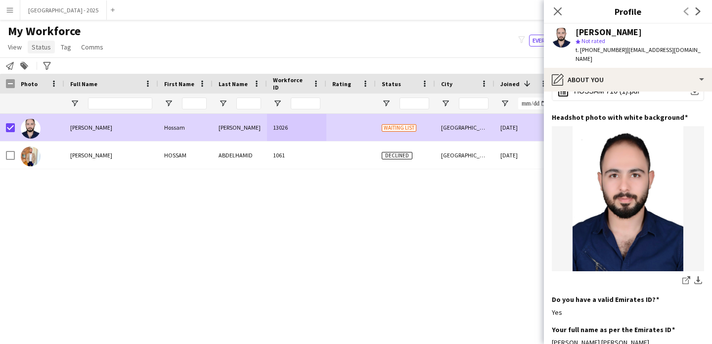
click at [46, 43] on span "Status" at bounding box center [41, 47] width 19 height 9
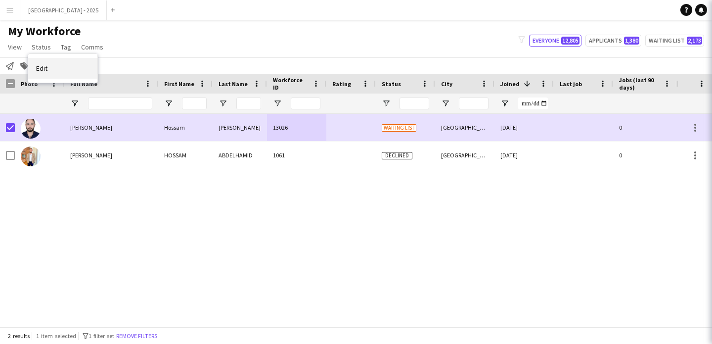
click at [61, 67] on link "Edit" at bounding box center [62, 68] width 69 height 21
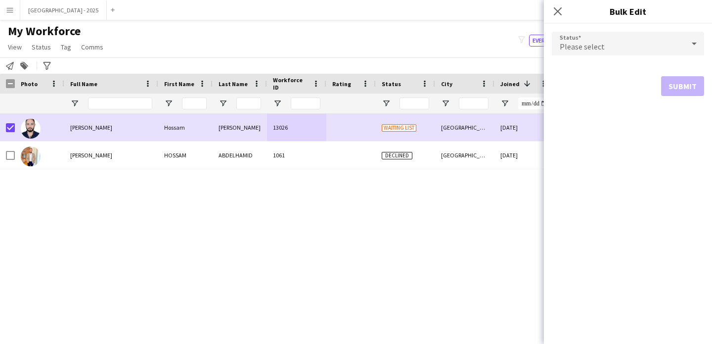
click at [600, 36] on div "Please select" at bounding box center [618, 44] width 133 height 24
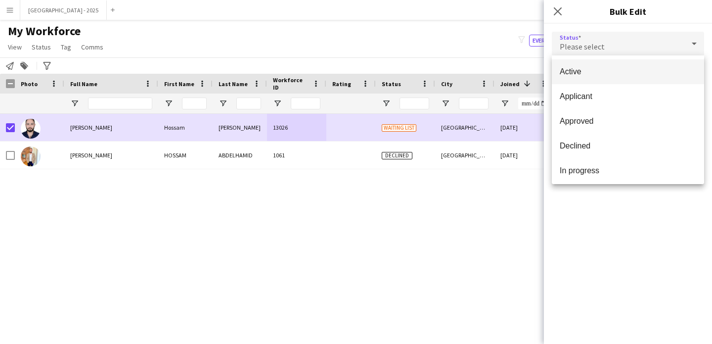
click at [596, 69] on span "Active" at bounding box center [628, 71] width 137 height 9
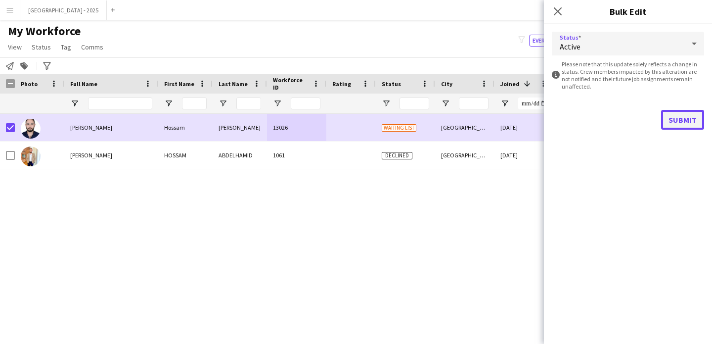
click at [681, 123] on button "Submit" at bounding box center [682, 120] width 43 height 20
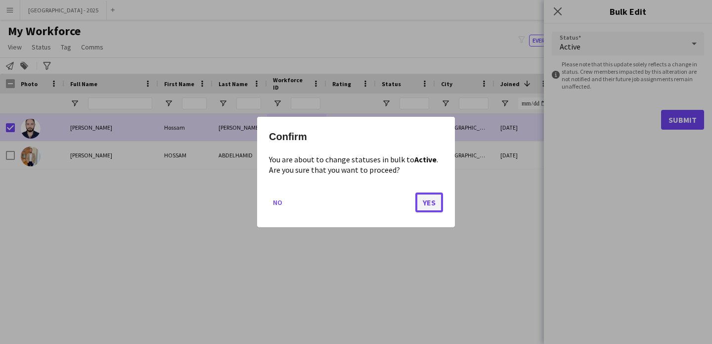
click at [430, 204] on button "Yes" at bounding box center [430, 202] width 28 height 20
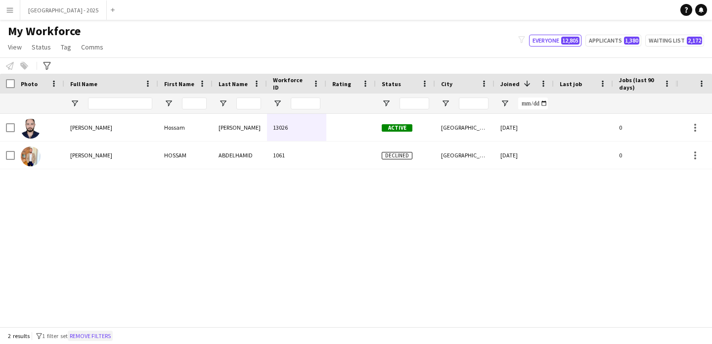
click at [107, 335] on button "Remove filters" at bounding box center [90, 335] width 45 height 11
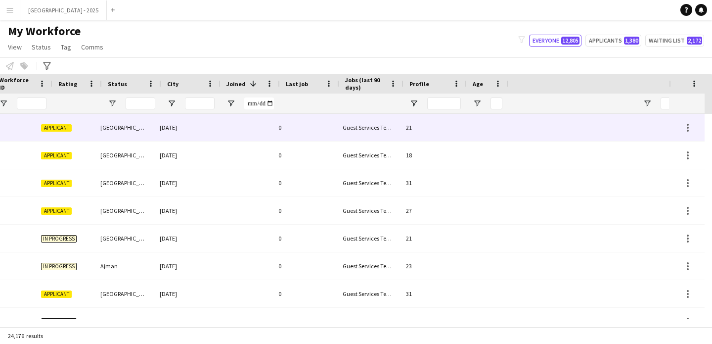
scroll to position [0, 341]
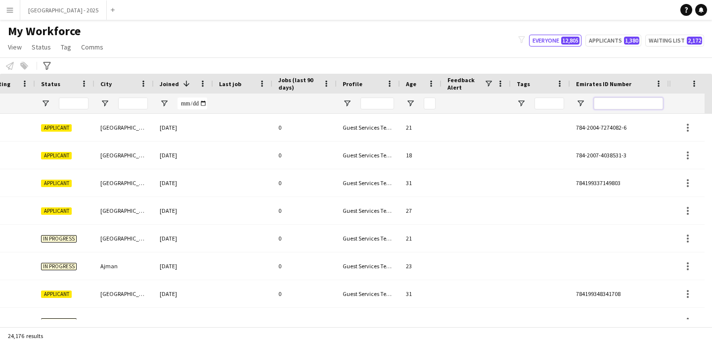
click at [630, 101] on input "Emirates ID Number Filter Input" at bounding box center [628, 103] width 69 height 12
paste input "*******"
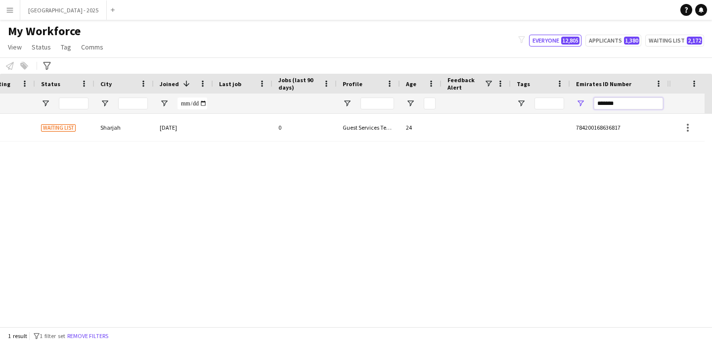
scroll to position [0, 333]
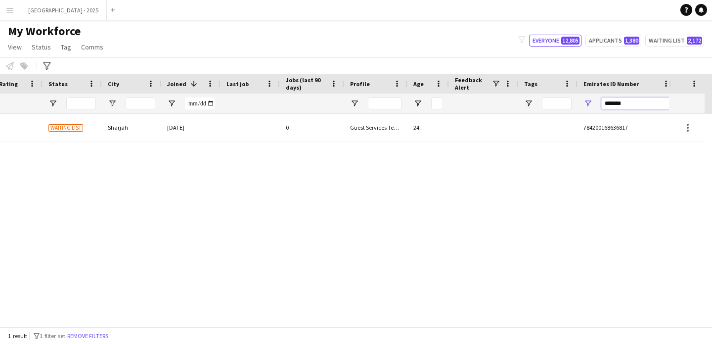
type input "*******"
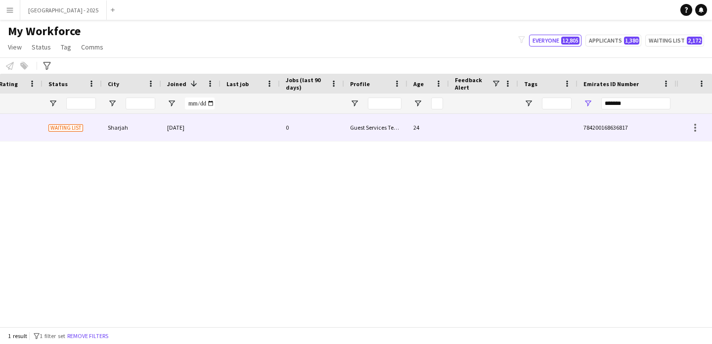
click at [347, 132] on div "Guest Services Team" at bounding box center [375, 127] width 63 height 27
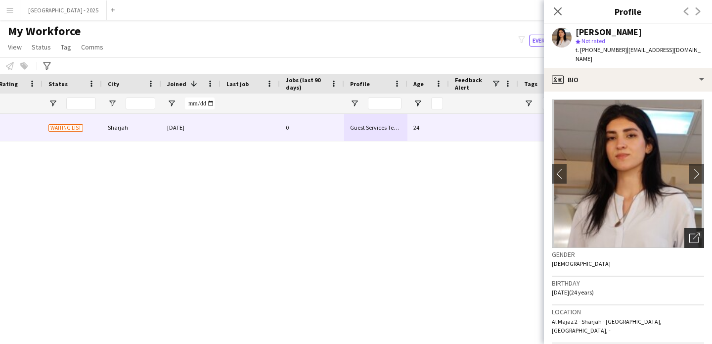
click at [690, 233] on icon "Open photos pop-in" at bounding box center [695, 238] width 10 height 10
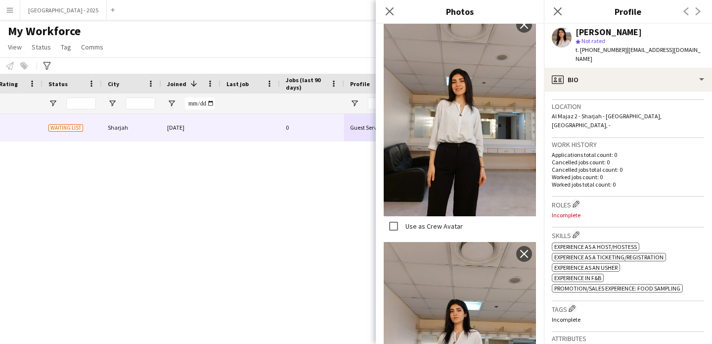
scroll to position [205, 0]
click at [578, 200] on app-icon "Edit crew company roles" at bounding box center [576, 203] width 7 height 7
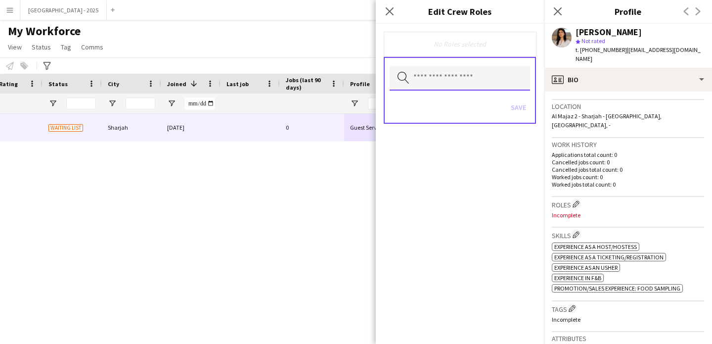
click at [468, 88] on input "text" at bounding box center [460, 78] width 140 height 25
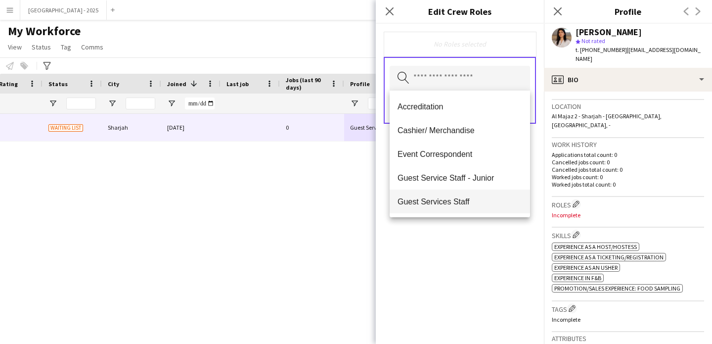
click at [473, 198] on span "Guest Services Staff" at bounding box center [460, 201] width 125 height 9
click at [473, 198] on span "Guest Services Staff - Senior" at bounding box center [460, 201] width 125 height 9
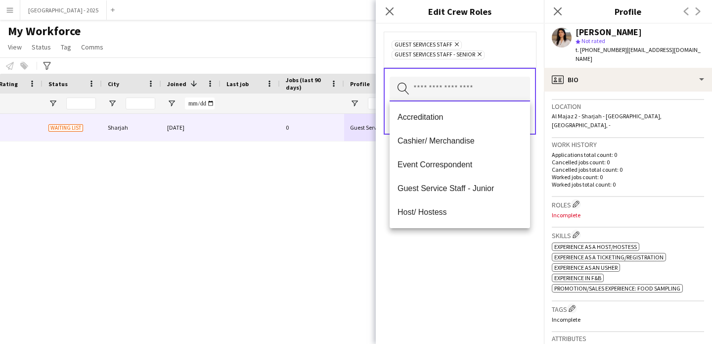
scroll to position [172, 0]
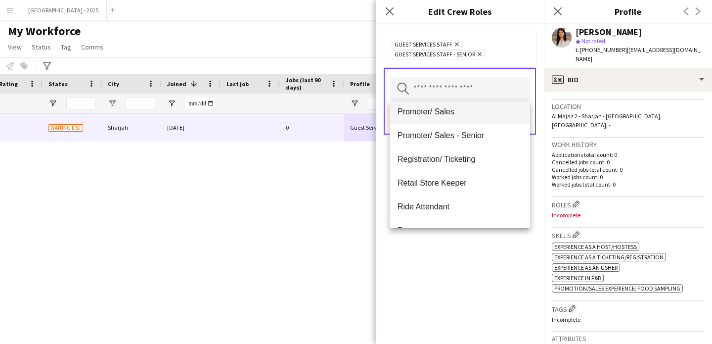
click at [445, 120] on mat-option "Promoter/ Sales" at bounding box center [460, 112] width 140 height 24
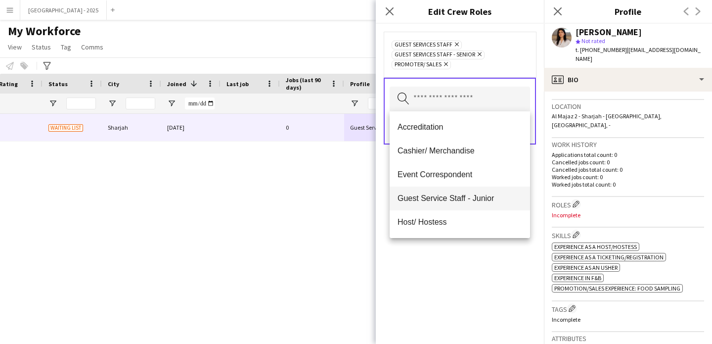
click at [451, 209] on mat-option "Guest Service Staff - Junior" at bounding box center [460, 199] width 140 height 24
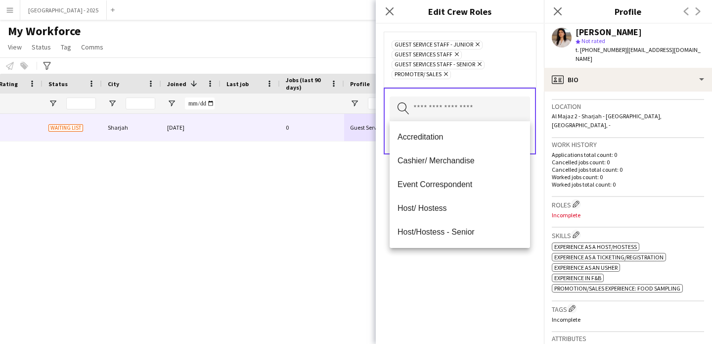
click at [475, 45] on icon "Remove" at bounding box center [476, 44] width 6 height 6
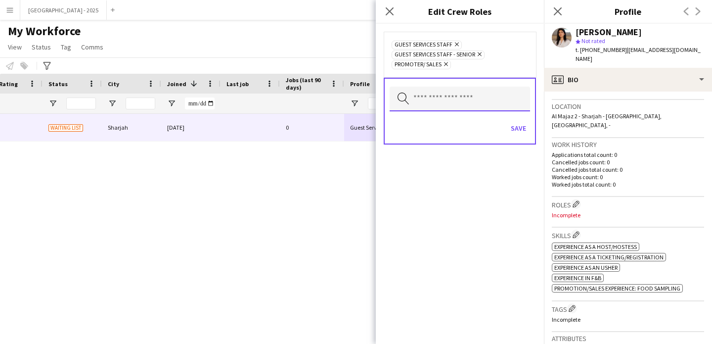
click at [441, 107] on input "text" at bounding box center [460, 99] width 140 height 25
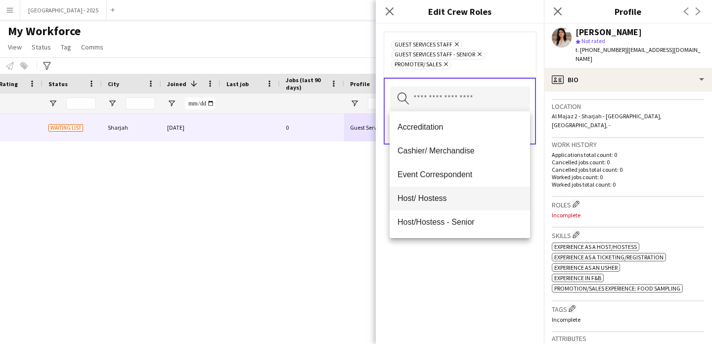
click at [449, 205] on mat-option "Host/ Hostess" at bounding box center [460, 199] width 140 height 24
click at [462, 271] on div "Guest Services Staff Remove Guest Services Staff - Senior Remove Host/ Hostess …" at bounding box center [460, 184] width 168 height 320
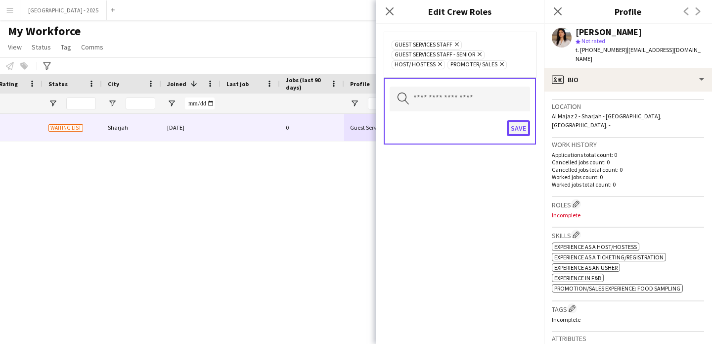
click at [518, 136] on button "Save" at bounding box center [518, 128] width 23 height 16
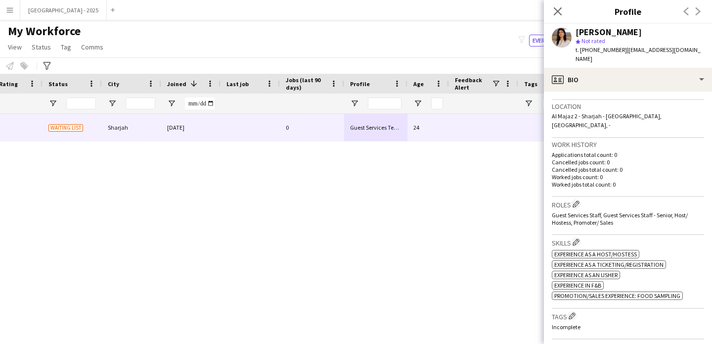
click at [576, 309] on div "Tags Edit crew company tags Incomplete" at bounding box center [628, 324] width 152 height 31
click at [576, 312] on app-icon "Edit crew company tags" at bounding box center [572, 315] width 7 height 7
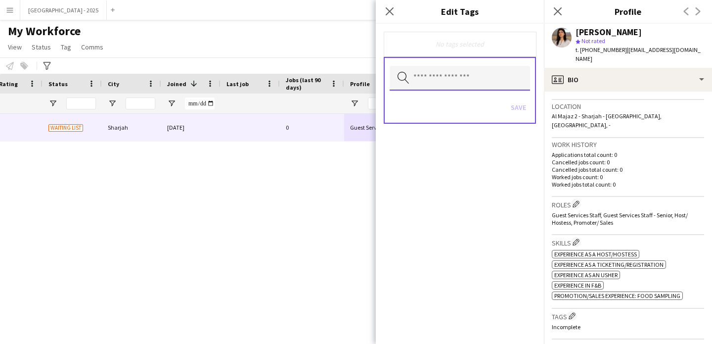
click at [479, 78] on input "text" at bounding box center [460, 78] width 140 height 25
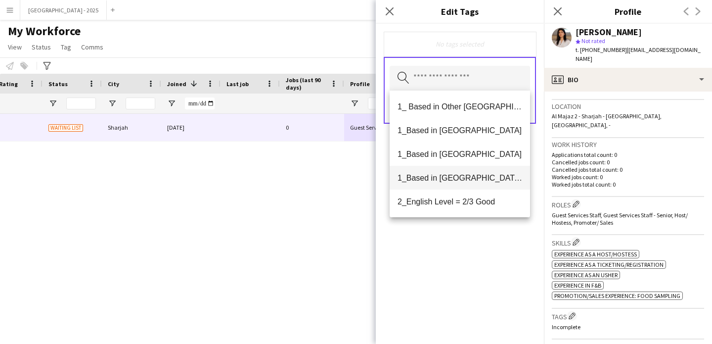
click at [476, 175] on span "1_Based in [GEOGRAPHIC_DATA]/[GEOGRAPHIC_DATA]/Ajman" at bounding box center [460, 177] width 125 height 9
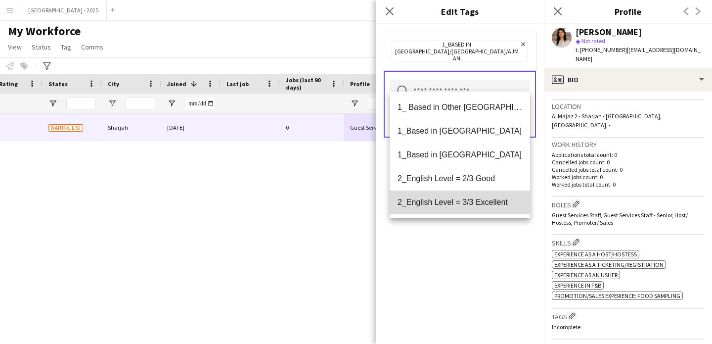
click at [479, 200] on span "2_English Level = 3/3 Excellent" at bounding box center [460, 201] width 125 height 9
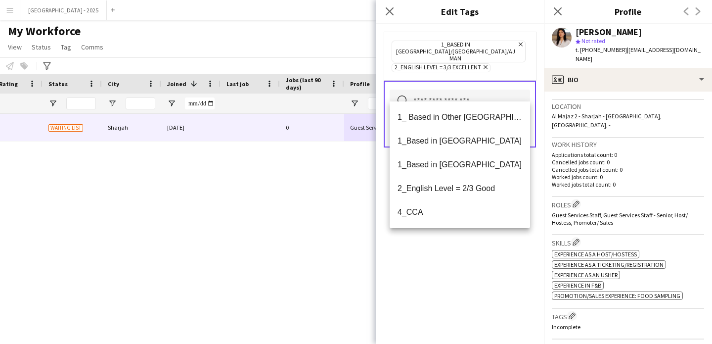
click at [493, 263] on div "1_Based in [GEOGRAPHIC_DATA]/[GEOGRAPHIC_DATA]/Ajman Remove 2_English Level = 3…" at bounding box center [460, 184] width 168 height 320
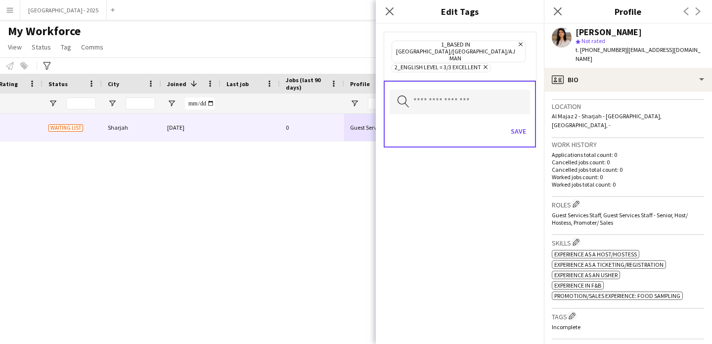
click at [526, 118] on div "Save" at bounding box center [460, 132] width 140 height 28
click at [532, 116] on div "Search by tag name Save" at bounding box center [460, 114] width 152 height 67
click at [532, 123] on div "Search by tag name Save" at bounding box center [460, 114] width 152 height 67
click at [522, 123] on button "Save" at bounding box center [518, 131] width 23 height 16
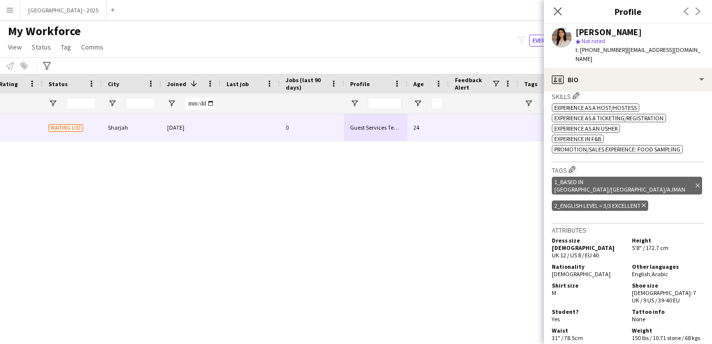
scroll to position [0, 0]
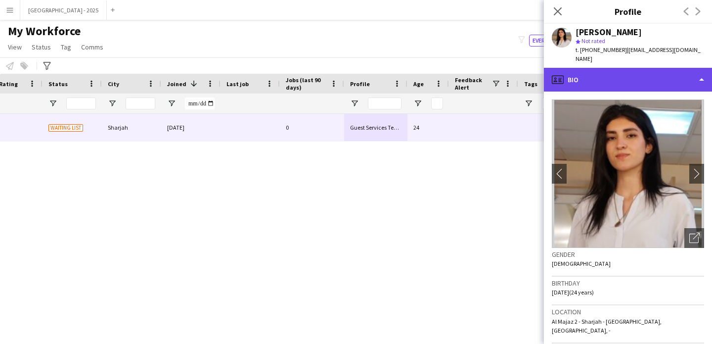
click at [619, 68] on div "profile Bio" at bounding box center [628, 80] width 168 height 24
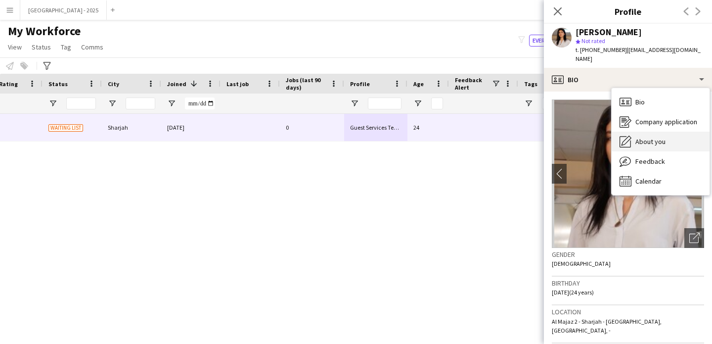
click at [659, 137] on span "About you" at bounding box center [651, 141] width 30 height 9
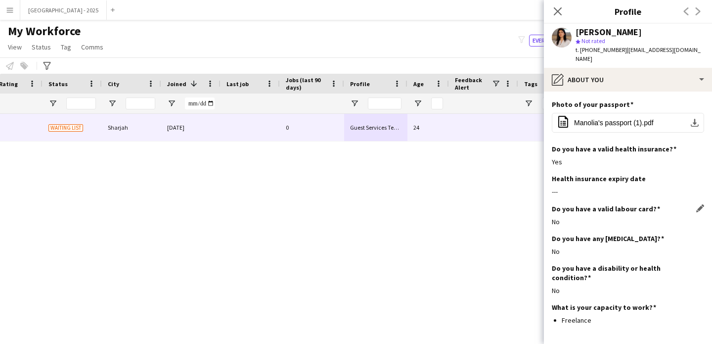
scroll to position [641, 0]
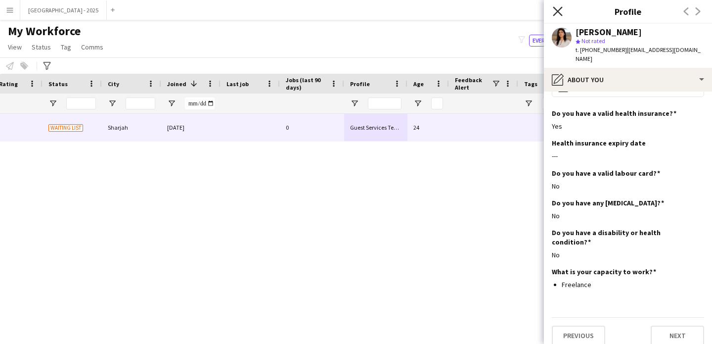
click at [556, 13] on icon at bounding box center [557, 10] width 9 height 9
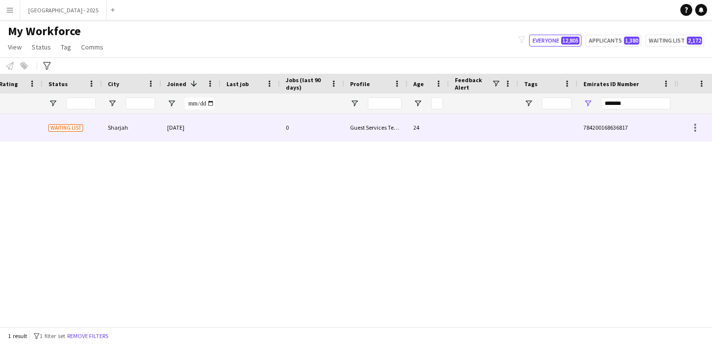
click at [445, 129] on div "24" at bounding box center [429, 127] width 42 height 27
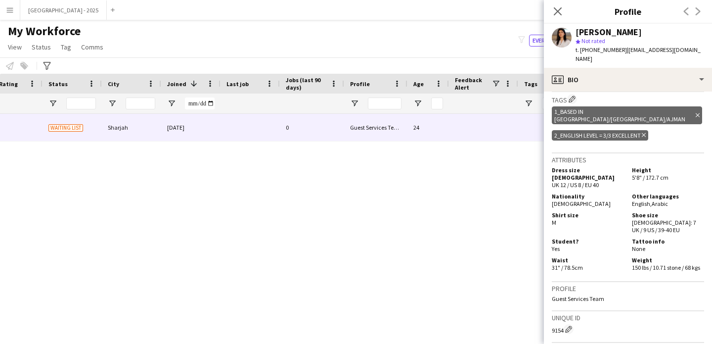
scroll to position [461, 0]
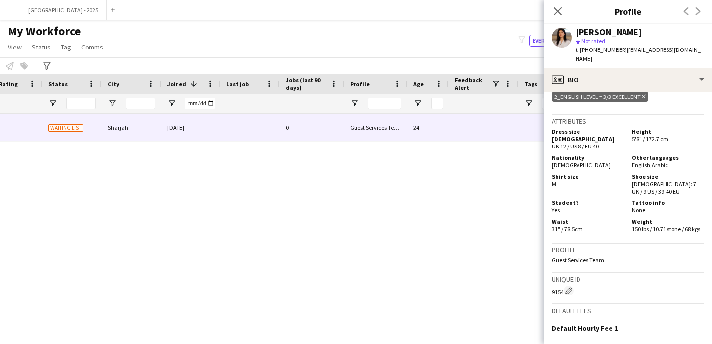
click at [560, 285] on div "9154 Edit crew unique ID" at bounding box center [628, 290] width 152 height 10
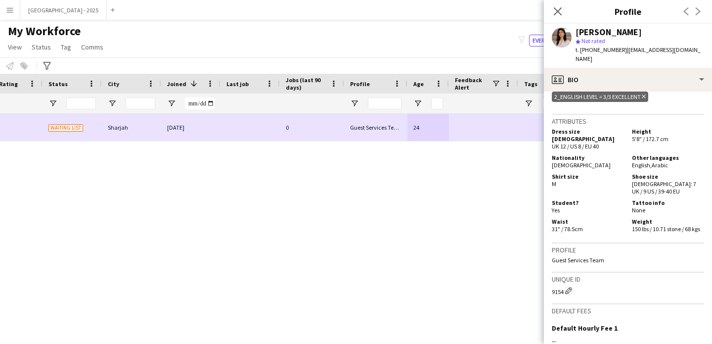
copy div "9154"
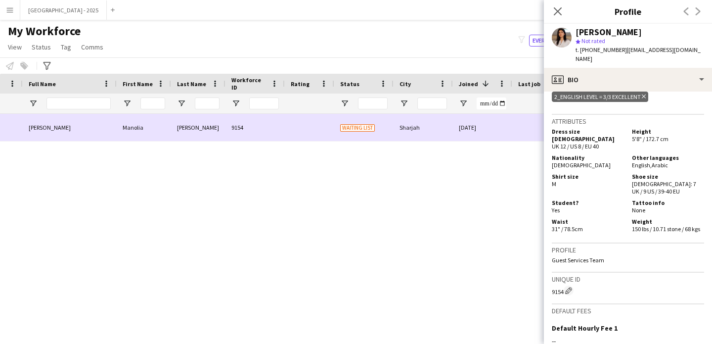
scroll to position [0, 42]
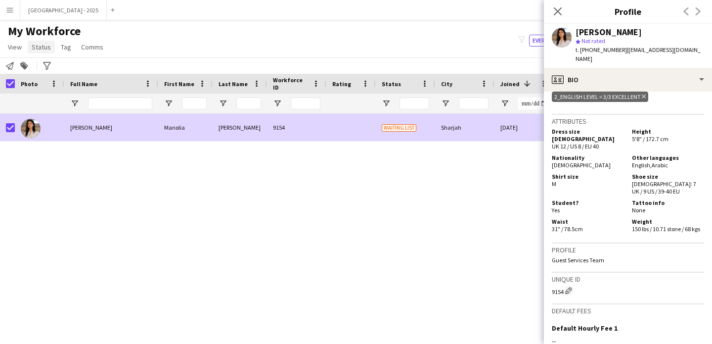
click at [42, 43] on span "Status" at bounding box center [41, 47] width 19 height 9
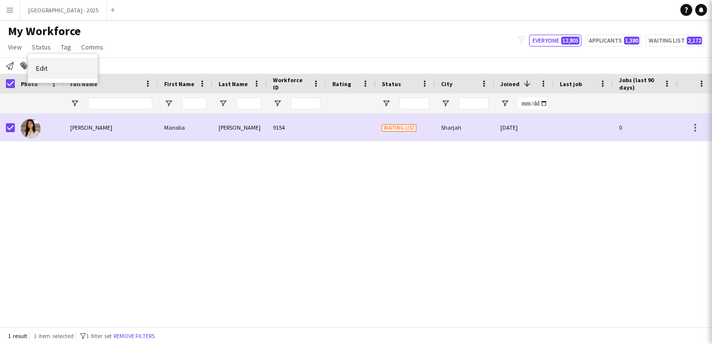
click at [80, 63] on link "Edit" at bounding box center [62, 68] width 69 height 21
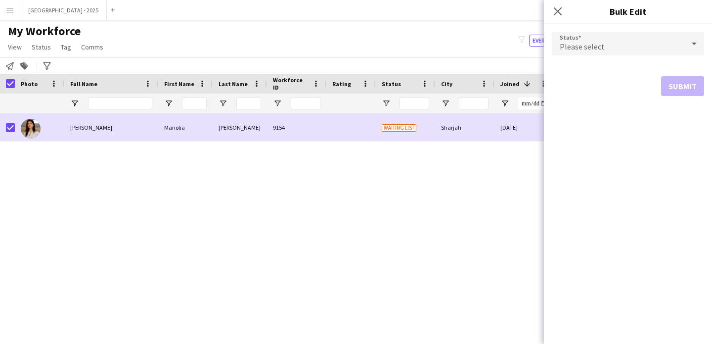
click at [610, 51] on div "Please select" at bounding box center [618, 44] width 133 height 24
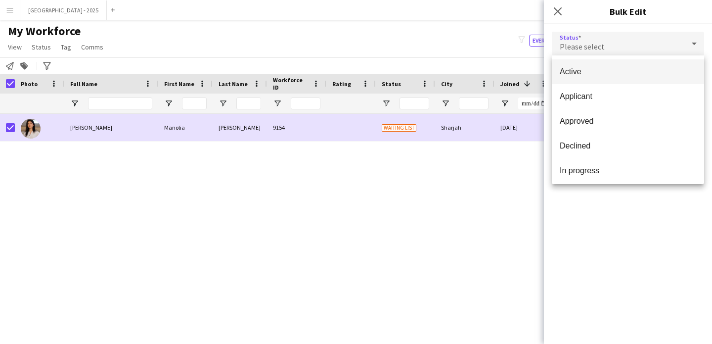
click at [585, 69] on span "Active" at bounding box center [628, 71] width 137 height 9
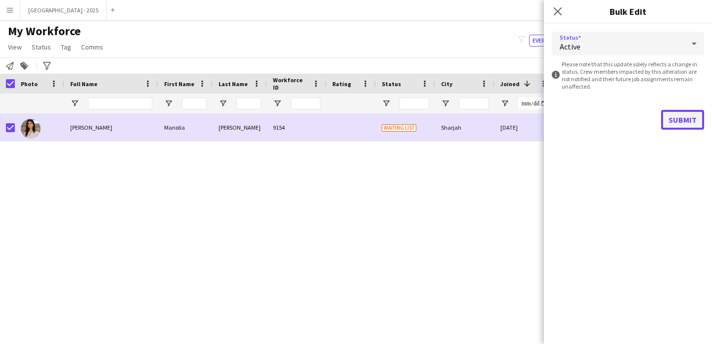
click at [679, 128] on button "Submit" at bounding box center [682, 120] width 43 height 20
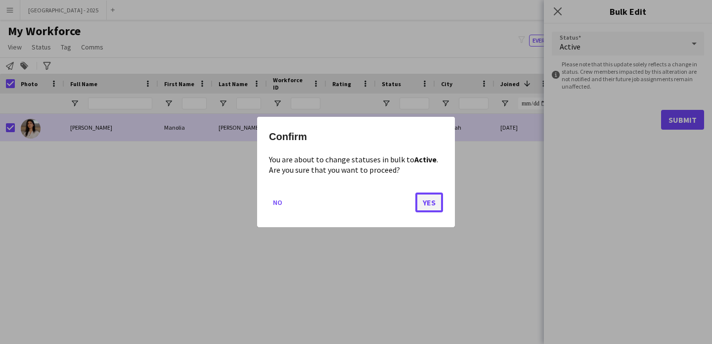
click at [423, 206] on button "Yes" at bounding box center [430, 202] width 28 height 20
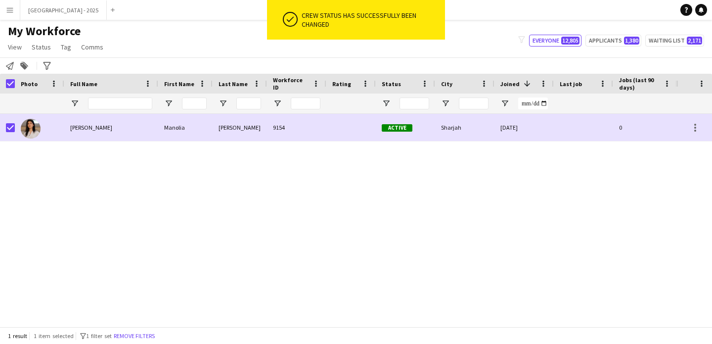
click at [288, 121] on div "9154" at bounding box center [296, 127] width 59 height 27
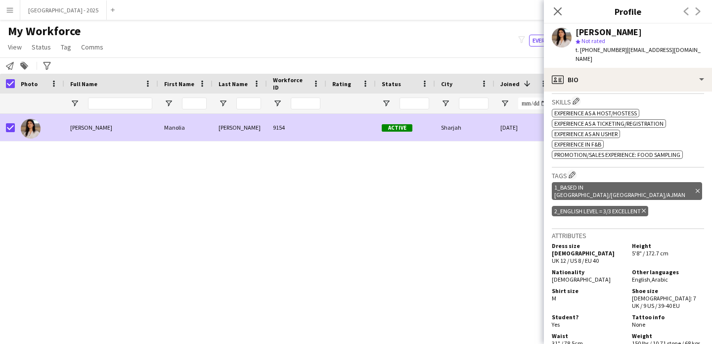
scroll to position [425, 0]
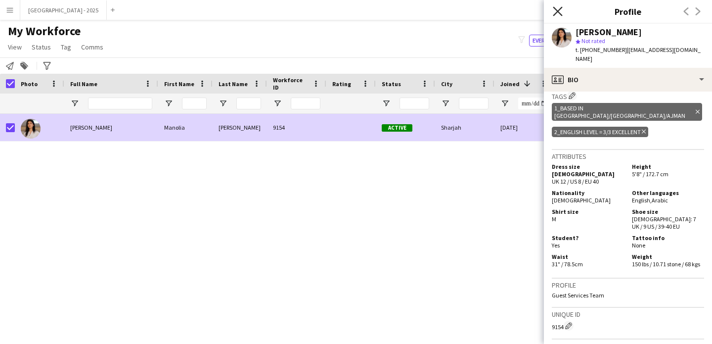
click at [556, 9] on icon at bounding box center [557, 10] width 9 height 9
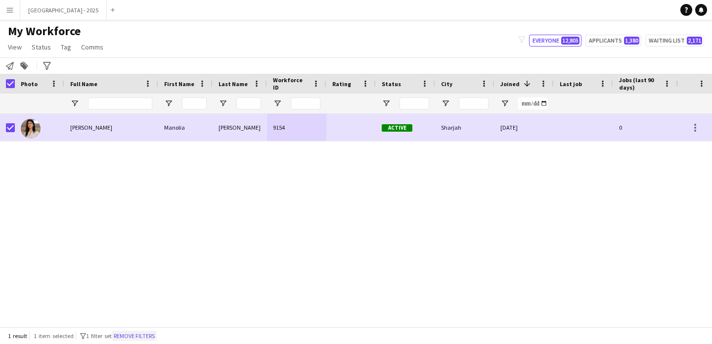
click at [137, 335] on button "Remove filters" at bounding box center [134, 335] width 45 height 11
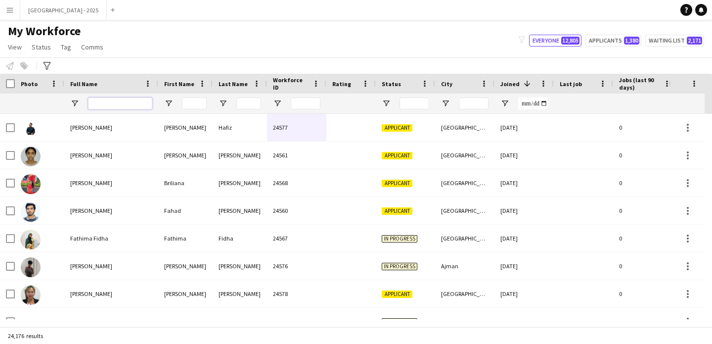
click at [109, 98] on input "Full Name Filter Input" at bounding box center [120, 103] width 64 height 12
type input "******"
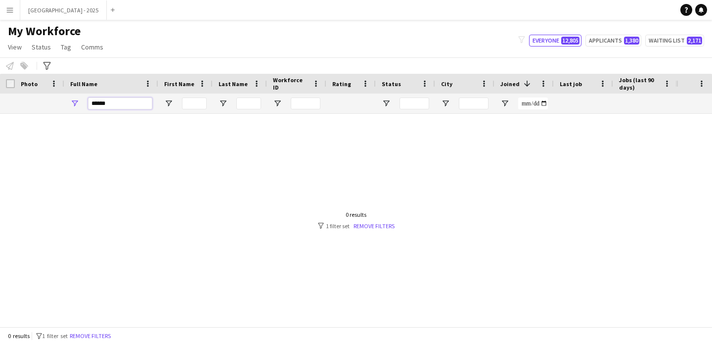
click at [111, 106] on input "******" at bounding box center [120, 103] width 64 height 12
click at [111, 104] on input "******" at bounding box center [120, 103] width 64 height 12
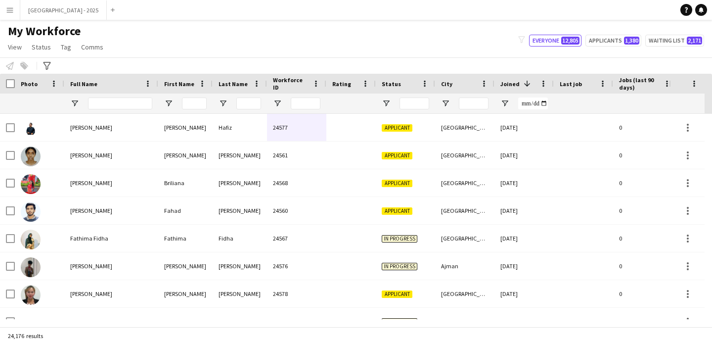
click at [170, 49] on div "My Workforce View Views Default view New view Update view Delete view Edit name…" at bounding box center [356, 41] width 712 height 34
click at [129, 100] on input "Full Name Filter Input" at bounding box center [120, 103] width 64 height 12
type input "*"
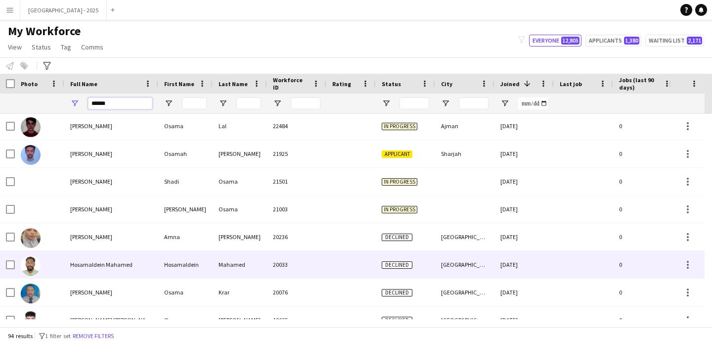
scroll to position [141, 0]
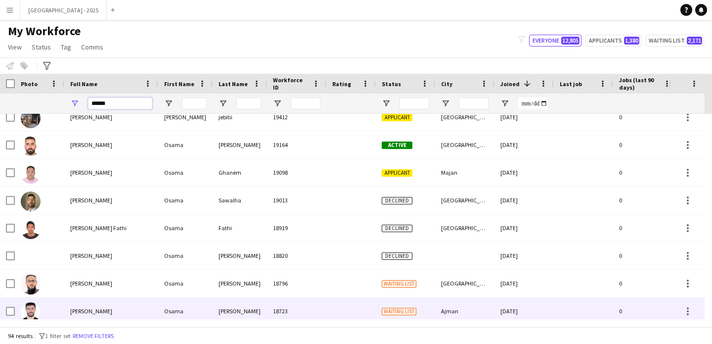
type input "*****"
click at [97, 303] on div "[PERSON_NAME]" at bounding box center [111, 310] width 94 height 27
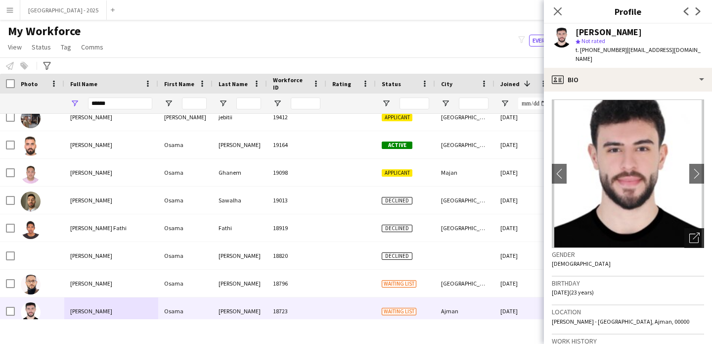
click at [685, 230] on div "Open photos pop-in" at bounding box center [695, 238] width 20 height 20
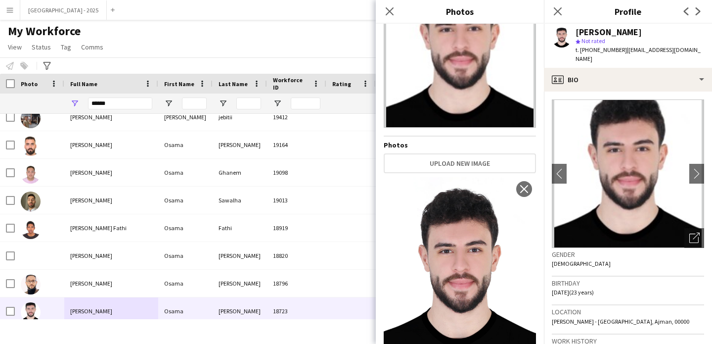
scroll to position [99, 0]
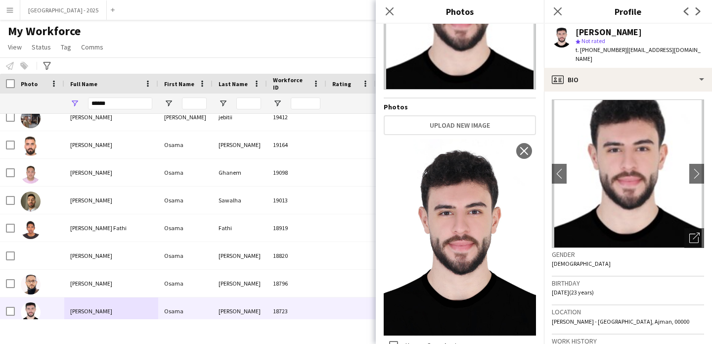
click at [626, 290] on div "Birthday [DEMOGRAPHIC_DATA] (23 years)" at bounding box center [628, 291] width 152 height 29
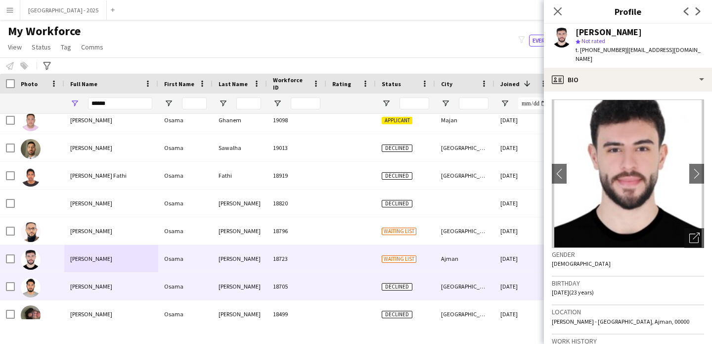
scroll to position [456, 0]
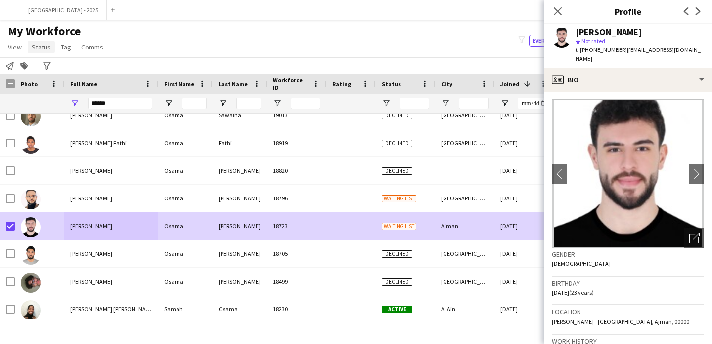
click at [41, 43] on span "Status" at bounding box center [41, 47] width 19 height 9
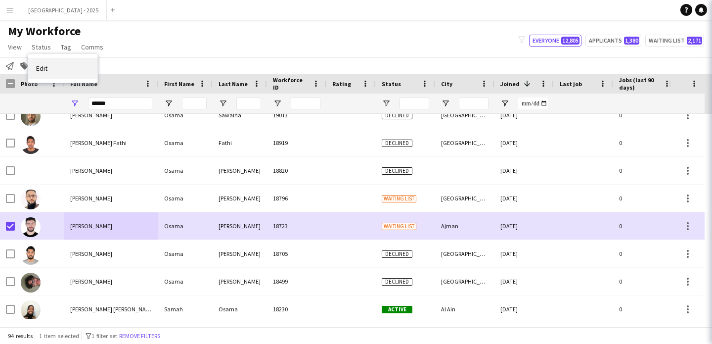
click at [88, 67] on link "Edit" at bounding box center [62, 68] width 69 height 21
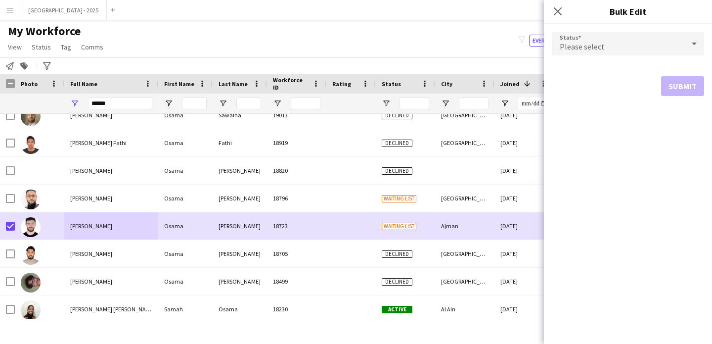
drag, startPoint x: 553, startPoint y: 59, endPoint x: 565, endPoint y: 49, distance: 15.8
click at [553, 59] on form "Status Please select Submit" at bounding box center [628, 64] width 152 height 80
click at [569, 47] on span "Please select" at bounding box center [582, 47] width 45 height 10
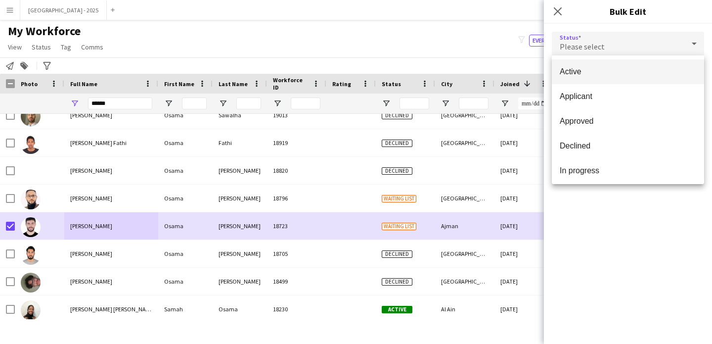
click at [574, 80] on mat-option "Active" at bounding box center [628, 71] width 152 height 25
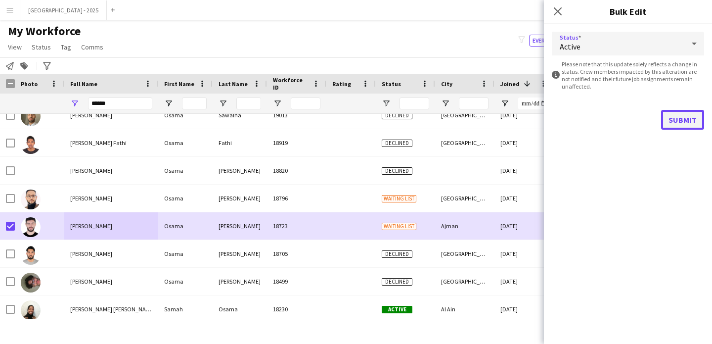
click at [697, 124] on button "Submit" at bounding box center [682, 120] width 43 height 20
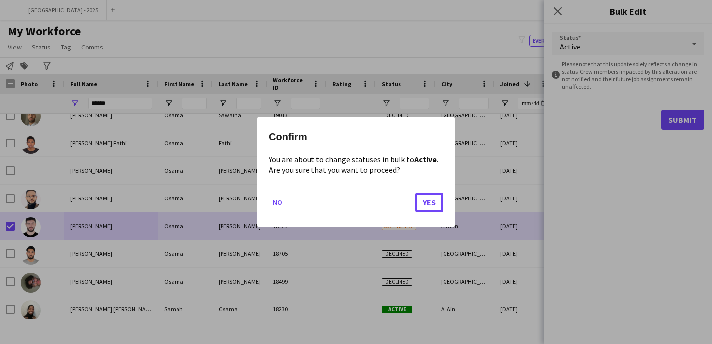
drag, startPoint x: 428, startPoint y: 200, endPoint x: 419, endPoint y: 222, distance: 23.7
click at [419, 222] on mat-dialog-actions "No Yes" at bounding box center [356, 206] width 174 height 42
click at [435, 203] on button "Yes" at bounding box center [430, 202] width 28 height 20
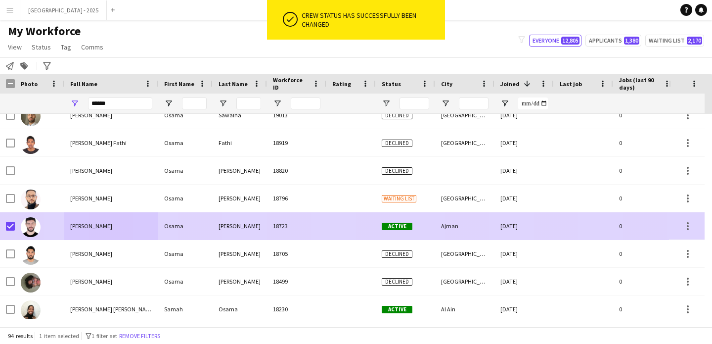
click at [323, 239] on div "[PERSON_NAME] [PERSON_NAME] 18723 Active Ajman [DATE] 0 Guest Services Team 23" at bounding box center [505, 226] width 1010 height 28
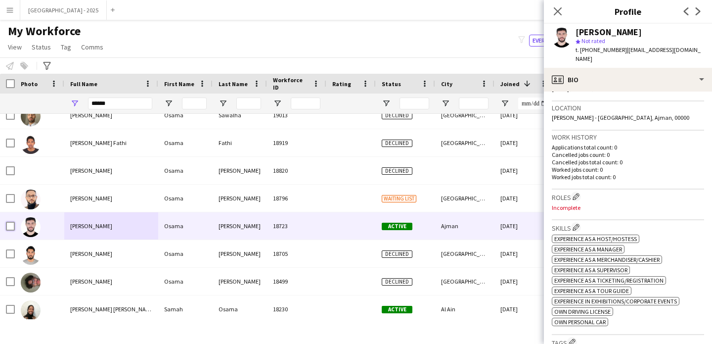
scroll to position [204, 0]
click at [579, 194] on app-icon "Edit crew company roles" at bounding box center [576, 195] width 7 height 7
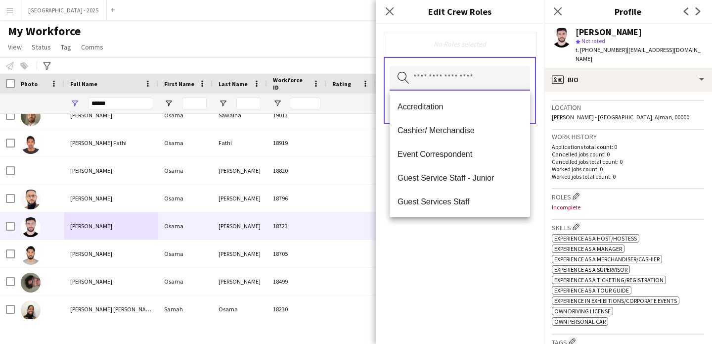
click at [453, 75] on input "text" at bounding box center [460, 78] width 140 height 25
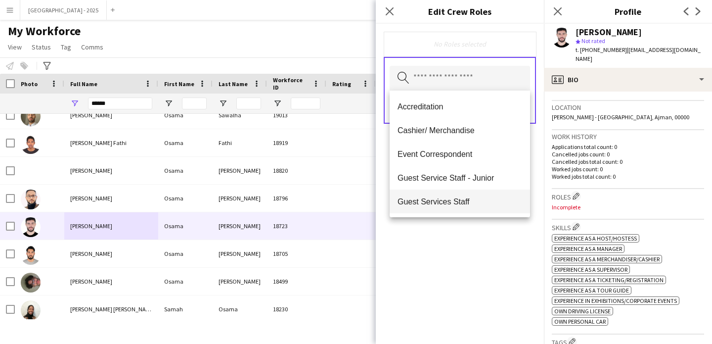
click at [472, 200] on span "Guest Services Staff" at bounding box center [460, 201] width 125 height 9
click at [482, 206] on span "Guest Services Staff - Senior" at bounding box center [460, 201] width 125 height 9
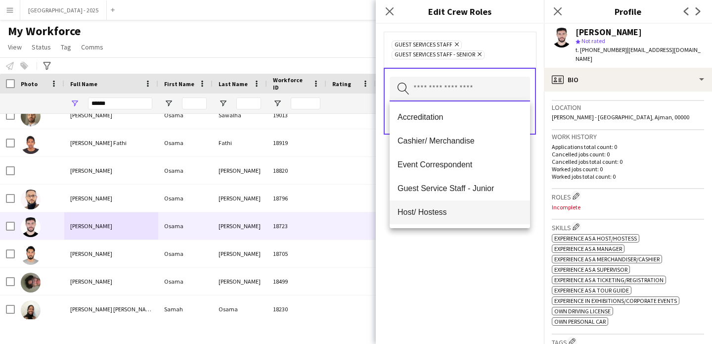
scroll to position [87, 0]
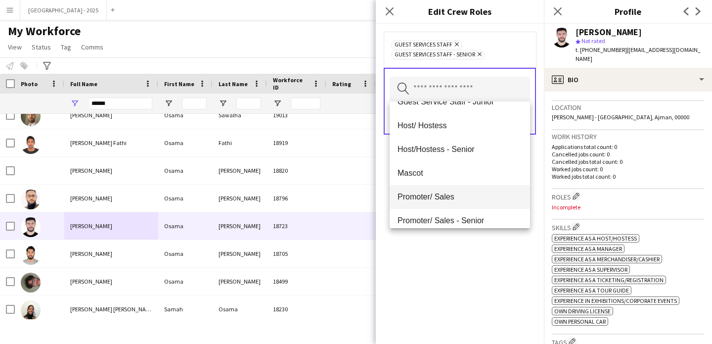
click at [458, 204] on mat-option "Promoter/ Sales" at bounding box center [460, 197] width 140 height 24
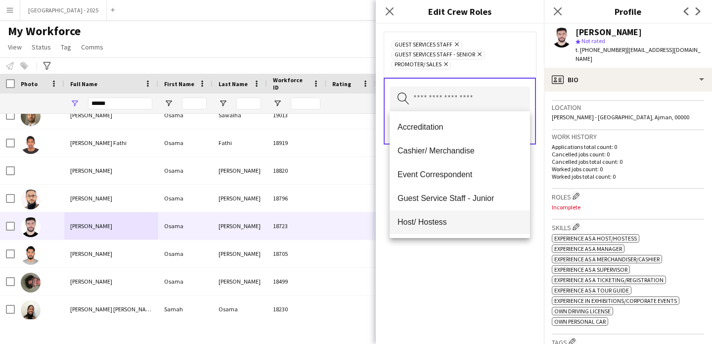
click at [452, 216] on mat-option "Host/ Hostess" at bounding box center [460, 222] width 140 height 24
click at [485, 268] on div "Guest Services Staff Remove Guest Services Staff - Senior Remove Host/ Hostess …" at bounding box center [460, 184] width 168 height 320
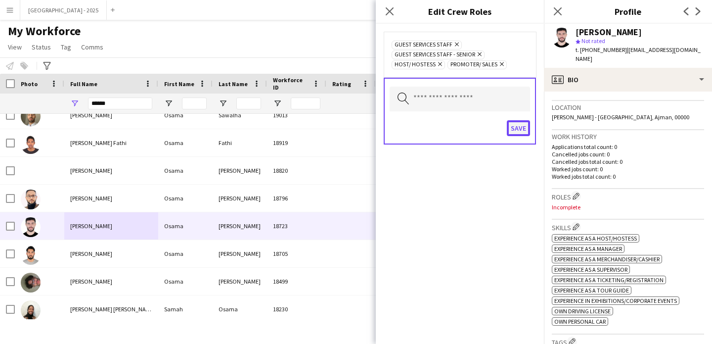
click at [520, 123] on button "Save" at bounding box center [518, 128] width 23 height 16
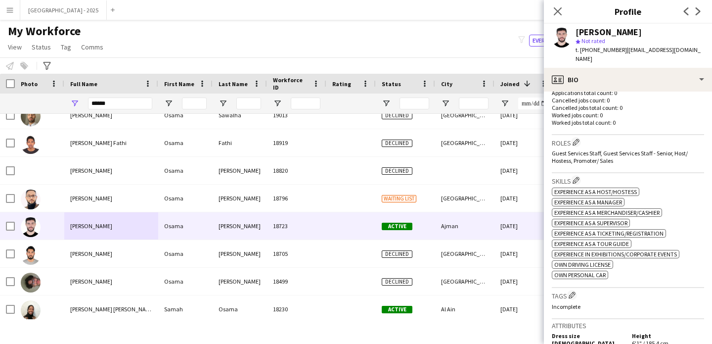
scroll to position [299, 0]
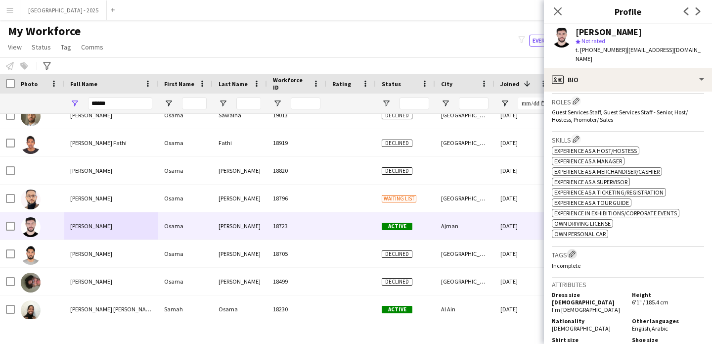
click at [574, 255] on app-icon "Edit crew company tags" at bounding box center [572, 253] width 7 height 7
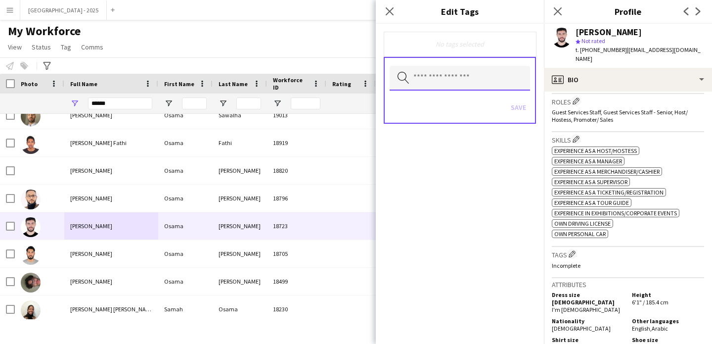
click at [454, 81] on input "text" at bounding box center [460, 78] width 140 height 25
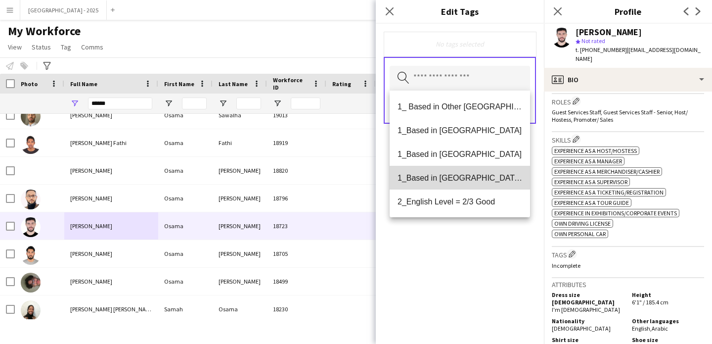
click at [467, 178] on span "1_Based in [GEOGRAPHIC_DATA]/[GEOGRAPHIC_DATA]/Ajman" at bounding box center [460, 177] width 125 height 9
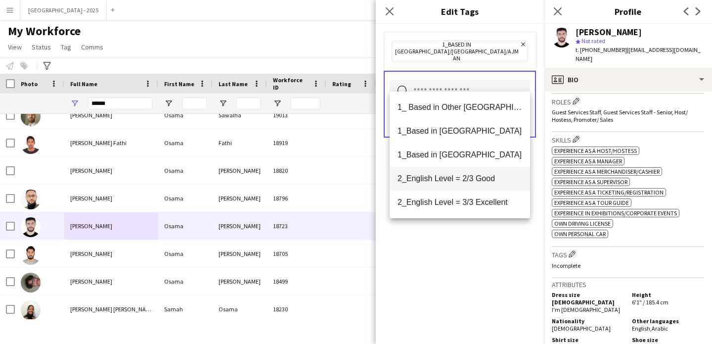
click at [466, 184] on mat-option "2_English Level = 2/3 Good" at bounding box center [460, 179] width 140 height 24
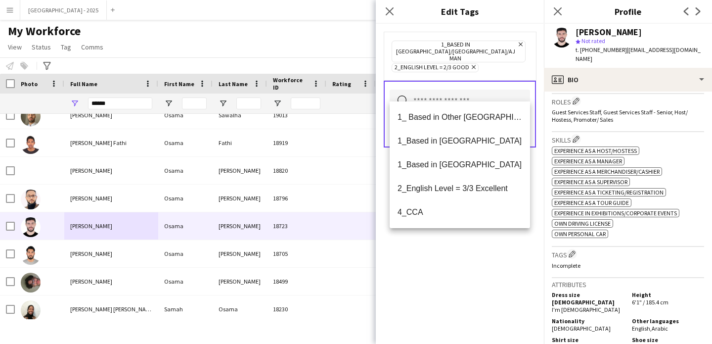
drag, startPoint x: 485, startPoint y: 259, endPoint x: 489, endPoint y: 225, distance: 34.8
click at [485, 259] on div "1_Based in [GEOGRAPHIC_DATA]/[GEOGRAPHIC_DATA]/Ajman Remove 2_English Level = 2…" at bounding box center [460, 184] width 168 height 320
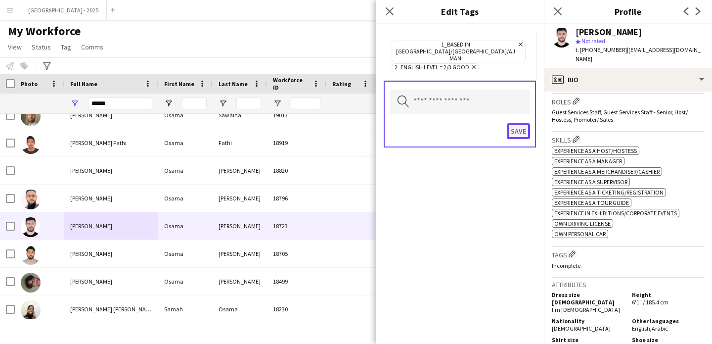
click at [509, 125] on button "Save" at bounding box center [518, 131] width 23 height 16
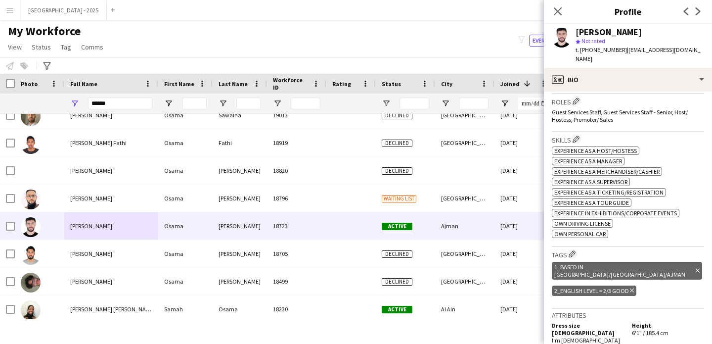
click at [554, 9] on icon "Close pop-in" at bounding box center [558, 11] width 8 height 8
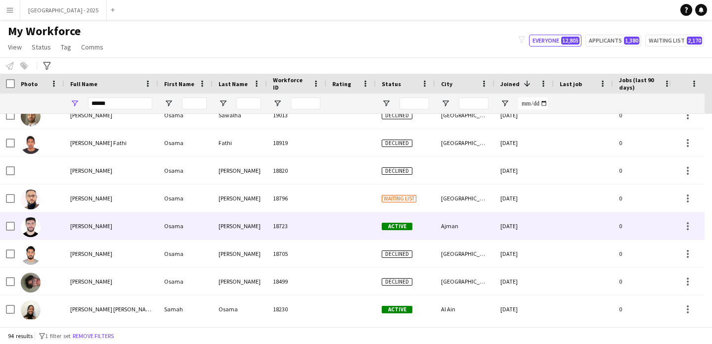
click at [65, 231] on div "[PERSON_NAME]" at bounding box center [111, 225] width 94 height 27
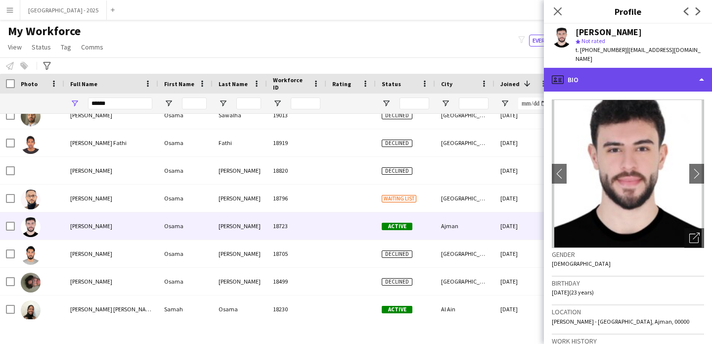
click at [577, 68] on div "profile Bio" at bounding box center [628, 80] width 168 height 24
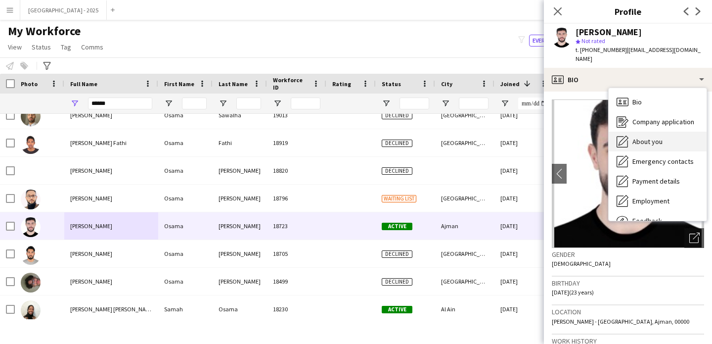
click at [636, 132] on div "About you About you" at bounding box center [658, 142] width 98 height 20
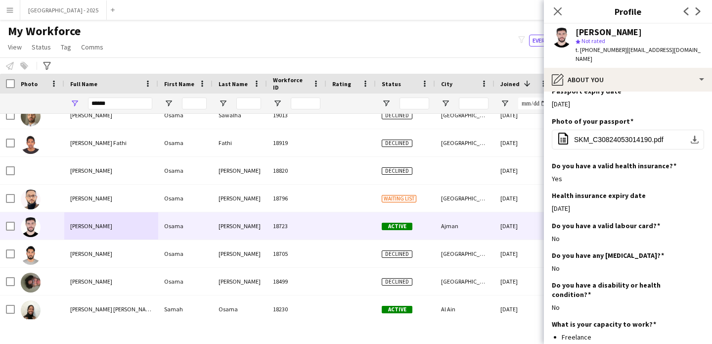
scroll to position [975, 0]
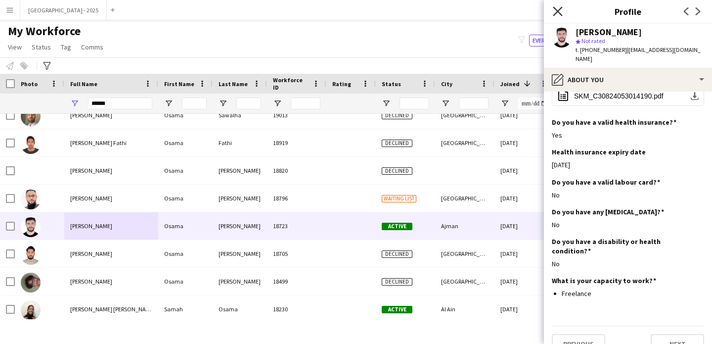
click at [558, 8] on icon "Close pop-in" at bounding box center [557, 10] width 9 height 9
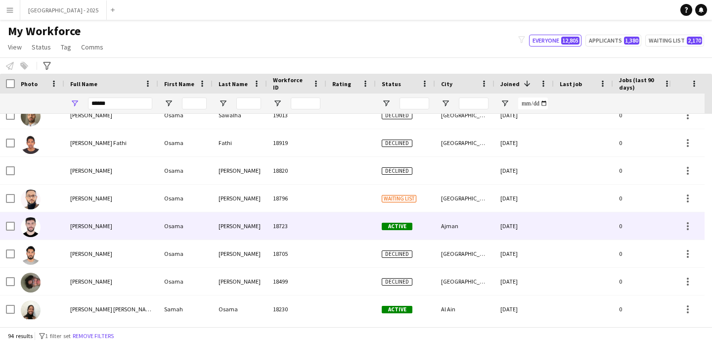
click at [180, 215] on div "Osama" at bounding box center [185, 225] width 54 height 27
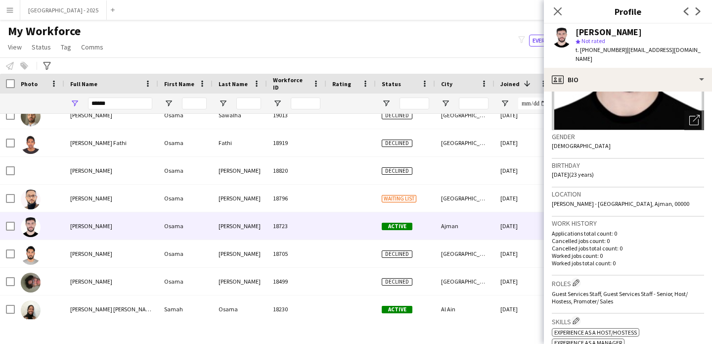
scroll to position [167, 0]
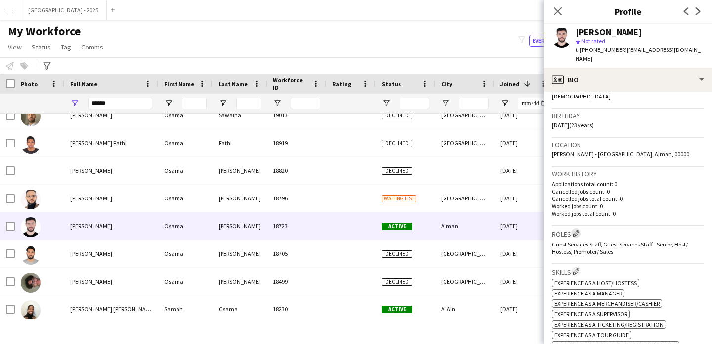
click at [578, 235] on app-icon "Edit crew company roles" at bounding box center [576, 233] width 7 height 7
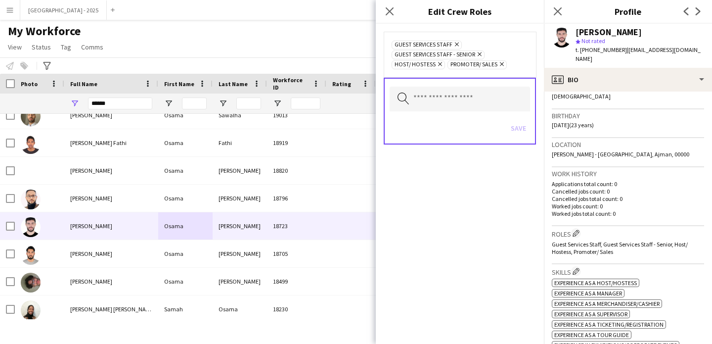
click at [501, 64] on icon "Remove" at bounding box center [501, 64] width 6 height 6
click at [438, 62] on icon "Remove" at bounding box center [439, 64] width 6 height 6
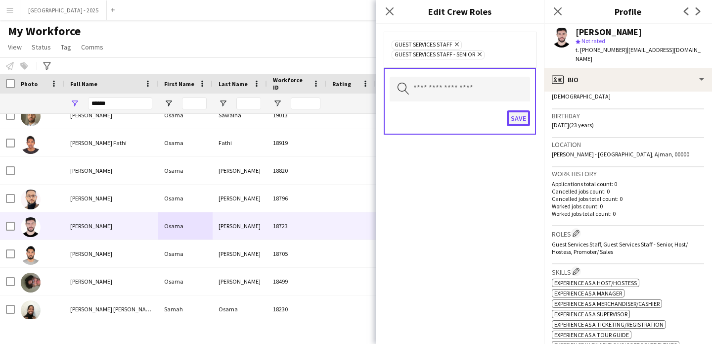
click at [513, 110] on button "Save" at bounding box center [518, 118] width 23 height 16
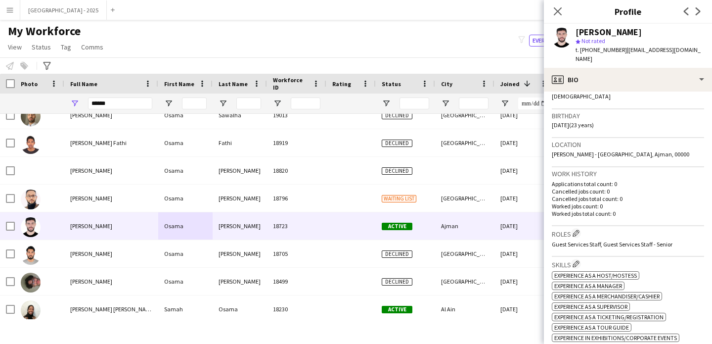
drag, startPoint x: 559, startPoint y: 8, endPoint x: 421, endPoint y: 1, distance: 137.7
click at [559, 8] on icon "Close pop-in" at bounding box center [558, 11] width 8 height 8
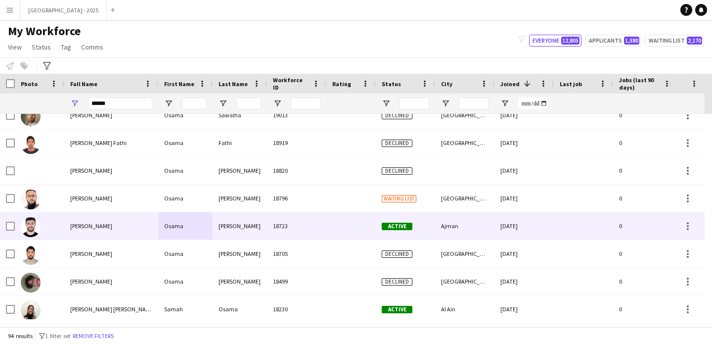
click at [126, 219] on div "[PERSON_NAME]" at bounding box center [111, 225] width 94 height 27
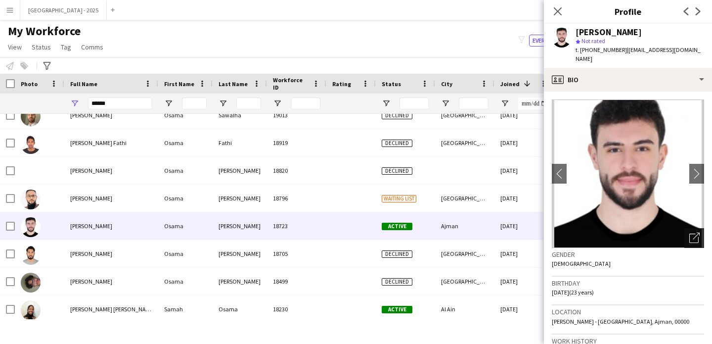
click at [685, 236] on div "Open photos pop-in" at bounding box center [695, 238] width 20 height 20
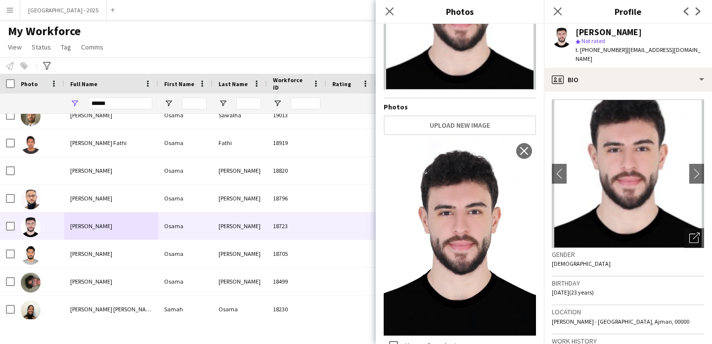
scroll to position [99, 0]
click at [394, 9] on icon "Close pop-in" at bounding box center [389, 10] width 9 height 9
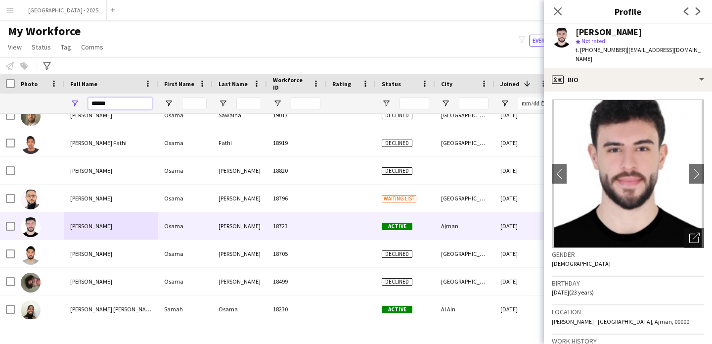
click at [144, 99] on input "*****" at bounding box center [120, 103] width 64 height 12
type input "*"
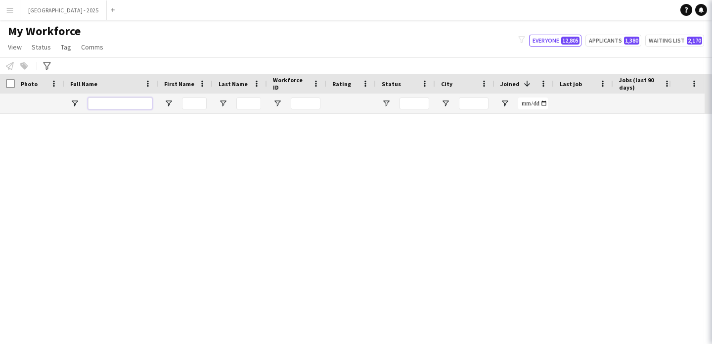
click at [712, 15] on icon "Close pop-in" at bounding box center [725, 10] width 9 height 9
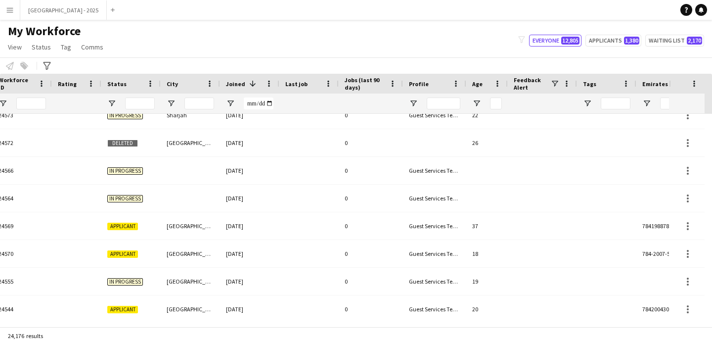
scroll to position [0, 341]
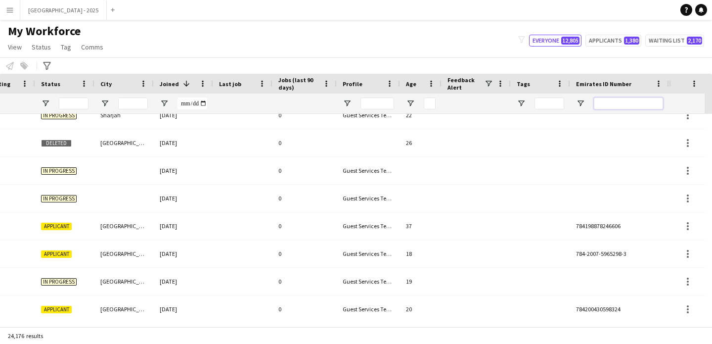
click at [636, 102] on input "Emirates ID Number Filter Input" at bounding box center [628, 103] width 69 height 12
paste input "*******"
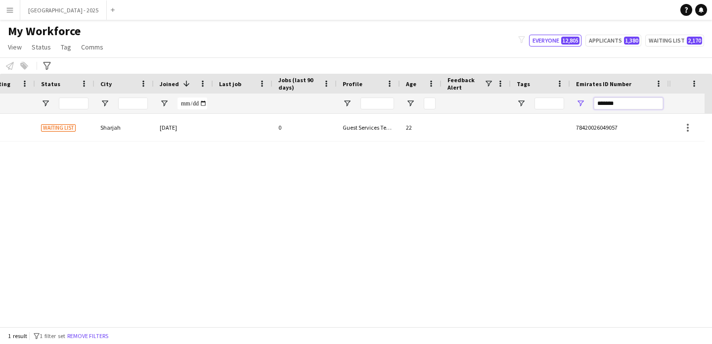
scroll to position [0, 333]
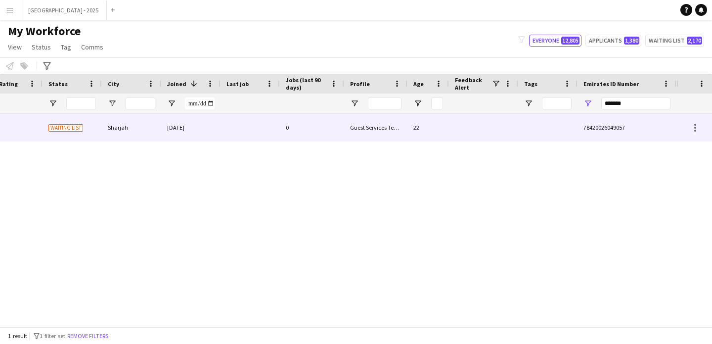
click at [616, 138] on div "78420026049057" at bounding box center [627, 127] width 99 height 27
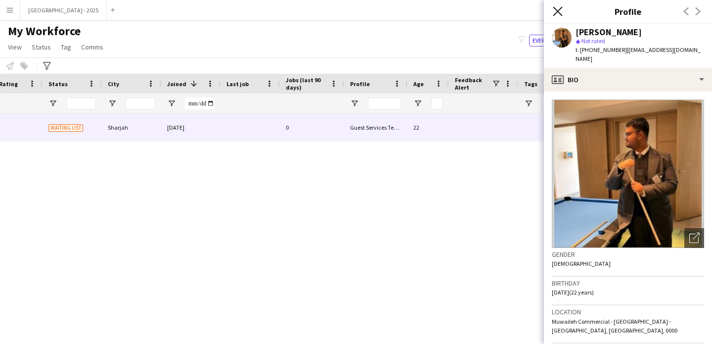
click at [556, 12] on icon "Close pop-in" at bounding box center [557, 10] width 9 height 9
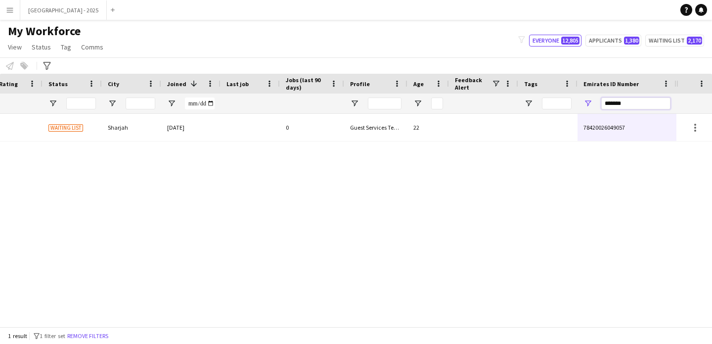
click at [614, 101] on input "*******" at bounding box center [636, 103] width 69 height 12
paste input "Emirates ID Number Filter Input"
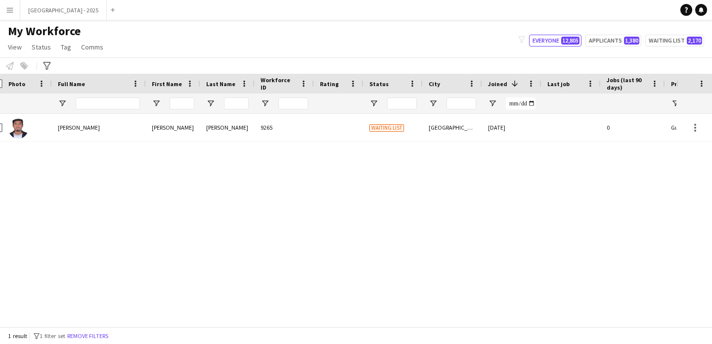
scroll to position [0, 0]
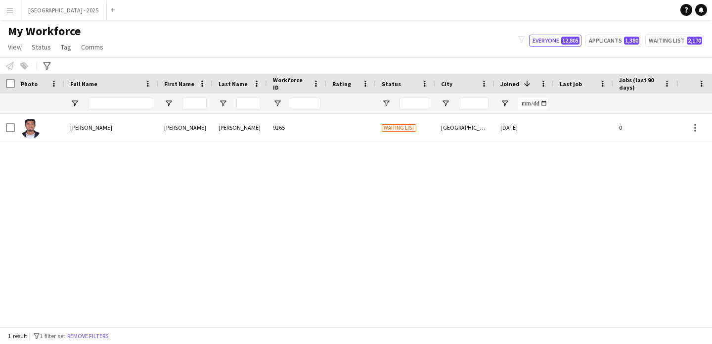
type input "*******"
click at [424, 141] on div "[PERSON_NAME] 9265 Waiting list [GEOGRAPHIC_DATA] [DATE] 0 Guest Services Team …" at bounding box center [505, 128] width 1010 height 28
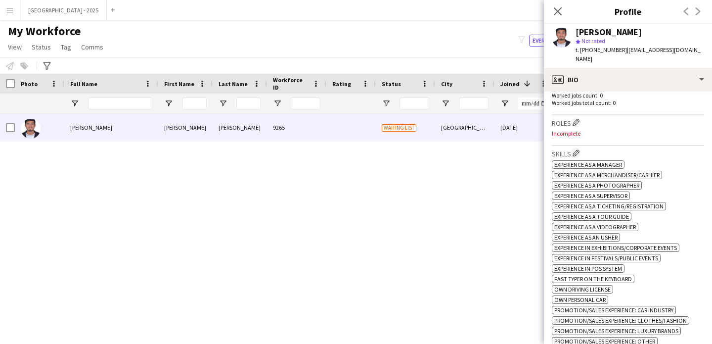
scroll to position [281, 0]
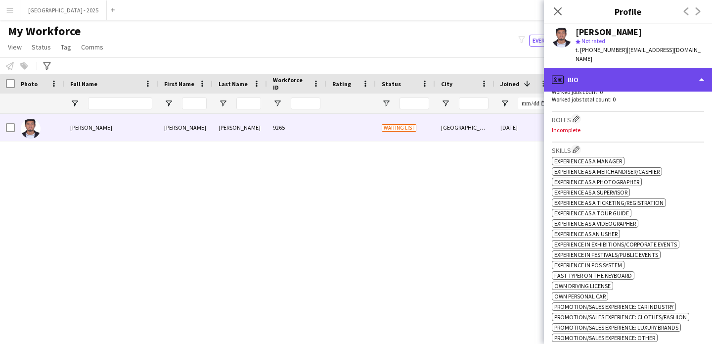
click at [592, 77] on div "profile Bio" at bounding box center [628, 80] width 168 height 24
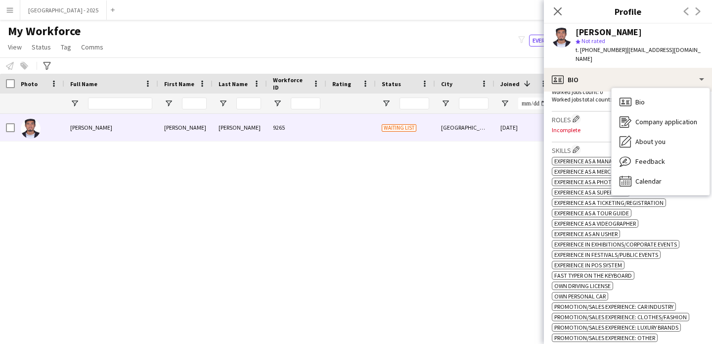
click at [641, 241] on div "ok-circled2 background Layer 1 cross-circle-red background Layer 1 Experience a…" at bounding box center [628, 253] width 152 height 197
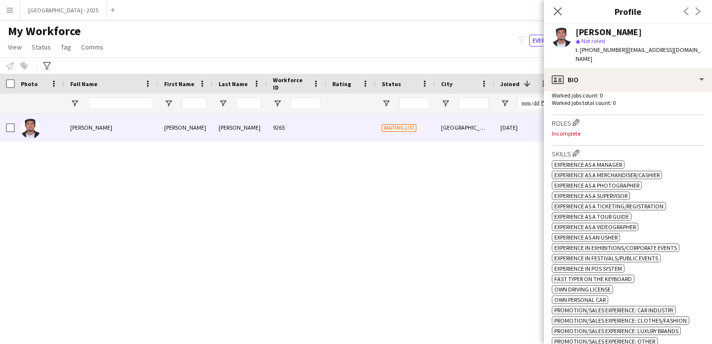
scroll to position [276, 0]
click at [572, 127] on h3 "Roles Edit crew company roles" at bounding box center [628, 124] width 152 height 10
click at [580, 124] on app-icon "Edit crew company roles" at bounding box center [576, 124] width 7 height 7
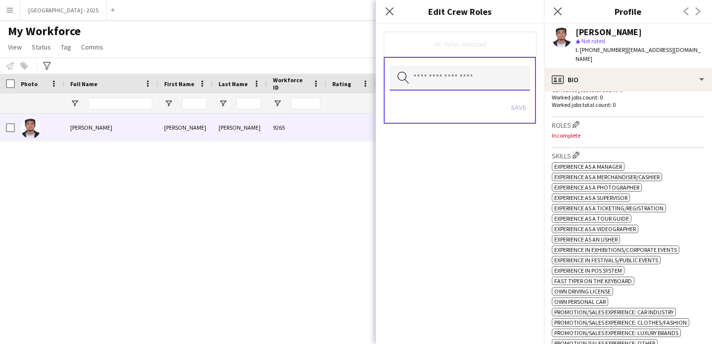
click at [425, 73] on input "text" at bounding box center [460, 78] width 140 height 25
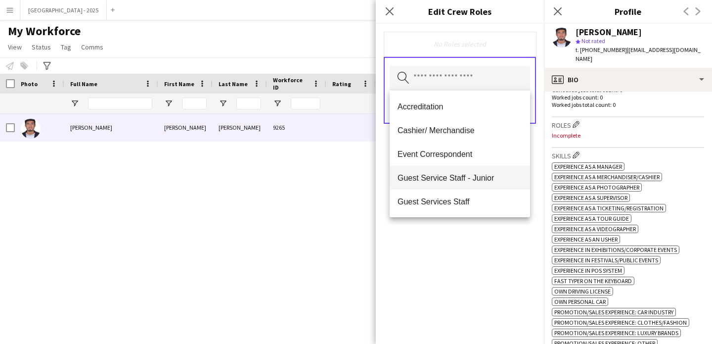
click at [467, 189] on mat-option "Guest Service Staff - Junior" at bounding box center [460, 178] width 140 height 24
click at [476, 47] on icon "Remove" at bounding box center [476, 44] width 6 height 6
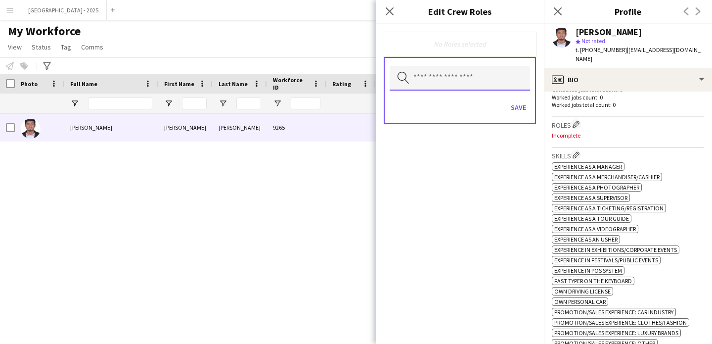
click at [464, 69] on input "text" at bounding box center [460, 78] width 140 height 25
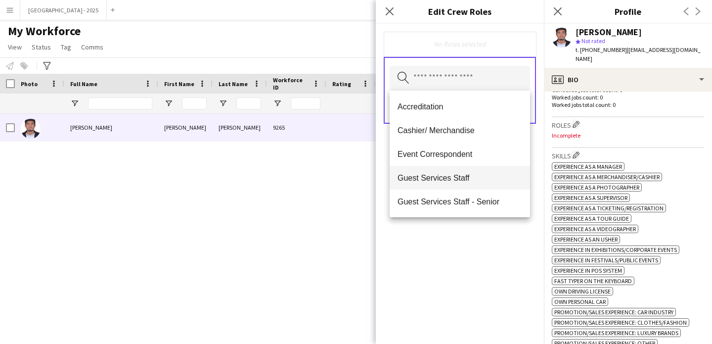
click at [446, 182] on span "Guest Services Staff" at bounding box center [460, 177] width 125 height 9
click at [473, 258] on div "Guest Services Staff Remove Search by role type Save" at bounding box center [460, 184] width 168 height 320
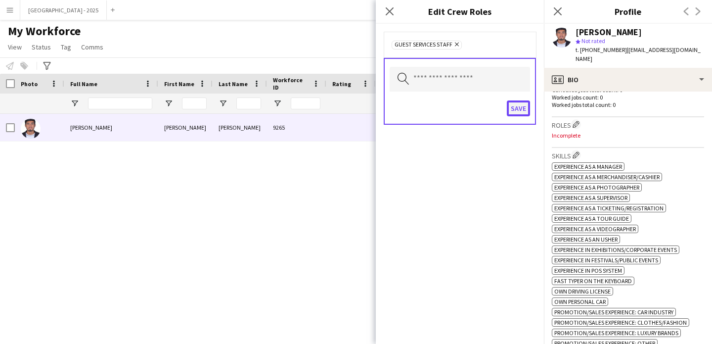
click at [513, 104] on button "Save" at bounding box center [518, 108] width 23 height 16
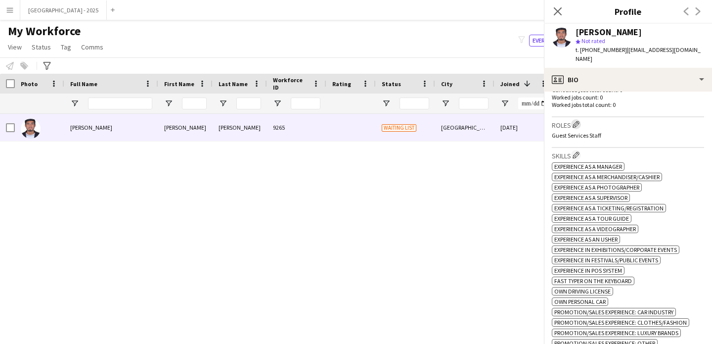
click at [575, 121] on app-icon "Edit crew company roles" at bounding box center [576, 124] width 7 height 7
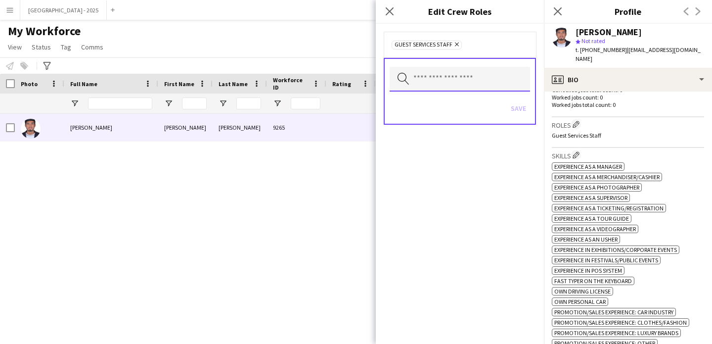
click at [463, 71] on input "text" at bounding box center [460, 79] width 140 height 25
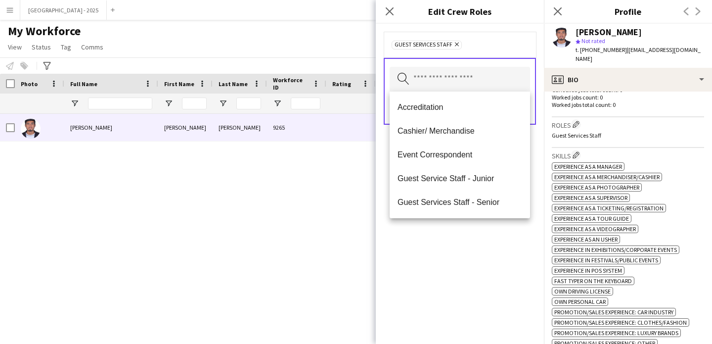
click at [494, 256] on div "Guest Services Staff Remove Search by role type Save" at bounding box center [460, 184] width 168 height 320
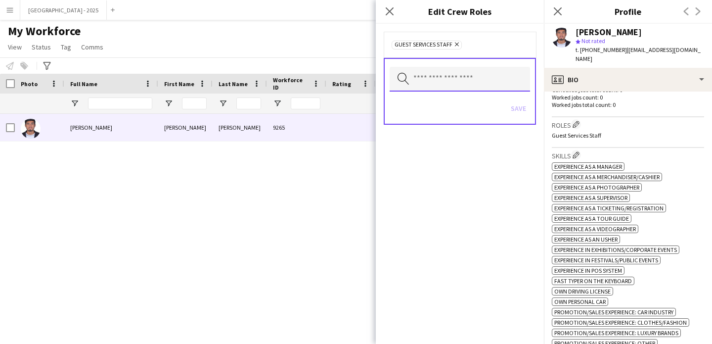
click at [448, 78] on input "text" at bounding box center [460, 79] width 140 height 25
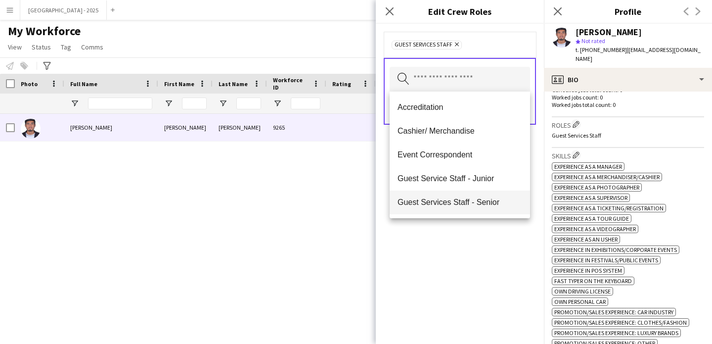
click at [476, 201] on span "Guest Services Staff - Senior" at bounding box center [460, 201] width 125 height 9
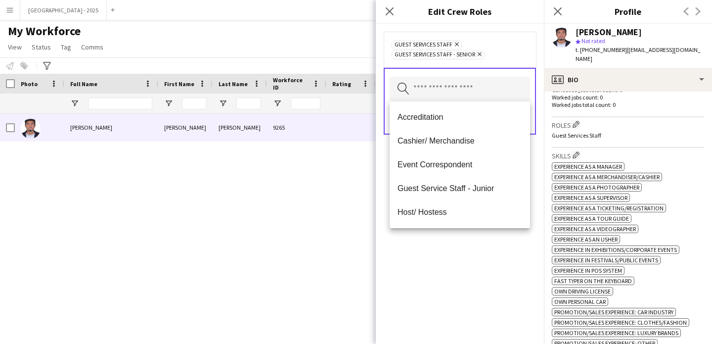
click at [477, 251] on div "Guest Services Staff Remove Guest Services Staff - Senior Remove Search by role…" at bounding box center [460, 184] width 168 height 320
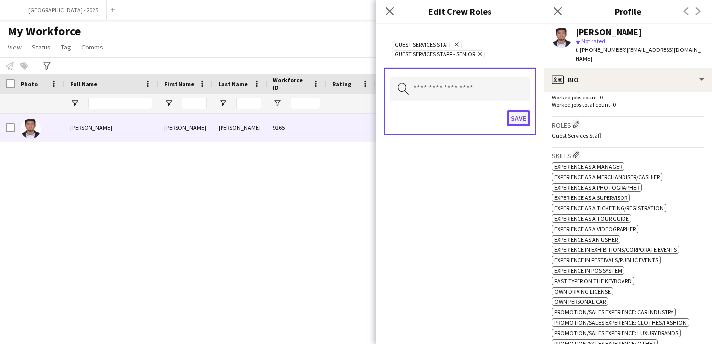
click at [517, 125] on button "Save" at bounding box center [518, 118] width 23 height 16
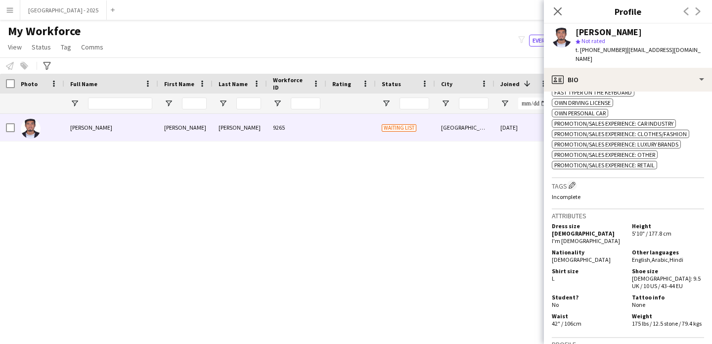
scroll to position [469, 0]
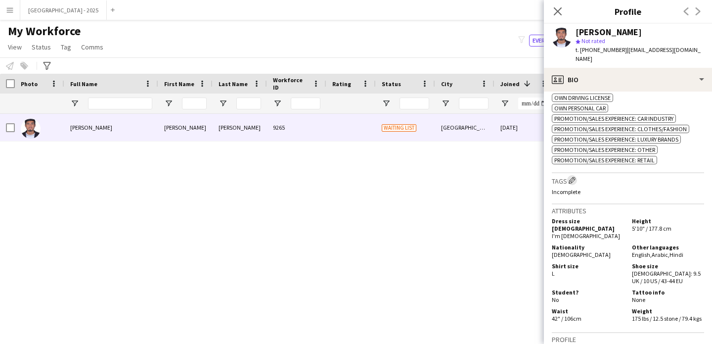
click at [576, 185] on button "Edit crew company tags" at bounding box center [572, 180] width 10 height 10
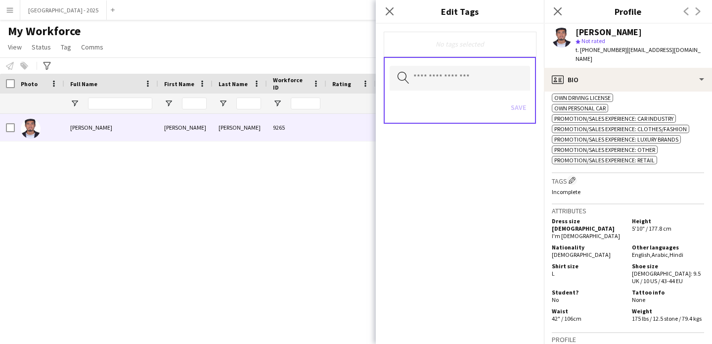
click at [442, 65] on div "Search by tag name Save" at bounding box center [460, 90] width 152 height 67
click at [446, 80] on input "text" at bounding box center [460, 78] width 140 height 25
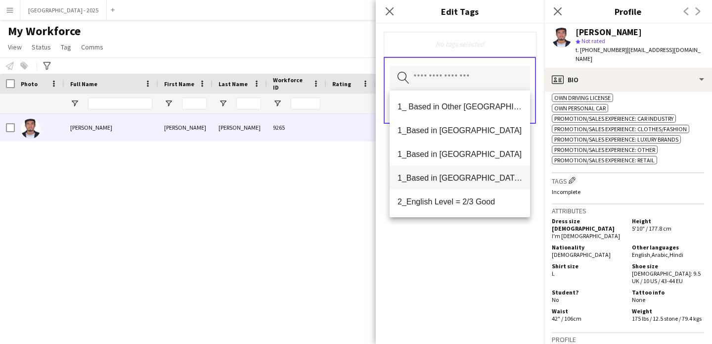
click at [481, 176] on span "1_Based in [GEOGRAPHIC_DATA]/[GEOGRAPHIC_DATA]/Ajman" at bounding box center [460, 177] width 125 height 9
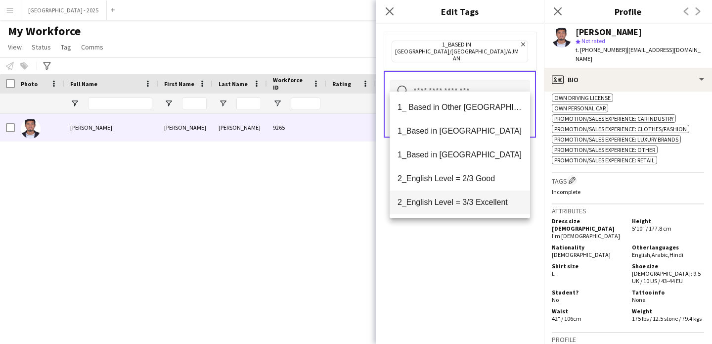
click at [480, 202] on span "2_English Level = 3/3 Excellent" at bounding box center [460, 201] width 125 height 9
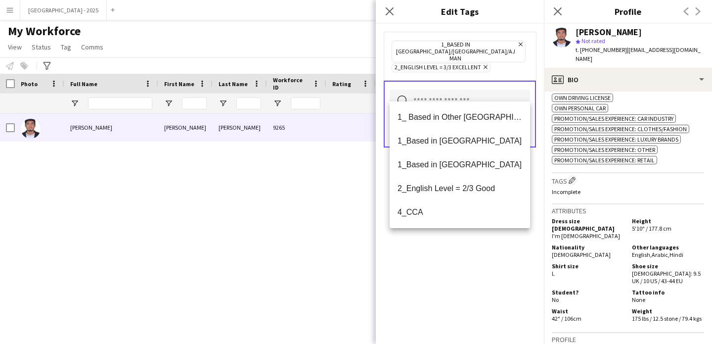
click at [479, 247] on div "1_Based in [GEOGRAPHIC_DATA]/[GEOGRAPHIC_DATA]/Ajman Remove 2_English Level = 3…" at bounding box center [460, 184] width 168 height 320
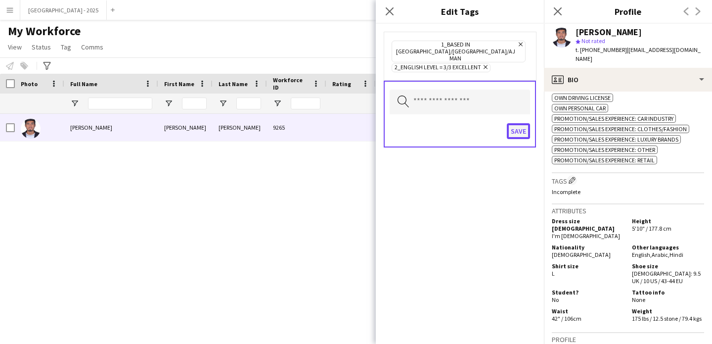
click at [520, 123] on button "Save" at bounding box center [518, 131] width 23 height 16
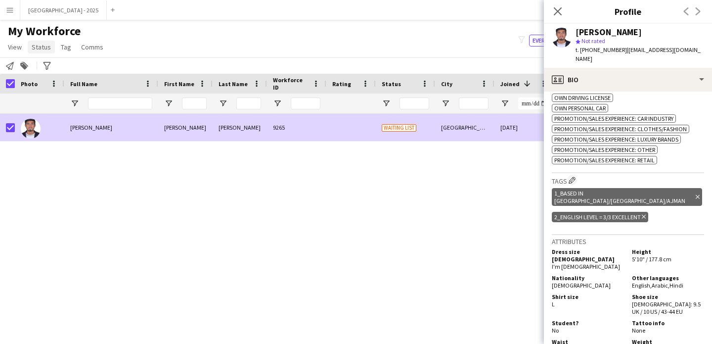
click at [39, 46] on span "Status" at bounding box center [41, 47] width 19 height 9
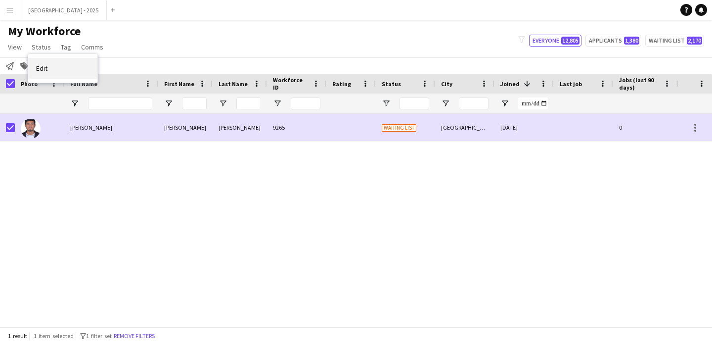
click at [53, 69] on link "Edit" at bounding box center [62, 68] width 69 height 21
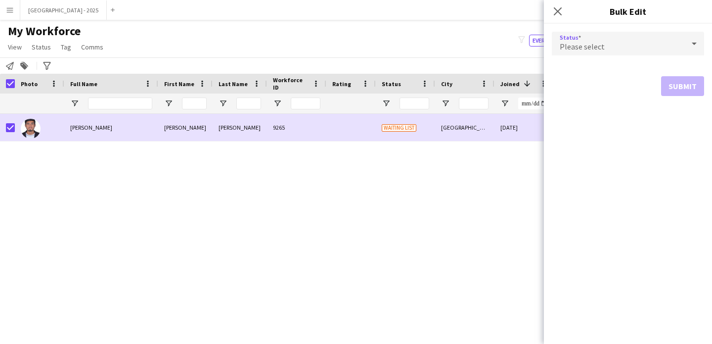
click at [580, 47] on span "Please select" at bounding box center [582, 47] width 45 height 10
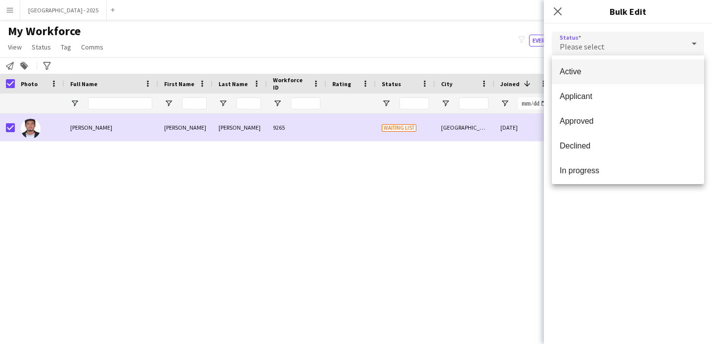
click at [580, 67] on span "Active" at bounding box center [628, 71] width 137 height 9
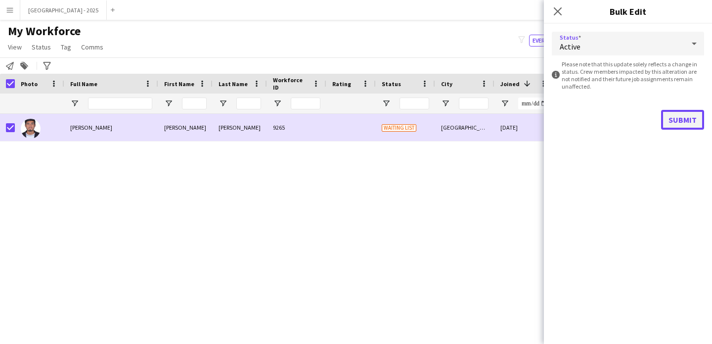
click at [673, 122] on button "Submit" at bounding box center [682, 120] width 43 height 20
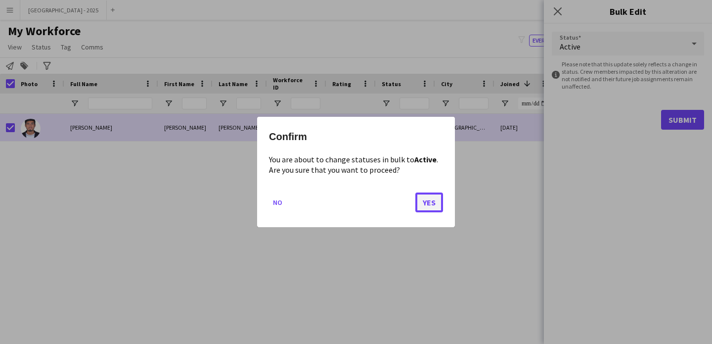
click at [435, 202] on button "Yes" at bounding box center [430, 202] width 28 height 20
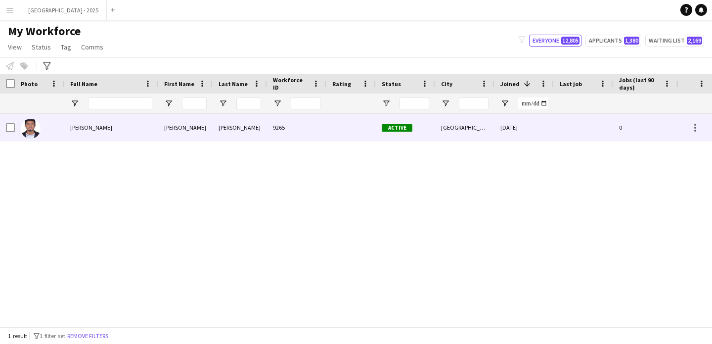
drag, startPoint x: 49, startPoint y: 129, endPoint x: 280, endPoint y: 148, distance: 231.3
click at [49, 129] on div at bounding box center [39, 127] width 49 height 27
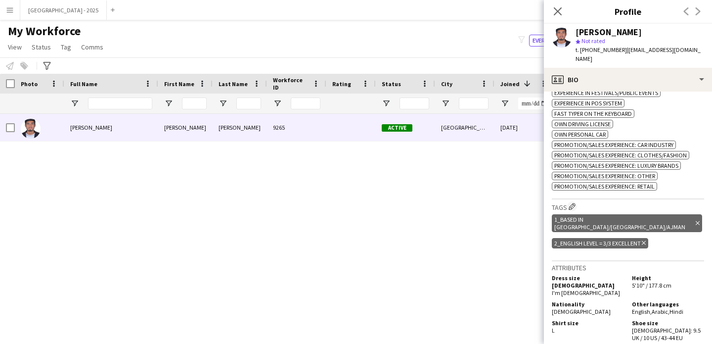
scroll to position [461, 0]
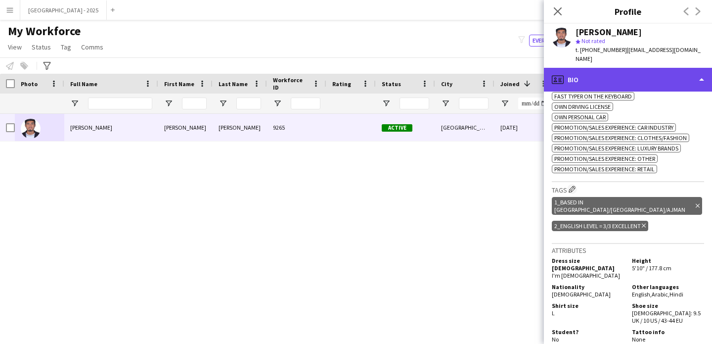
click at [637, 68] on div "profile Bio" at bounding box center [628, 80] width 168 height 24
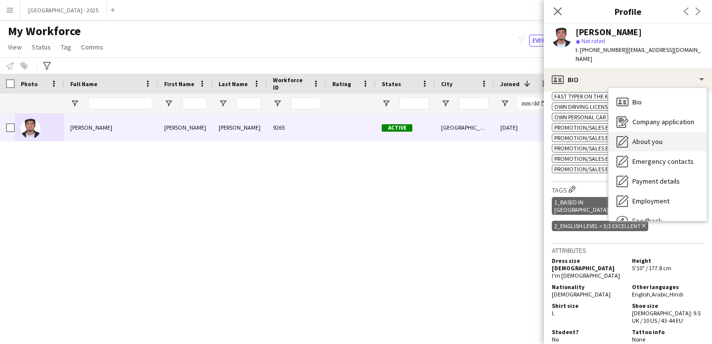
click at [643, 137] on span "About you" at bounding box center [648, 141] width 30 height 9
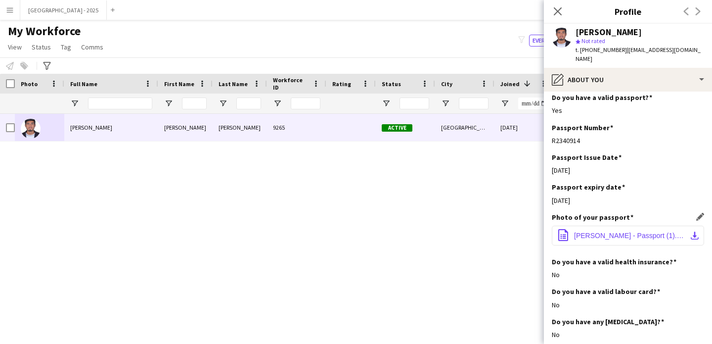
scroll to position [473, 0]
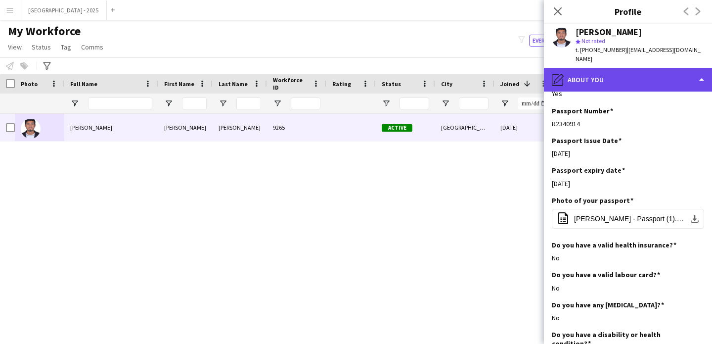
click at [591, 76] on div "pencil4 About you" at bounding box center [628, 80] width 168 height 24
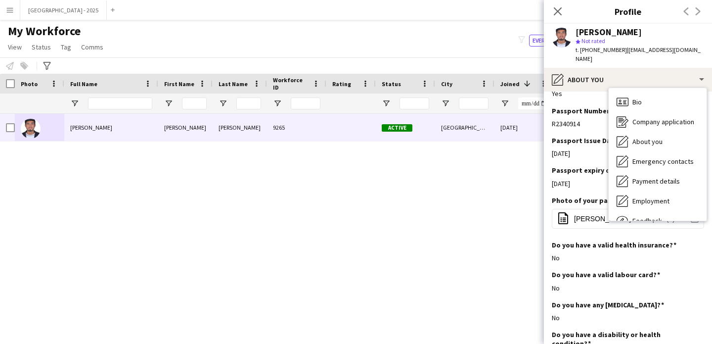
click at [607, 89] on div "Yes" at bounding box center [628, 93] width 152 height 9
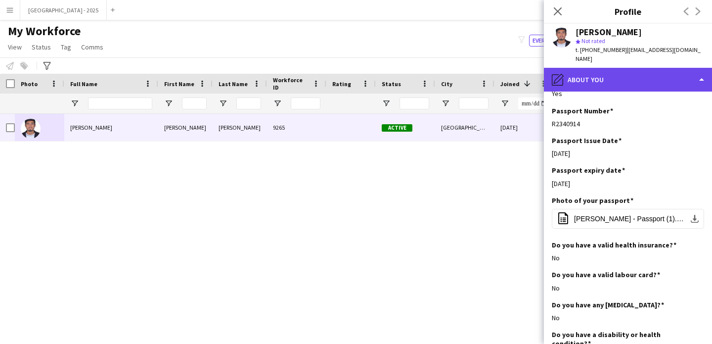
click at [611, 72] on div "pencil4 About you" at bounding box center [628, 80] width 168 height 24
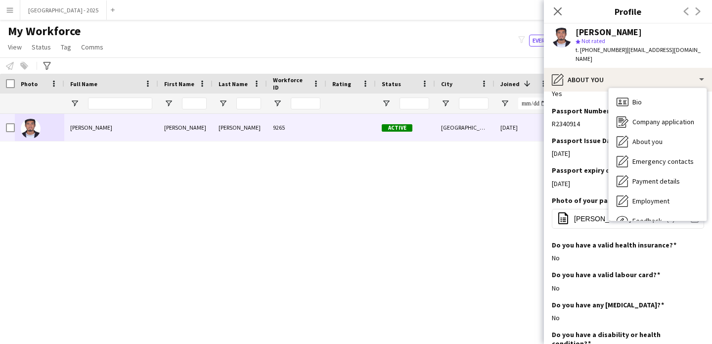
click at [621, 88] on div "Bio Bio Company application Company application About you About you Emergency c…" at bounding box center [658, 154] width 98 height 133
click at [622, 92] on div "Bio Bio" at bounding box center [658, 102] width 98 height 20
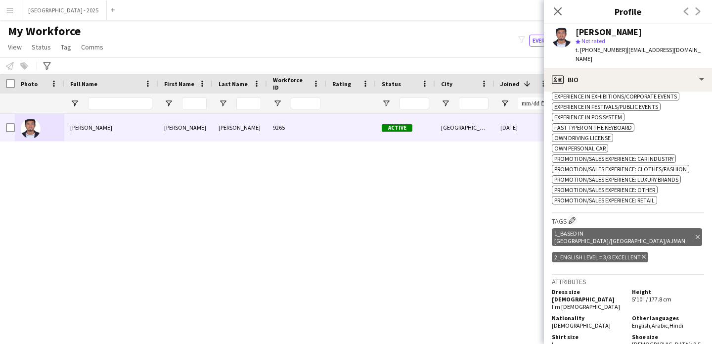
scroll to position [0, 0]
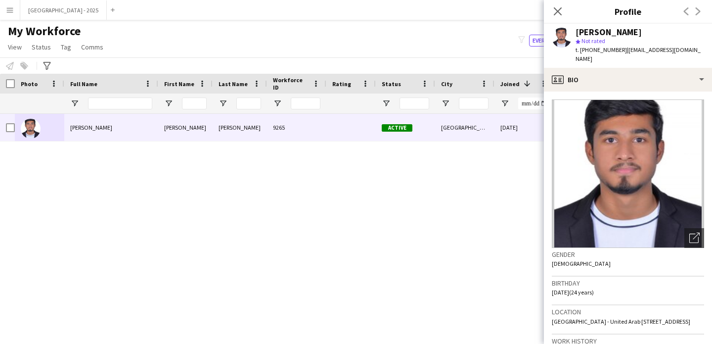
click at [597, 92] on app-crew-profile-bio "Open photos pop-in Gender [DEMOGRAPHIC_DATA] Birthday [DEMOGRAPHIC_DATA] (24 ye…" at bounding box center [628, 218] width 168 height 252
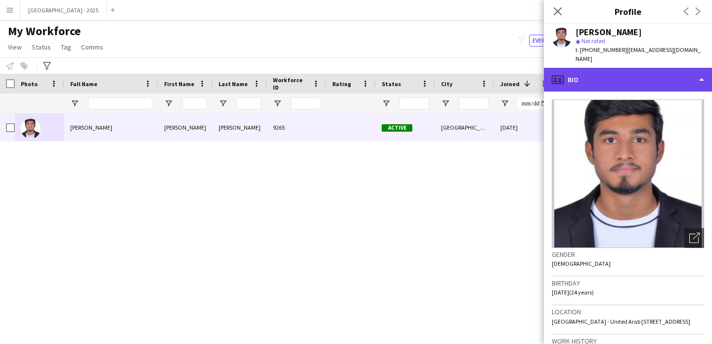
click at [599, 79] on div "profile Bio" at bounding box center [628, 80] width 168 height 24
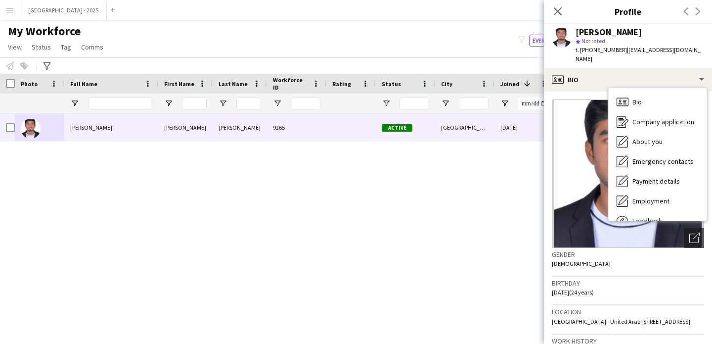
click at [579, 92] on app-crew-profile-bio "Open photos pop-in Gender [DEMOGRAPHIC_DATA] Birthday [DEMOGRAPHIC_DATA] (24 ye…" at bounding box center [628, 218] width 168 height 252
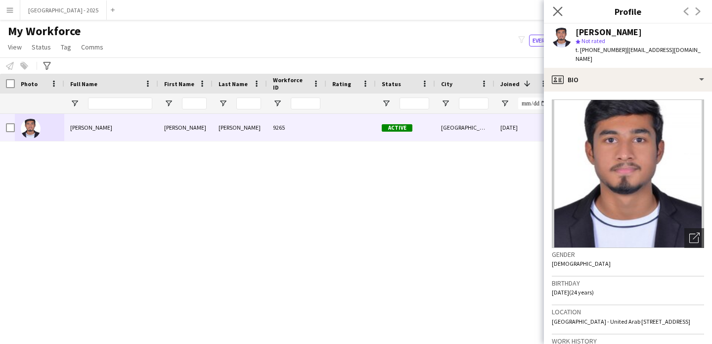
click at [562, 10] on icon "Close pop-in" at bounding box center [557, 10] width 9 height 9
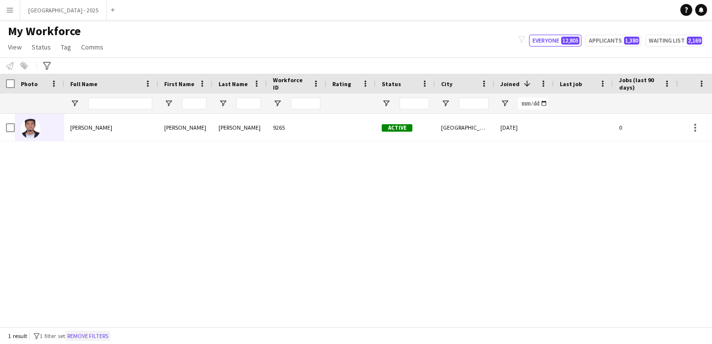
click at [92, 336] on button "Remove filters" at bounding box center [87, 335] width 45 height 11
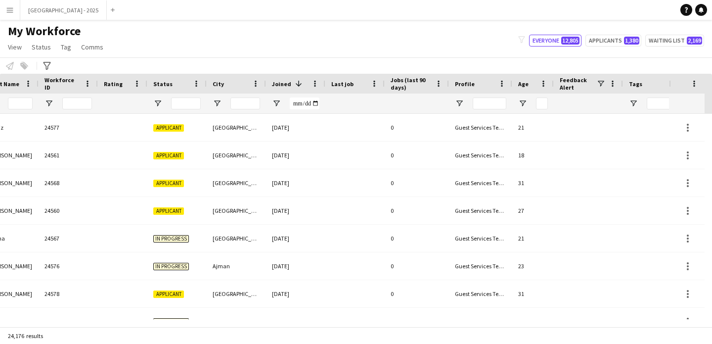
scroll to position [0, 341]
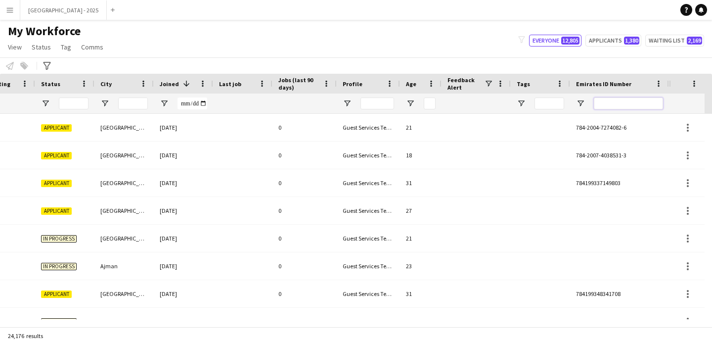
click at [602, 106] on input "Emirates ID Number Filter Input" at bounding box center [628, 103] width 69 height 12
paste input "*******"
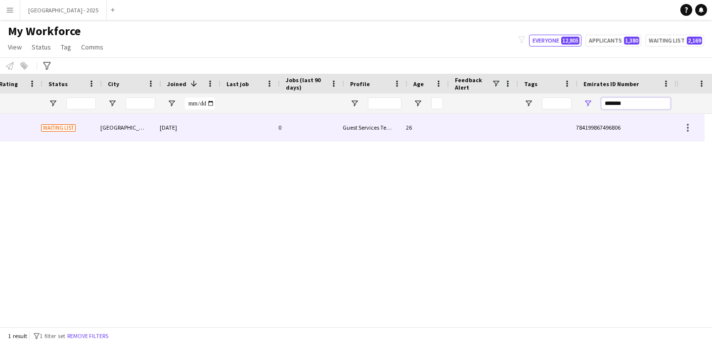
type input "*******"
click at [557, 125] on div at bounding box center [547, 127] width 59 height 27
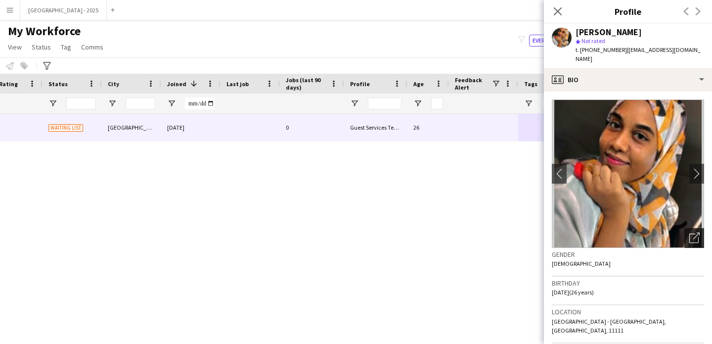
click at [690, 233] on icon at bounding box center [694, 237] width 9 height 9
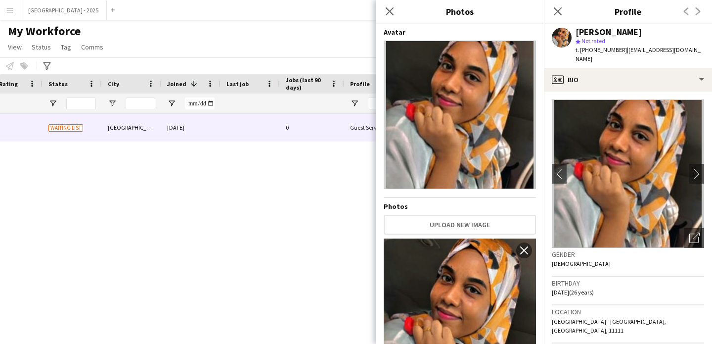
scroll to position [84, 0]
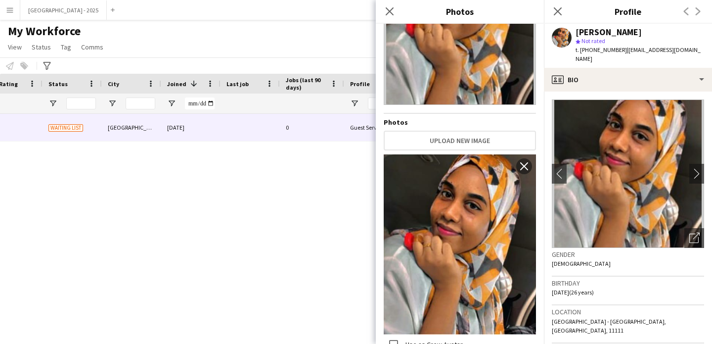
click at [571, 288] on span "[DATE] (26 years)" at bounding box center [573, 291] width 42 height 7
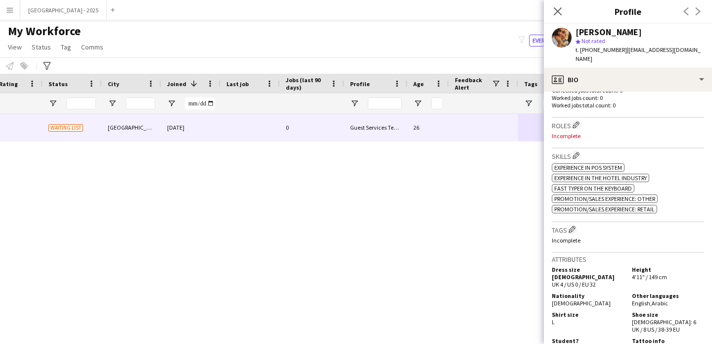
scroll to position [286, 0]
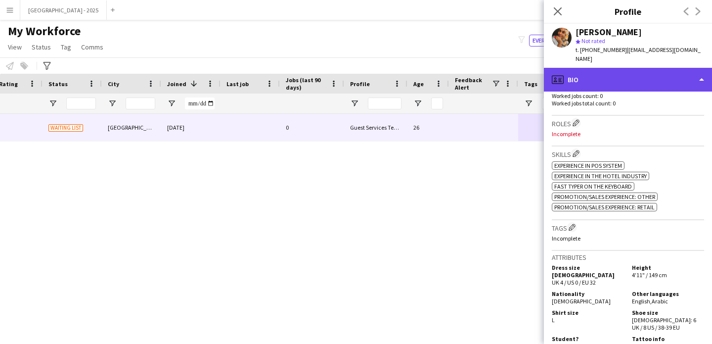
click at [598, 72] on div "profile Bio" at bounding box center [628, 80] width 168 height 24
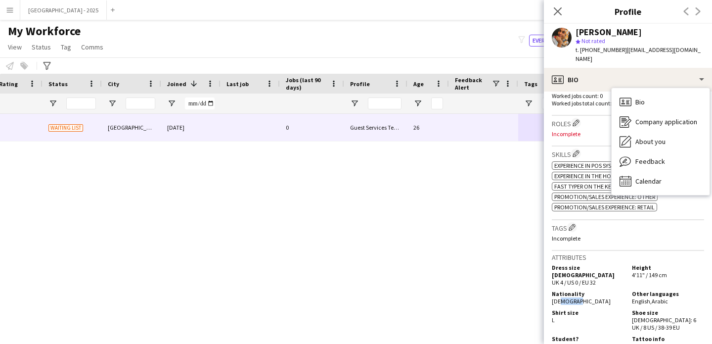
drag, startPoint x: 572, startPoint y: 280, endPoint x: 588, endPoint y: 280, distance: 15.8
click at [588, 290] on div "Nationality [DEMOGRAPHIC_DATA]" at bounding box center [590, 297] width 76 height 15
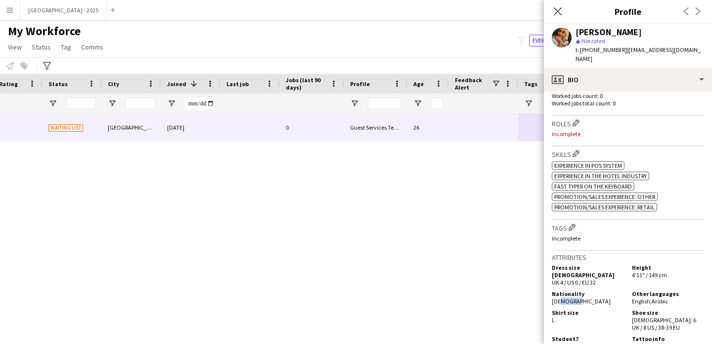
click at [586, 290] on div "Nationality [DEMOGRAPHIC_DATA]" at bounding box center [590, 297] width 76 height 15
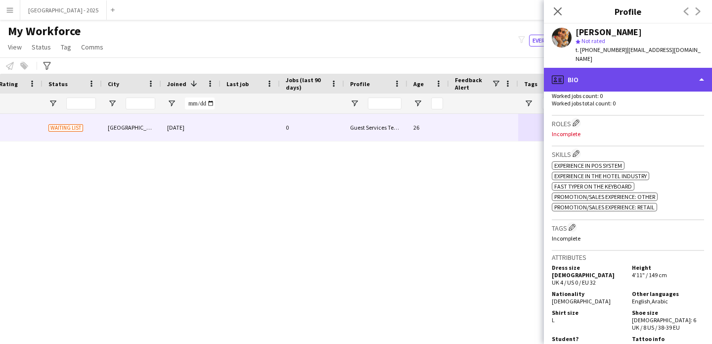
click at [596, 68] on div "profile Bio" at bounding box center [628, 80] width 168 height 24
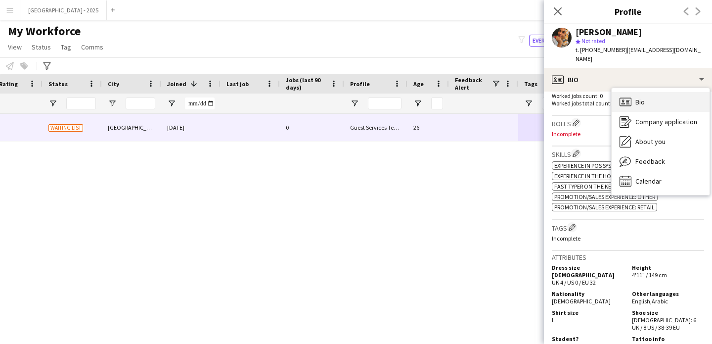
click at [634, 102] on div "Bio Bio" at bounding box center [661, 102] width 98 height 20
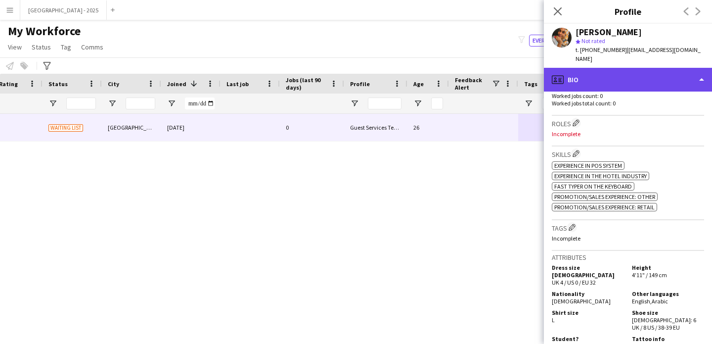
click at [602, 77] on div "profile Bio" at bounding box center [628, 80] width 168 height 24
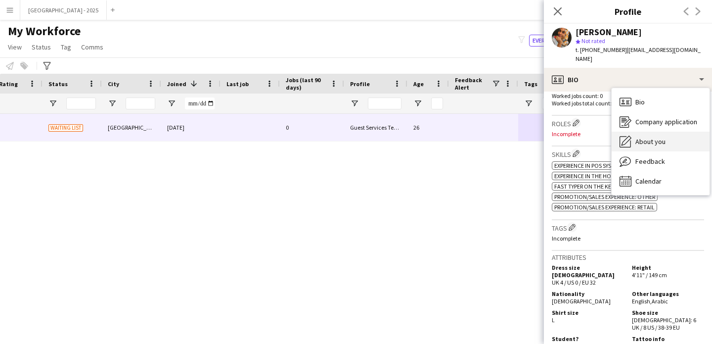
click at [637, 132] on div "About you About you" at bounding box center [661, 142] width 98 height 20
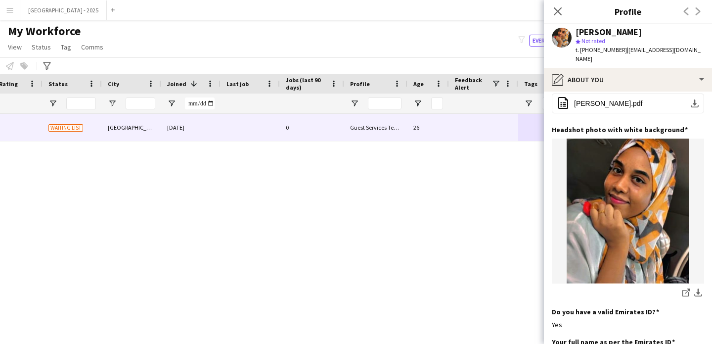
scroll to position [159, 0]
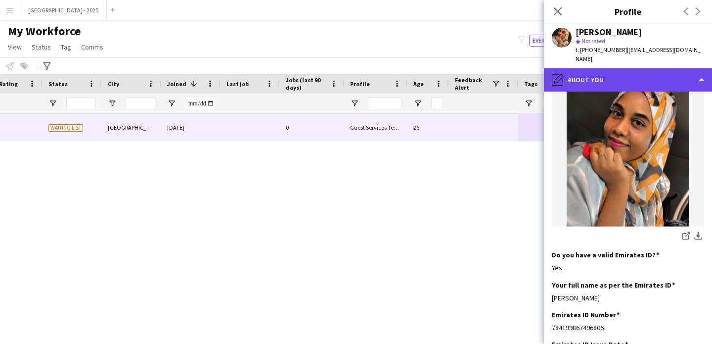
click at [607, 79] on div "pencil4 About you" at bounding box center [628, 80] width 168 height 24
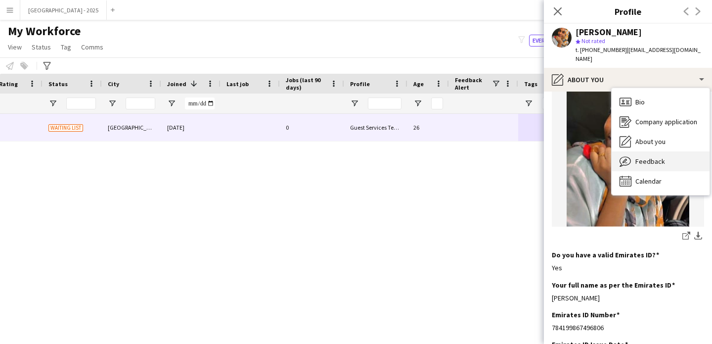
click at [655, 157] on div "Feedback Feedback" at bounding box center [661, 161] width 98 height 20
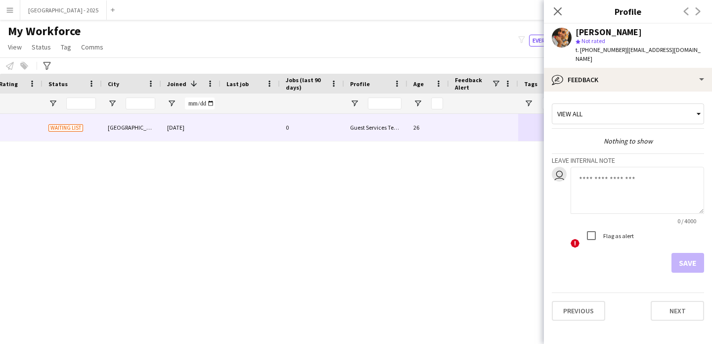
click at [612, 92] on app-crew-profile-feedback-tab "View all Nothing to show Leave internal note user 0 / 4000 ! Flag as alert Save…" at bounding box center [628, 218] width 168 height 252
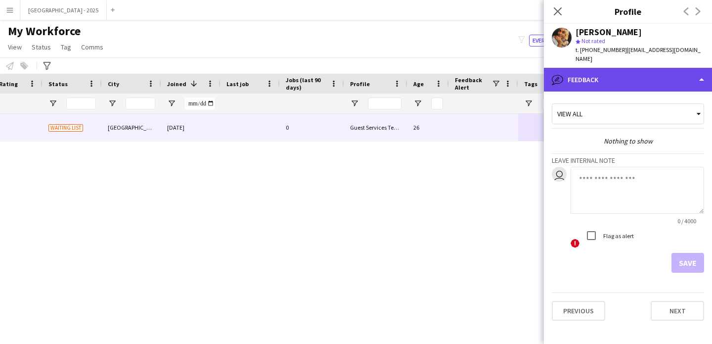
click at [619, 71] on div "bubble-pencil Feedback" at bounding box center [628, 80] width 168 height 24
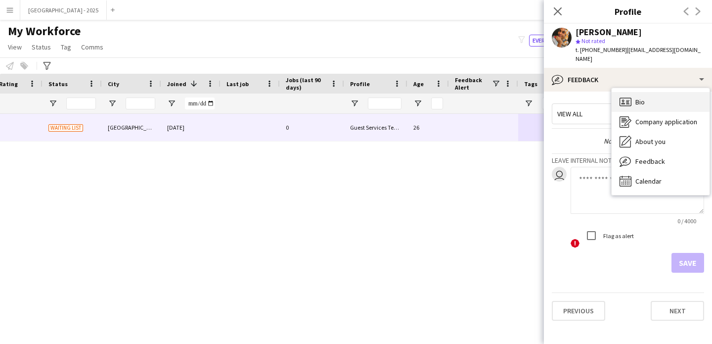
click at [638, 92] on div "Bio Bio" at bounding box center [661, 102] width 98 height 20
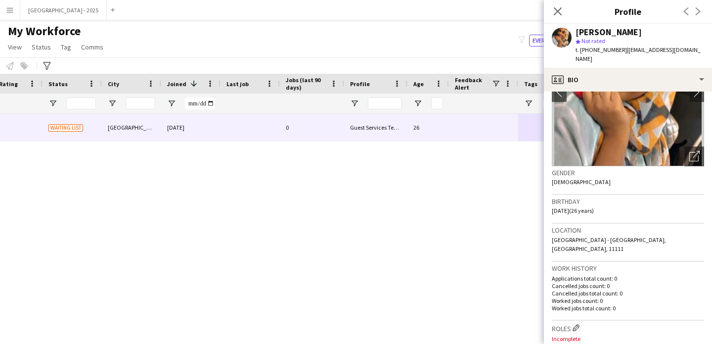
scroll to position [86, 0]
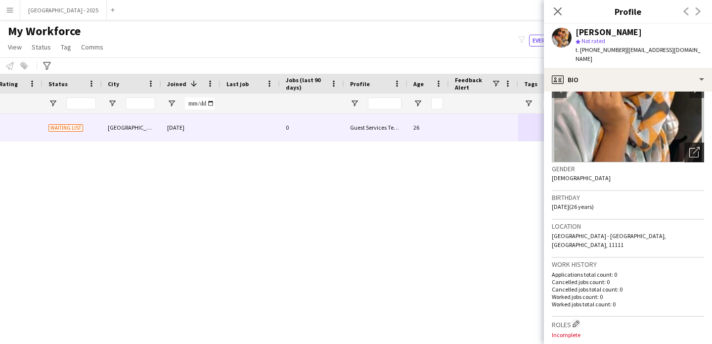
click at [690, 147] on icon "Open photos pop-in" at bounding box center [695, 152] width 10 height 10
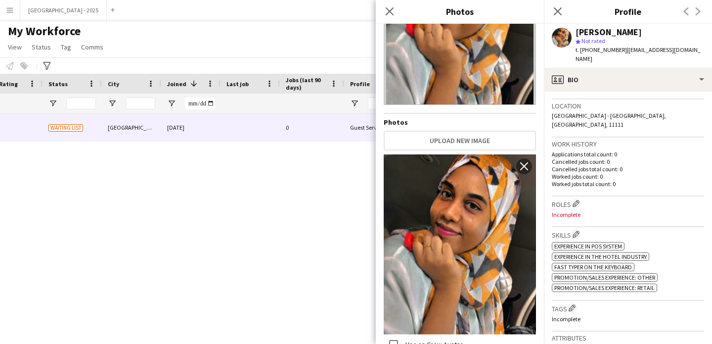
scroll to position [258, 0]
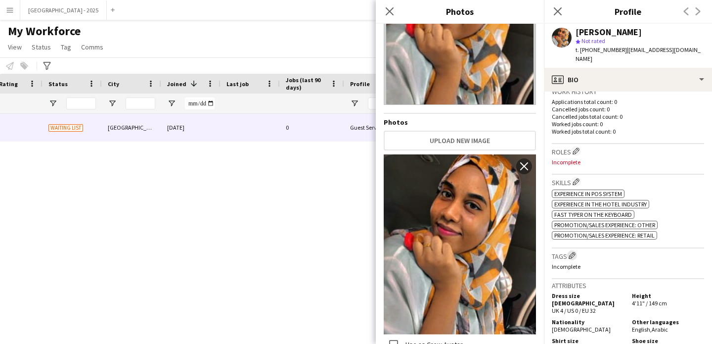
click at [576, 252] on app-icon "Edit crew company tags" at bounding box center [572, 255] width 7 height 7
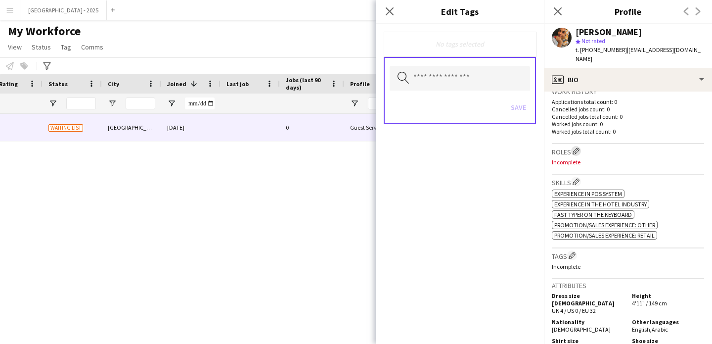
click at [576, 147] on app-icon "Edit crew company roles" at bounding box center [576, 150] width 7 height 7
click at [474, 87] on input "text" at bounding box center [460, 78] width 140 height 25
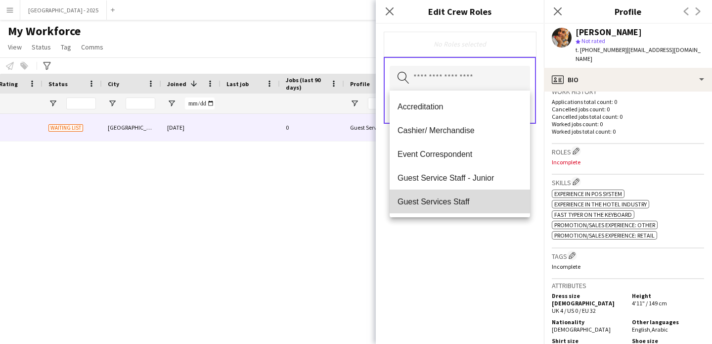
click at [471, 199] on span "Guest Services Staff" at bounding box center [460, 201] width 125 height 9
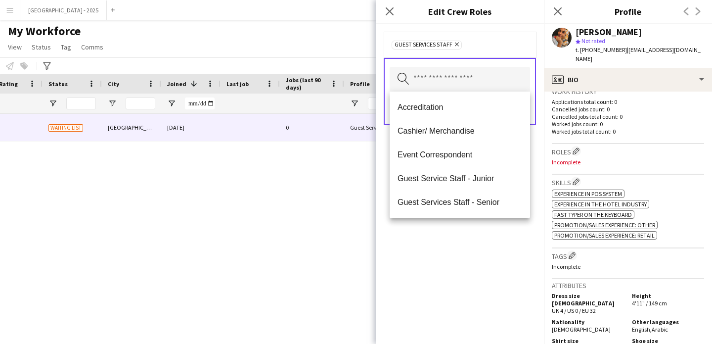
click at [481, 243] on div "Guest Services Staff Remove Search by role type Save" at bounding box center [460, 184] width 168 height 320
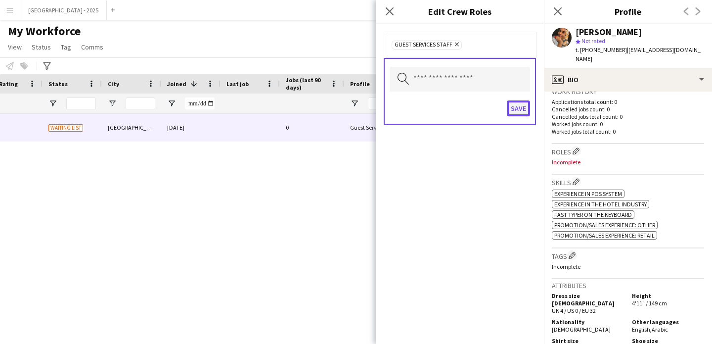
click at [512, 109] on button "Save" at bounding box center [518, 108] width 23 height 16
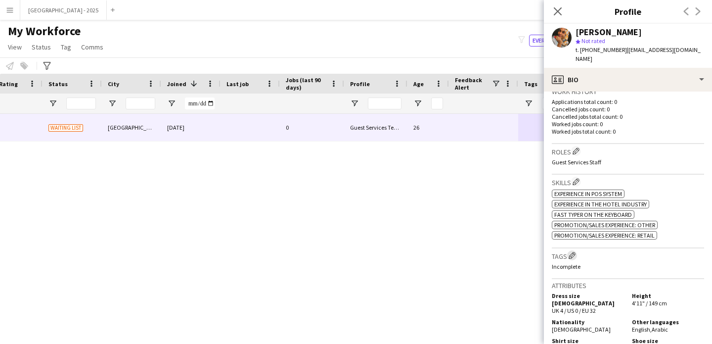
click at [576, 252] on app-icon "Edit crew company tags" at bounding box center [572, 255] width 7 height 7
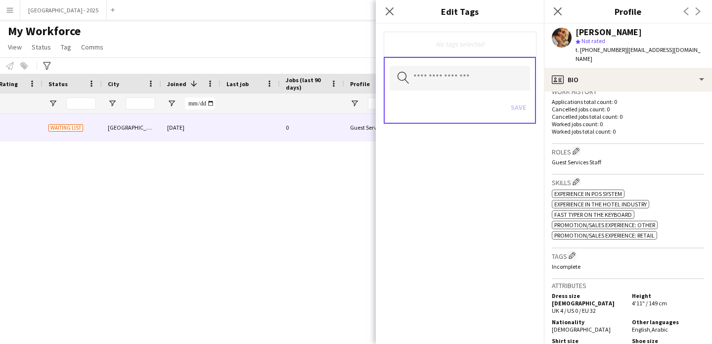
click at [470, 90] on div "Search by tag name Save" at bounding box center [460, 90] width 152 height 67
click at [470, 88] on input "text" at bounding box center [460, 78] width 140 height 25
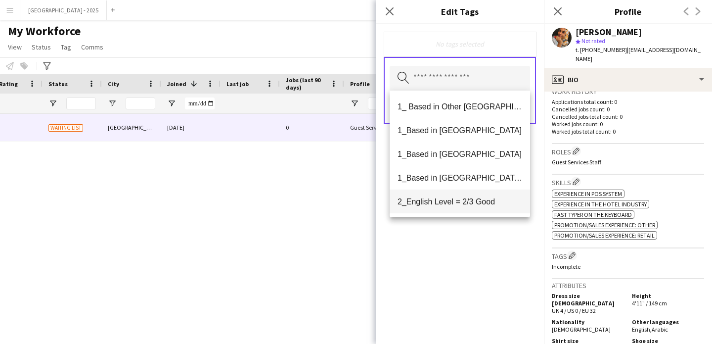
click at [481, 195] on mat-option "2_English Level = 2/3 Good" at bounding box center [460, 201] width 140 height 24
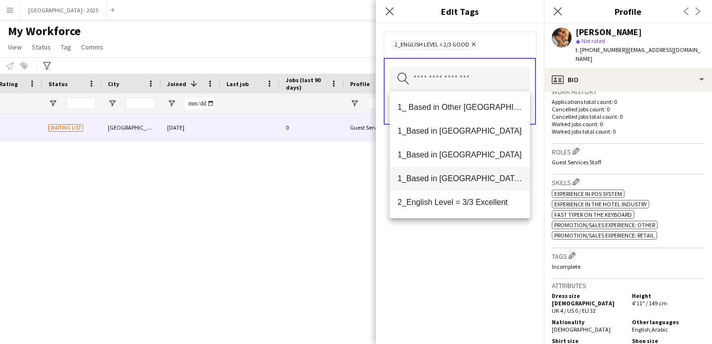
click at [482, 184] on mat-option "1_Based in [GEOGRAPHIC_DATA]/[GEOGRAPHIC_DATA]/Ajman" at bounding box center [460, 179] width 140 height 24
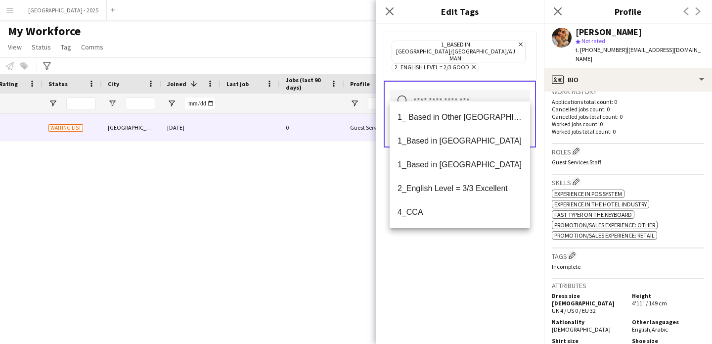
click at [484, 235] on div "1_Based in [GEOGRAPHIC_DATA]/[GEOGRAPHIC_DATA]/Ajman Remove 2_English Level = 2…" at bounding box center [460, 184] width 168 height 320
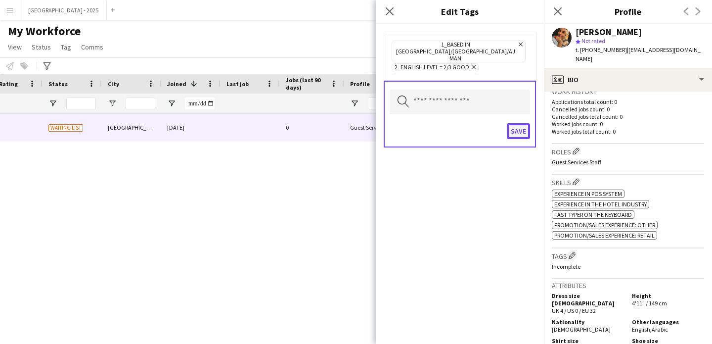
click at [517, 123] on button "Save" at bounding box center [518, 131] width 23 height 16
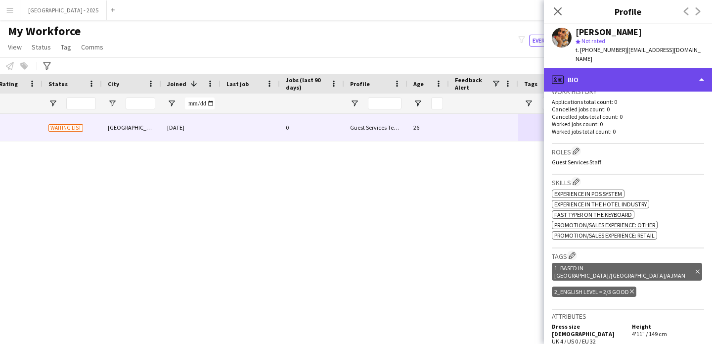
click at [594, 68] on div "profile Bio" at bounding box center [628, 80] width 168 height 24
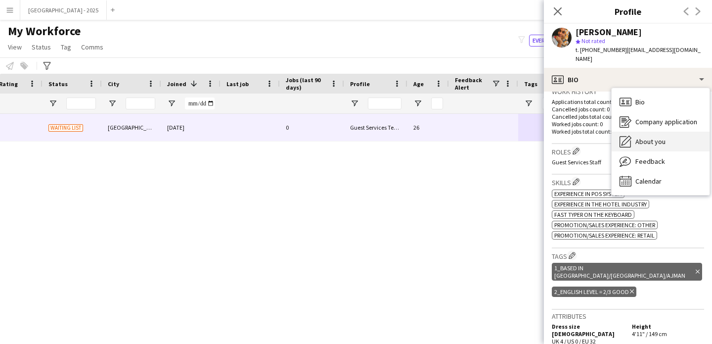
click at [659, 132] on div "About you About you" at bounding box center [661, 142] width 98 height 20
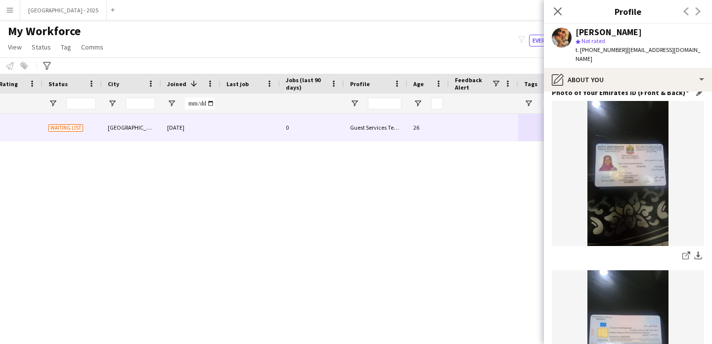
scroll to position [466, 0]
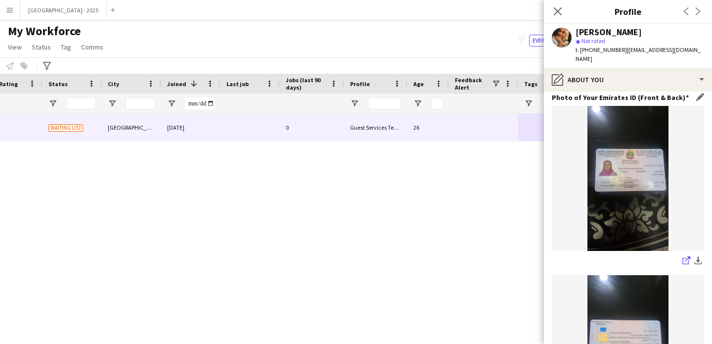
click at [683, 258] on icon at bounding box center [686, 261] width 6 height 6
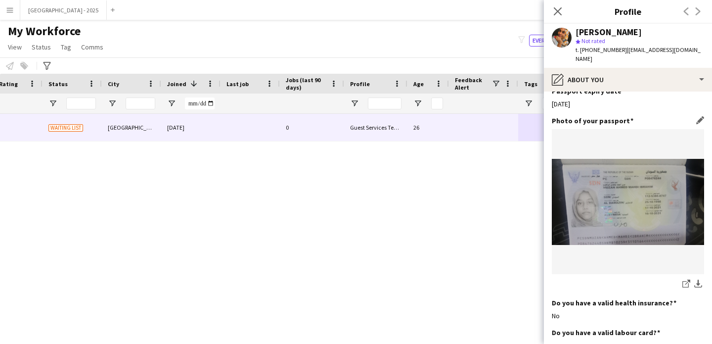
scroll to position [943, 0]
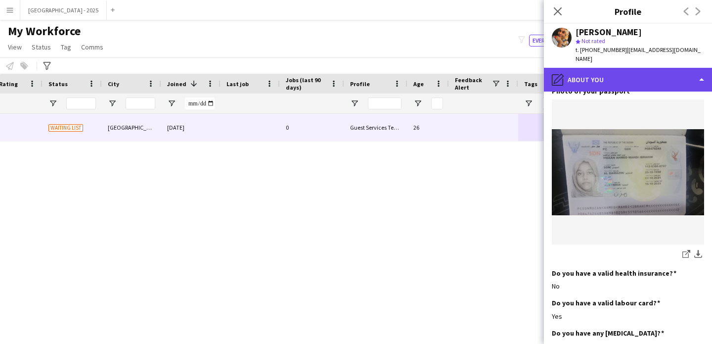
click at [561, 74] on icon "pencil4" at bounding box center [558, 80] width 12 height 12
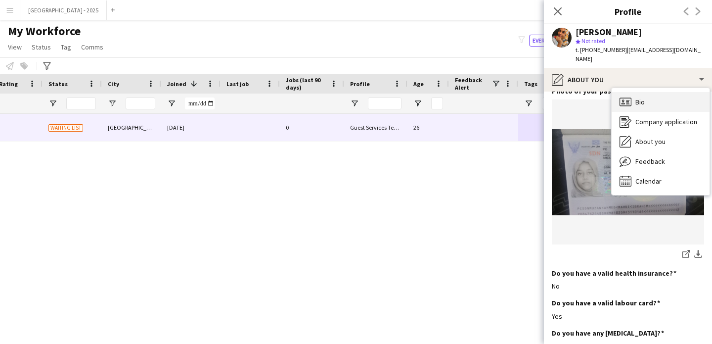
click at [627, 101] on icon at bounding box center [627, 101] width 3 height 0
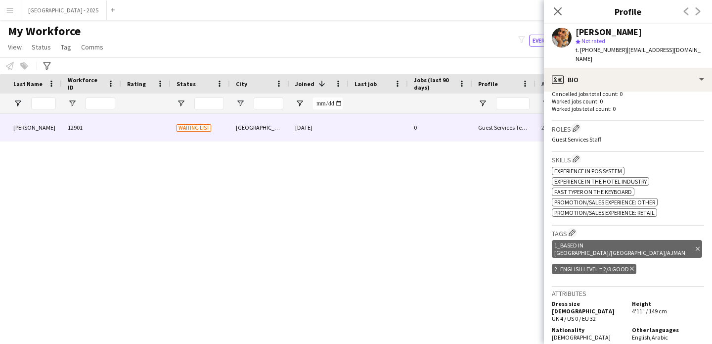
scroll to position [0, 109]
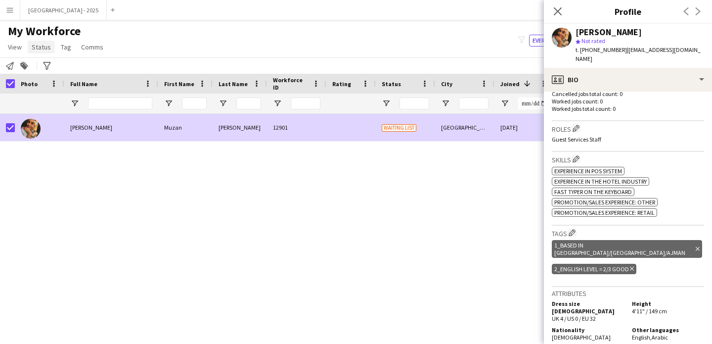
click at [40, 45] on span "Status" at bounding box center [41, 47] width 19 height 9
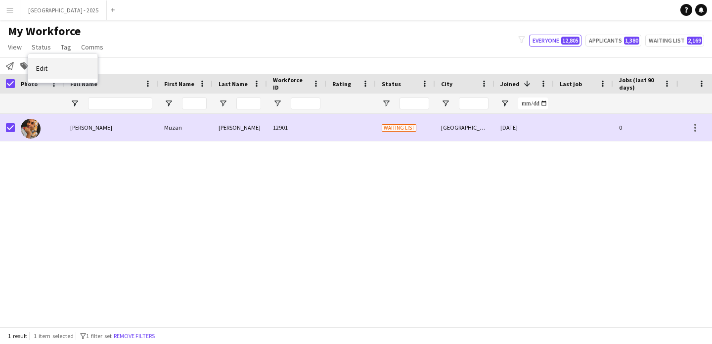
click at [64, 69] on link "Edit" at bounding box center [62, 68] width 69 height 21
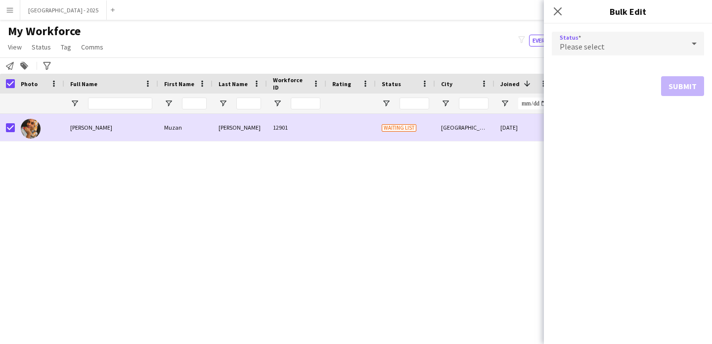
click at [583, 33] on div "Please select" at bounding box center [618, 44] width 133 height 24
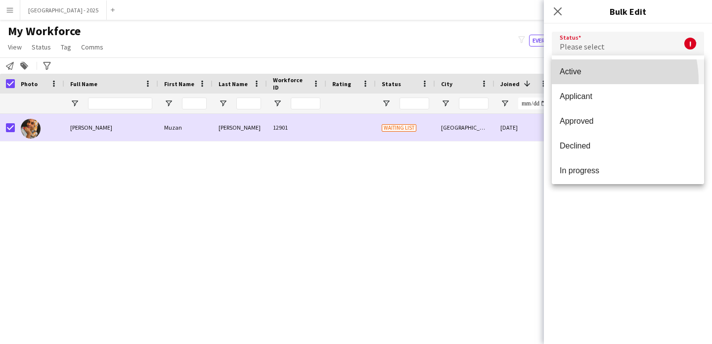
click at [585, 81] on mat-option "Active" at bounding box center [628, 71] width 152 height 25
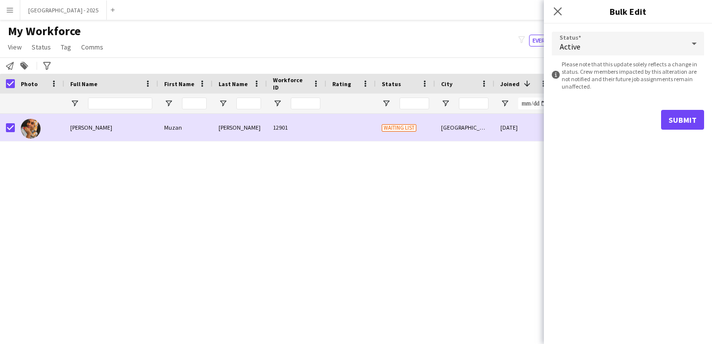
click at [661, 112] on div "Submit" at bounding box center [628, 120] width 152 height 20
click at [662, 113] on div "Submit" at bounding box center [628, 120] width 152 height 20
click at [664, 119] on button "Submit" at bounding box center [682, 120] width 43 height 20
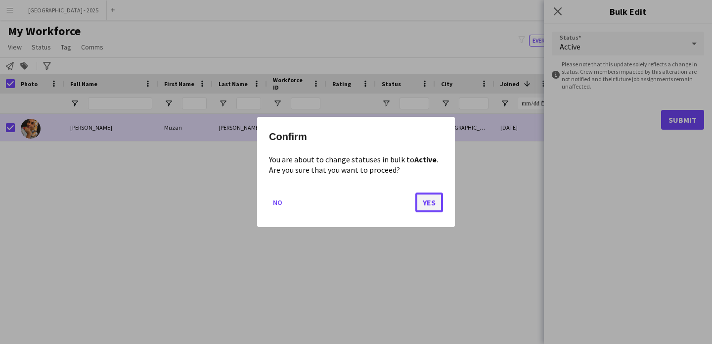
click at [429, 205] on button "Yes" at bounding box center [430, 202] width 28 height 20
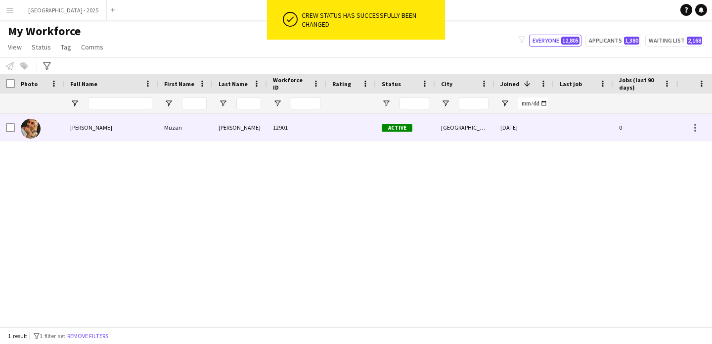
drag, startPoint x: 35, startPoint y: 127, endPoint x: 154, endPoint y: 96, distance: 122.8
click at [35, 127] on img at bounding box center [31, 129] width 20 height 20
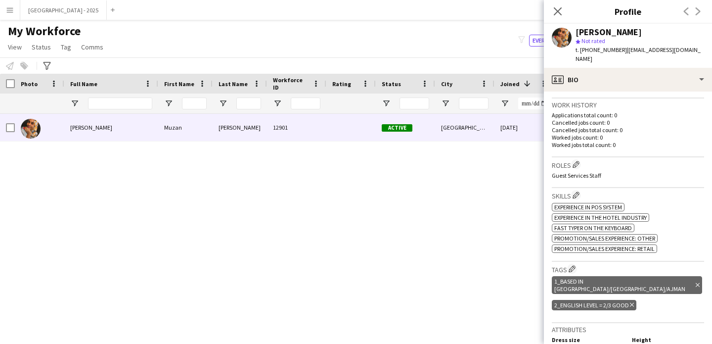
scroll to position [245, 0]
click at [560, 6] on icon "Close pop-in" at bounding box center [557, 10] width 9 height 9
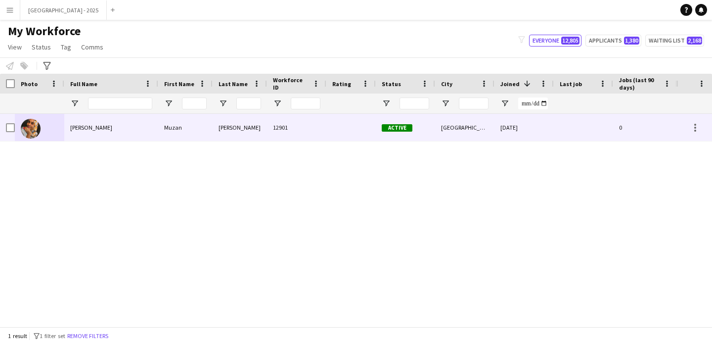
click at [354, 130] on div at bounding box center [351, 127] width 49 height 27
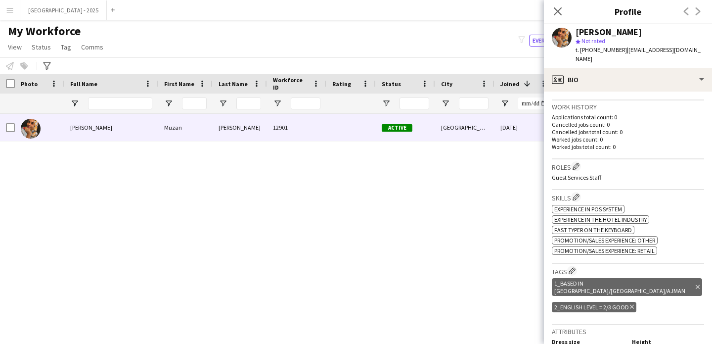
scroll to position [256, 0]
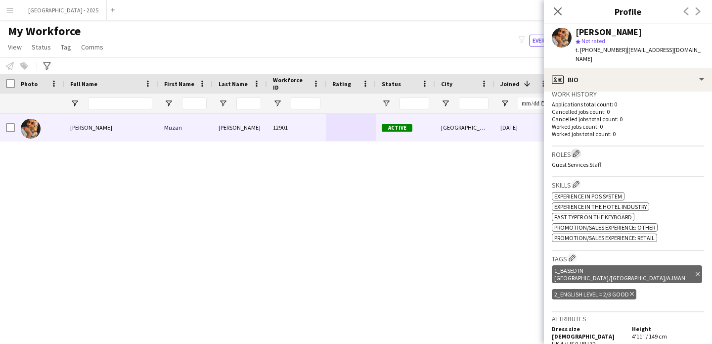
click at [577, 150] on app-icon "Edit crew company roles" at bounding box center [576, 153] width 7 height 7
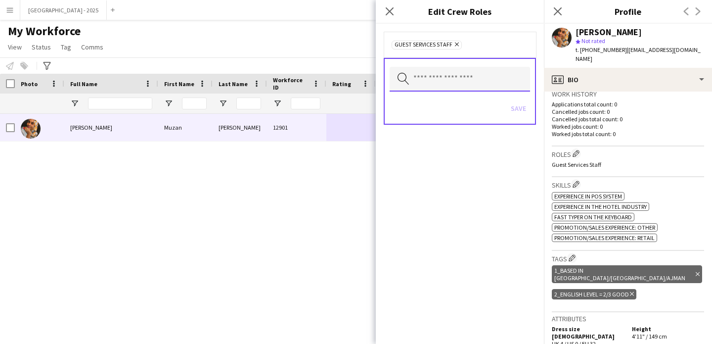
click at [495, 72] on input "text" at bounding box center [460, 79] width 140 height 25
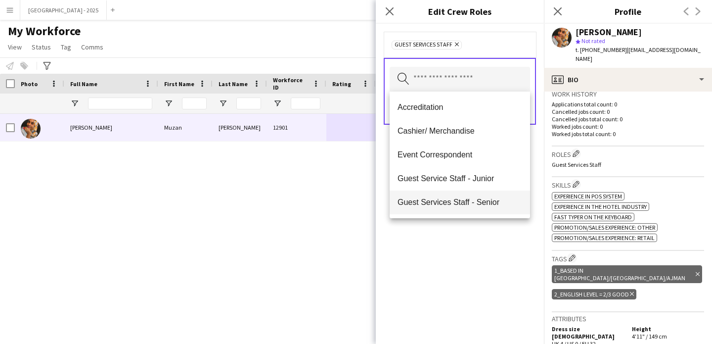
click at [477, 194] on mat-option "Guest Services Staff - Senior" at bounding box center [460, 202] width 140 height 24
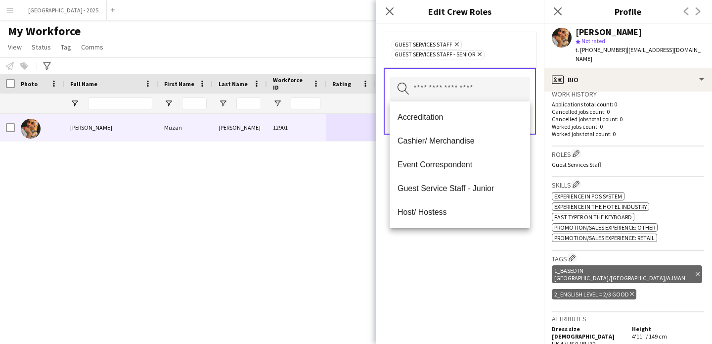
click at [480, 245] on div "Guest Services Staff Remove Guest Services Staff - Senior Remove Search by role…" at bounding box center [460, 184] width 168 height 320
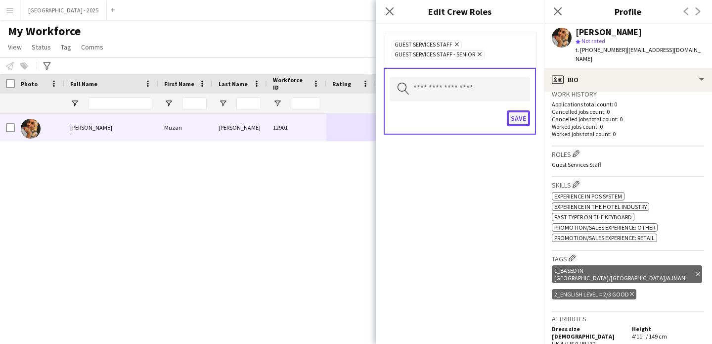
click at [514, 121] on button "Save" at bounding box center [518, 118] width 23 height 16
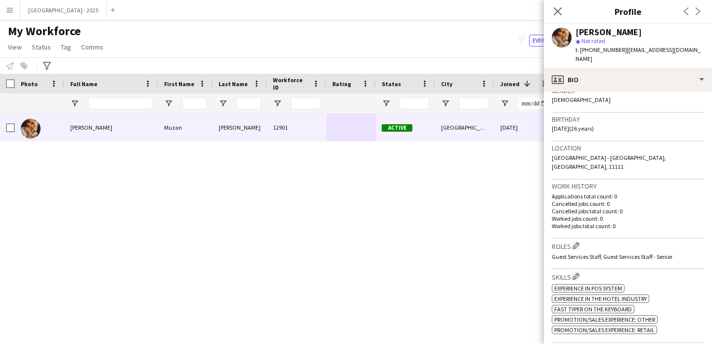
scroll to position [157, 0]
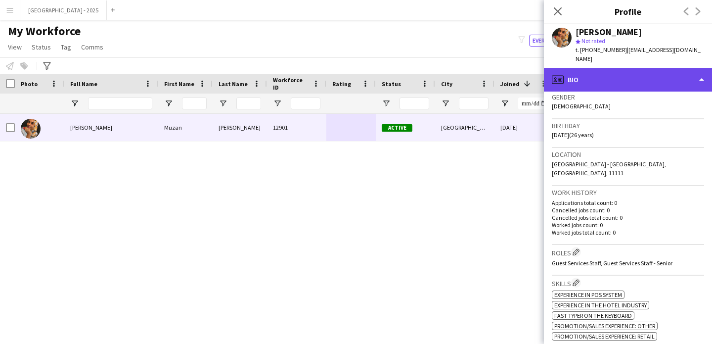
click at [632, 68] on div "profile Bio" at bounding box center [628, 80] width 168 height 24
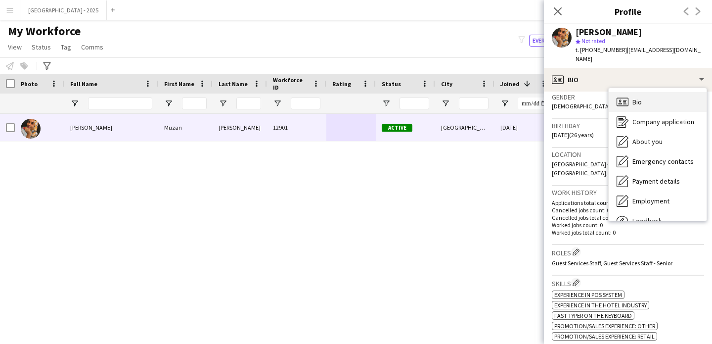
click at [635, 92] on div "Bio Bio" at bounding box center [658, 102] width 98 height 20
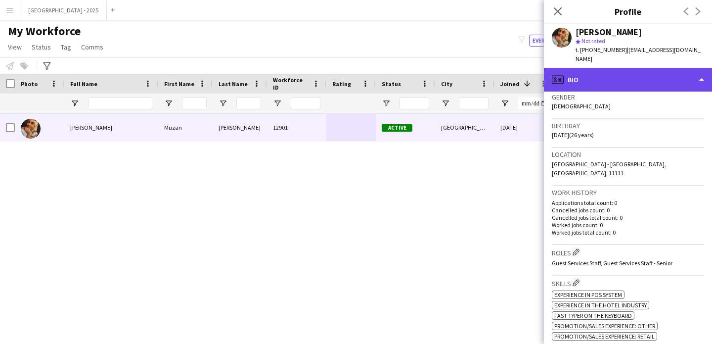
click at [596, 79] on div "profile Bio" at bounding box center [628, 80] width 168 height 24
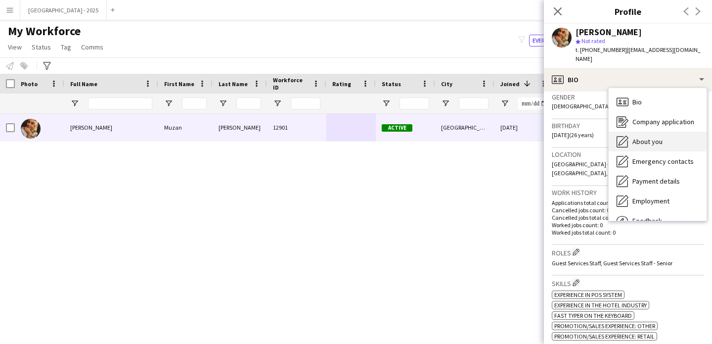
click at [650, 141] on div "About you About you" at bounding box center [658, 142] width 98 height 20
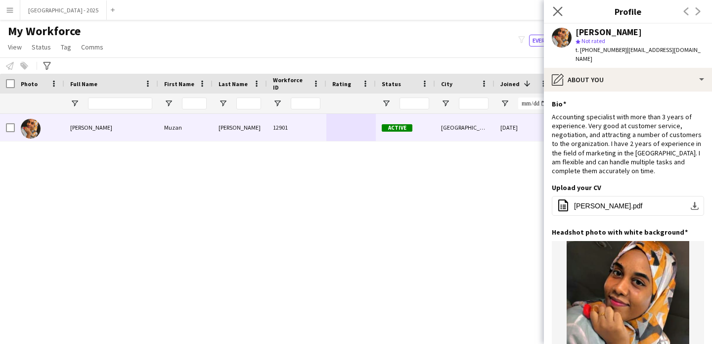
click at [552, 13] on app-icon "Close pop-in" at bounding box center [558, 11] width 14 height 14
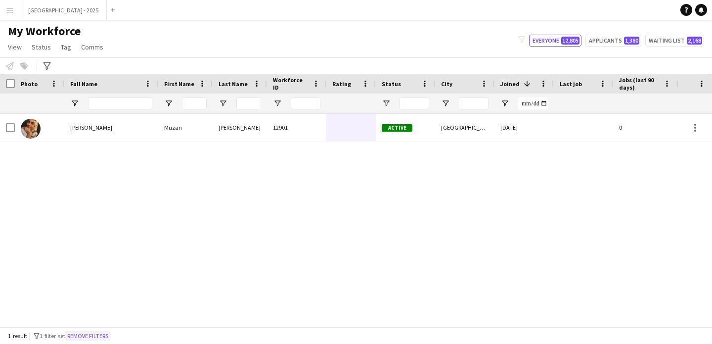
click at [110, 333] on button "Remove filters" at bounding box center [87, 335] width 45 height 11
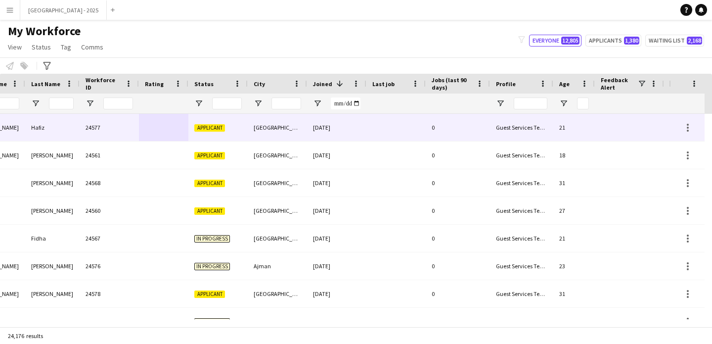
scroll to position [0, 294]
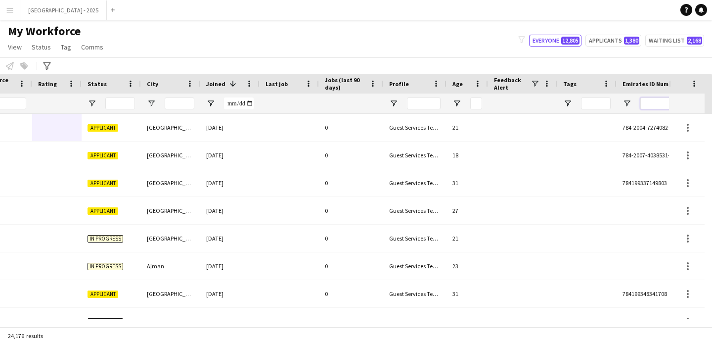
click at [655, 100] on input "Emirates ID Number Filter Input" at bounding box center [675, 103] width 69 height 12
paste input "*******"
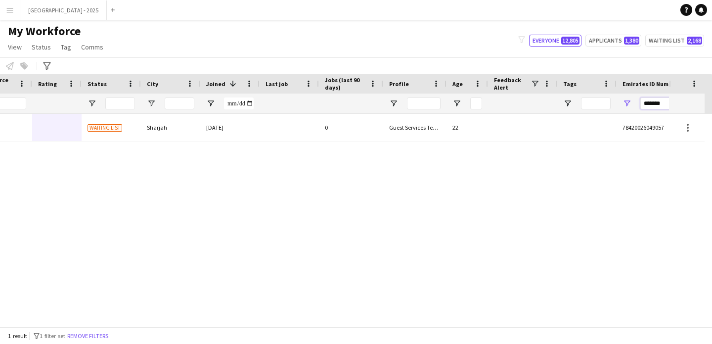
type input "*******"
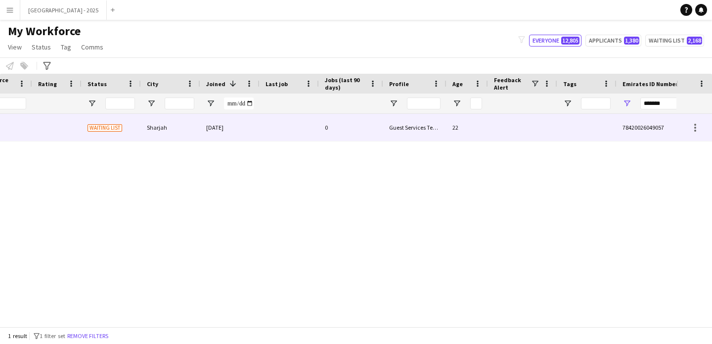
click at [500, 131] on div at bounding box center [522, 127] width 69 height 27
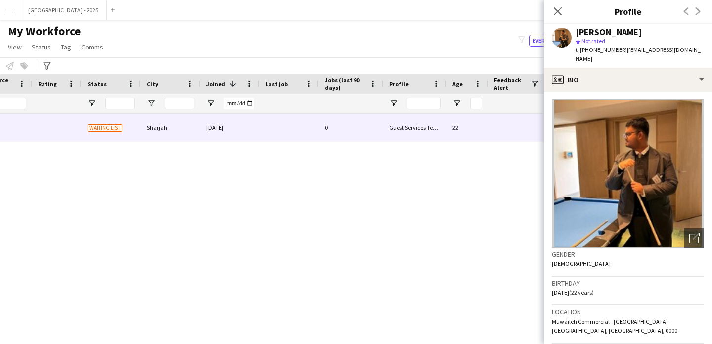
scroll to position [187, 0]
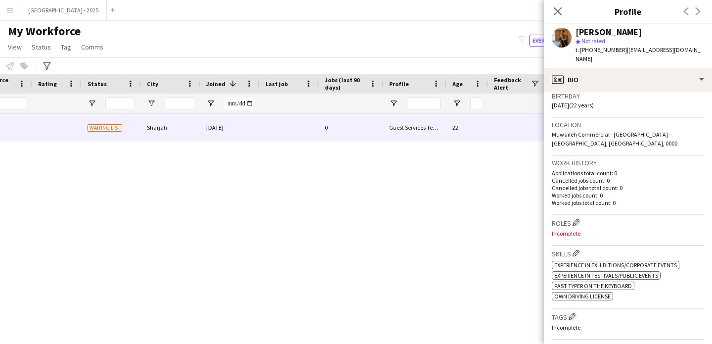
click at [580, 215] on div "Roles Edit crew company roles Incomplete" at bounding box center [628, 230] width 152 height 31
click at [577, 219] on app-icon "Edit crew company roles" at bounding box center [576, 222] width 7 height 7
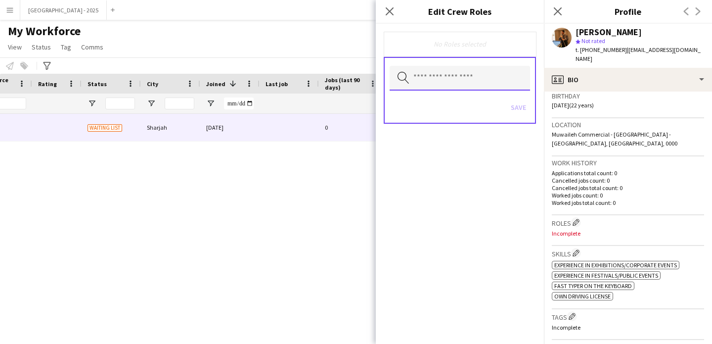
click at [444, 88] on input "text" at bounding box center [460, 78] width 140 height 25
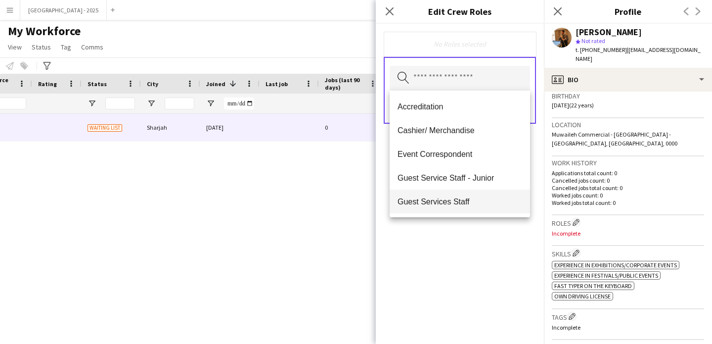
click at [463, 192] on mat-option "Guest Services Staff" at bounding box center [460, 201] width 140 height 24
click at [471, 246] on div "Guest Services Staff Remove Search by role type Save" at bounding box center [460, 184] width 168 height 320
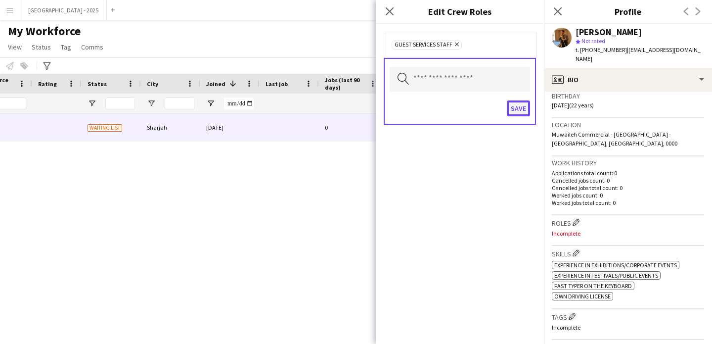
click at [515, 107] on button "Save" at bounding box center [518, 108] width 23 height 16
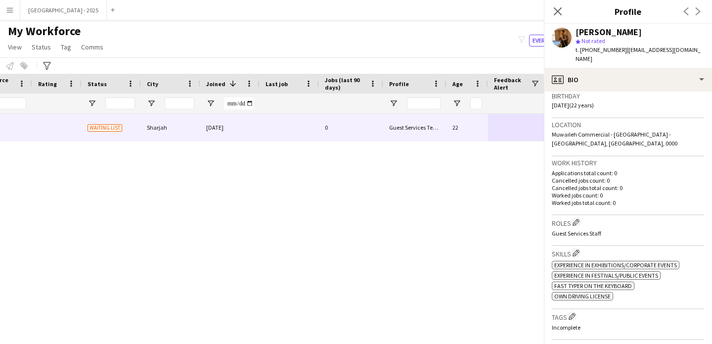
scroll to position [207, 0]
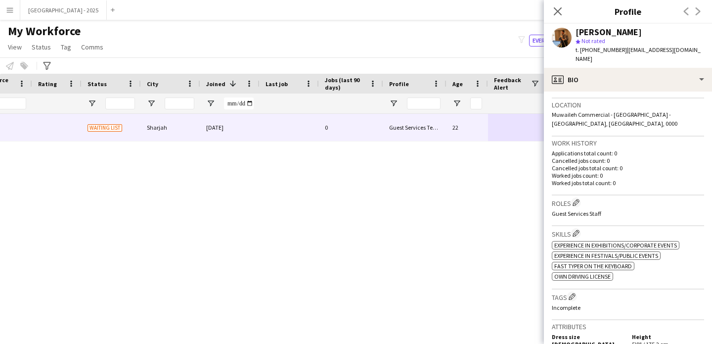
click at [574, 280] on div "Skills Edit crew company skills ok-circled2 background Layer 1 cross-circle-red…" at bounding box center [628, 257] width 152 height 63
click at [574, 291] on button "Edit crew company tags" at bounding box center [572, 296] width 10 height 10
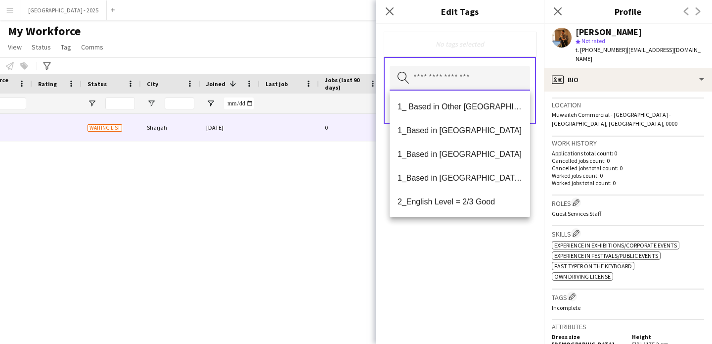
click at [462, 89] on input "text" at bounding box center [460, 78] width 140 height 25
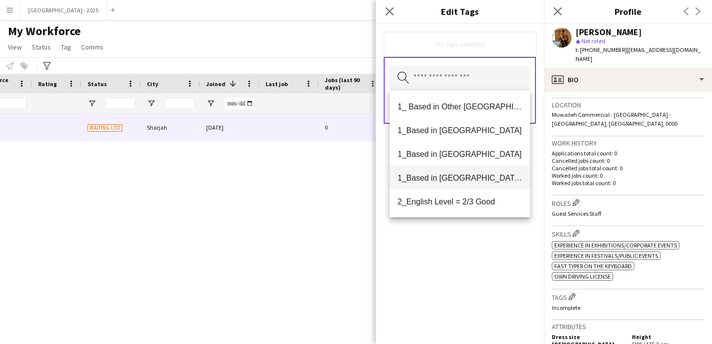
click at [476, 180] on span "1_Based in [GEOGRAPHIC_DATA]/[GEOGRAPHIC_DATA]/Ajman" at bounding box center [460, 177] width 125 height 9
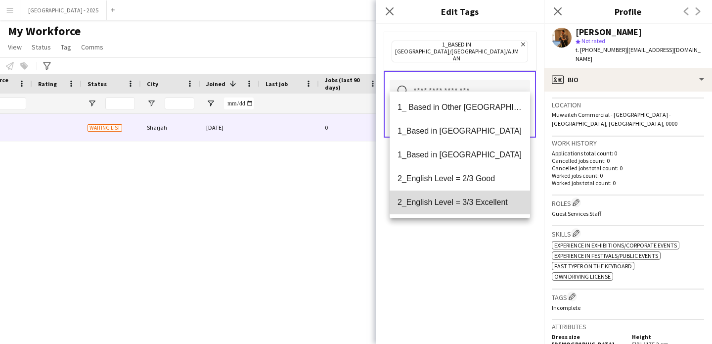
click at [480, 200] on span "2_English Level = 3/3 Excellent" at bounding box center [460, 201] width 125 height 9
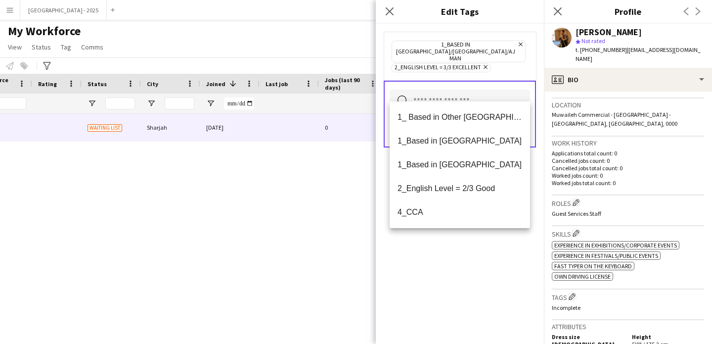
click at [474, 248] on div "1_Based in [GEOGRAPHIC_DATA]/[GEOGRAPHIC_DATA]/Ajman Remove 2_English Level = 3…" at bounding box center [460, 184] width 168 height 320
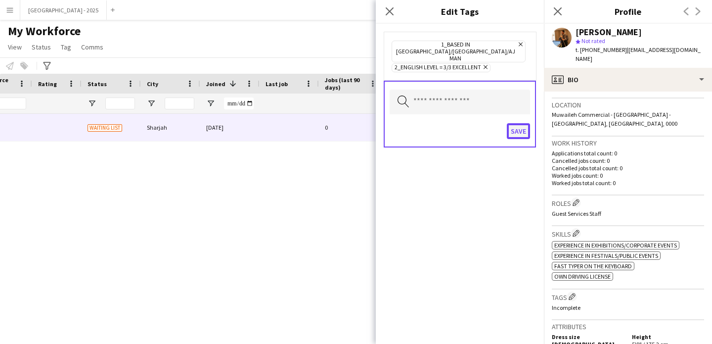
click at [514, 123] on button "Save" at bounding box center [518, 131] width 23 height 16
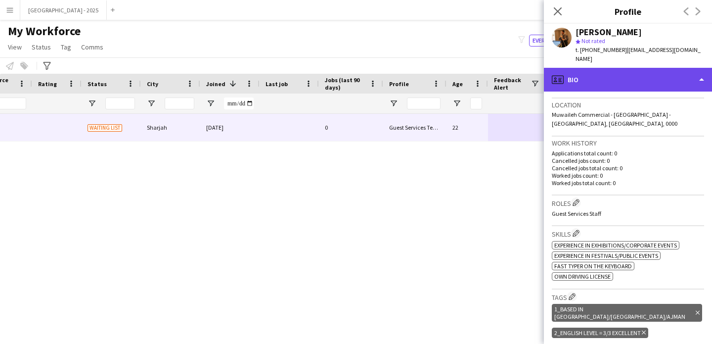
click at [600, 70] on div "profile Bio" at bounding box center [628, 80] width 168 height 24
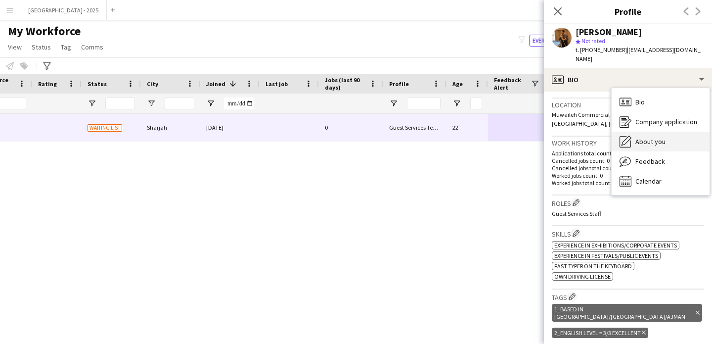
click at [649, 139] on div "About you About you" at bounding box center [661, 142] width 98 height 20
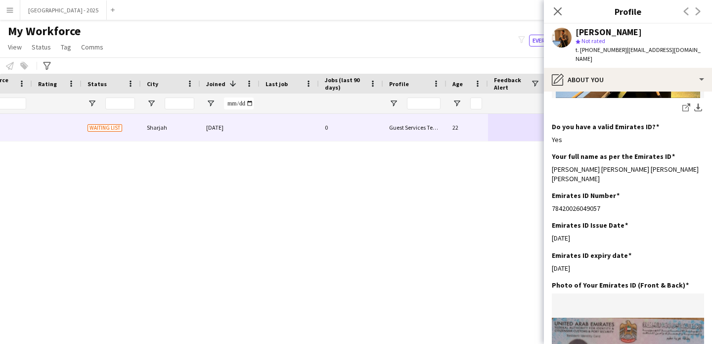
scroll to position [0, 0]
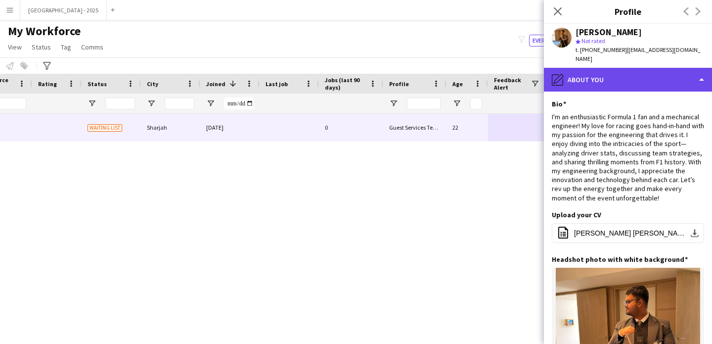
click at [585, 68] on div "pencil4 About you" at bounding box center [628, 80] width 168 height 24
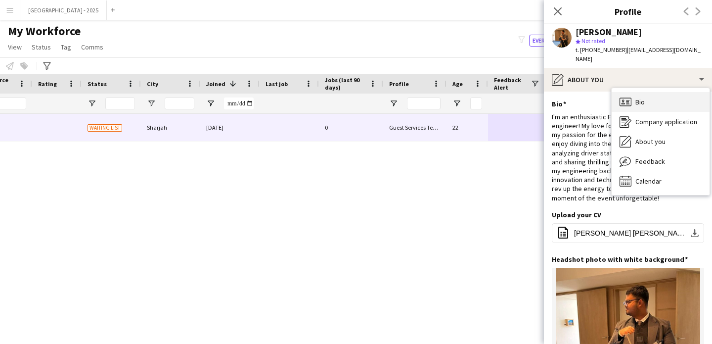
click at [623, 96] on icon "Bio" at bounding box center [626, 102] width 12 height 12
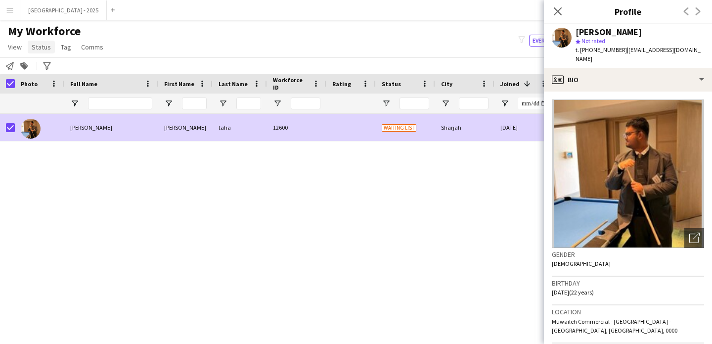
click at [38, 47] on span "Status" at bounding box center [41, 47] width 19 height 9
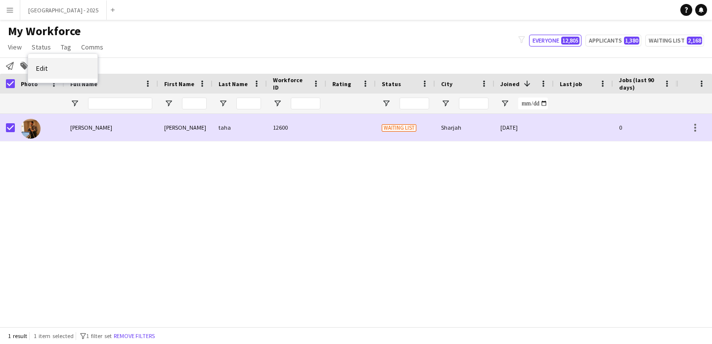
click at [74, 64] on link "Edit" at bounding box center [62, 68] width 69 height 21
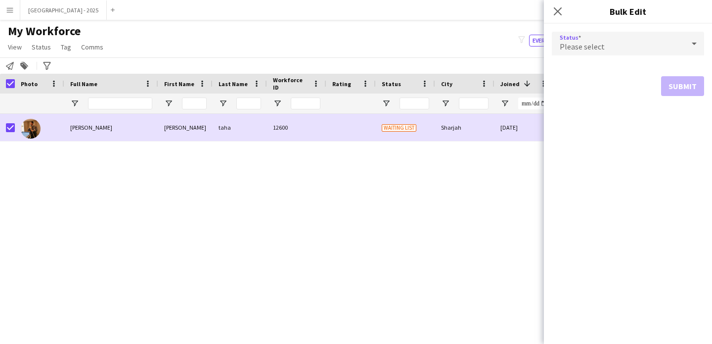
click at [584, 38] on div "Please select" at bounding box center [618, 44] width 133 height 24
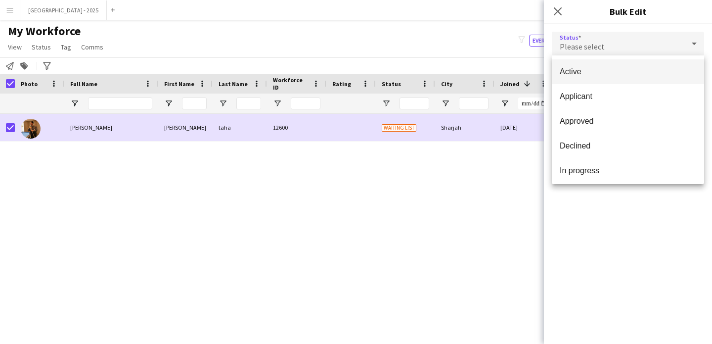
click at [585, 66] on mat-option "Active" at bounding box center [628, 71] width 152 height 25
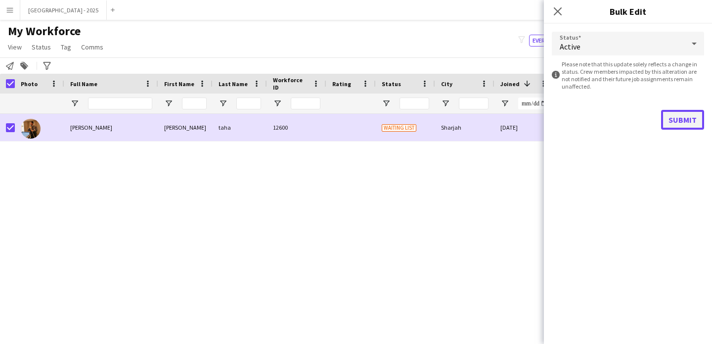
click at [670, 121] on button "Submit" at bounding box center [682, 120] width 43 height 20
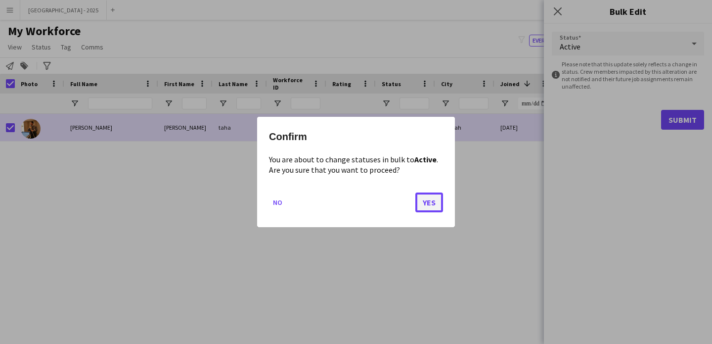
click at [427, 203] on button "Yes" at bounding box center [430, 202] width 28 height 20
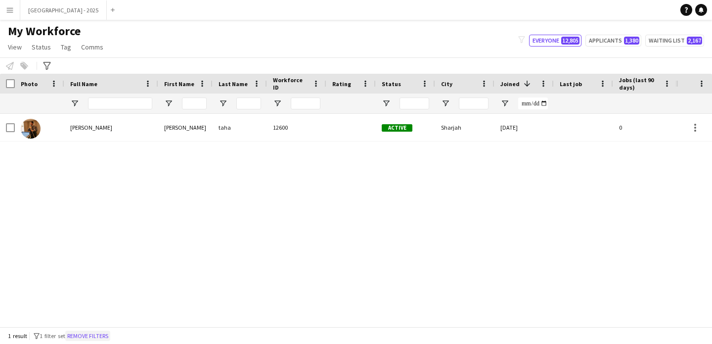
click at [104, 333] on button "Remove filters" at bounding box center [87, 335] width 45 height 11
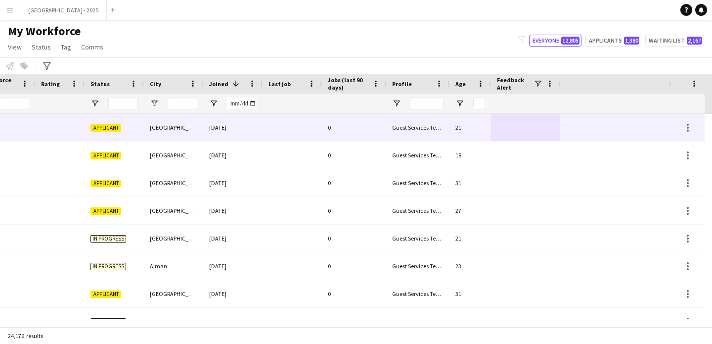
scroll to position [0, 341]
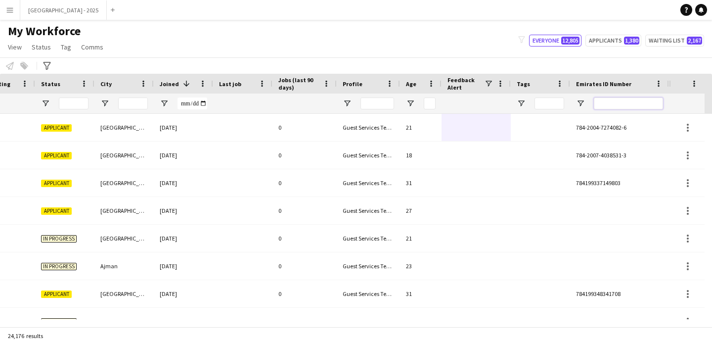
click at [617, 99] on input "Emirates ID Number Filter Input" at bounding box center [628, 103] width 69 height 12
paste input "*******"
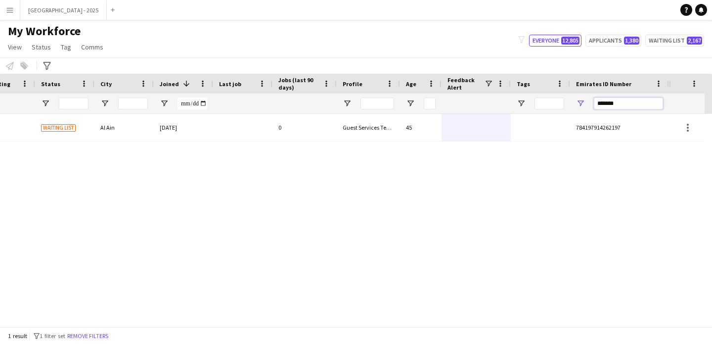
type input "*******"
click at [490, 116] on div at bounding box center [476, 127] width 69 height 27
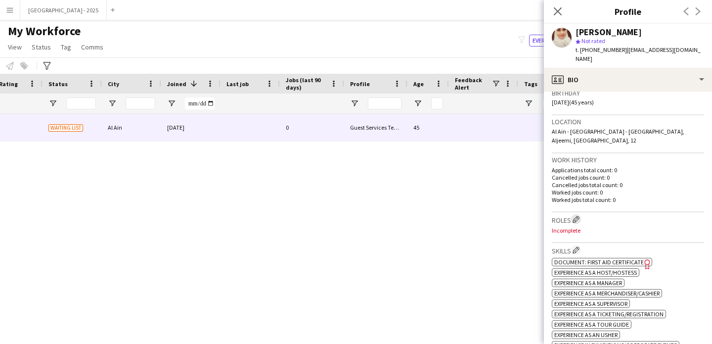
scroll to position [191, 0]
click at [576, 215] on app-icon "Edit crew company roles" at bounding box center [576, 218] width 7 height 7
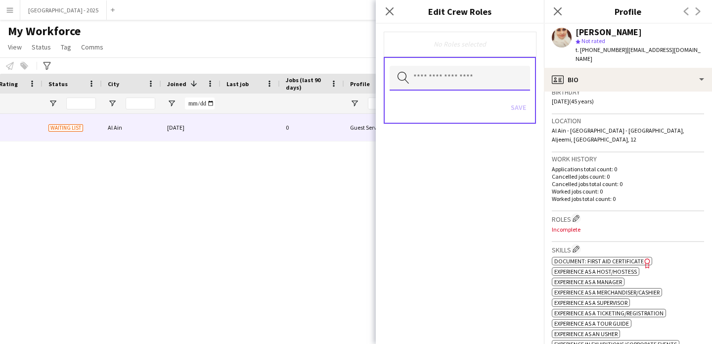
click at [464, 84] on input "text" at bounding box center [460, 78] width 140 height 25
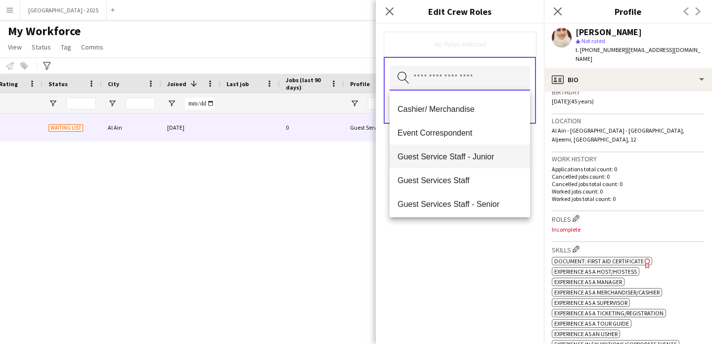
scroll to position [0, 0]
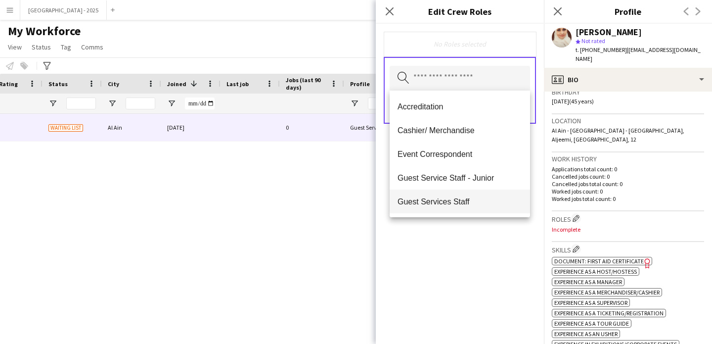
click at [477, 205] on span "Guest Services Staff" at bounding box center [460, 201] width 125 height 9
click at [483, 200] on span "Guest Services Staff - Senior" at bounding box center [460, 201] width 125 height 9
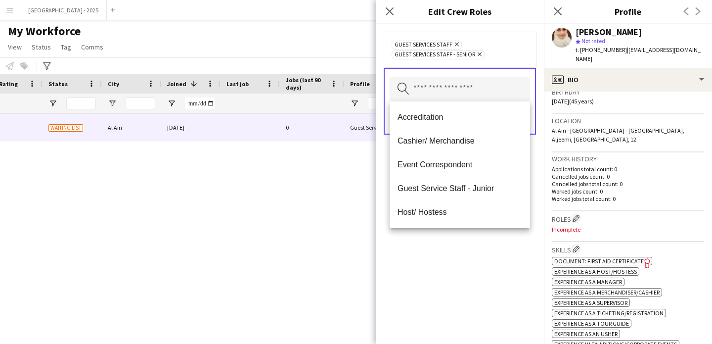
click at [524, 64] on div "Guest Services Staff Remove Guest Services Staff - Senior Remove" at bounding box center [460, 50] width 152 height 36
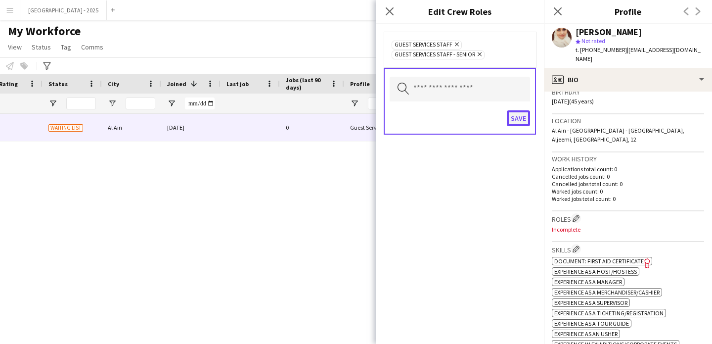
click at [524, 125] on button "Save" at bounding box center [518, 118] width 23 height 16
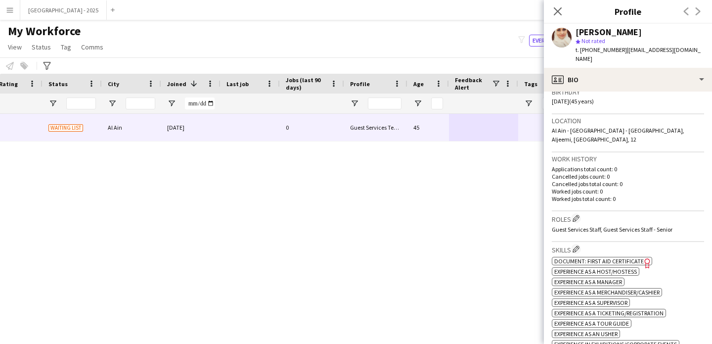
scroll to position [392, 0]
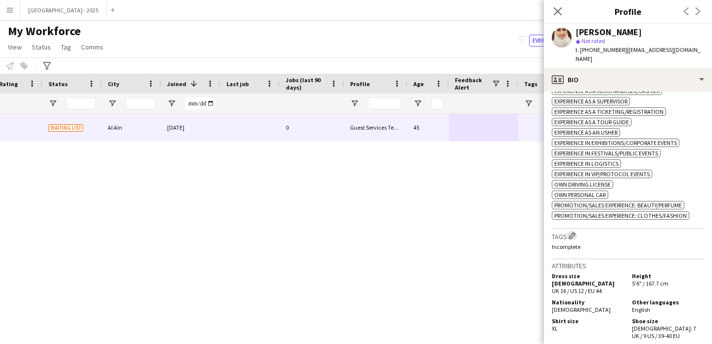
click at [576, 232] on app-icon "Edit crew company tags" at bounding box center [572, 235] width 7 height 7
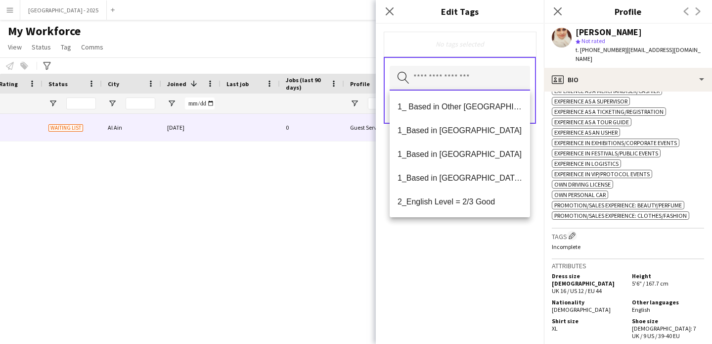
click at [463, 82] on input "text" at bounding box center [460, 78] width 140 height 25
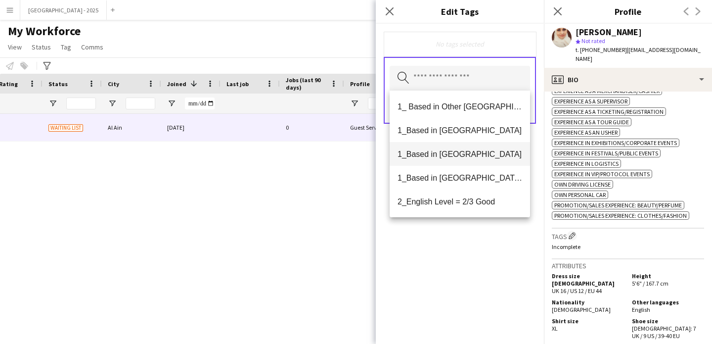
click at [466, 157] on span "1_Based in [GEOGRAPHIC_DATA]" at bounding box center [460, 153] width 125 height 9
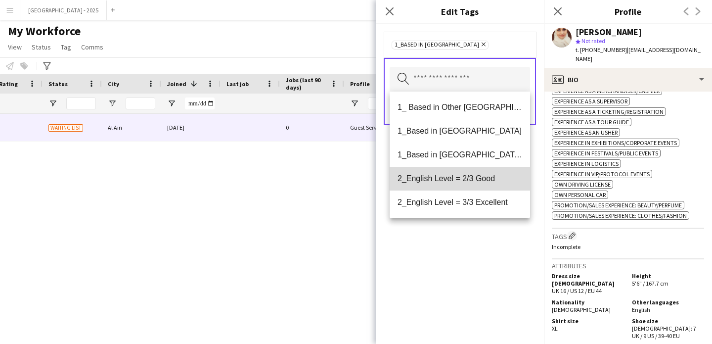
click at [475, 183] on span "2_English Level = 2/3 Good" at bounding box center [460, 178] width 125 height 9
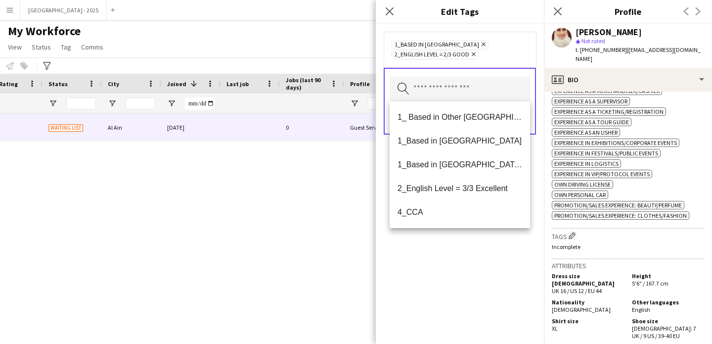
click at [474, 245] on div "1_Based in [GEOGRAPHIC_DATA] Remove 2_English Level = 2/3 Good Remove Search by…" at bounding box center [460, 184] width 168 height 320
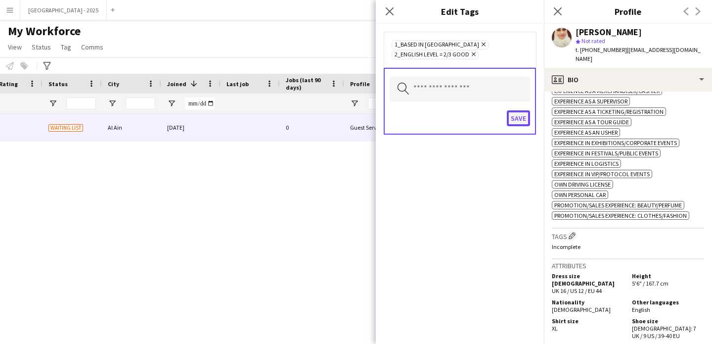
click at [519, 123] on button "Save" at bounding box center [518, 118] width 23 height 16
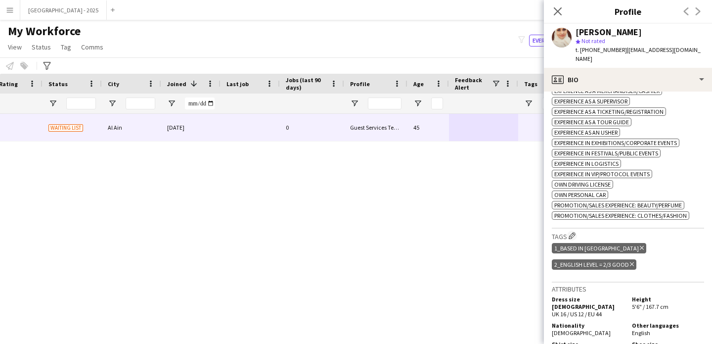
scroll to position [185, 0]
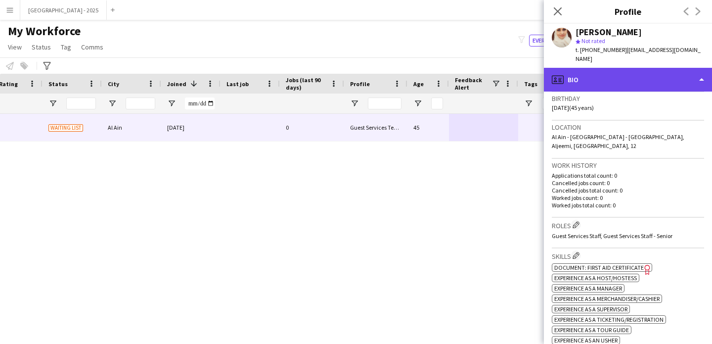
click at [596, 68] on div "profile Bio" at bounding box center [628, 80] width 168 height 24
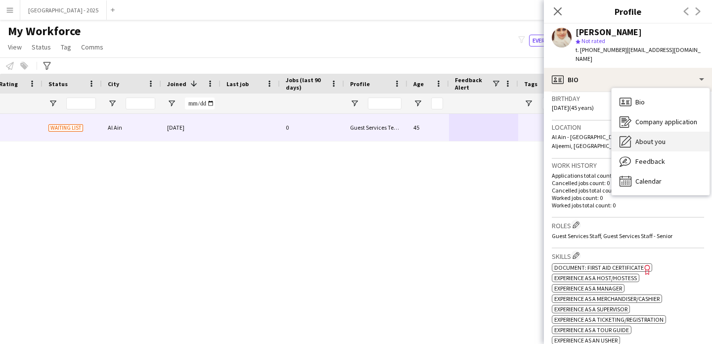
click at [654, 137] on span "About you" at bounding box center [651, 141] width 30 height 9
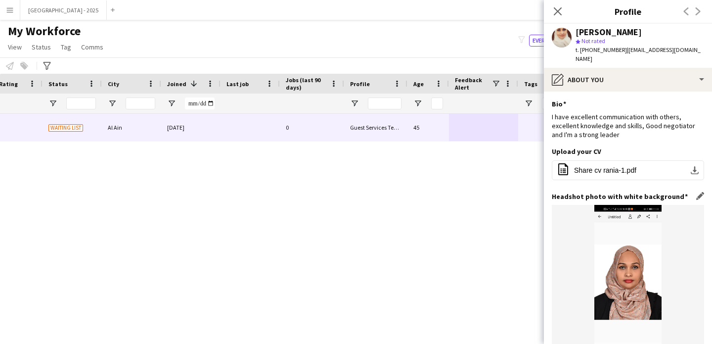
scroll to position [214, 0]
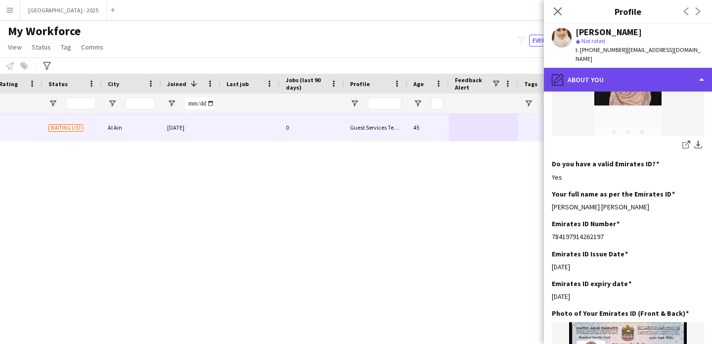
click at [597, 68] on div "pencil4 About you" at bounding box center [628, 80] width 168 height 24
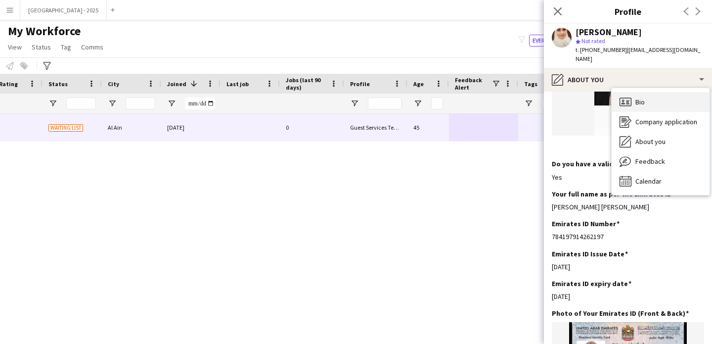
click at [649, 99] on div "Bio Bio" at bounding box center [661, 102] width 98 height 20
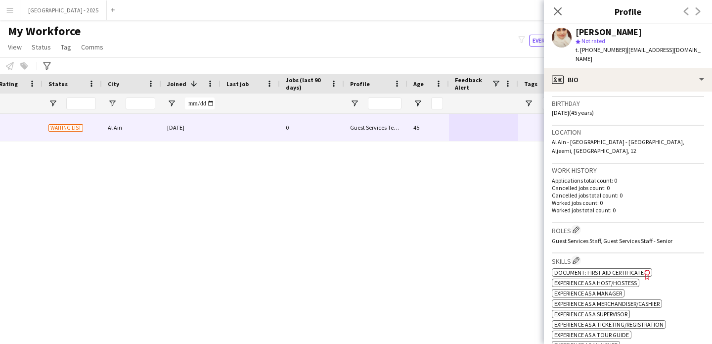
scroll to position [243, 0]
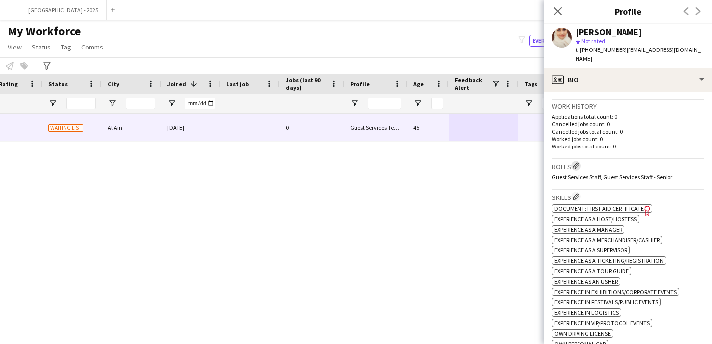
click at [578, 162] on app-icon "Edit crew company roles" at bounding box center [576, 165] width 7 height 7
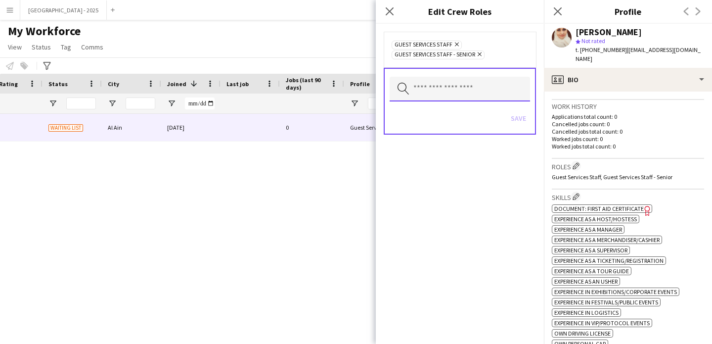
click at [470, 80] on input "text" at bounding box center [460, 89] width 140 height 25
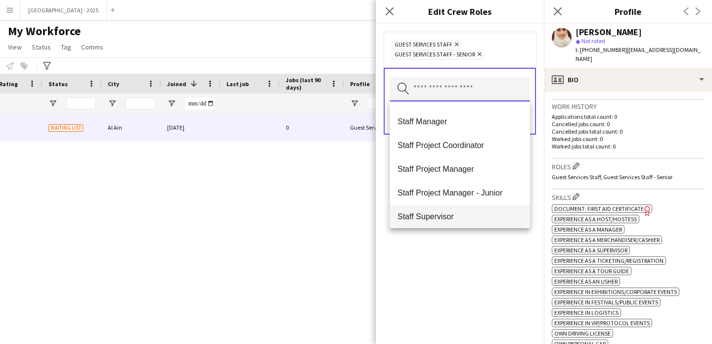
scroll to position [336, 0]
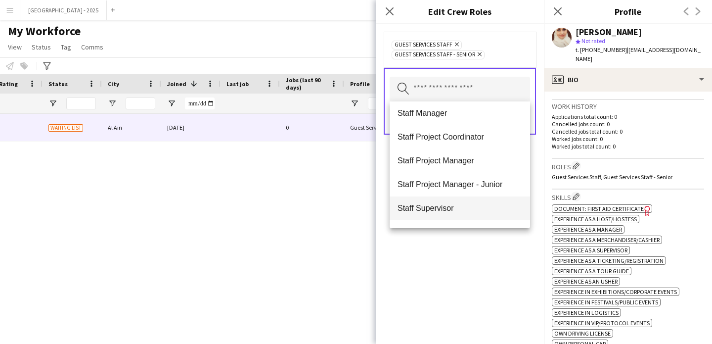
click at [458, 211] on span "Staff Supervisor" at bounding box center [460, 207] width 125 height 9
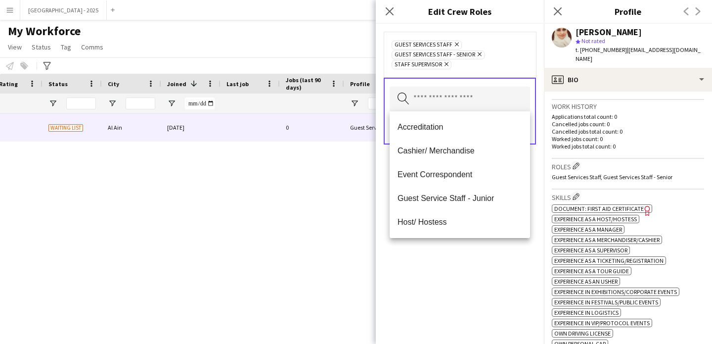
click at [467, 283] on div "Guest Services Staff Remove Guest Services Staff - Senior Remove Staff Supervis…" at bounding box center [460, 184] width 168 height 320
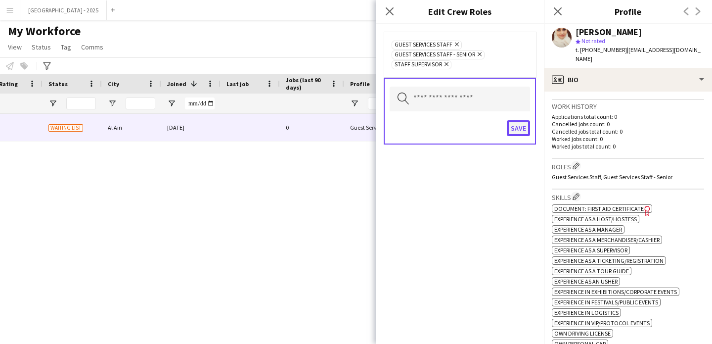
click at [510, 132] on button "Save" at bounding box center [518, 128] width 23 height 16
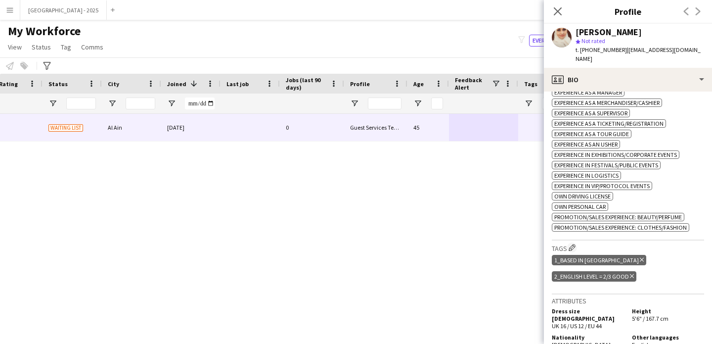
scroll to position [403, 0]
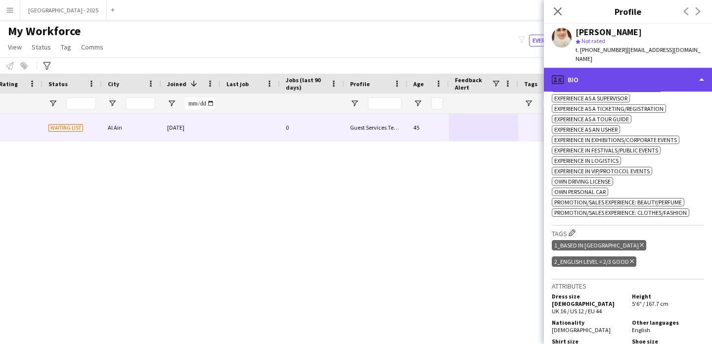
click at [589, 70] on div "profile Bio" at bounding box center [628, 80] width 168 height 24
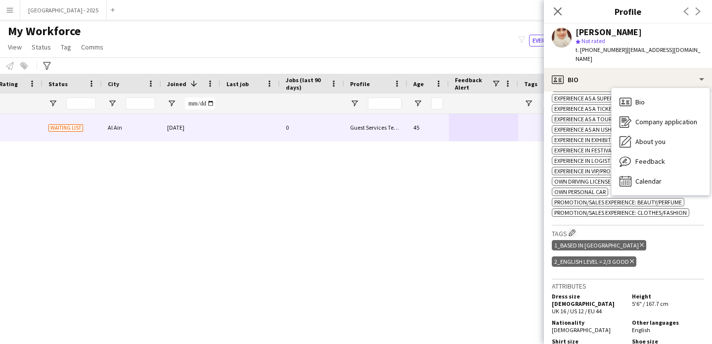
click at [612, 223] on div "Skills Edit crew company skills ok-circled2 background Layer 1 cross-circle-red…" at bounding box center [628, 131] width 152 height 187
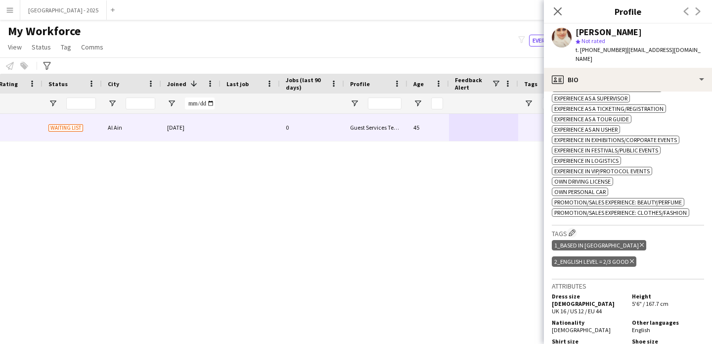
scroll to position [0, 0]
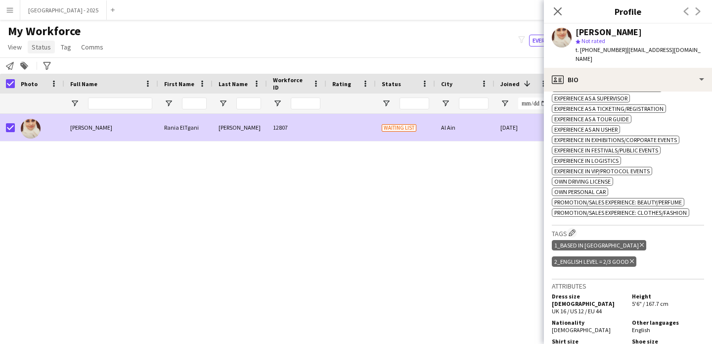
click at [32, 50] on span "Status" at bounding box center [41, 47] width 19 height 9
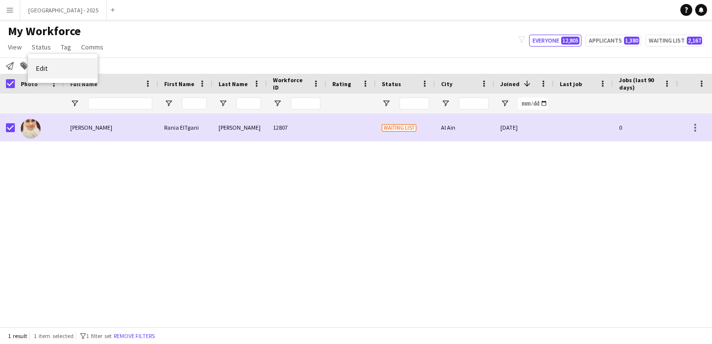
click at [54, 66] on link "Edit" at bounding box center [62, 68] width 69 height 21
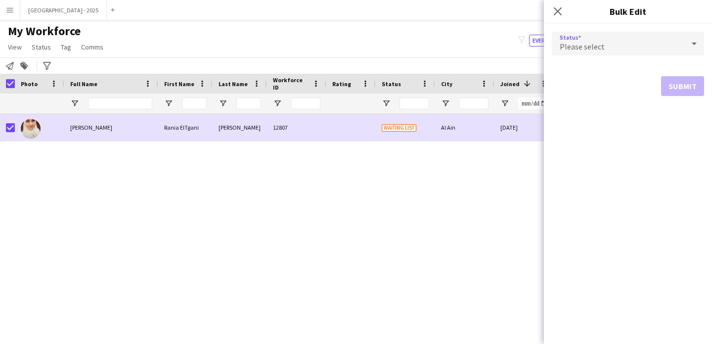
click at [631, 41] on div "Please select" at bounding box center [618, 44] width 133 height 24
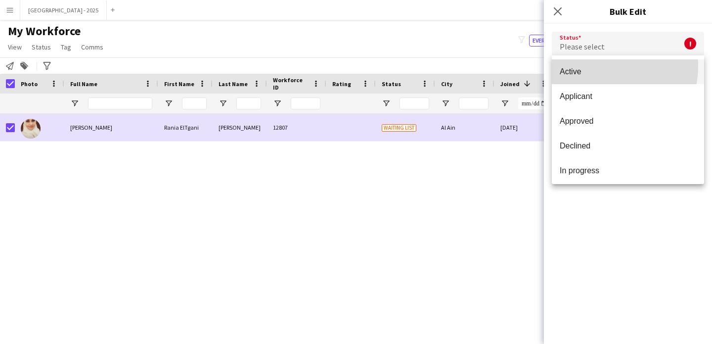
click at [598, 66] on mat-option "Active" at bounding box center [628, 71] width 152 height 25
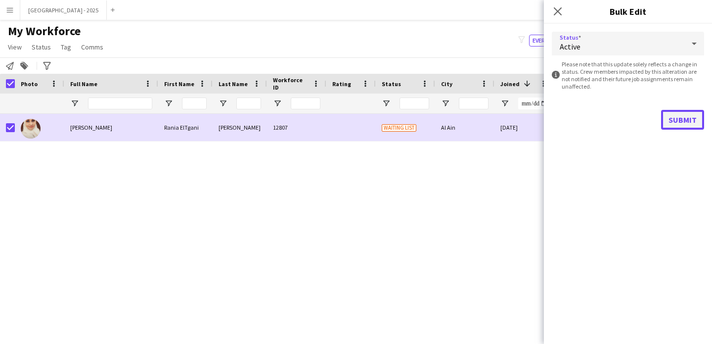
click at [681, 125] on button "Submit" at bounding box center [682, 120] width 43 height 20
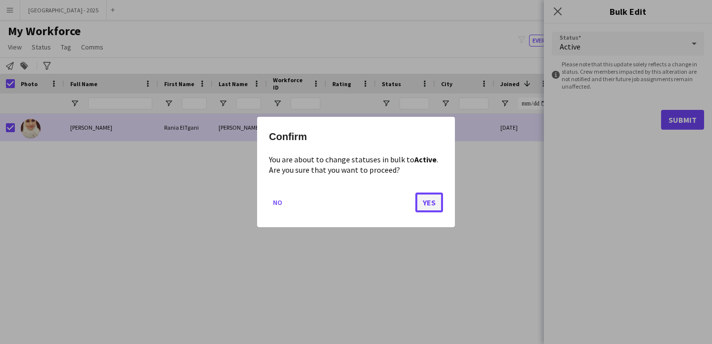
click at [430, 210] on button "Yes" at bounding box center [430, 202] width 28 height 20
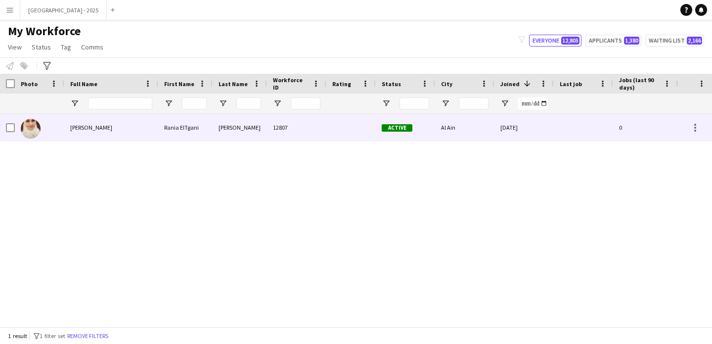
click at [45, 129] on div at bounding box center [39, 127] width 49 height 27
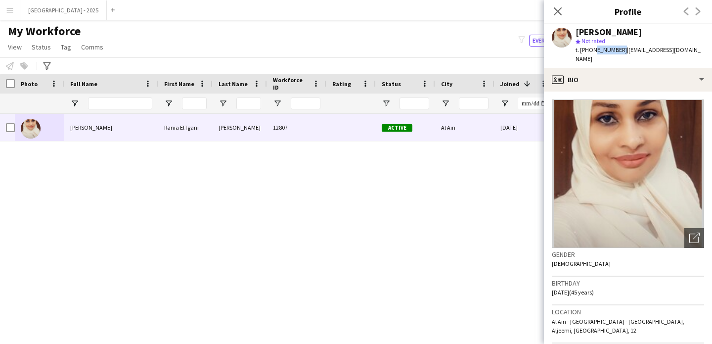
drag, startPoint x: 593, startPoint y: 49, endPoint x: 617, endPoint y: 54, distance: 25.1
click at [617, 54] on div "t. [PHONE_NUMBER] | [EMAIL_ADDRESS][DOMAIN_NAME]" at bounding box center [640, 55] width 129 height 18
copy span "507331855"
drag, startPoint x: 624, startPoint y: 51, endPoint x: 630, endPoint y: 51, distance: 6.0
click at [630, 51] on span "| [EMAIL_ADDRESS][DOMAIN_NAME]" at bounding box center [638, 54] width 125 height 16
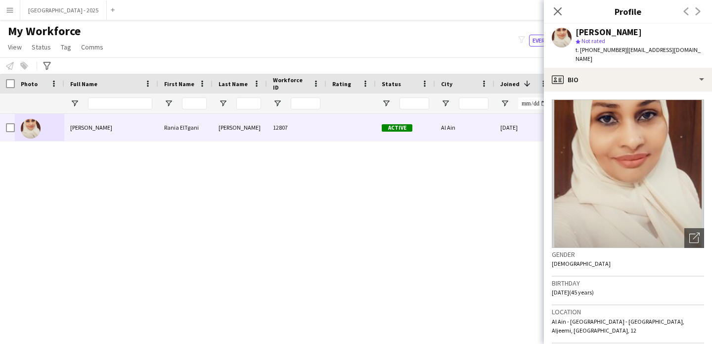
drag, startPoint x: 623, startPoint y: 50, endPoint x: 646, endPoint y: 51, distance: 22.8
click at [646, 51] on span "| [EMAIL_ADDRESS][DOMAIN_NAME]" at bounding box center [638, 54] width 125 height 16
drag, startPoint x: 622, startPoint y: 51, endPoint x: 690, endPoint y: 52, distance: 67.3
click at [690, 52] on div "Rania [PERSON_NAME] star Not rated t. [PHONE_NUMBER] | [EMAIL_ADDRESS][DOMAIN_N…" at bounding box center [628, 46] width 168 height 44
copy span "[EMAIL_ADDRESS][DOMAIN_NAME]"
